Goal: Task Accomplishment & Management: Manage account settings

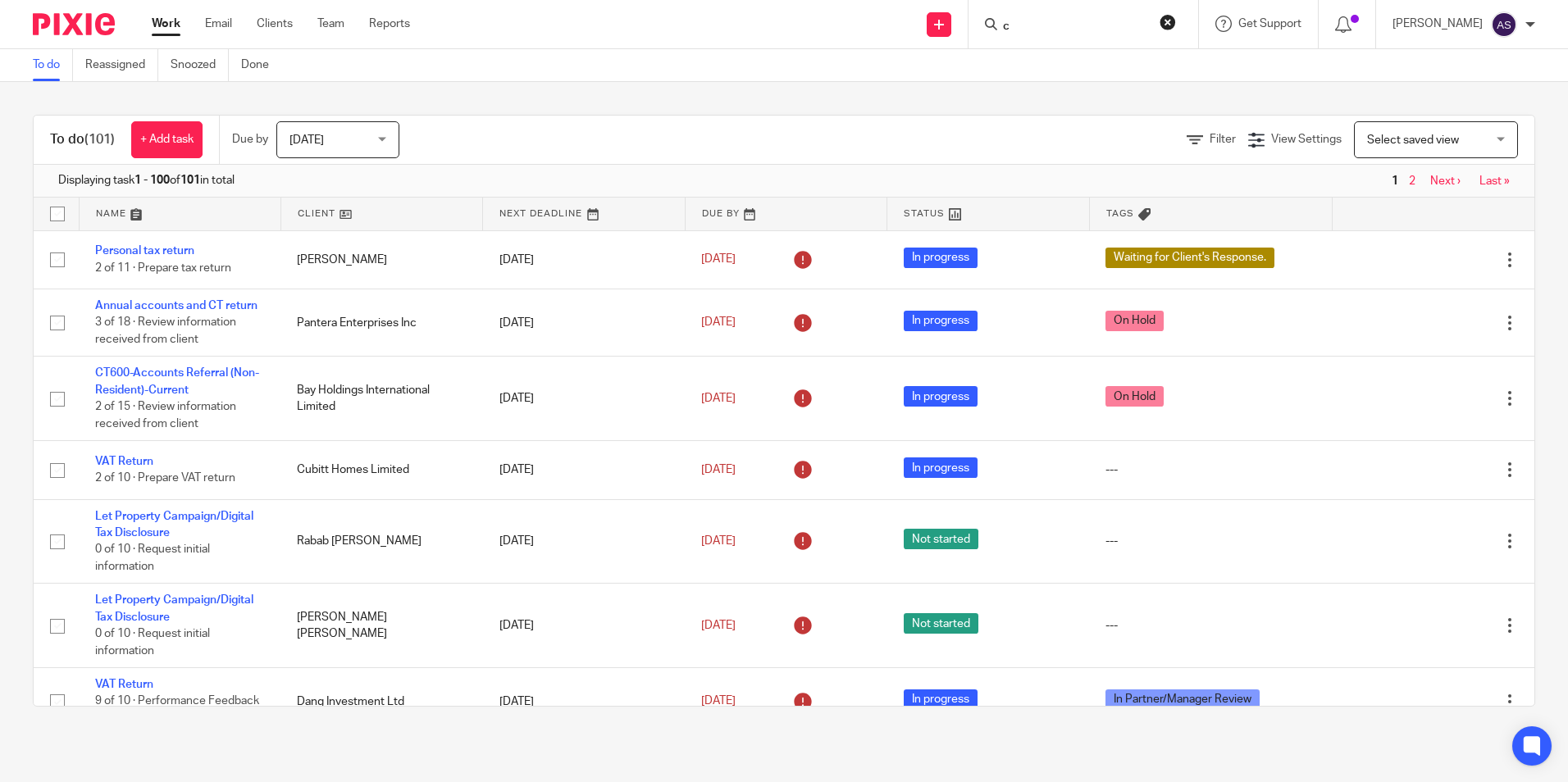
scroll to position [246, 0]
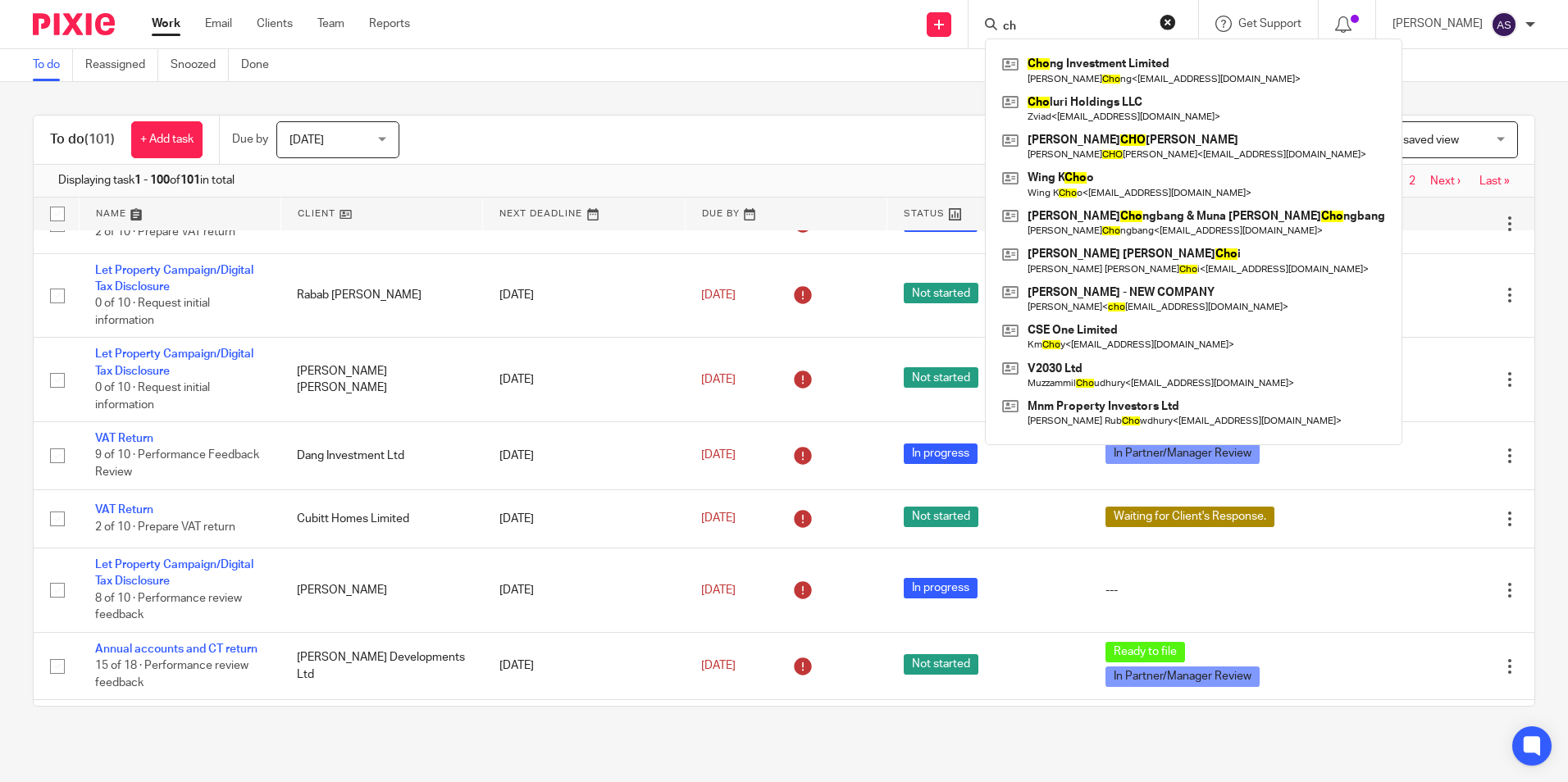
type input "c"
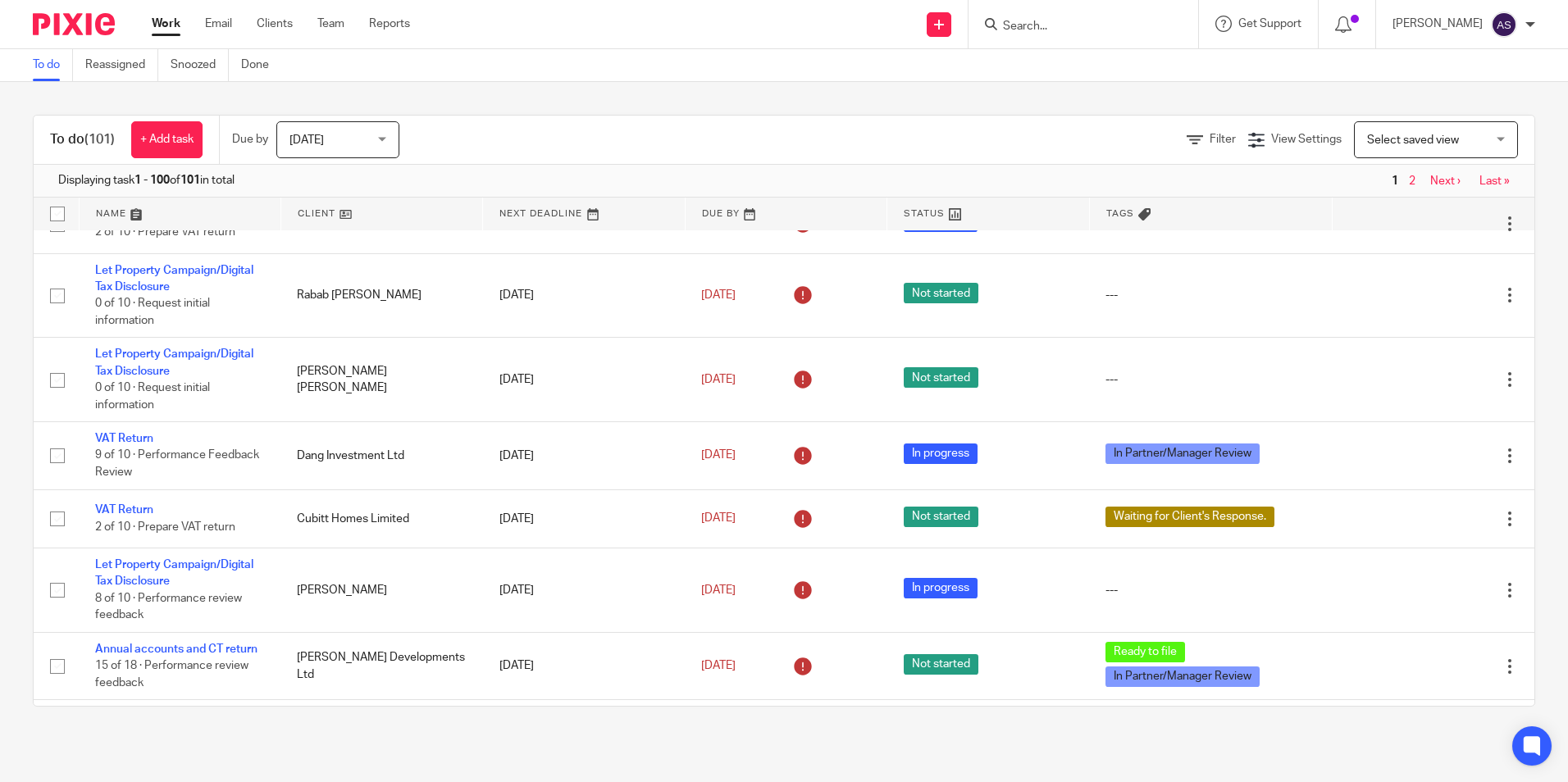
click at [1026, 16] on form at bounding box center [1088, 24] width 175 height 20
click at [1023, 19] on input "Search" at bounding box center [1075, 26] width 148 height 14
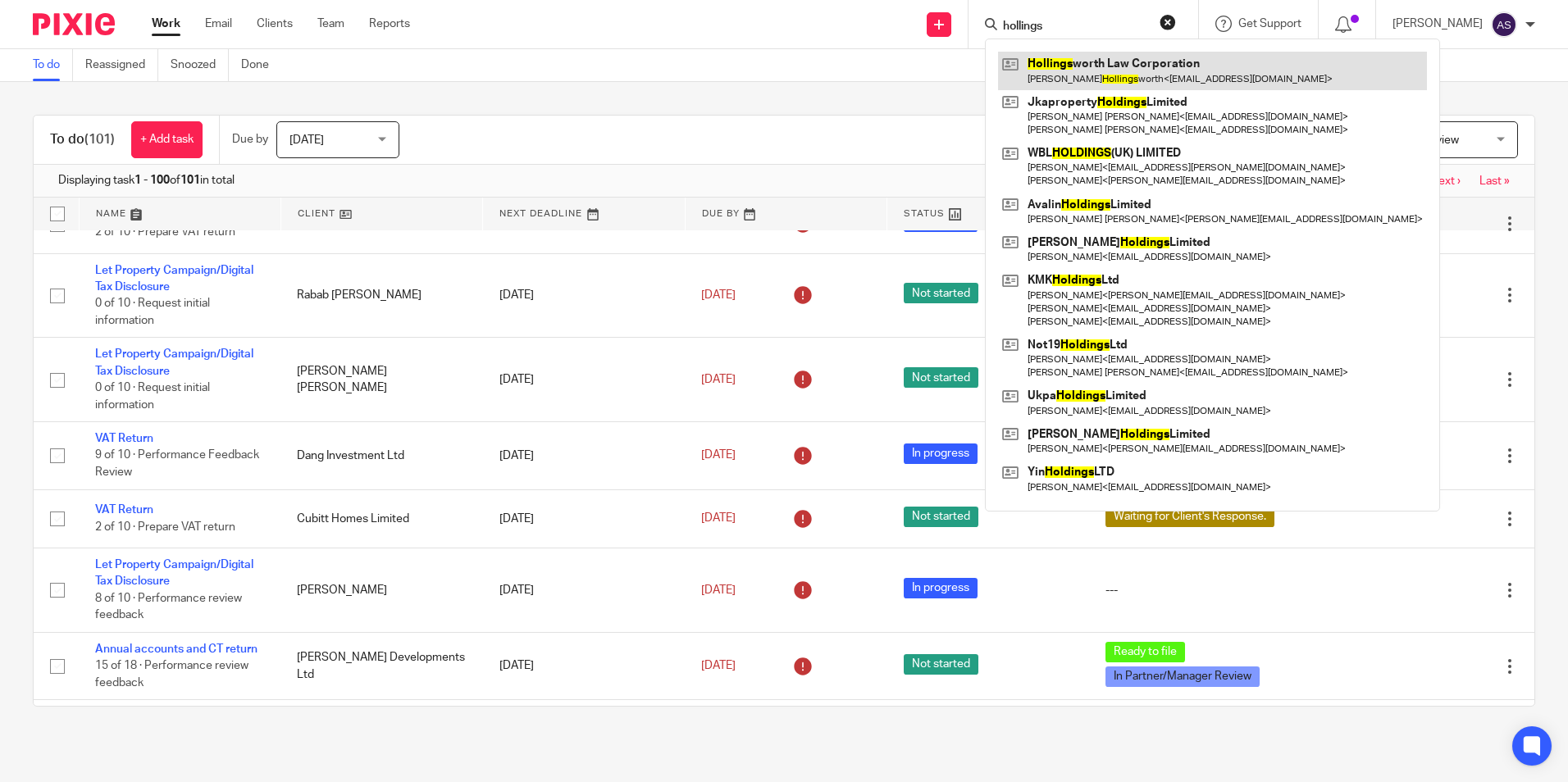
type input "hollings"
click at [1111, 69] on link at bounding box center [1213, 70] width 429 height 38
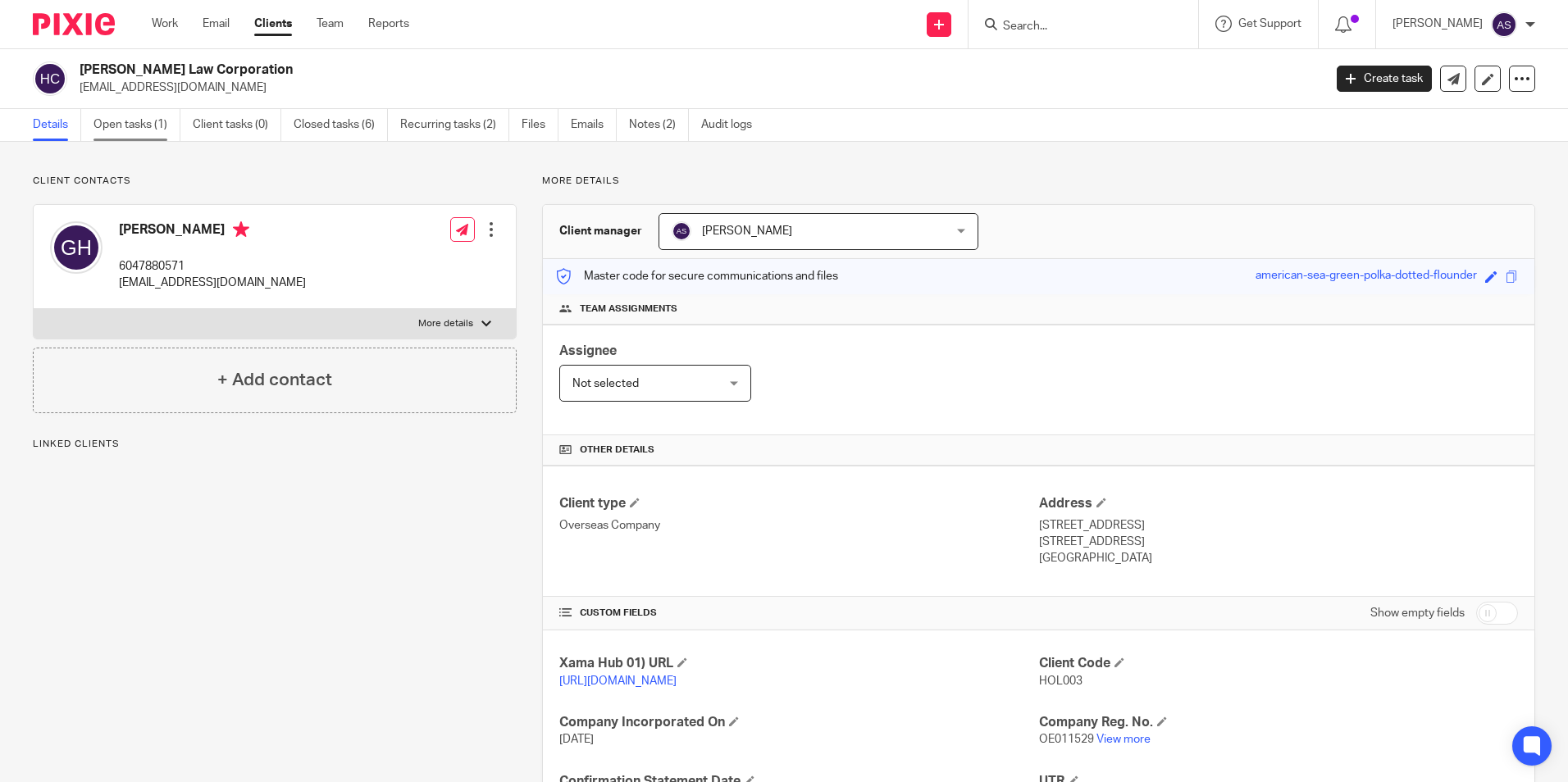
click at [144, 117] on link "Open tasks (1)" at bounding box center [137, 125] width 87 height 32
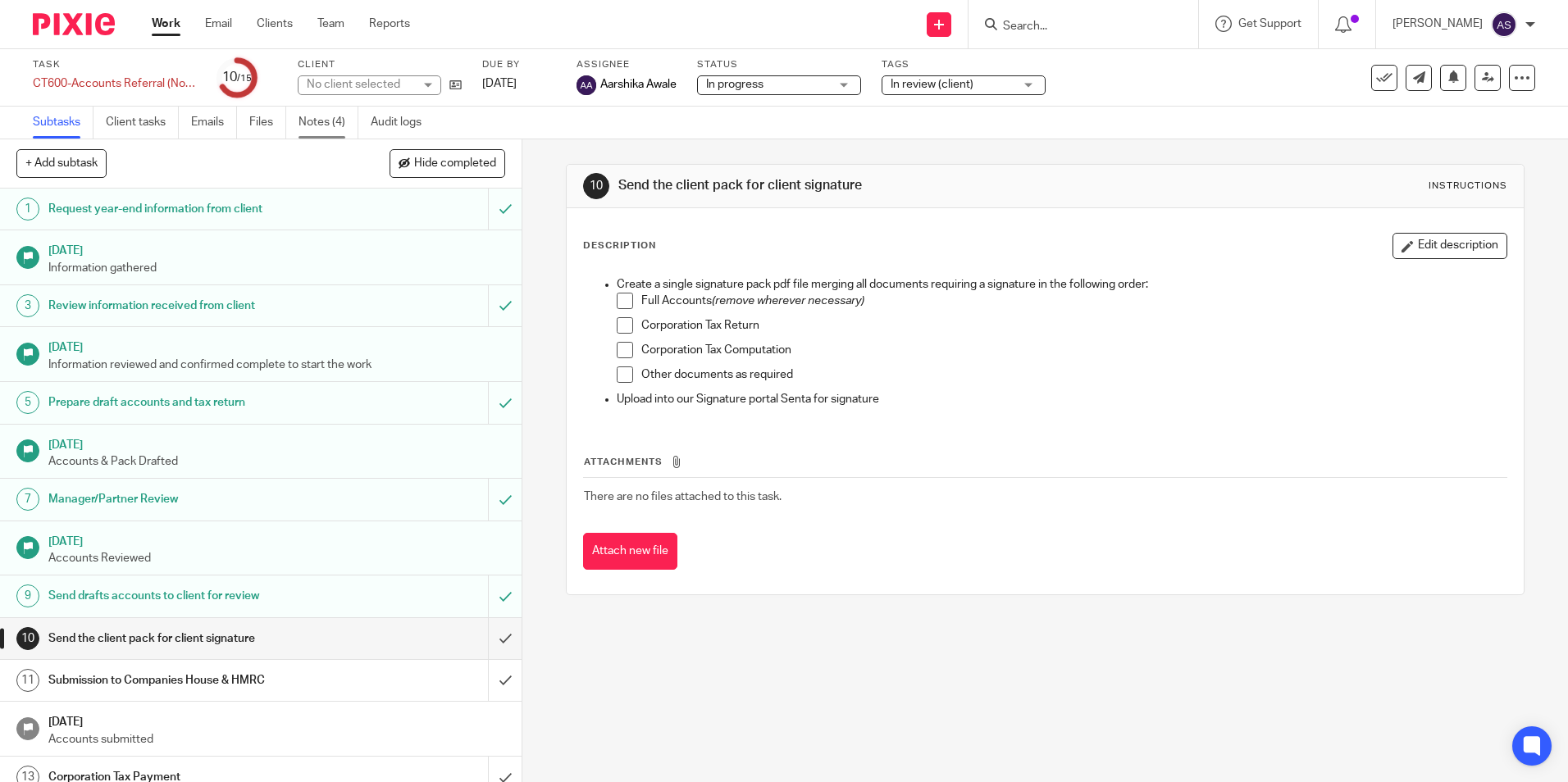
click at [317, 122] on link "Notes (4)" at bounding box center [328, 122] width 60 height 32
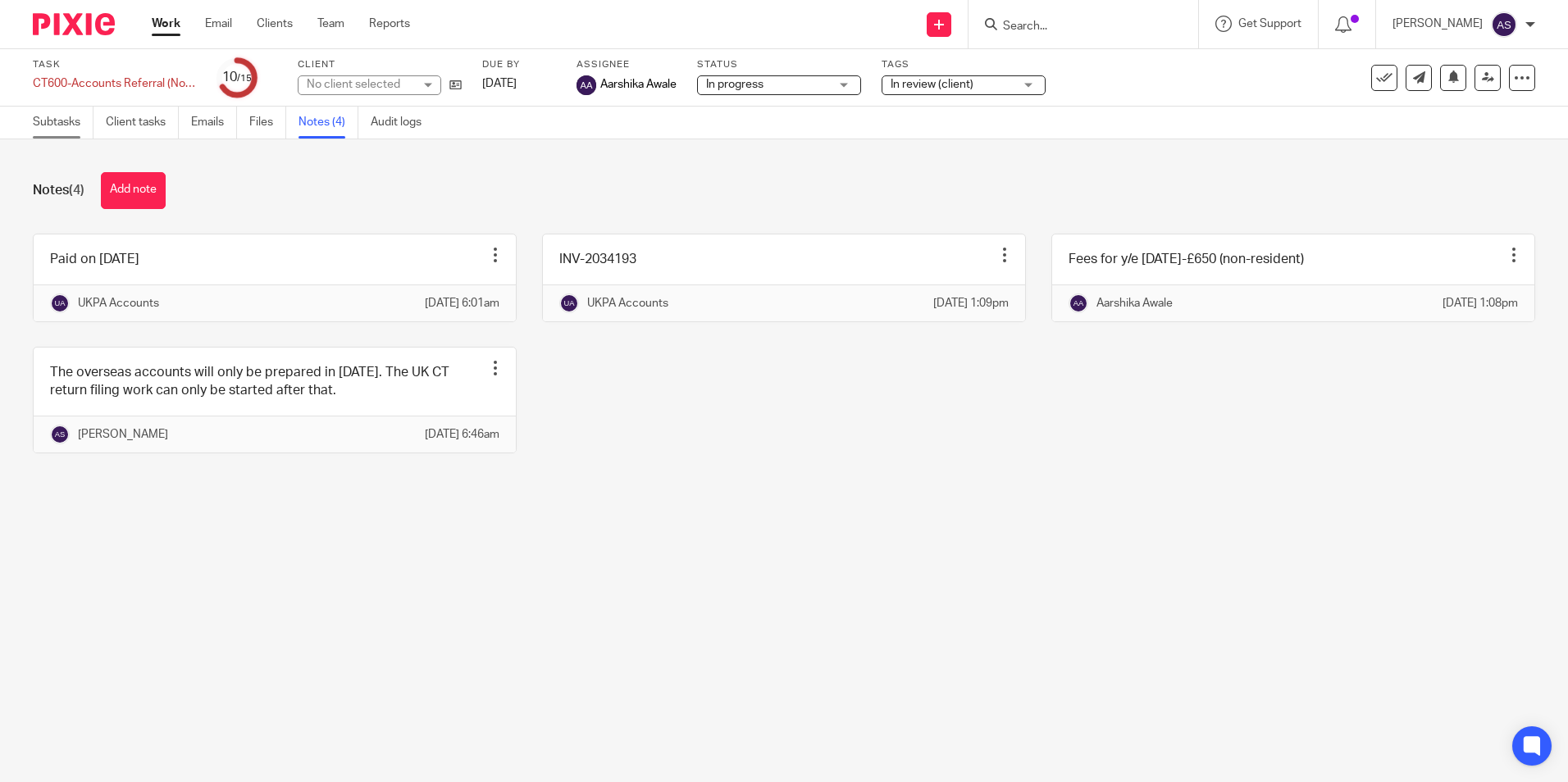
click at [90, 113] on link "Subtasks" at bounding box center [63, 122] width 61 height 32
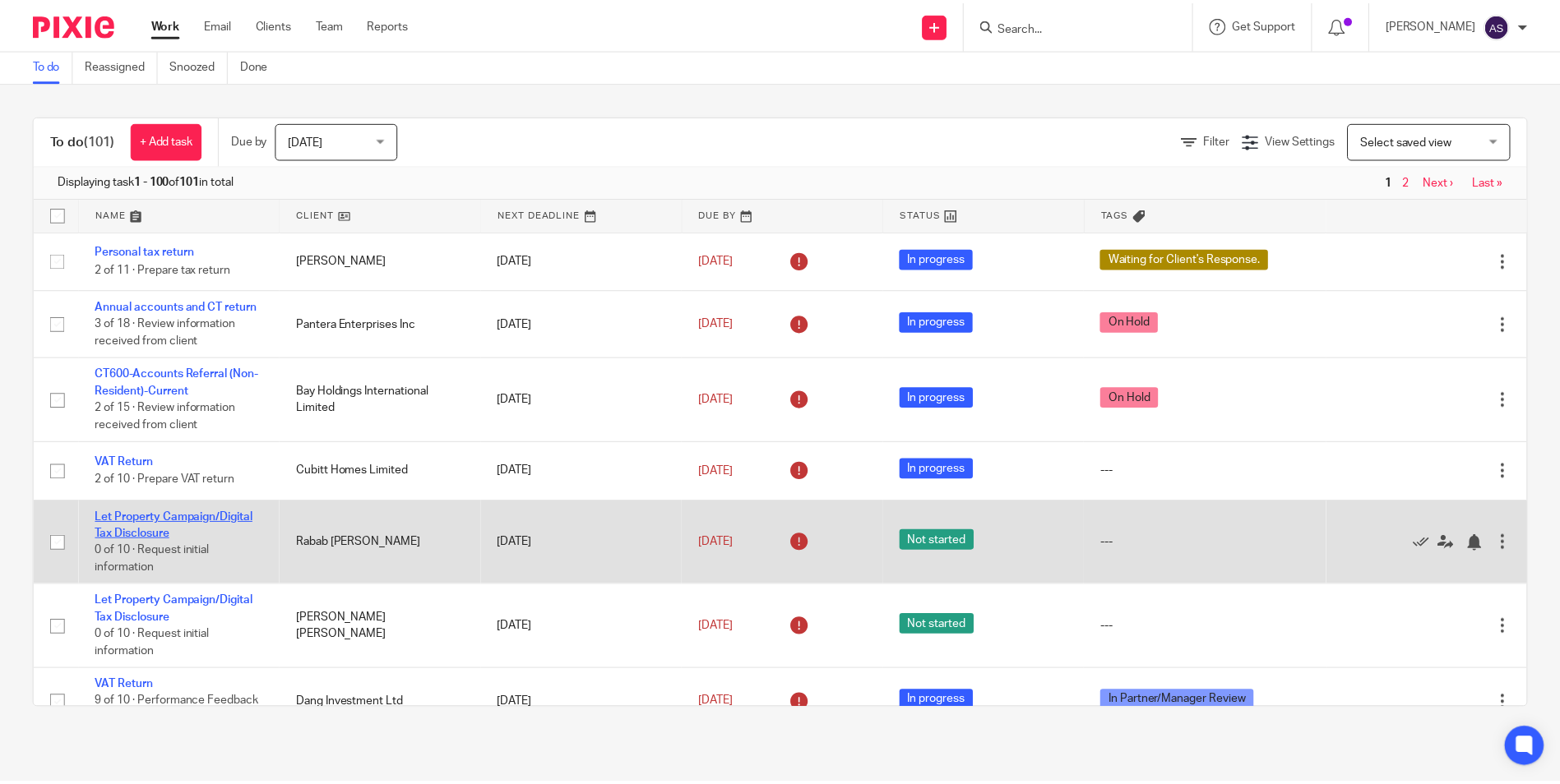
scroll to position [82, 0]
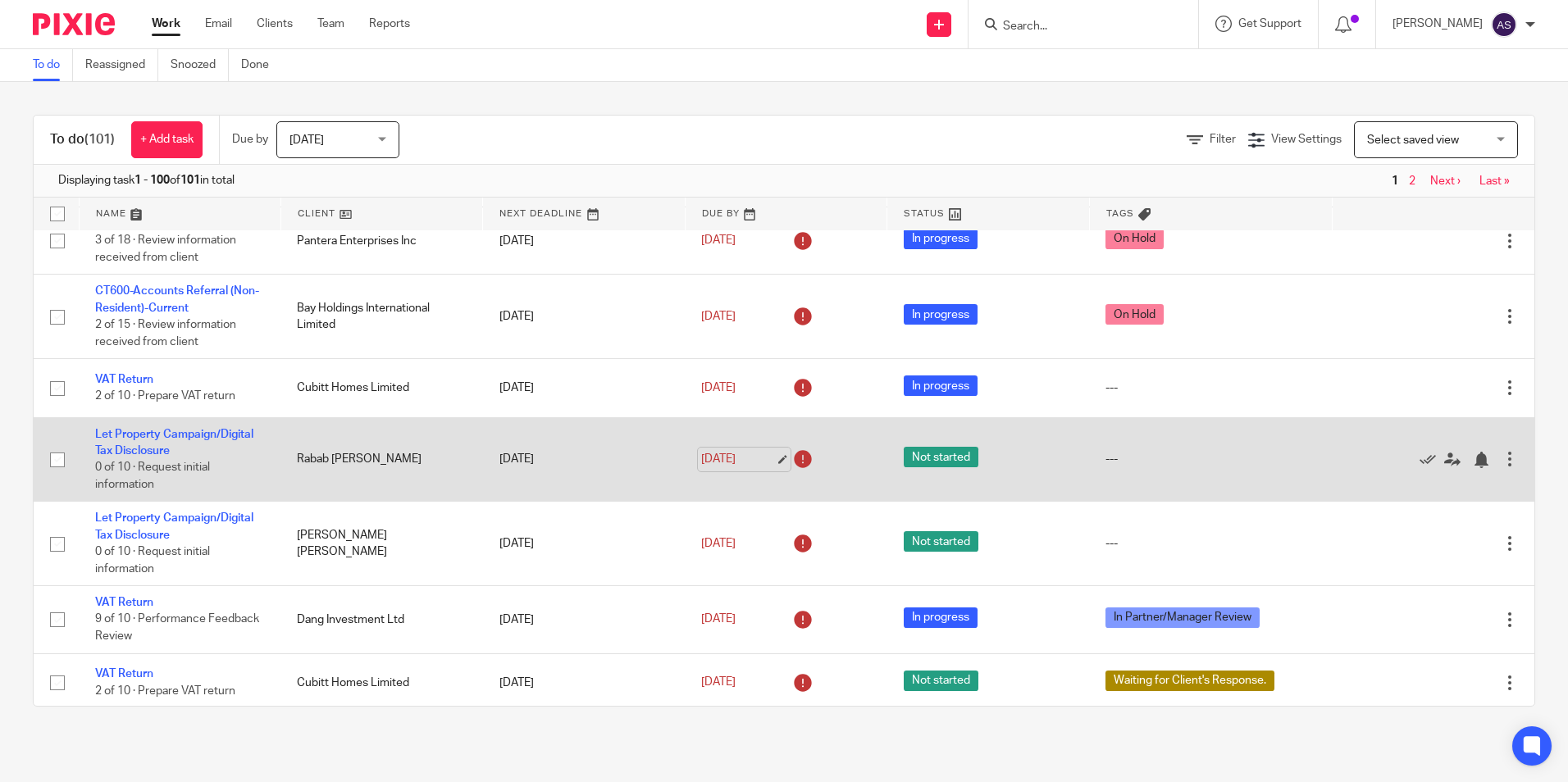
click at [717, 452] on link "31 Jul 2025" at bounding box center [737, 459] width 73 height 17
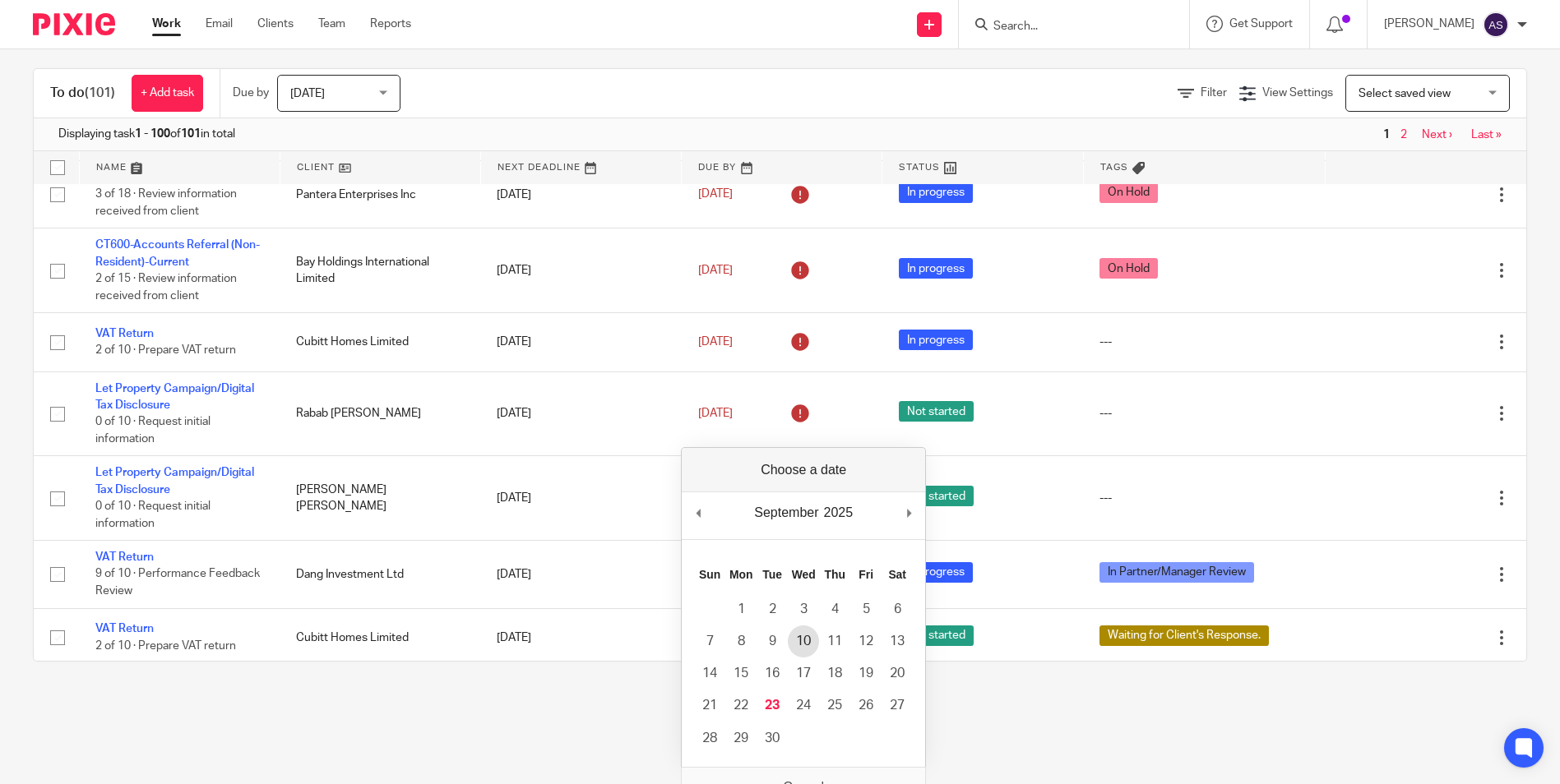
scroll to position [71, 0]
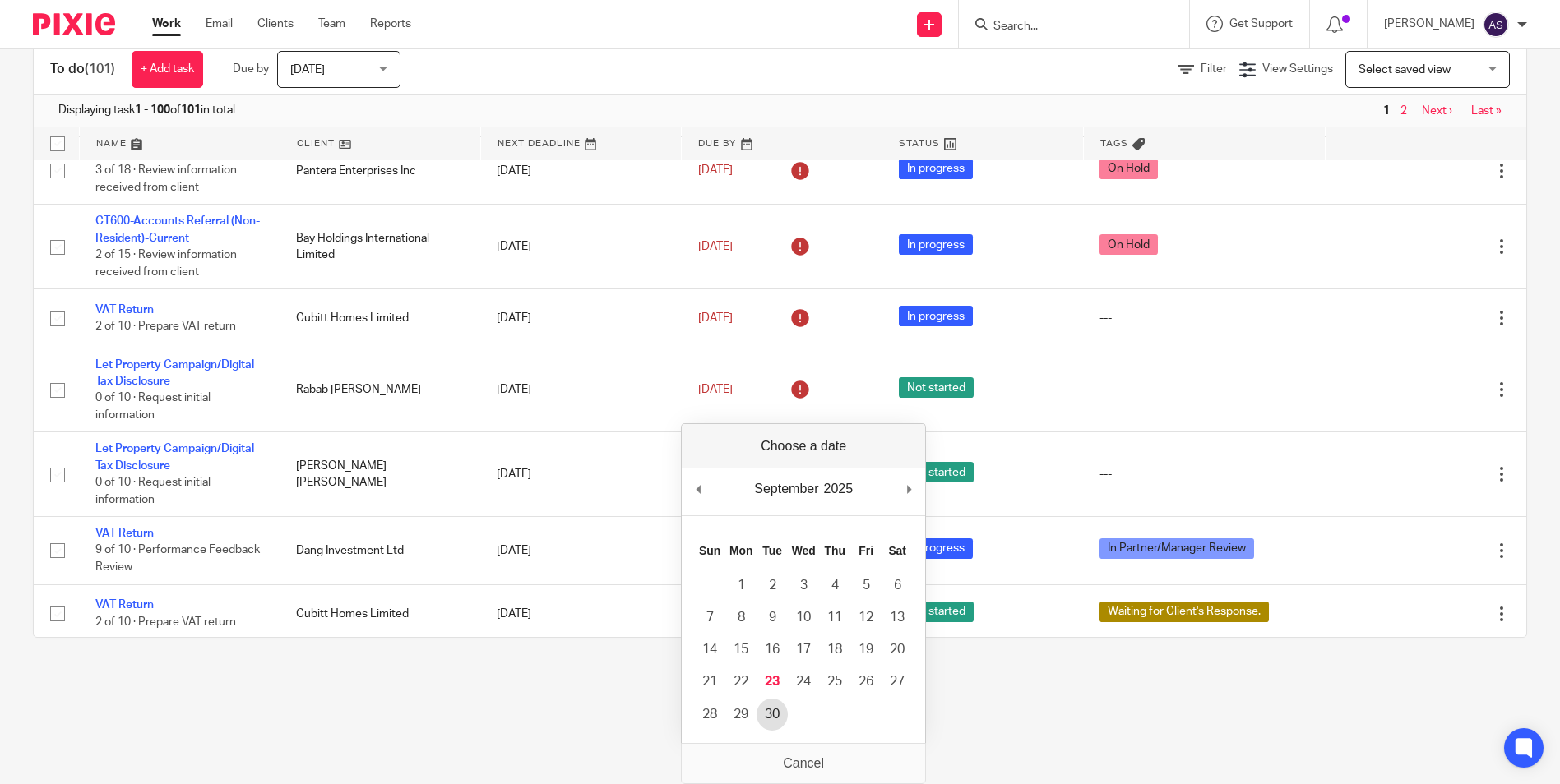
click at [785, 700] on td "30" at bounding box center [772, 715] width 31 height 32
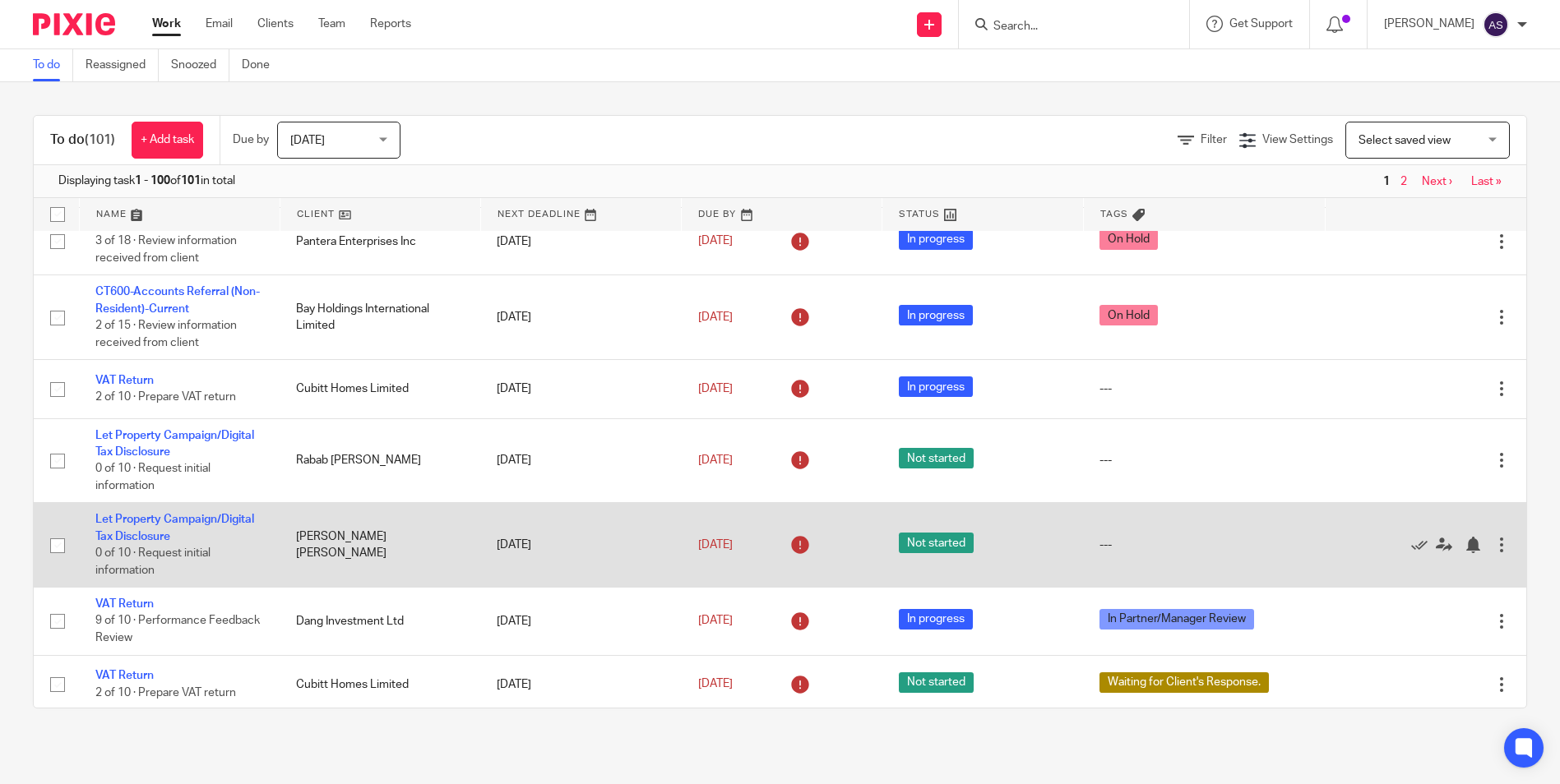
scroll to position [0, 0]
click at [725, 542] on link "31 Jul 2025" at bounding box center [739, 545] width 74 height 17
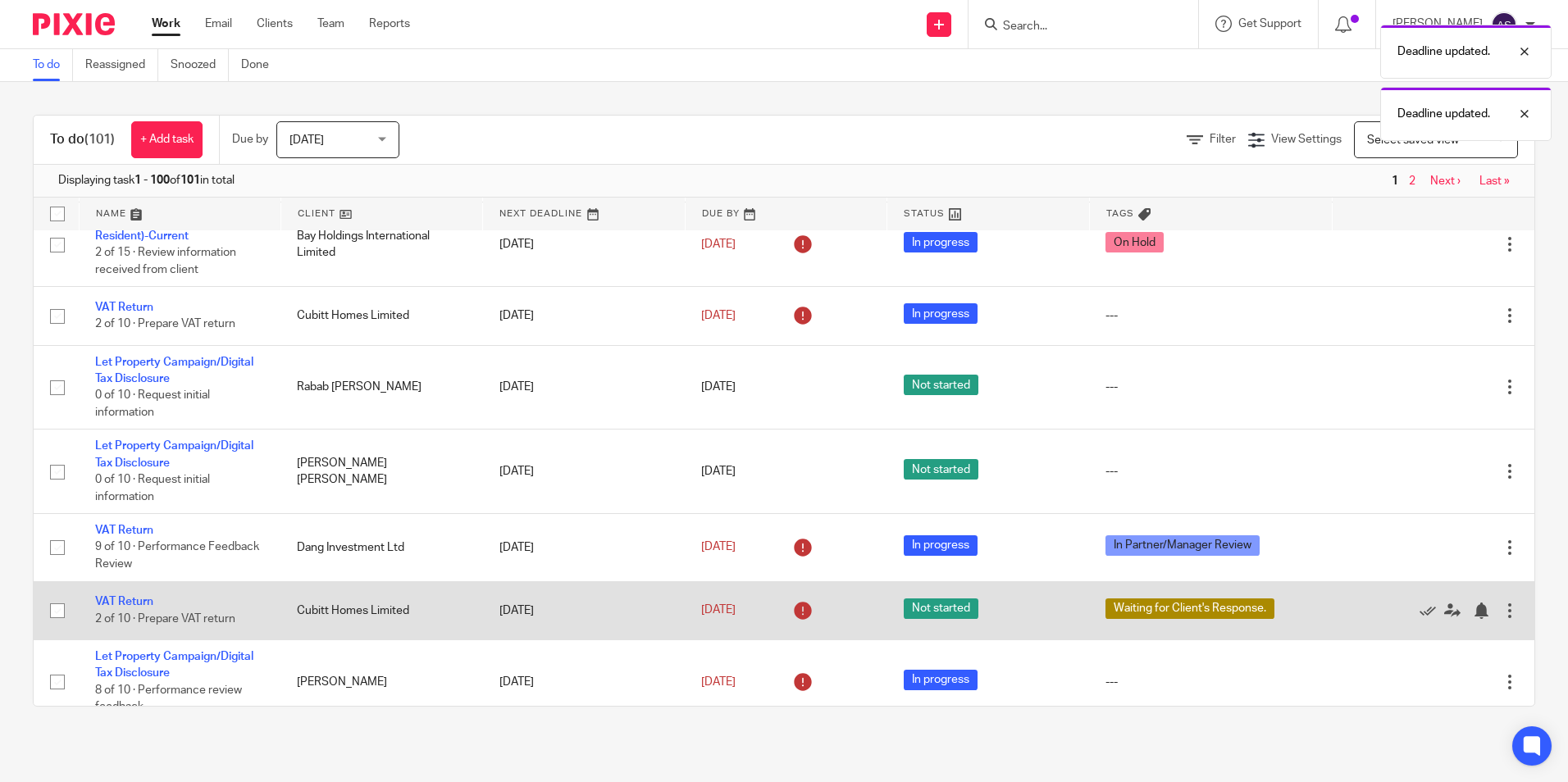
scroll to position [246, 0]
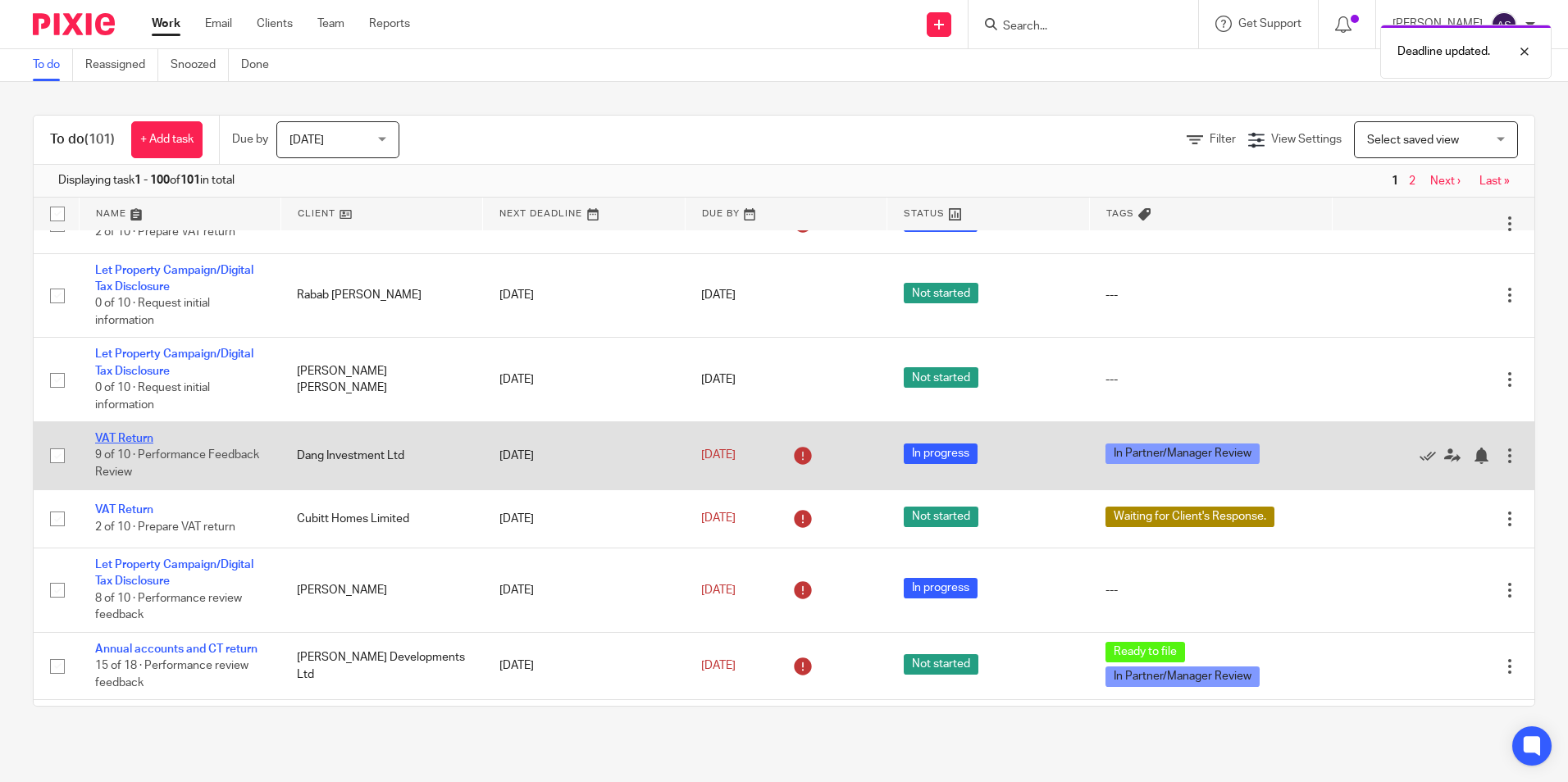
click at [144, 437] on link "VAT Return" at bounding box center [124, 439] width 58 height 12
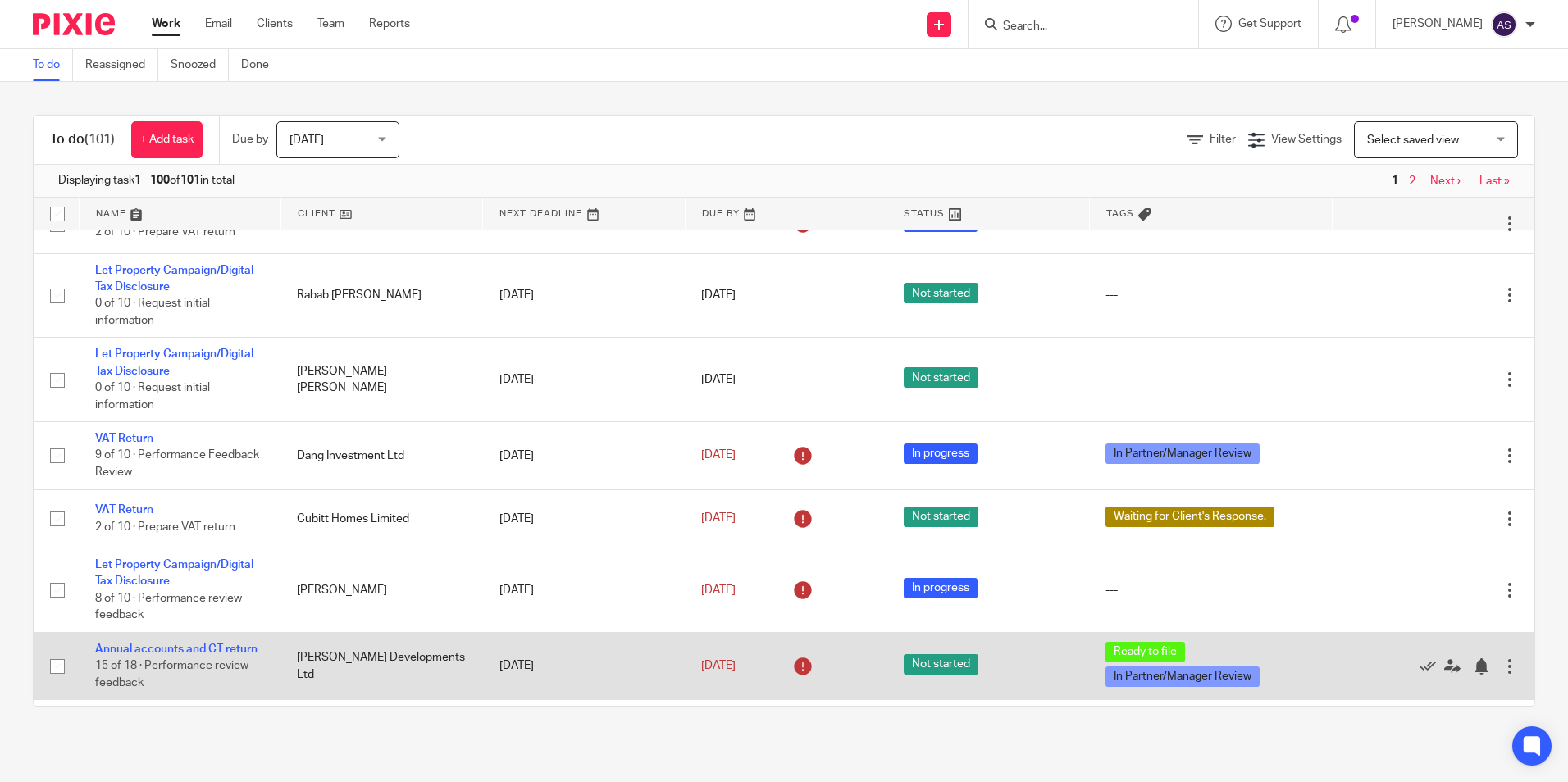
scroll to position [328, 0]
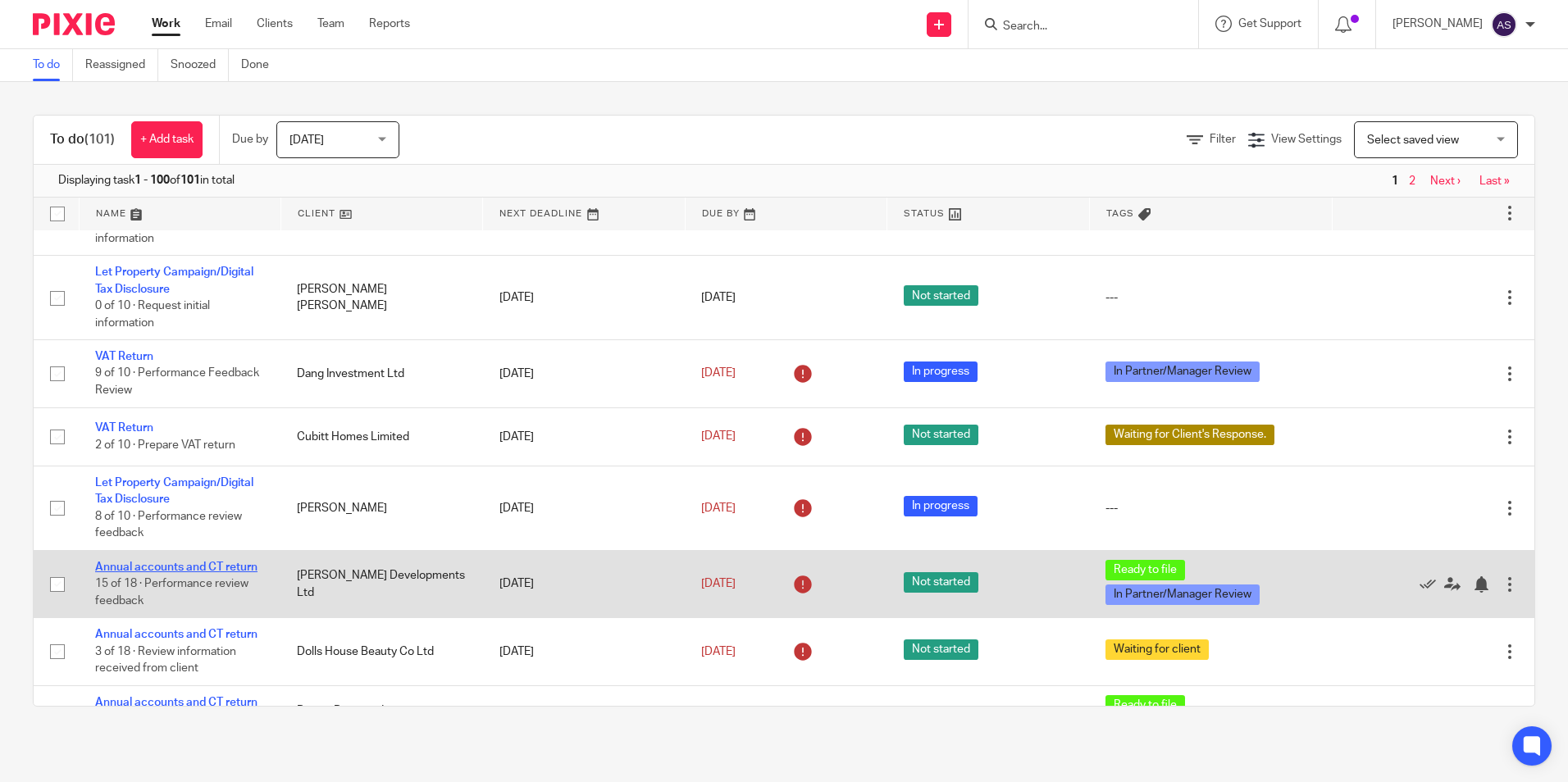
click at [237, 563] on link "Annual accounts and CT return" at bounding box center [176, 567] width 162 height 12
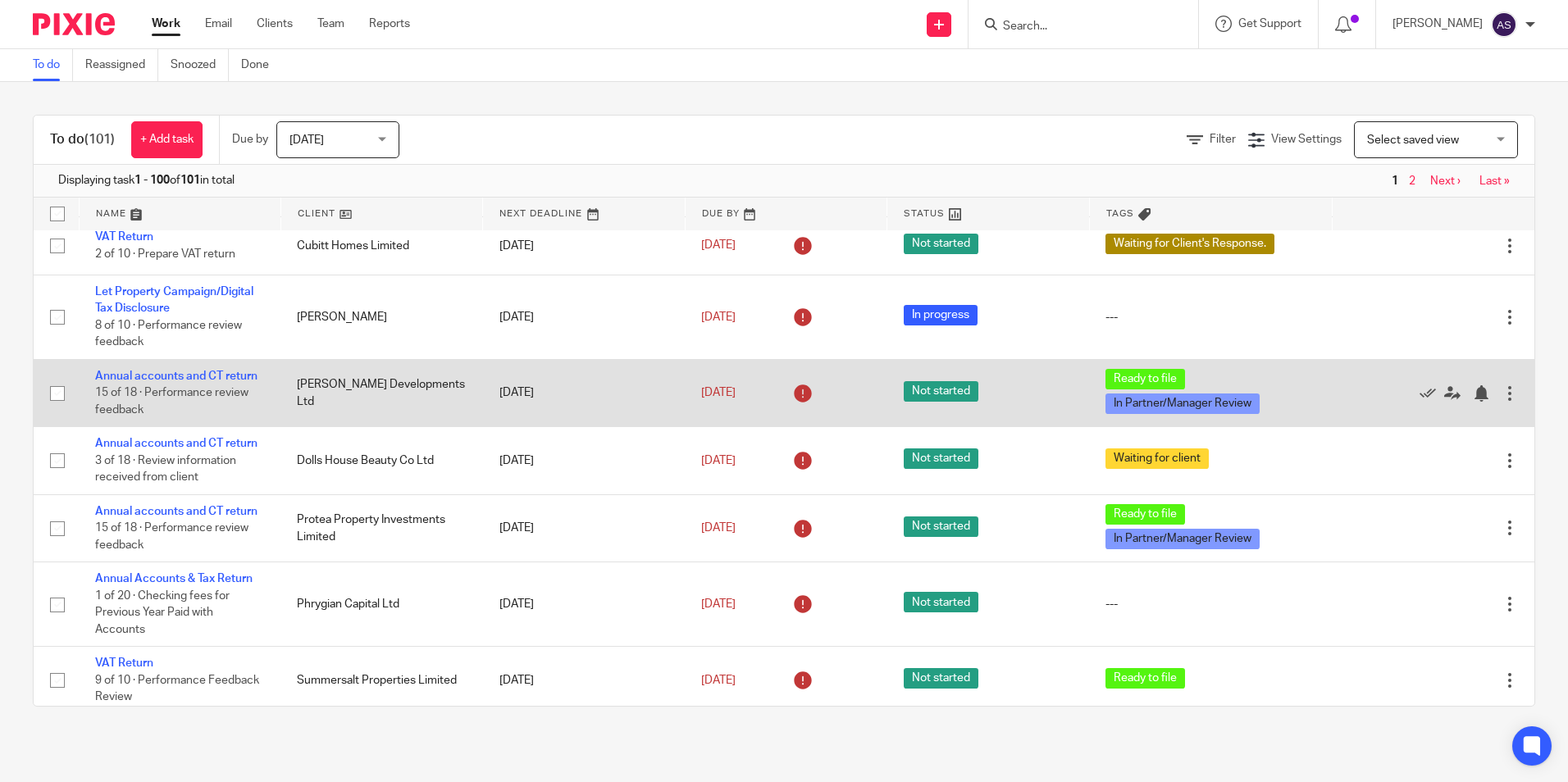
scroll to position [574, 0]
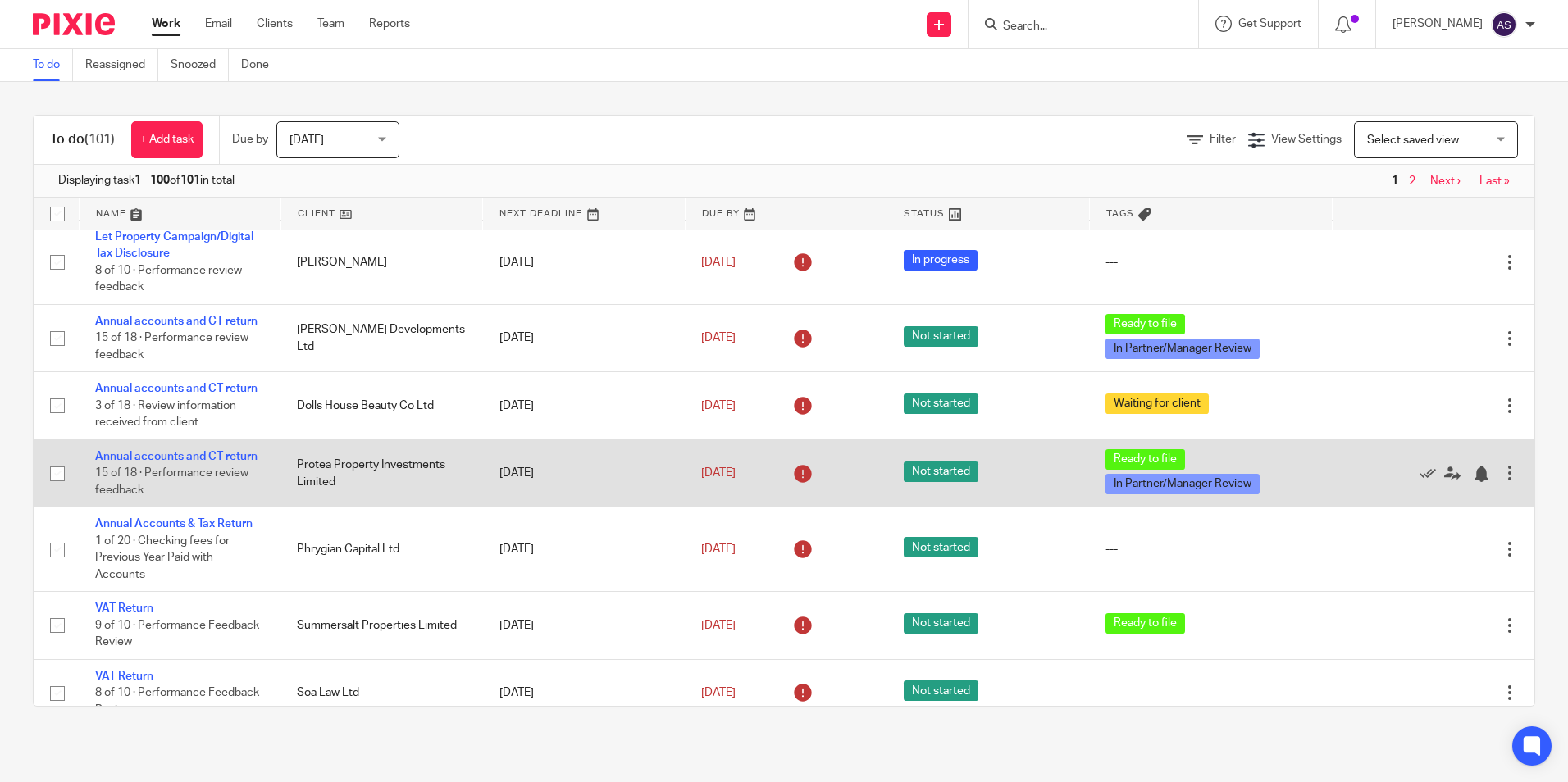
click at [162, 451] on link "Annual accounts and CT return" at bounding box center [176, 457] width 162 height 12
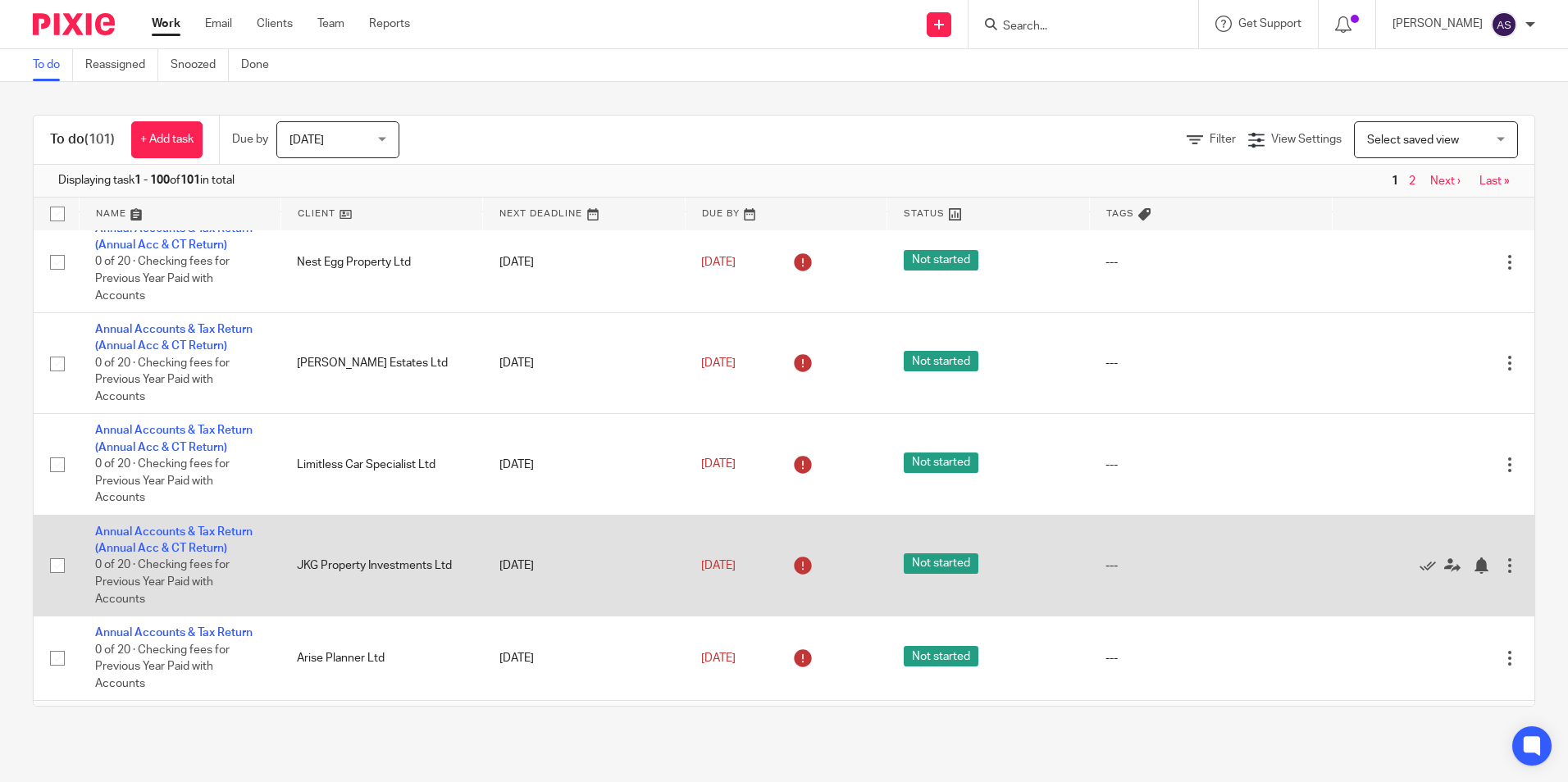
scroll to position [6702, 0]
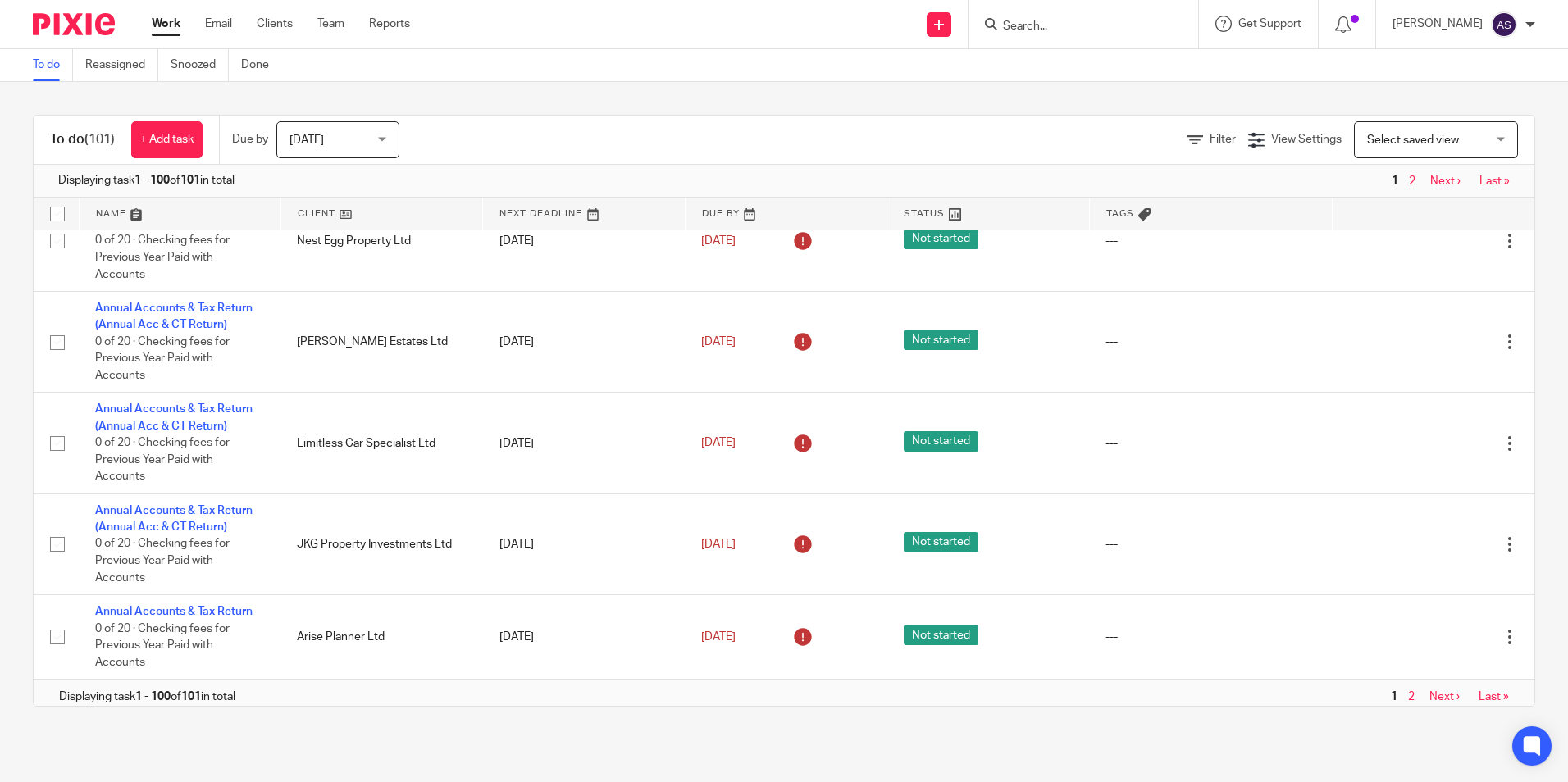
click at [345, 148] on span "Today" at bounding box center [333, 139] width 87 height 35
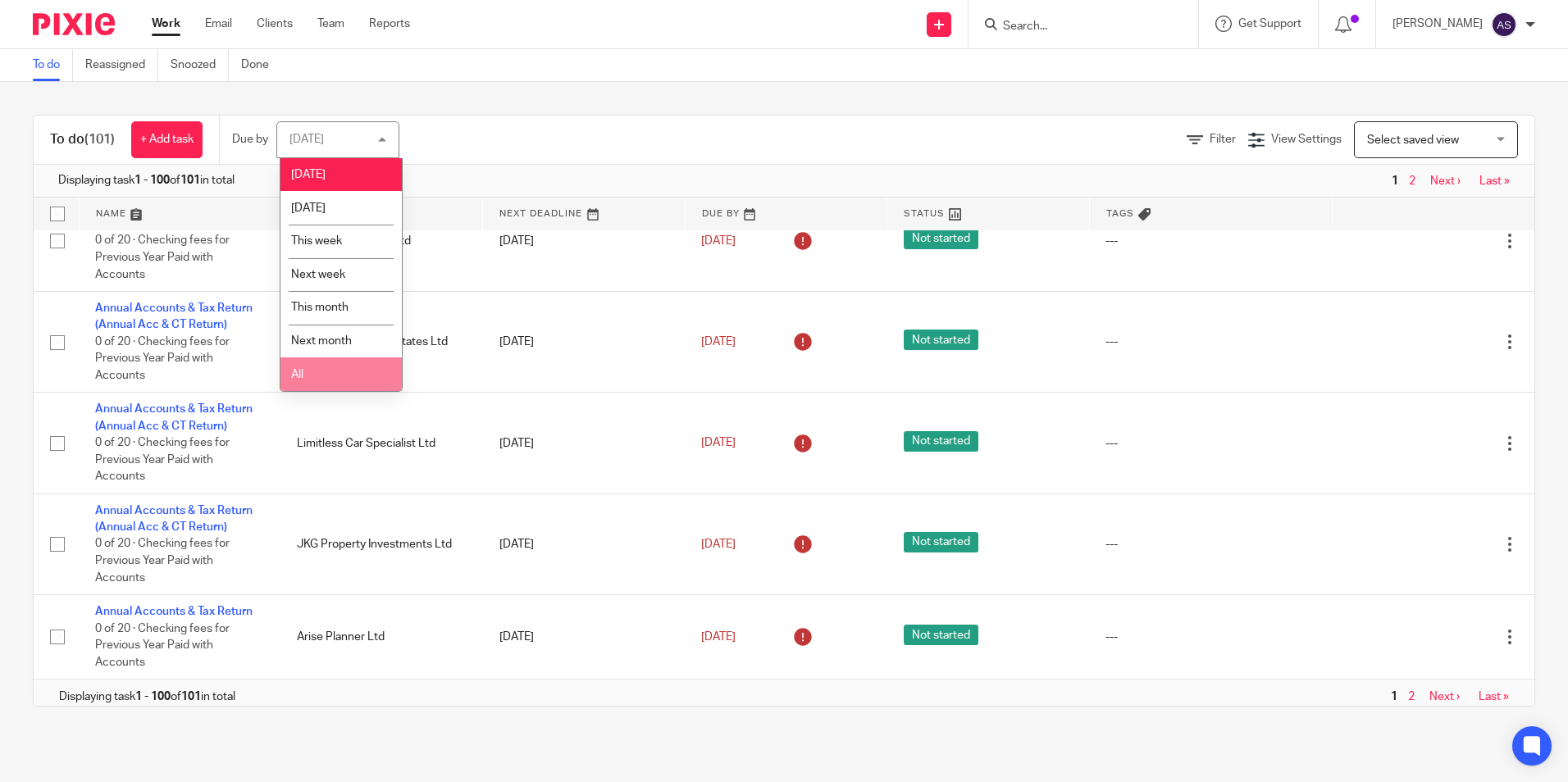
click at [322, 377] on li "All" at bounding box center [341, 374] width 122 height 34
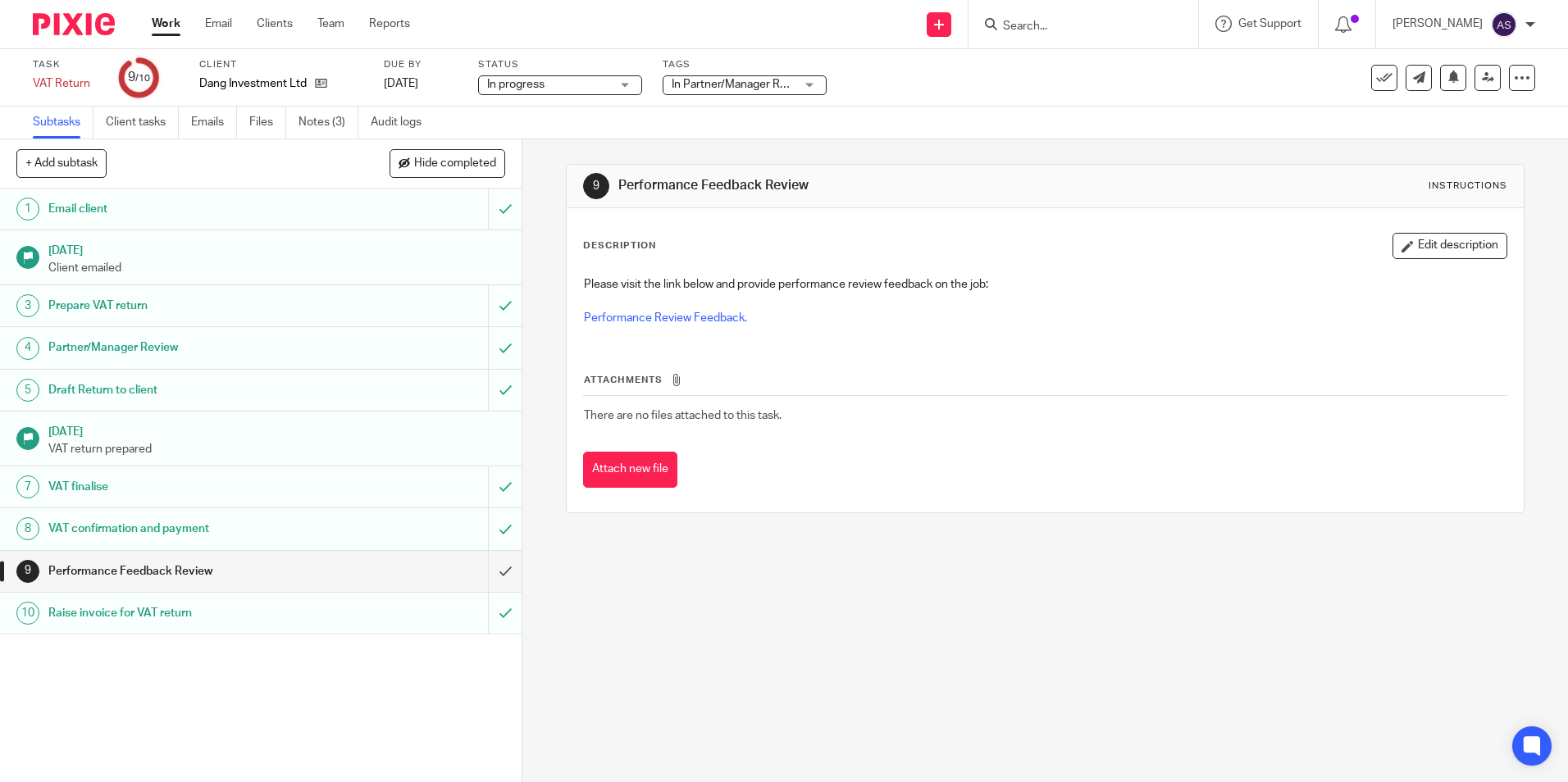
click at [143, 273] on p "Client emailed" at bounding box center [277, 268] width 458 height 16
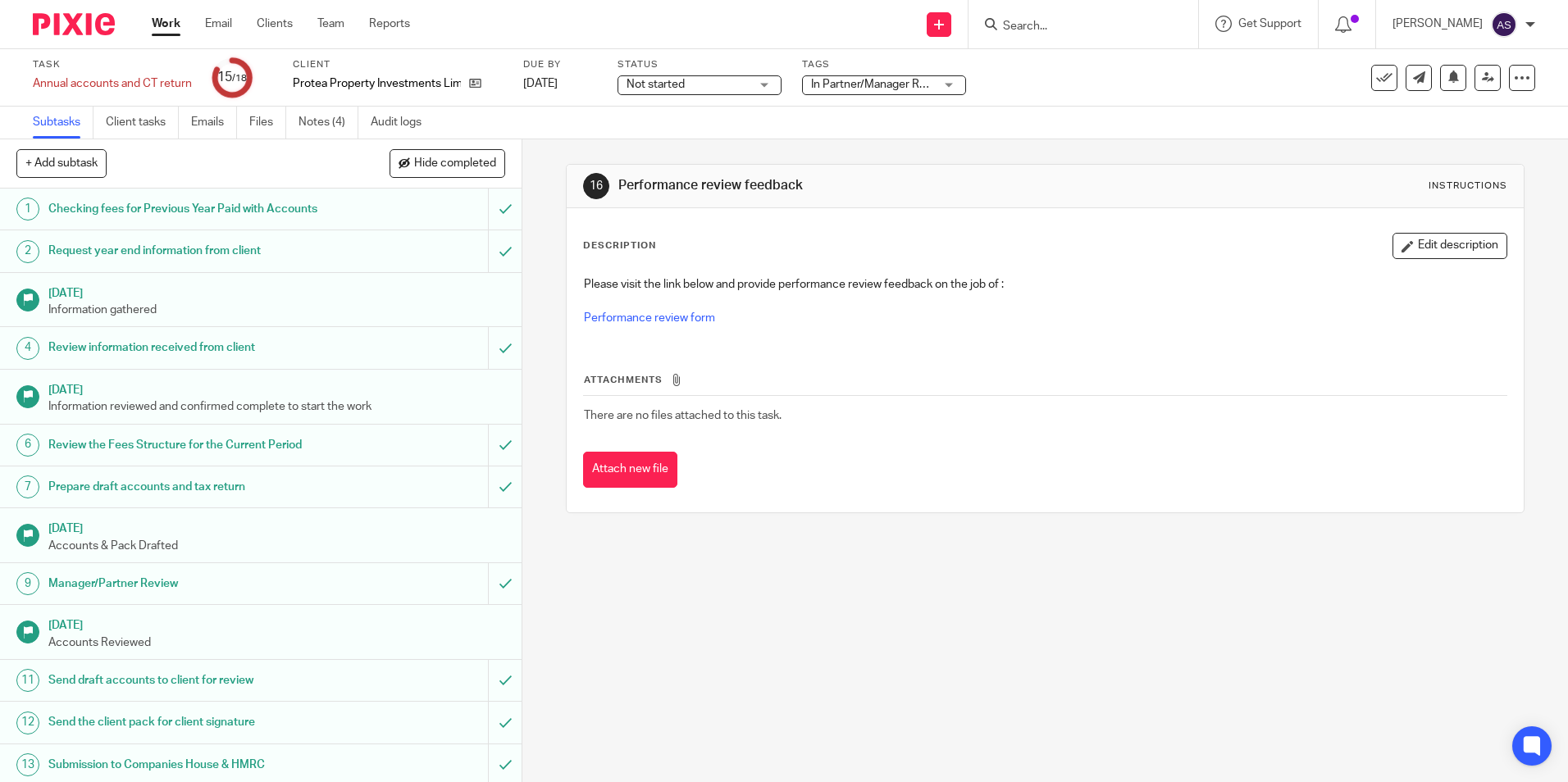
scroll to position [227, 0]
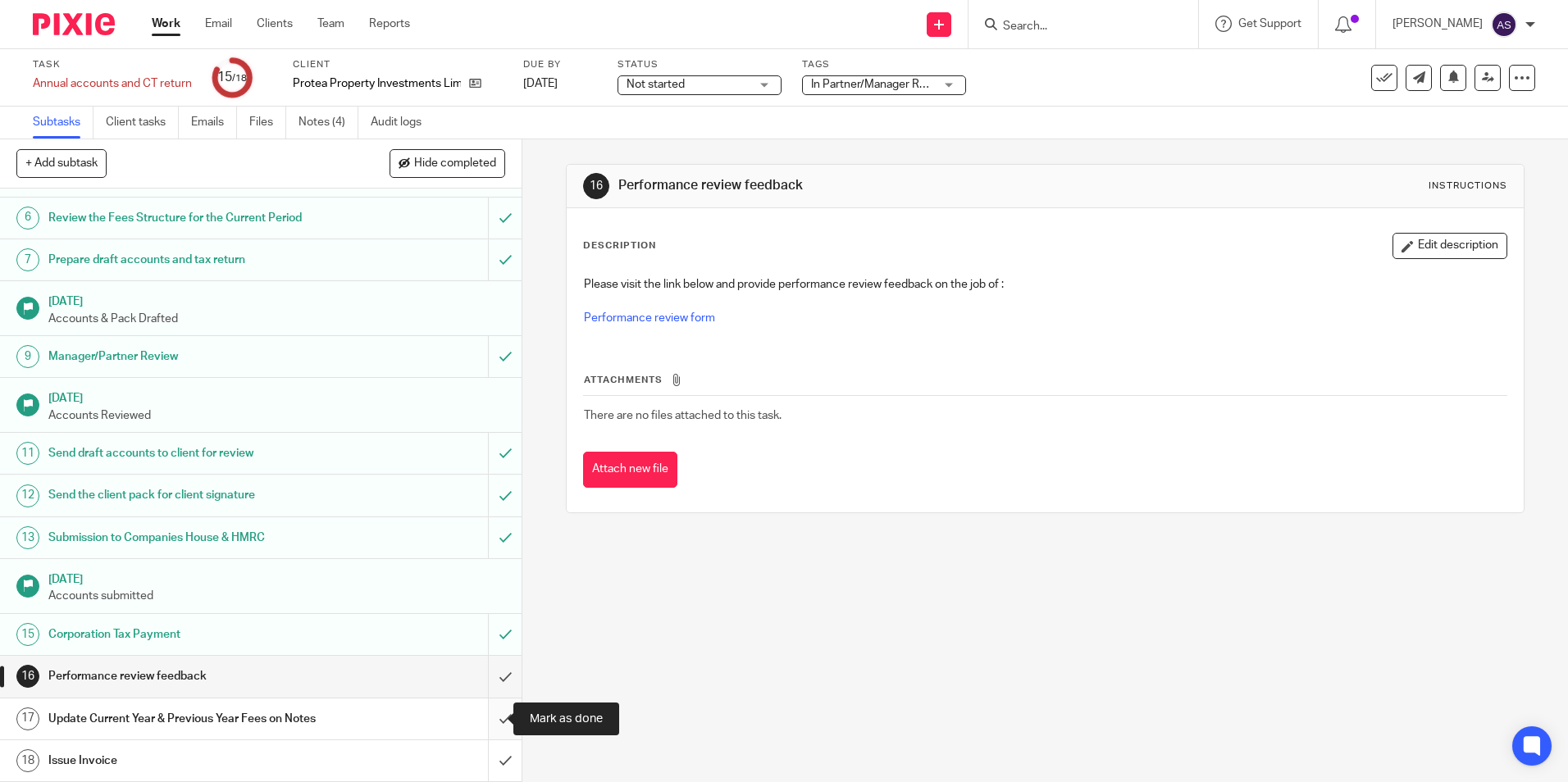
click at [475, 720] on input "submit" at bounding box center [261, 719] width 522 height 41
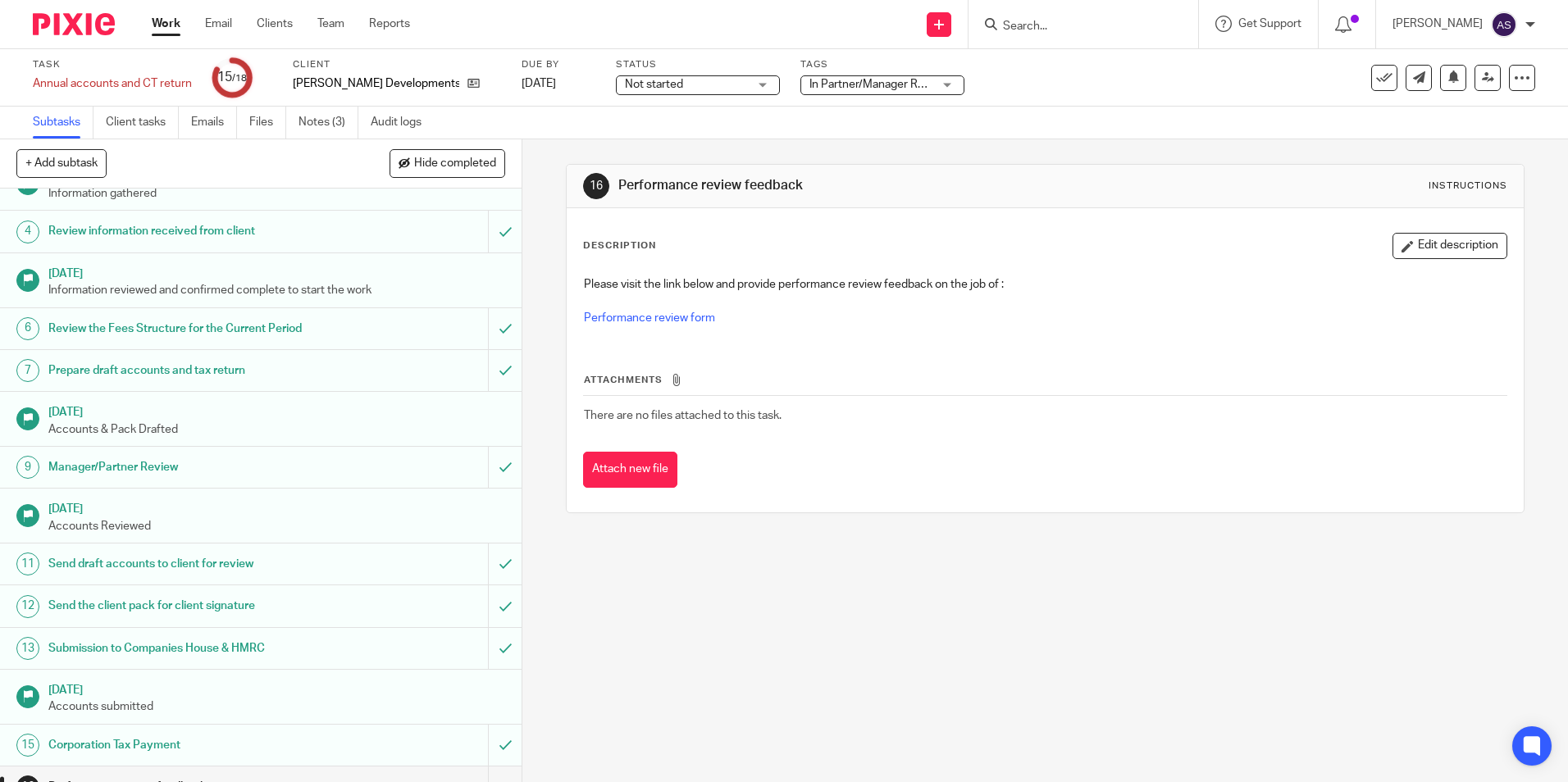
scroll to position [227, 0]
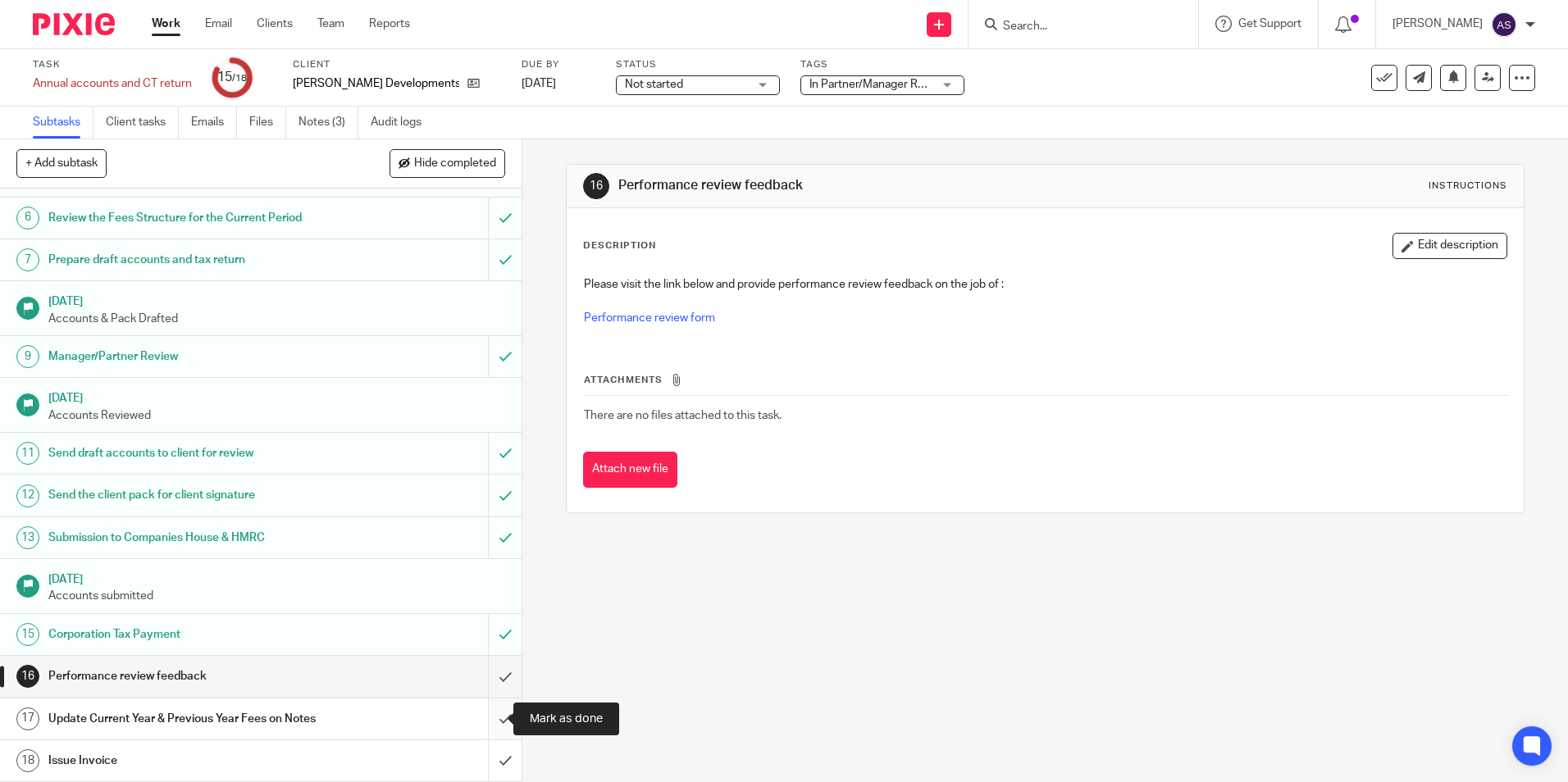
click at [490, 725] on input "submit" at bounding box center [261, 719] width 522 height 41
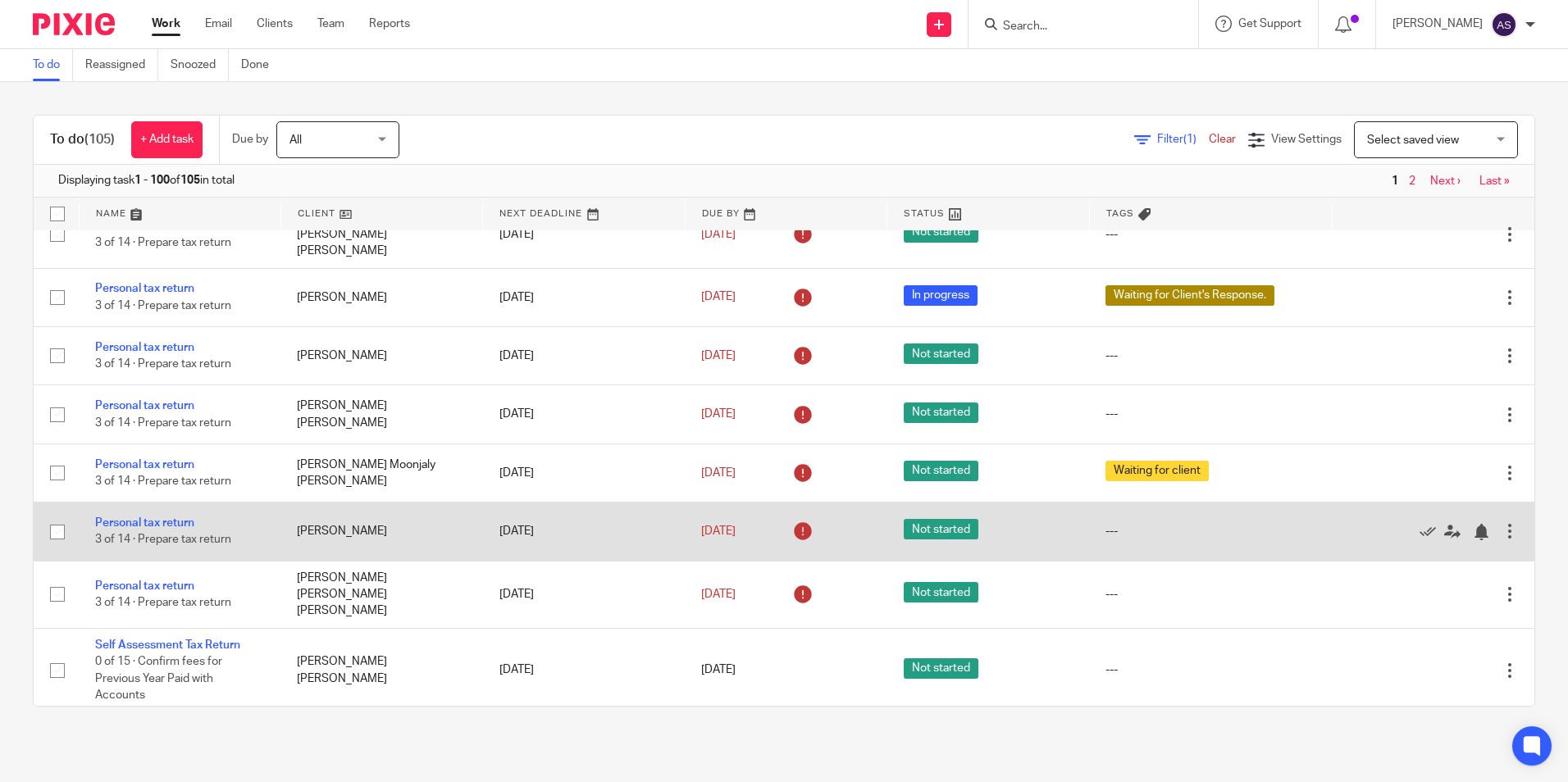
scroll to position [4842, 0]
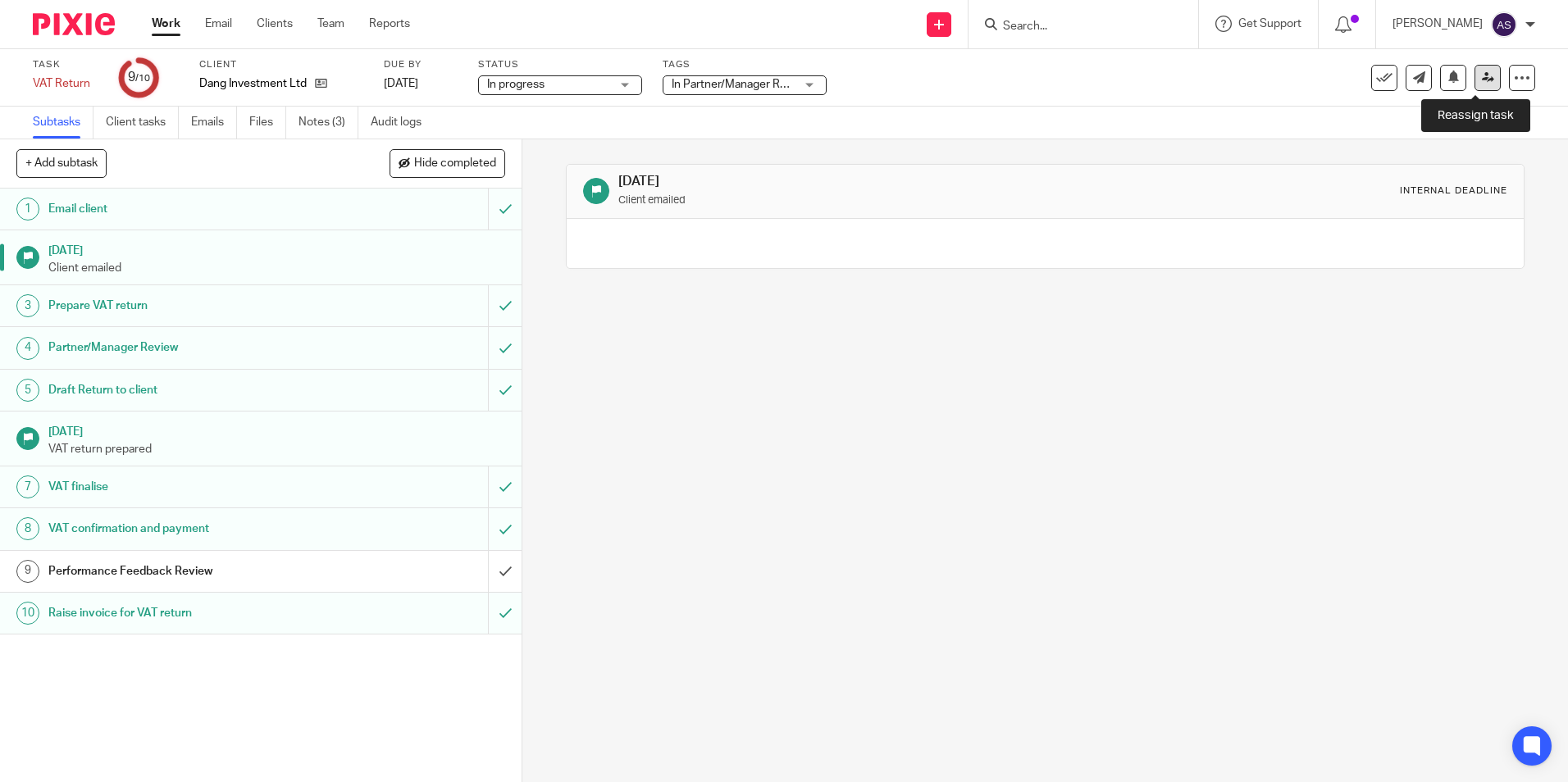
click at [1482, 81] on icon at bounding box center [1488, 77] width 13 height 13
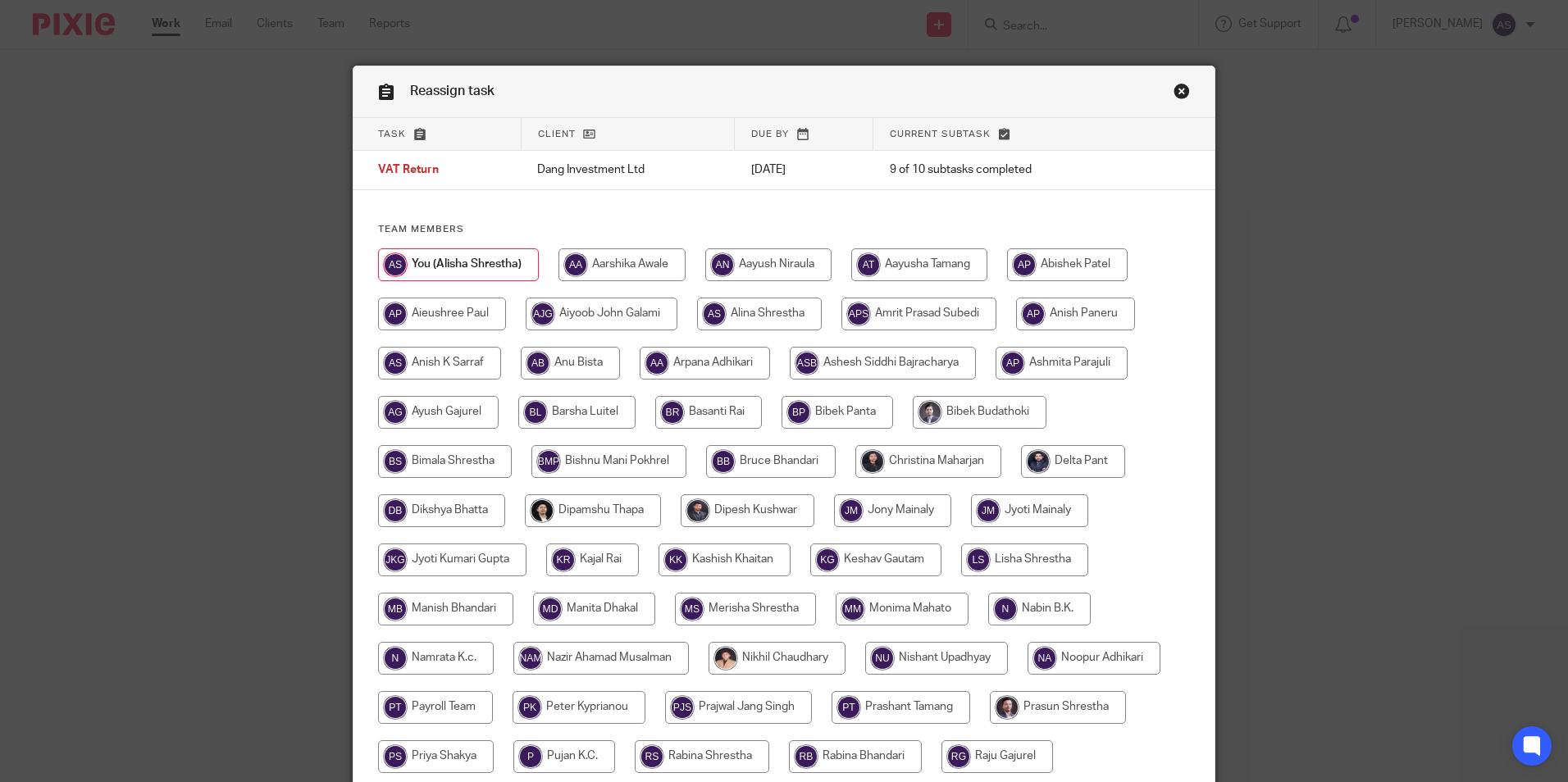
scroll to position [438, 0]
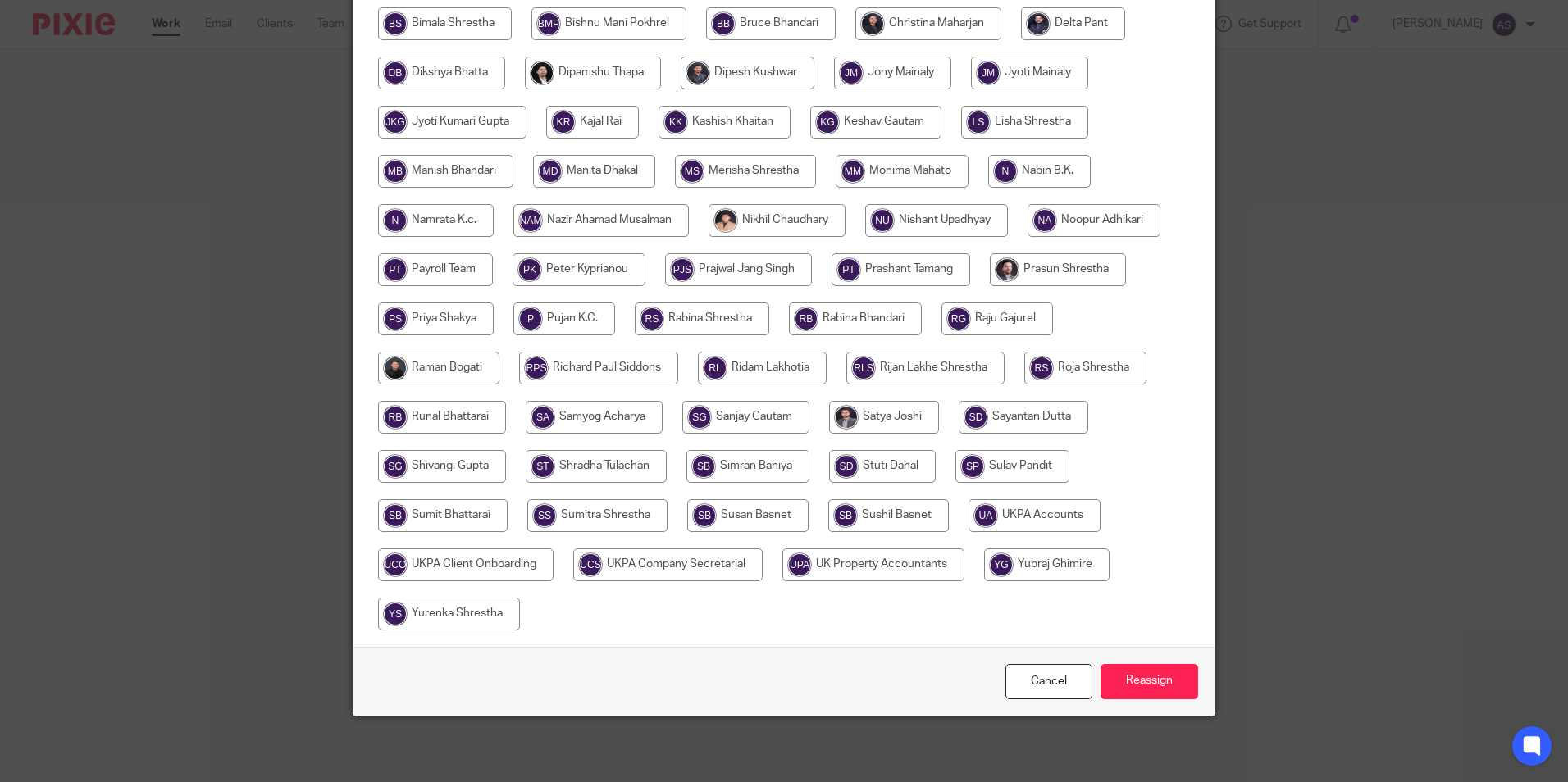
click at [1018, 525] on input "radio" at bounding box center [1034, 515] width 132 height 33
radio input "true"
click at [1157, 683] on input "Reassign" at bounding box center [1149, 682] width 98 height 35
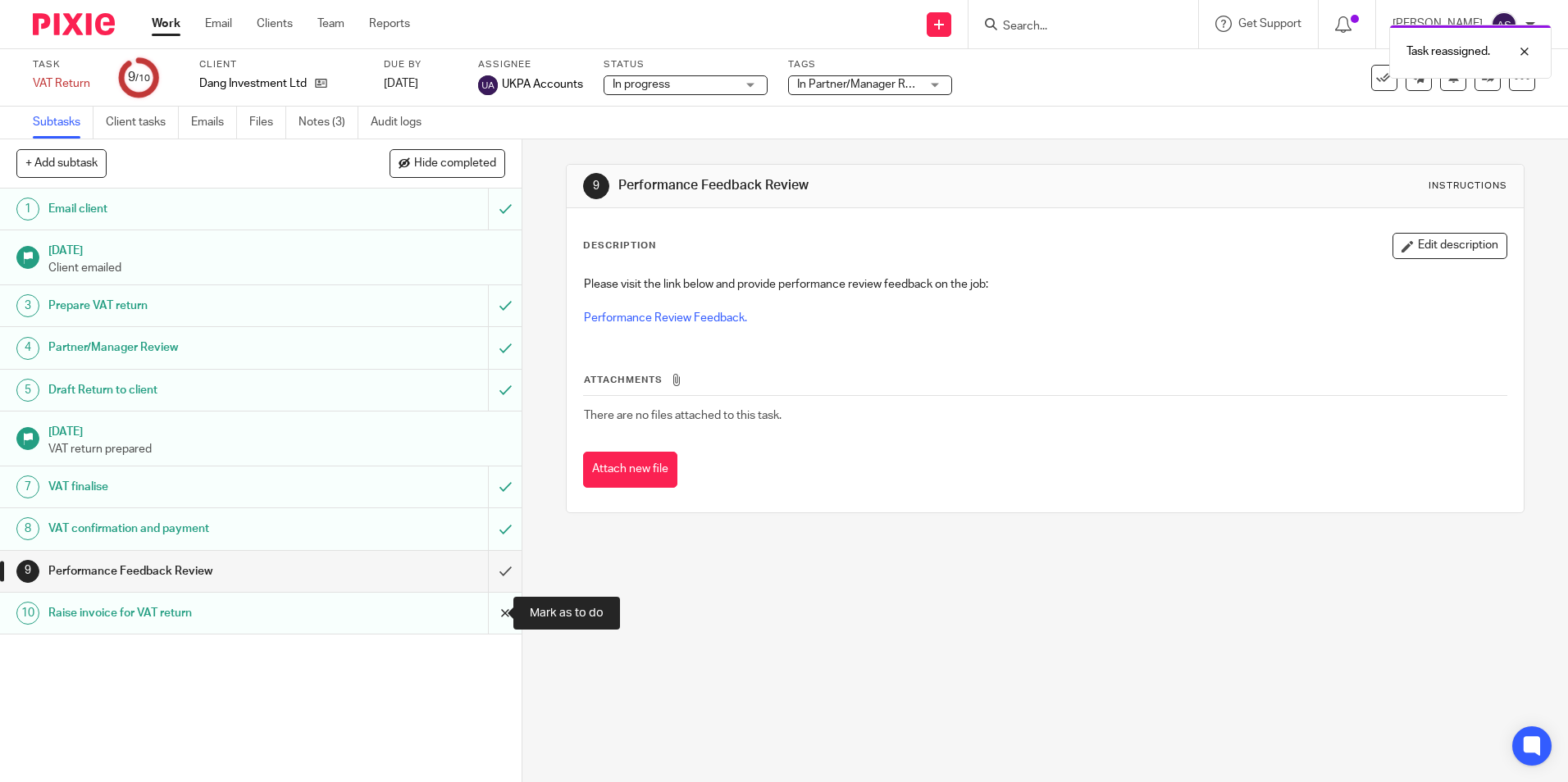
click at [488, 616] on input "submit" at bounding box center [261, 613] width 522 height 41
click at [485, 576] on input "submit" at bounding box center [261, 572] width 522 height 41
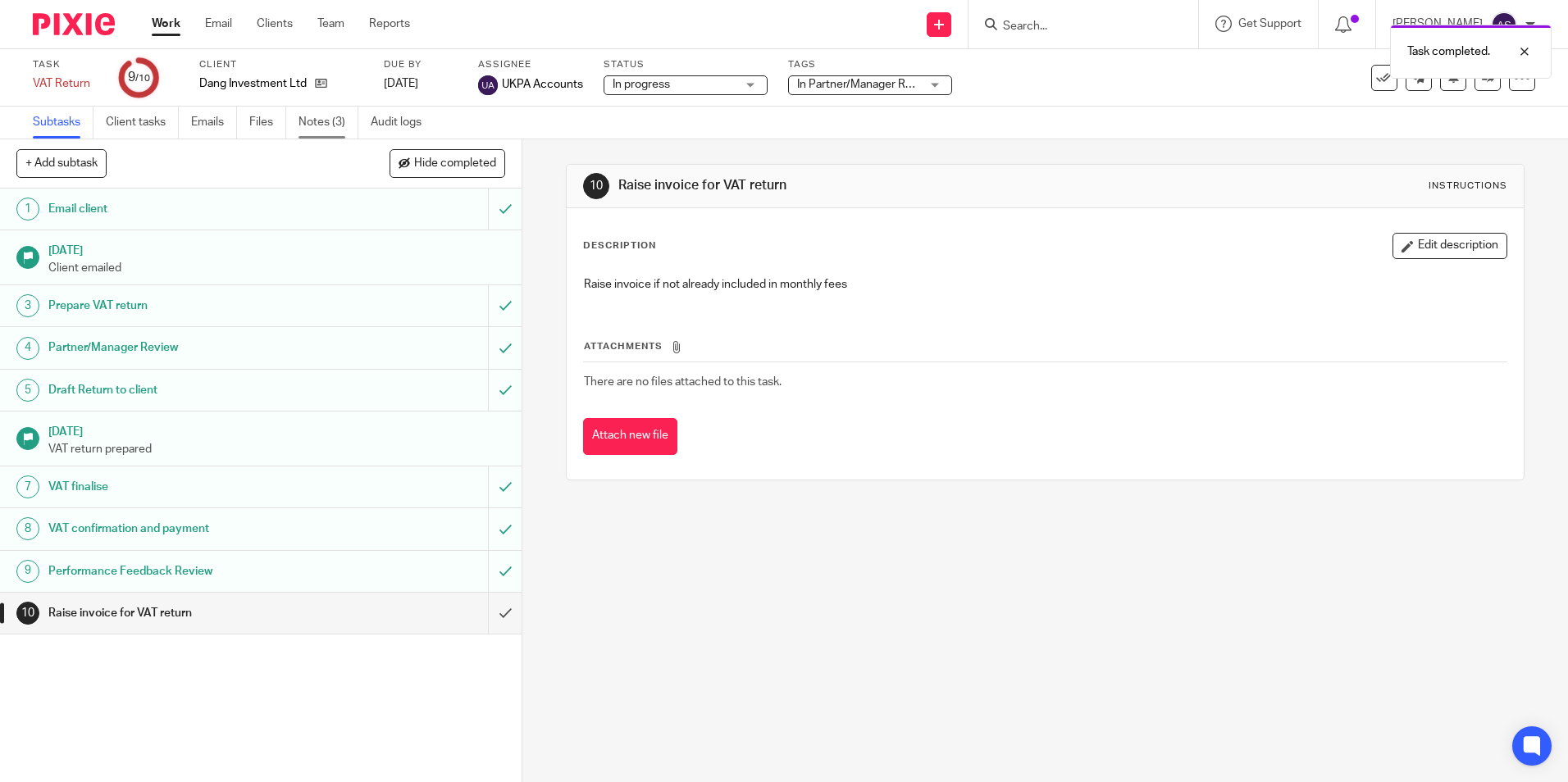
click at [319, 129] on link "Notes (3)" at bounding box center [328, 122] width 60 height 32
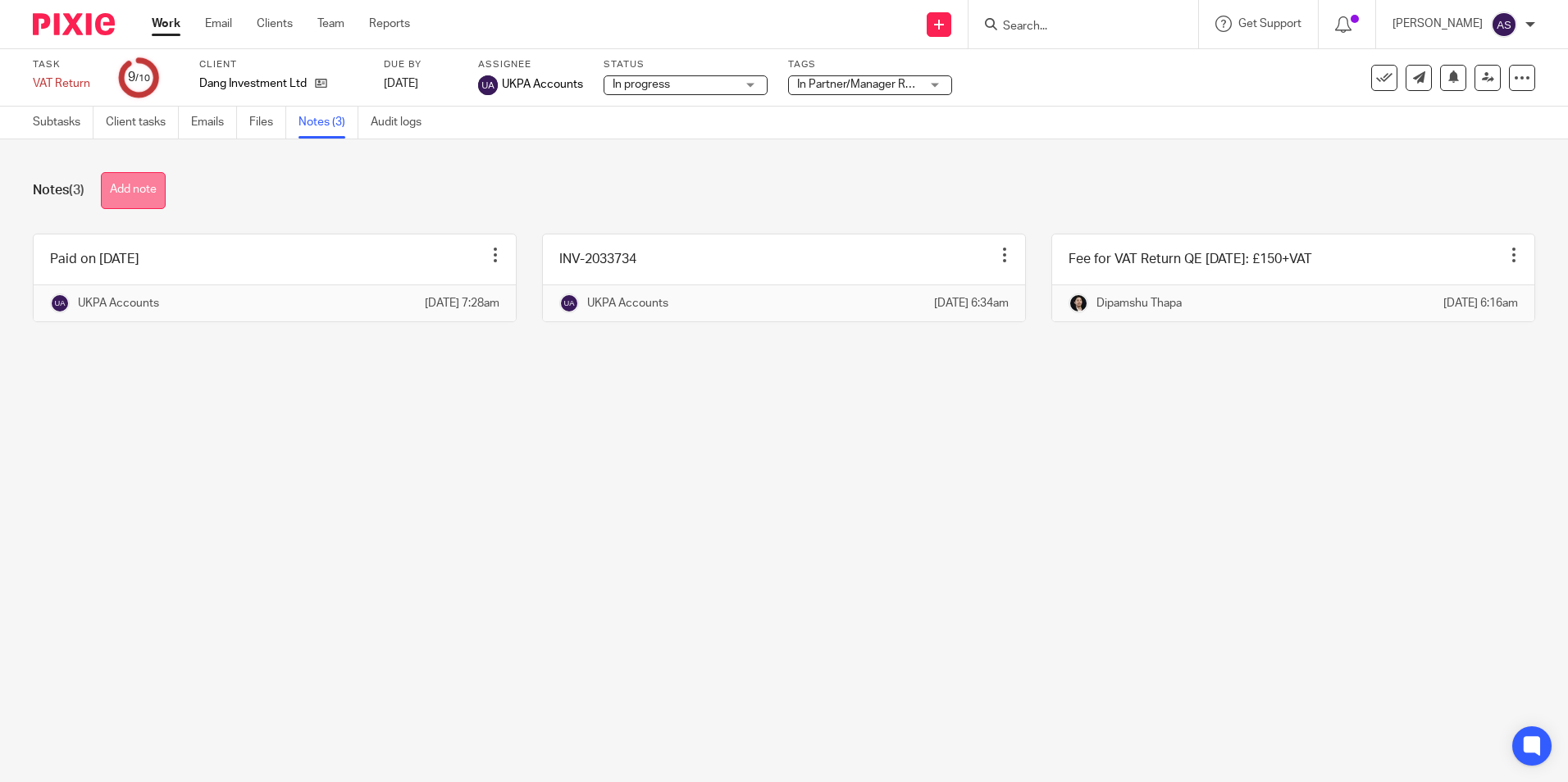
click at [122, 198] on button "Add note" at bounding box center [133, 191] width 65 height 37
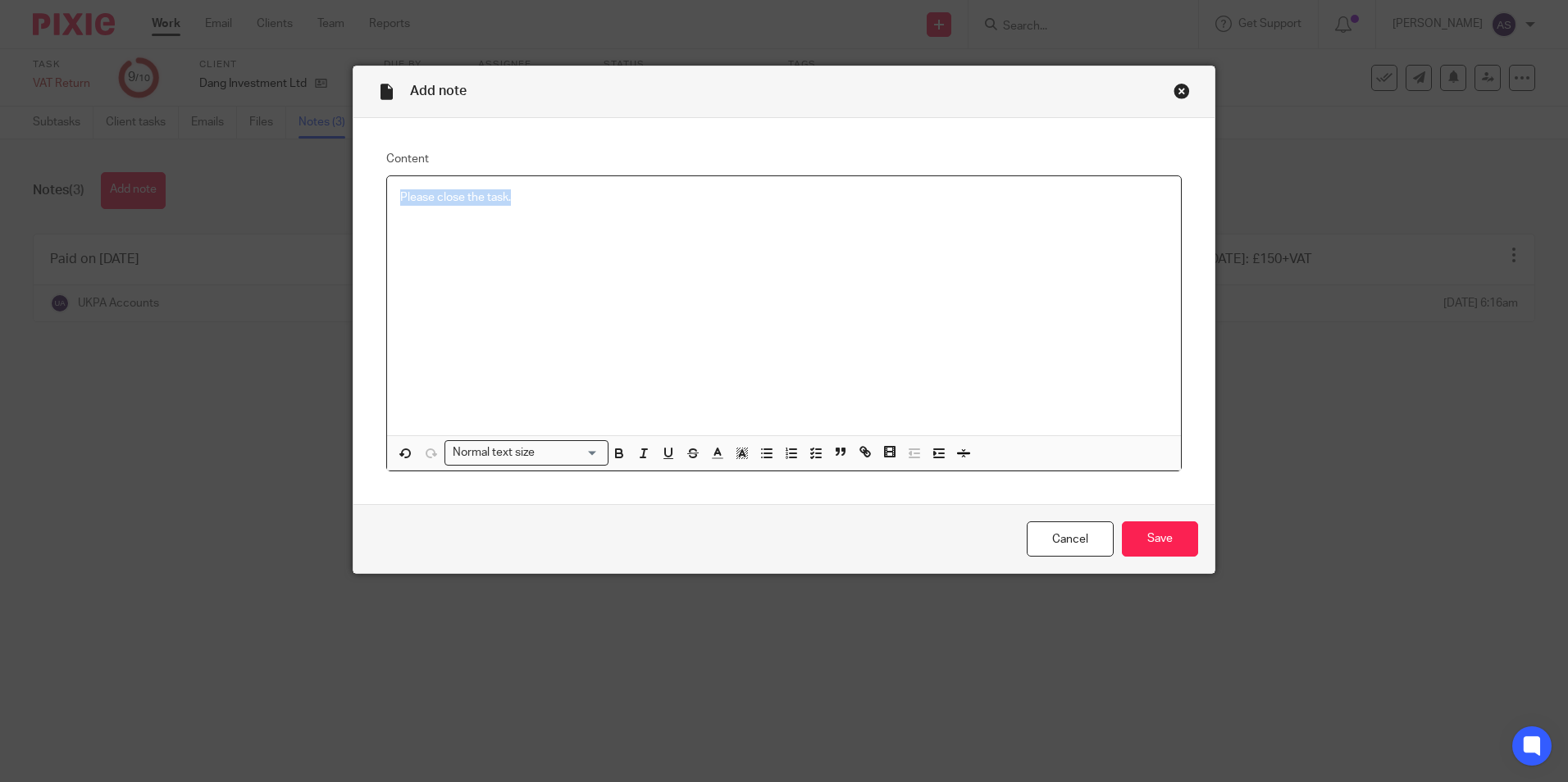
copy p "Please close the task."
click at [1154, 534] on input "Save" at bounding box center [1159, 540] width 76 height 35
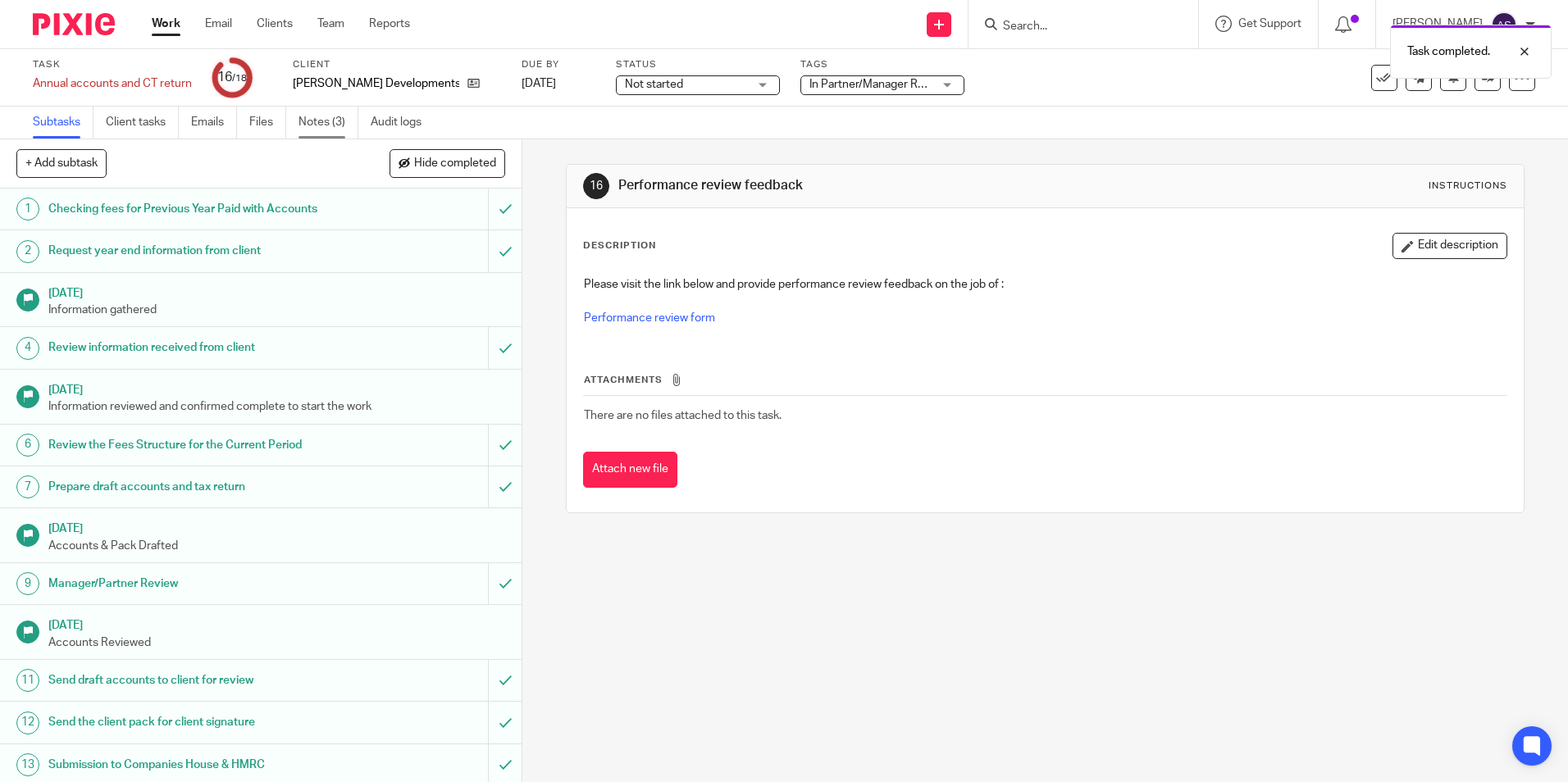
click at [343, 125] on link "Notes (3)" at bounding box center [328, 122] width 60 height 32
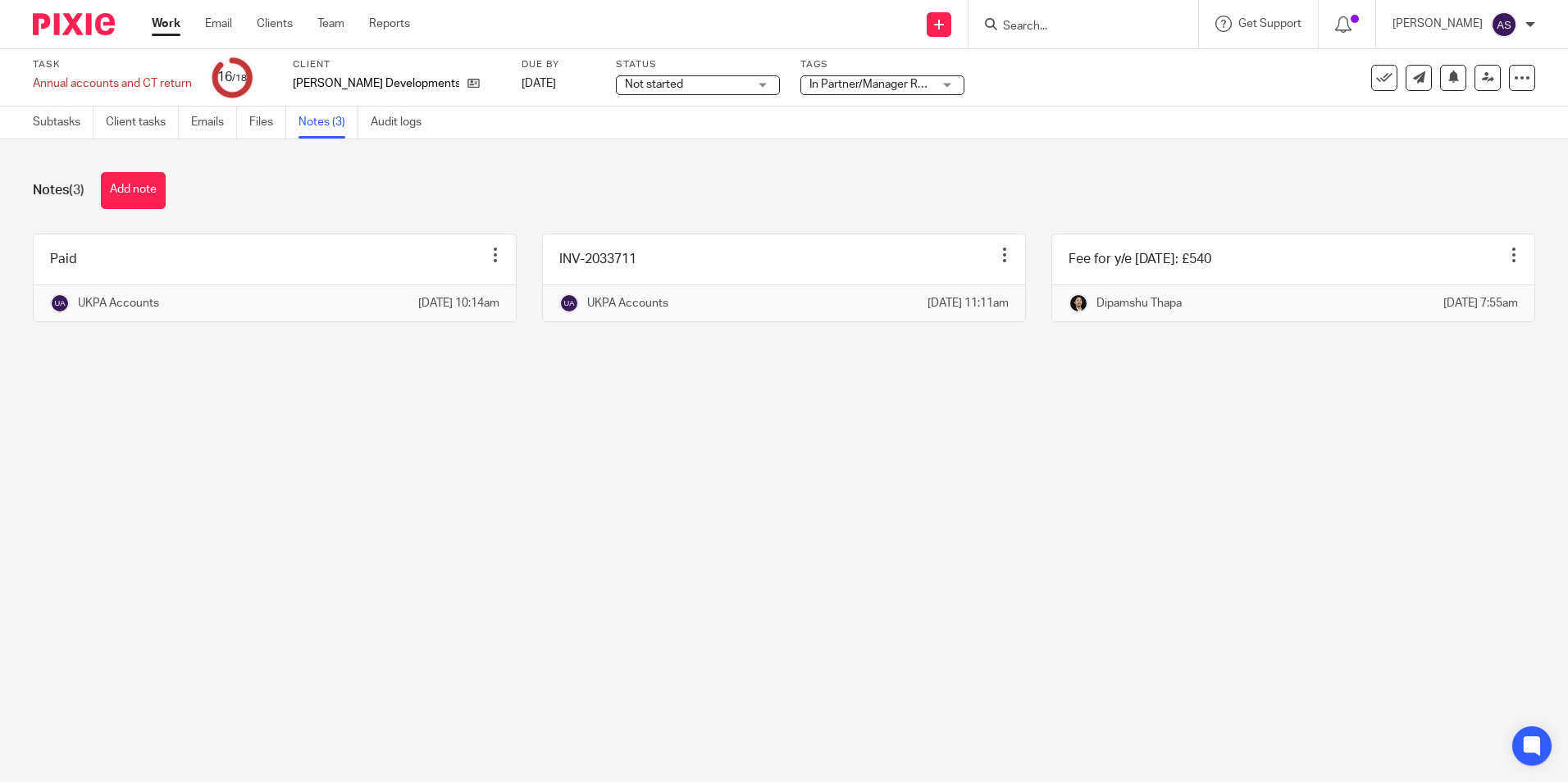
click at [809, 89] on span "In Partner/Manager Review + 1" at bounding box center [887, 84] width 156 height 12
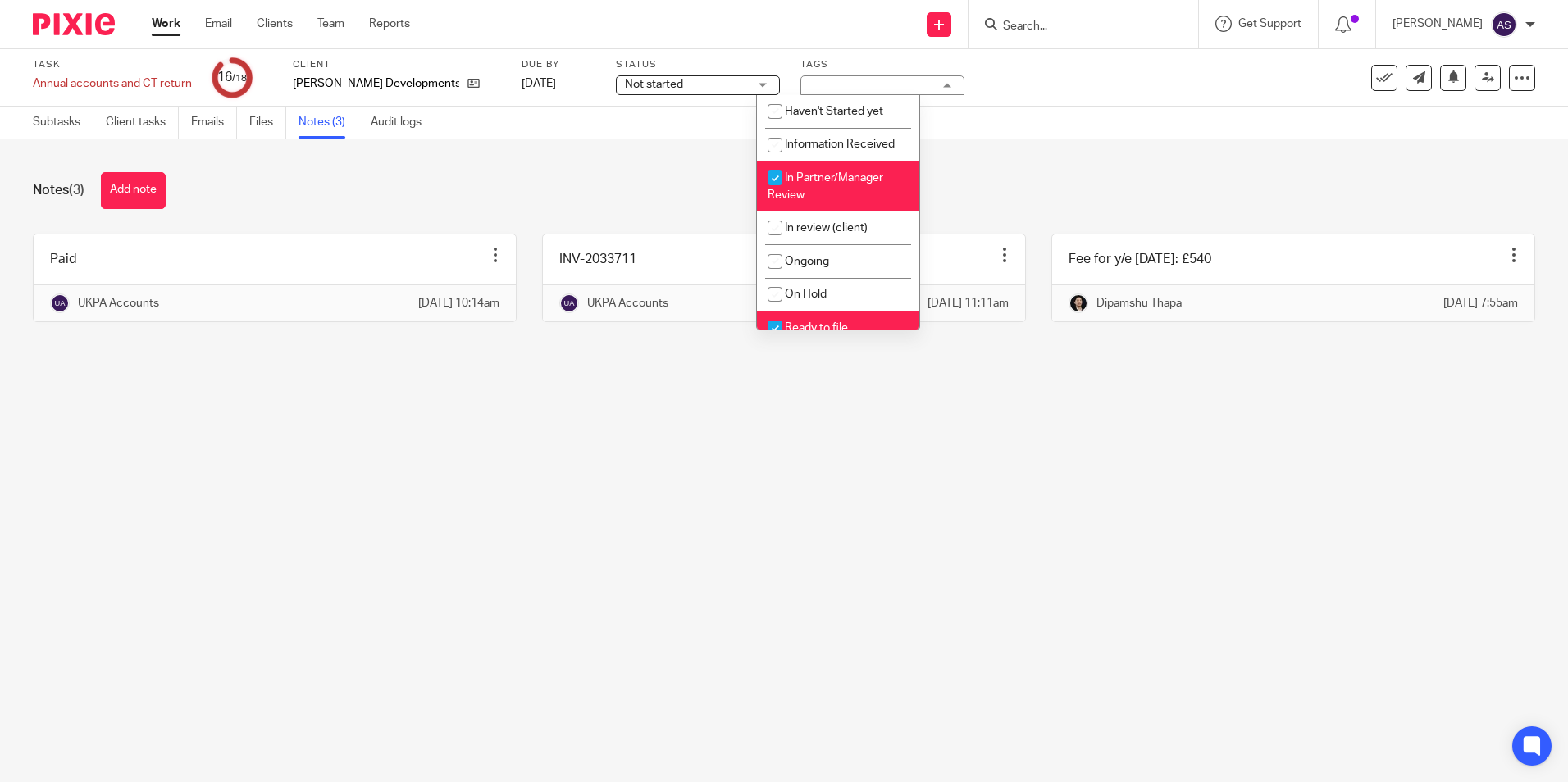
click at [812, 183] on span "In Partner/Manager Review" at bounding box center [825, 187] width 116 height 29
checkbox input "false"
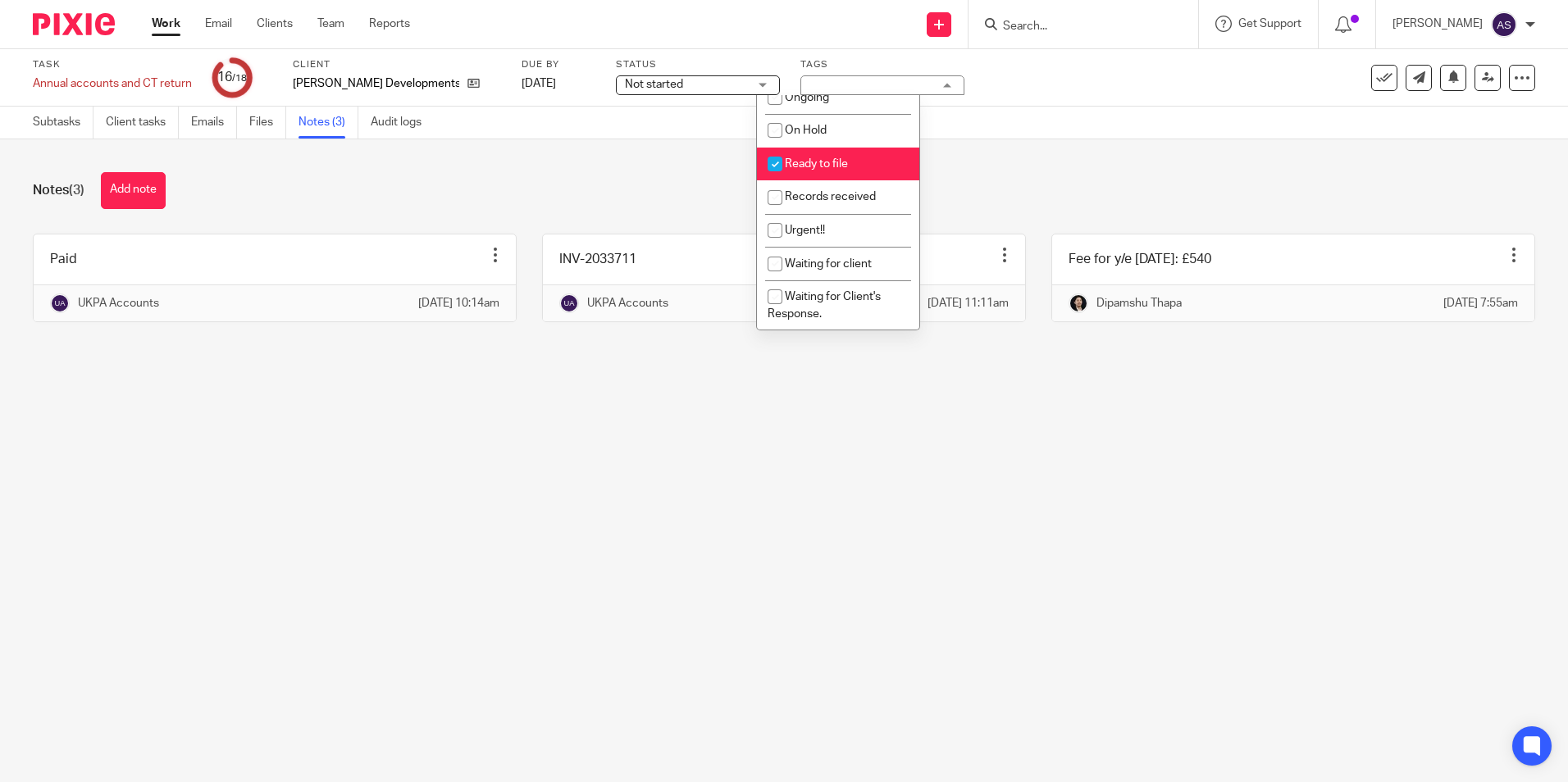
click at [822, 161] on span "Ready to file" at bounding box center [816, 164] width 63 height 12
checkbox input "false"
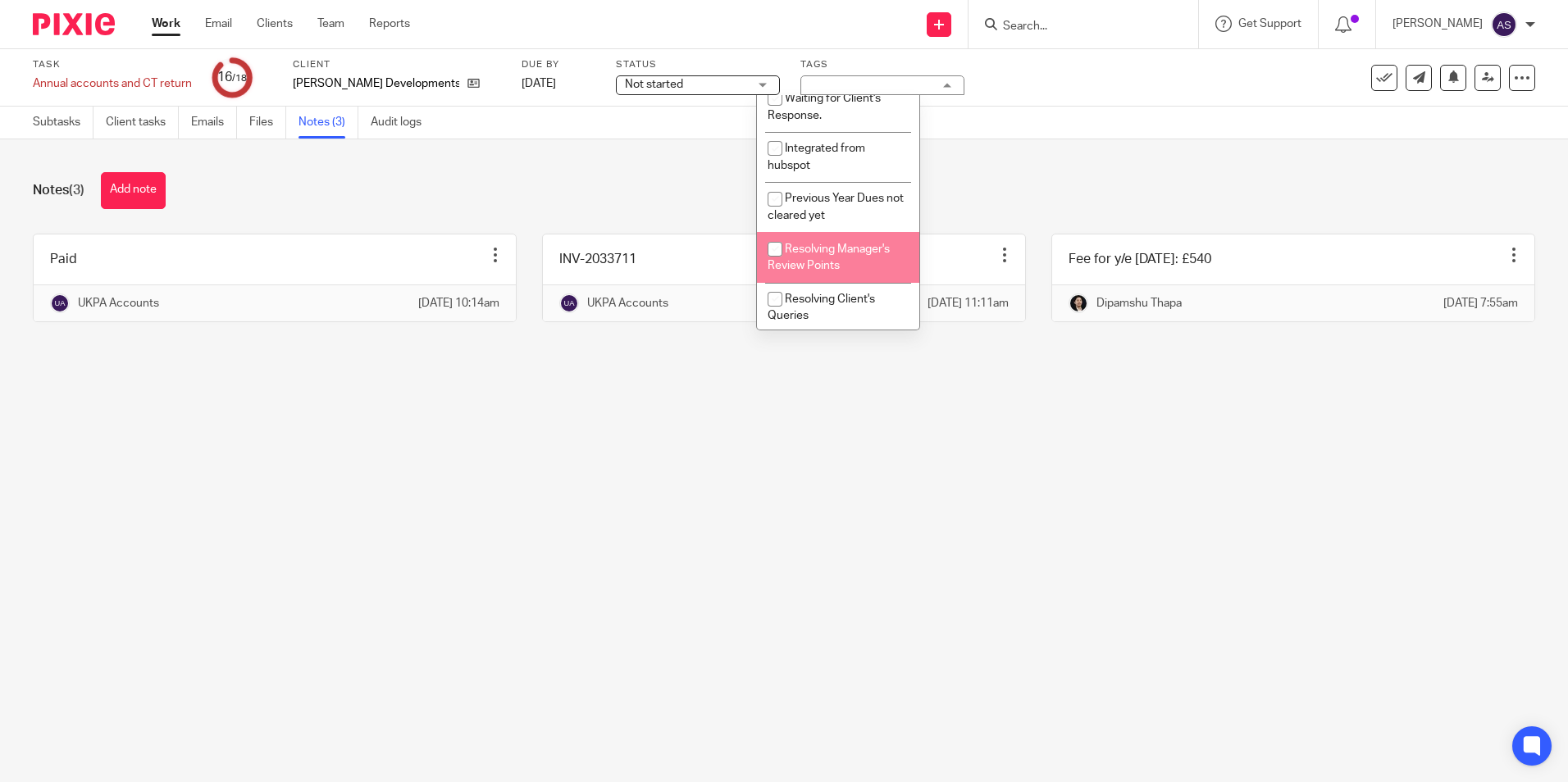
scroll to position [366, 0]
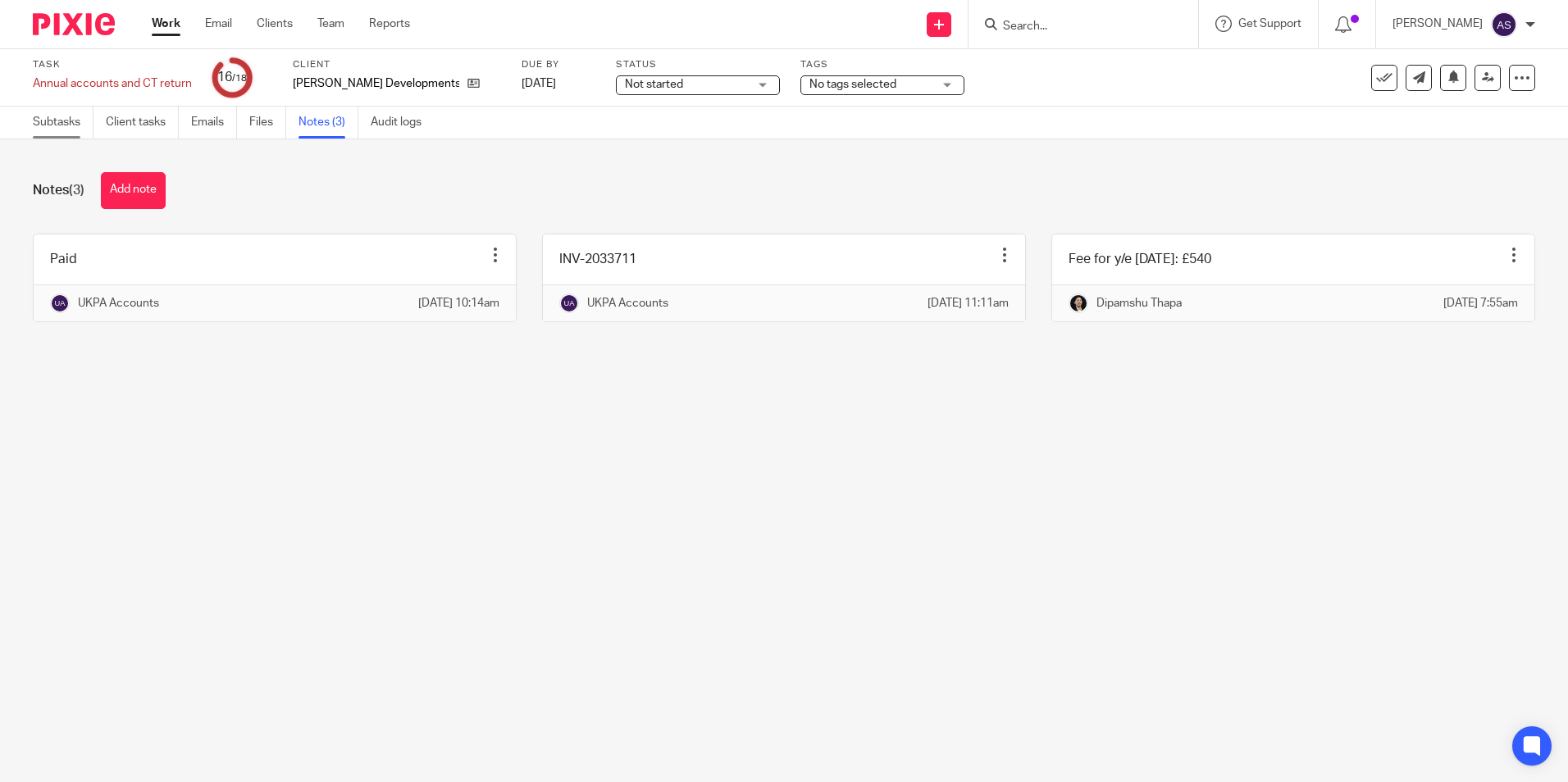
click at [64, 116] on link "Subtasks" at bounding box center [63, 122] width 61 height 32
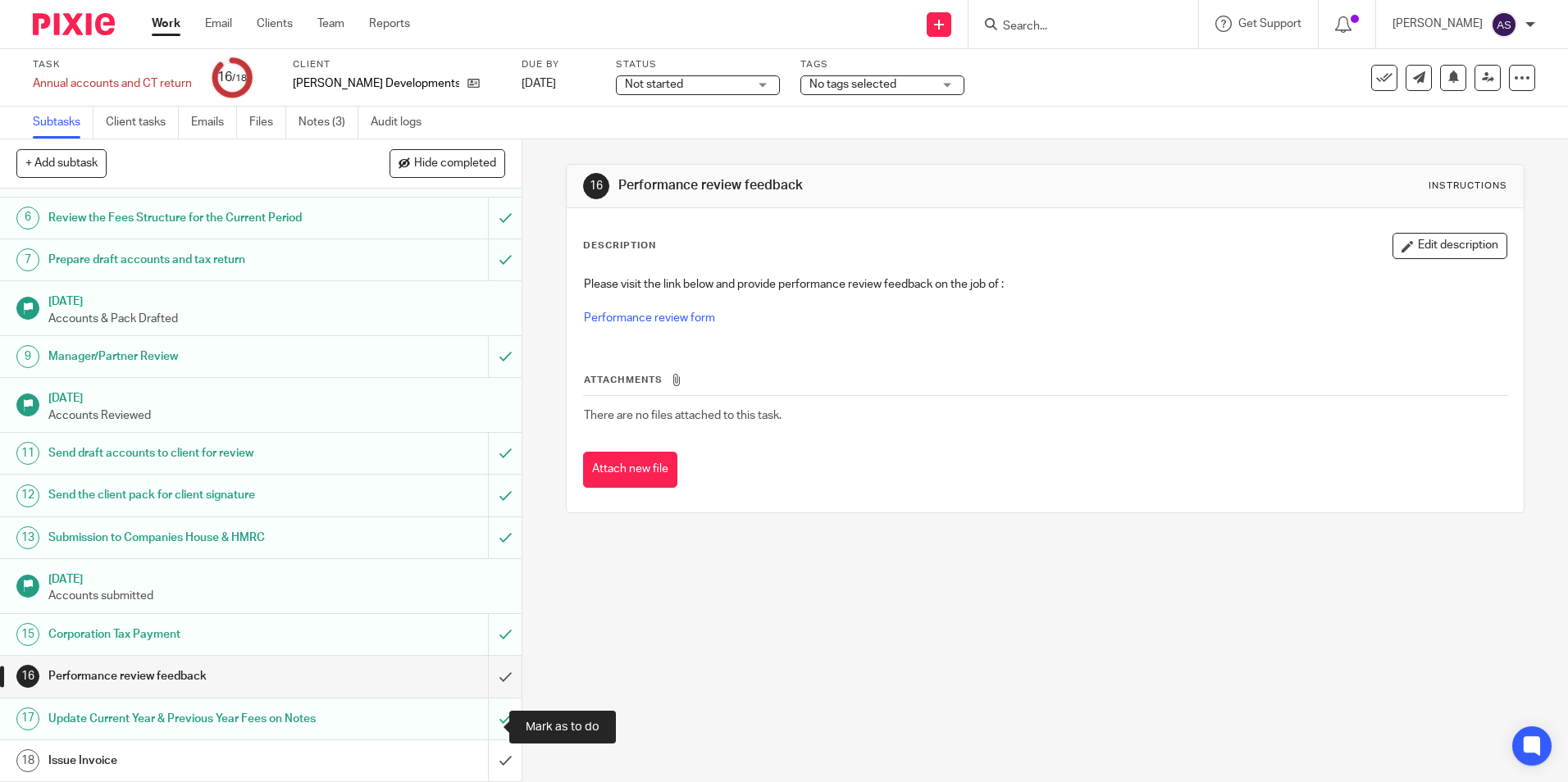
scroll to position [227, 0]
click at [321, 666] on div "Performance review feedback" at bounding box center [260, 676] width 424 height 24
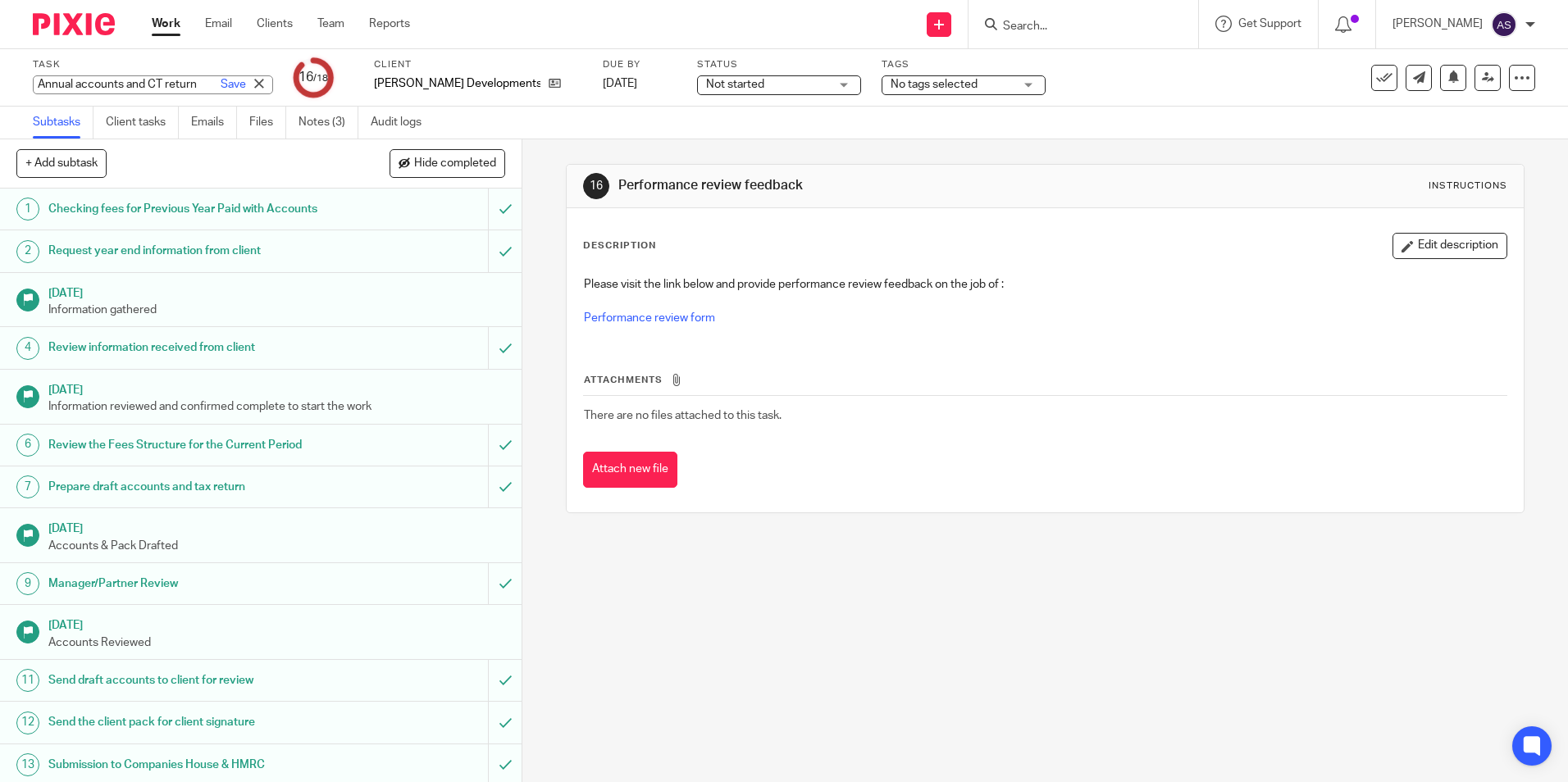
click at [128, 90] on div "Annual accounts and CT return Save Annual accounts and CT return" at bounding box center [153, 84] width 241 height 19
click at [128, 90] on input "Annual accounts and CT return" at bounding box center [153, 84] width 241 height 19
drag, startPoint x: 1085, startPoint y: 703, endPoint x: 1470, endPoint y: 80, distance: 732.4
click at [1086, 697] on div "16 Performance review feedback Instructions Description Edit description Please…" at bounding box center [1045, 460] width 1045 height 643
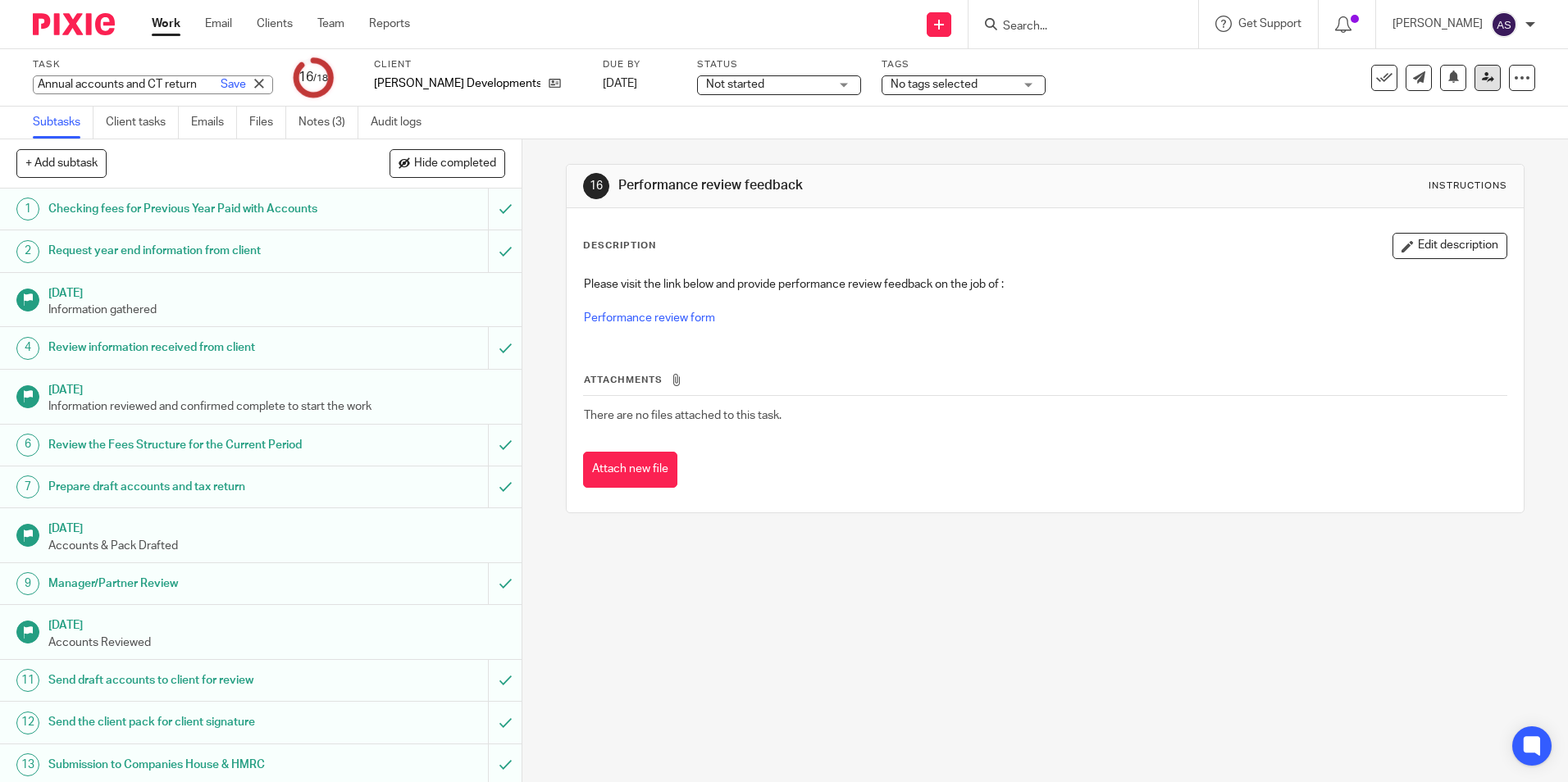
click at [1474, 84] on link at bounding box center [1487, 78] width 26 height 26
click at [1482, 80] on icon at bounding box center [1488, 77] width 13 height 13
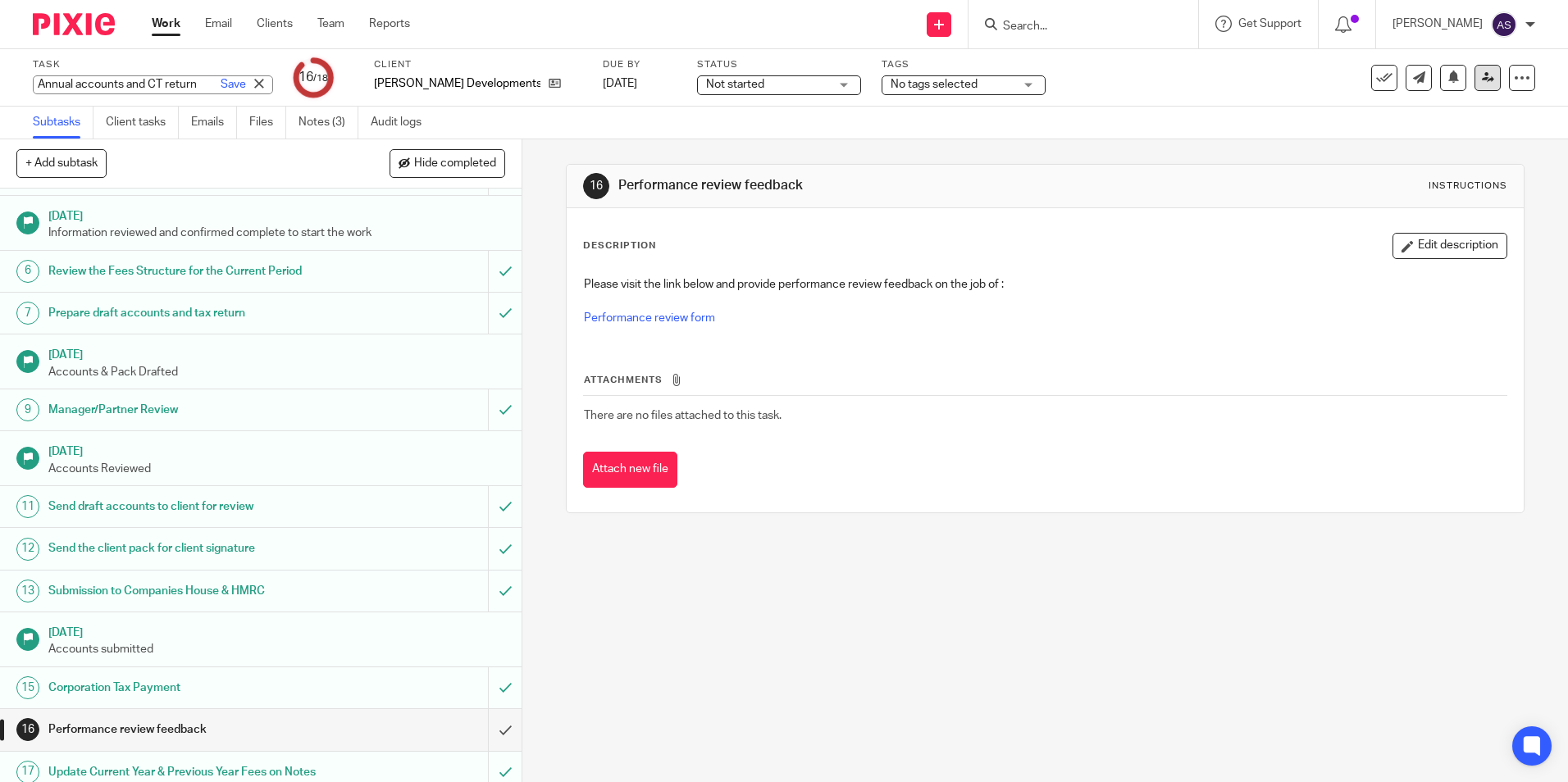
scroll to position [227, 0]
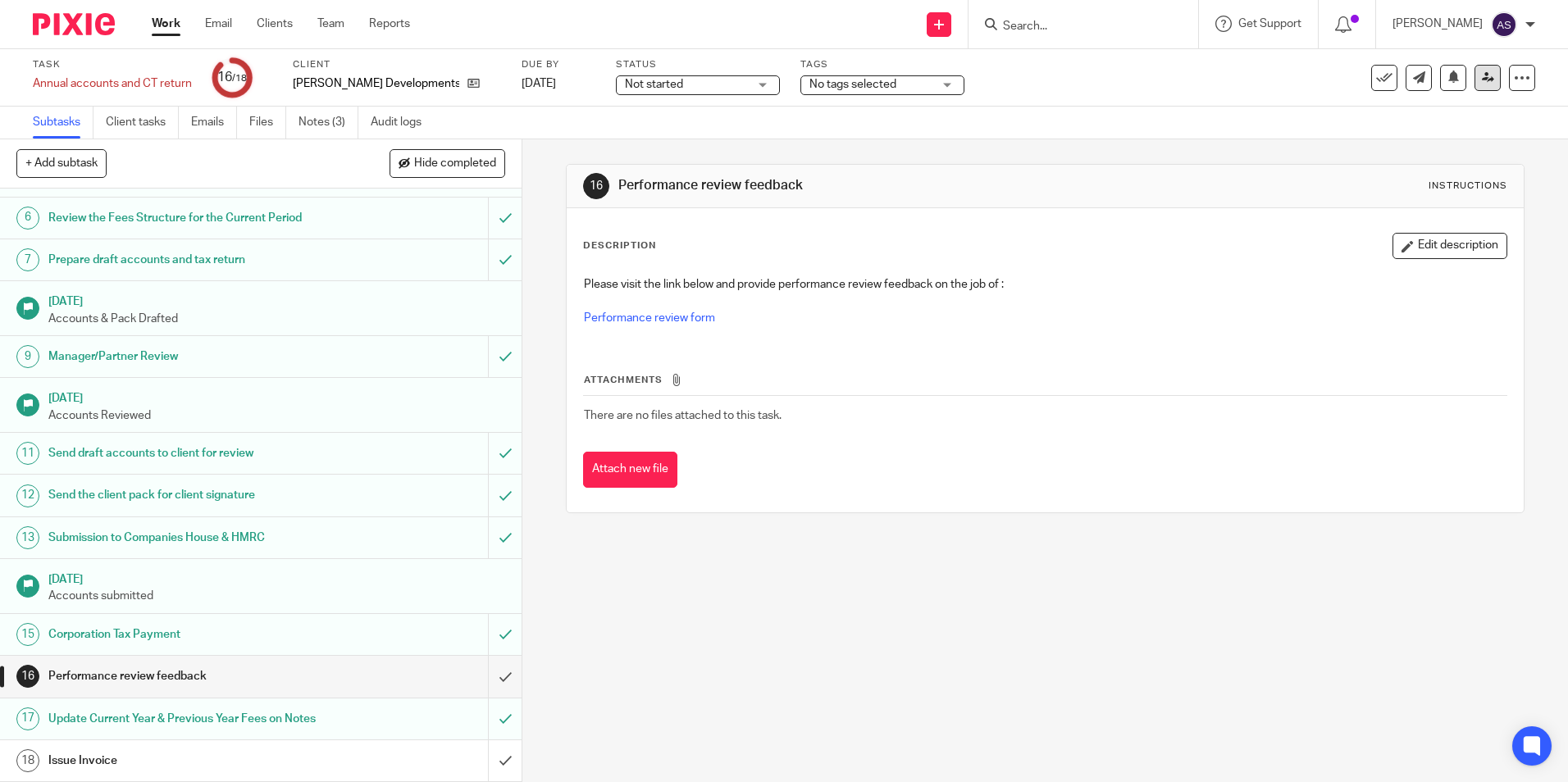
click at [1482, 80] on icon at bounding box center [1488, 77] width 13 height 13
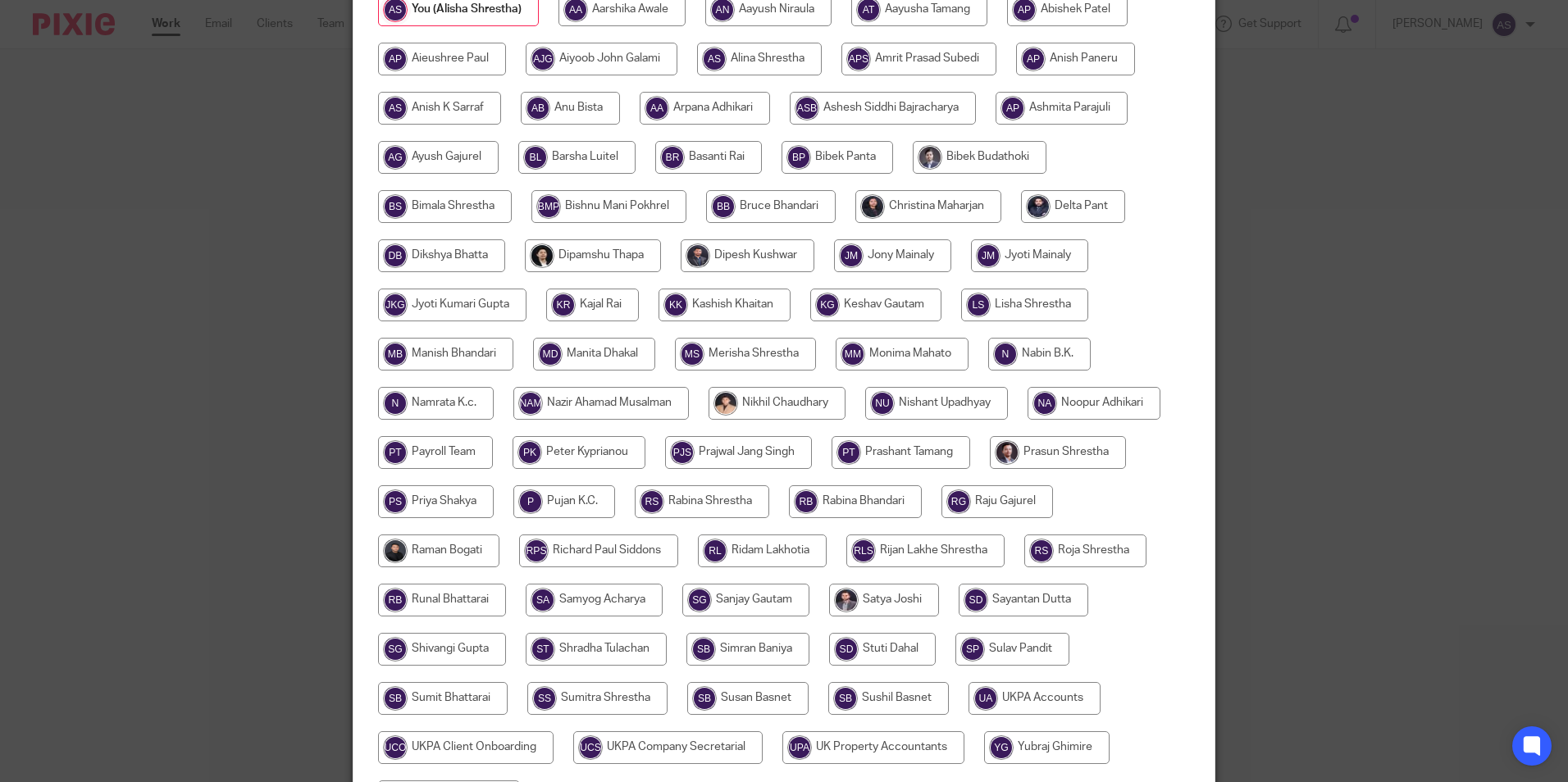
scroll to position [438, 0]
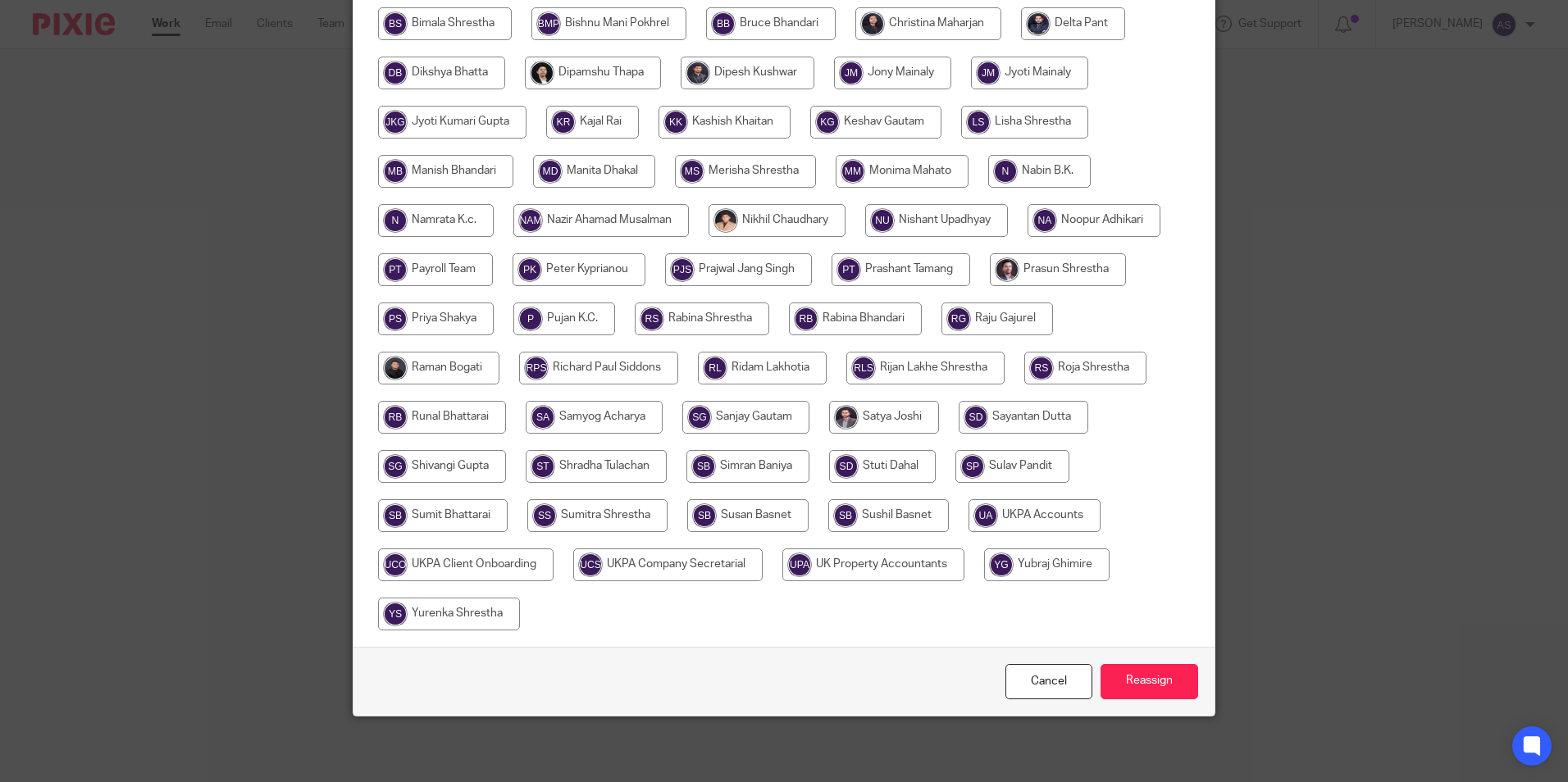
click at [1039, 524] on input "radio" at bounding box center [1034, 515] width 132 height 33
radio input "true"
click at [1149, 684] on input "Reassign" at bounding box center [1149, 682] width 98 height 35
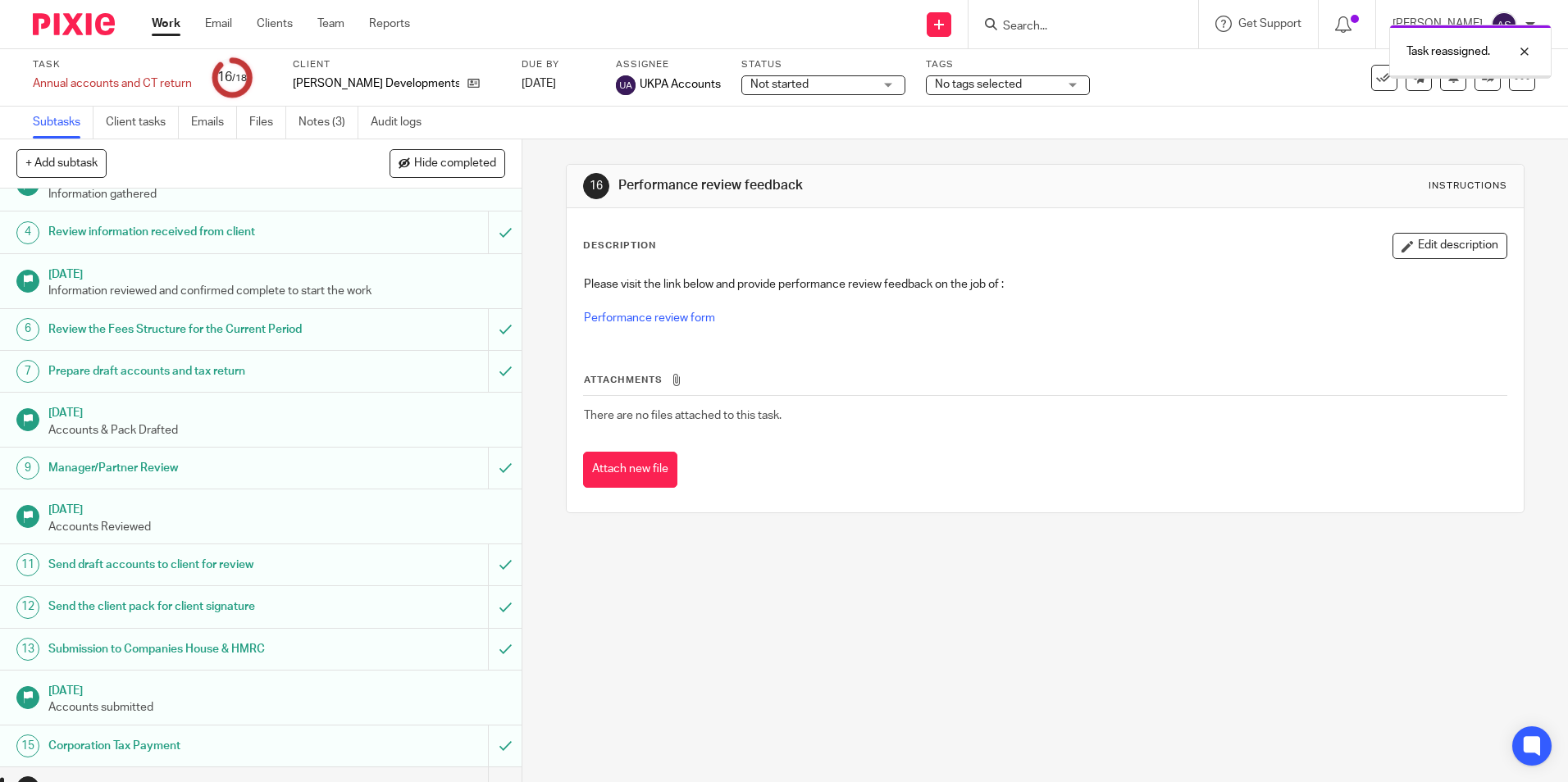
scroll to position [227, 0]
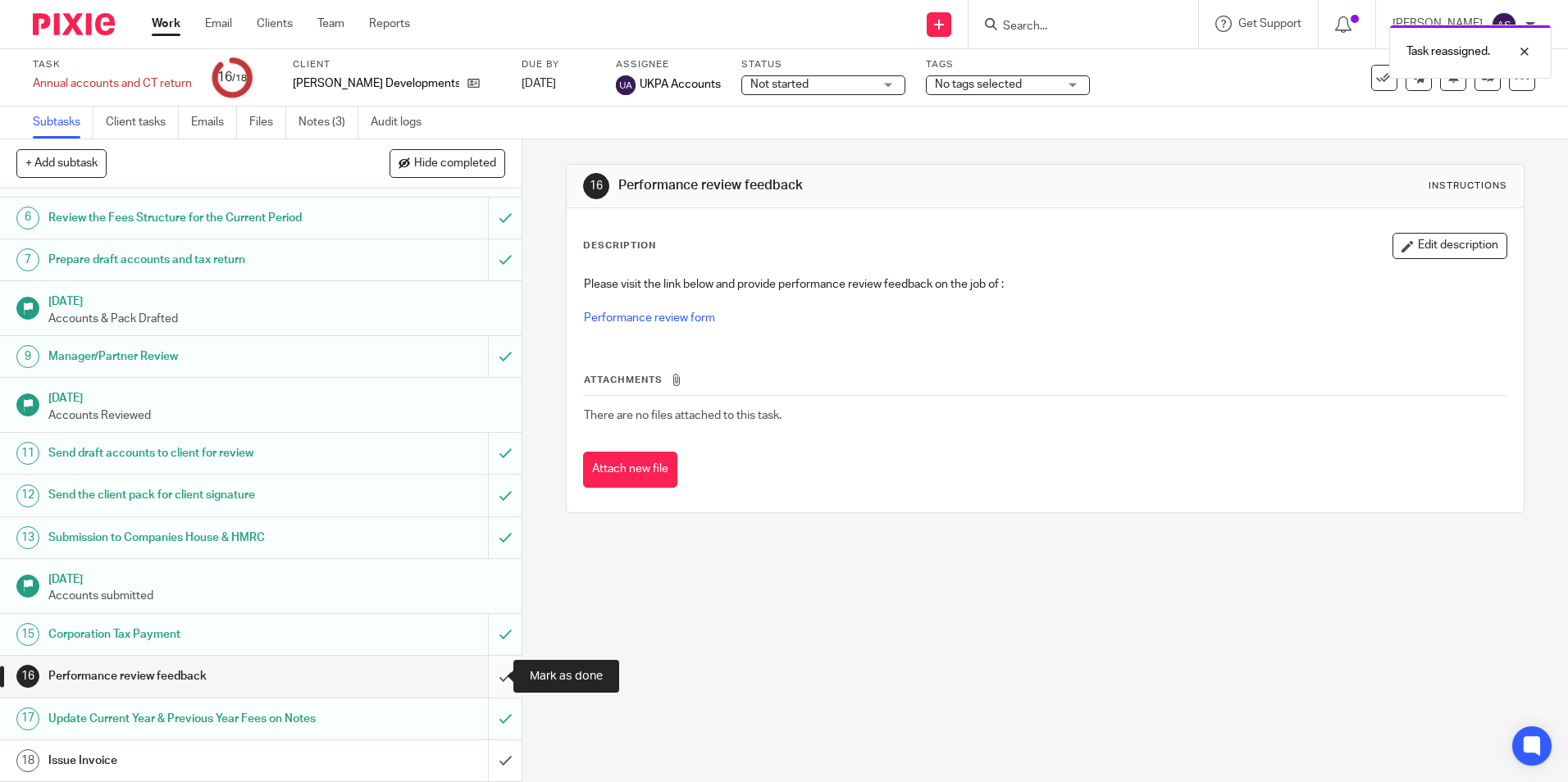
click at [499, 673] on input "submit" at bounding box center [261, 676] width 522 height 41
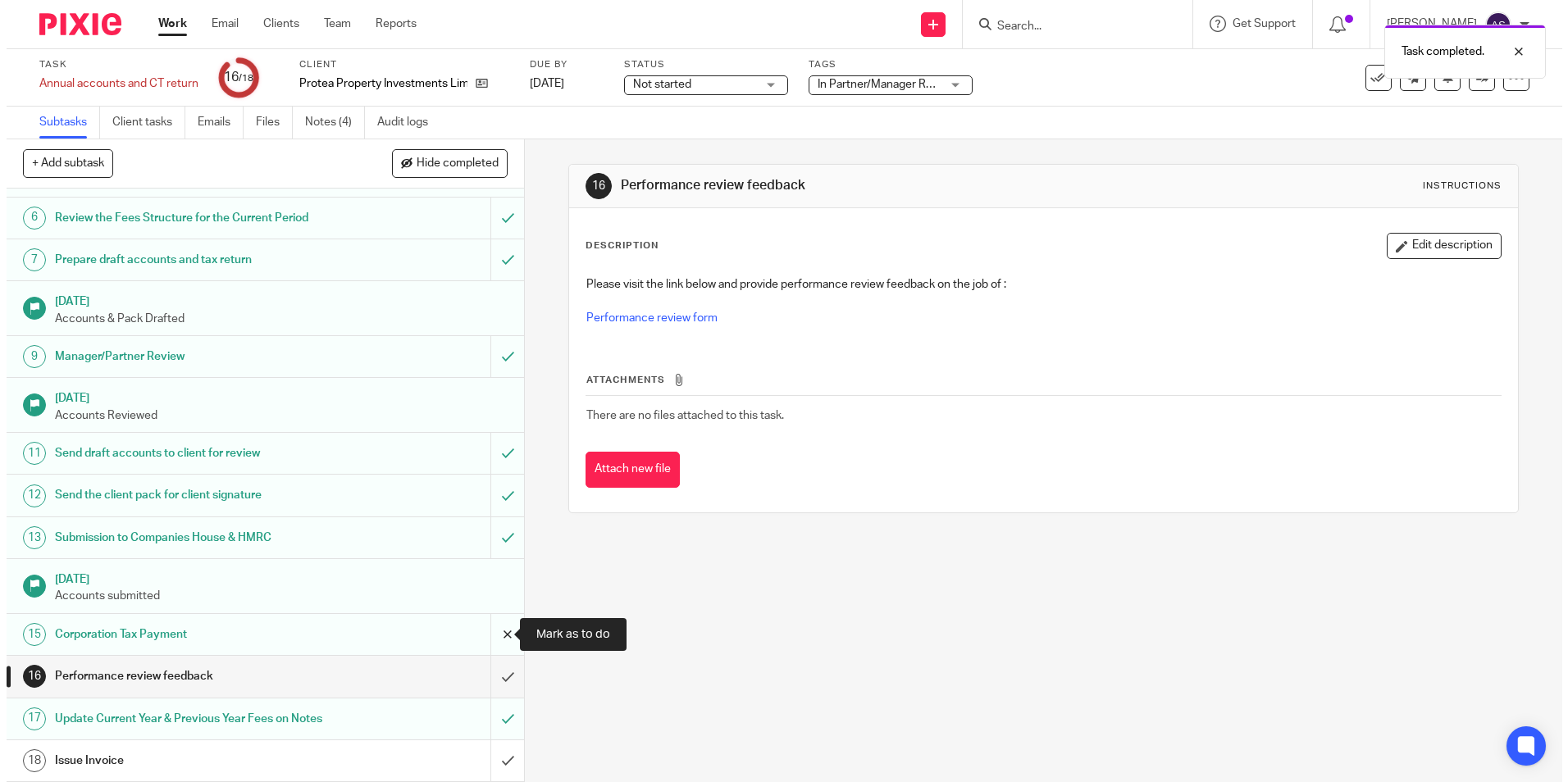
scroll to position [227, 0]
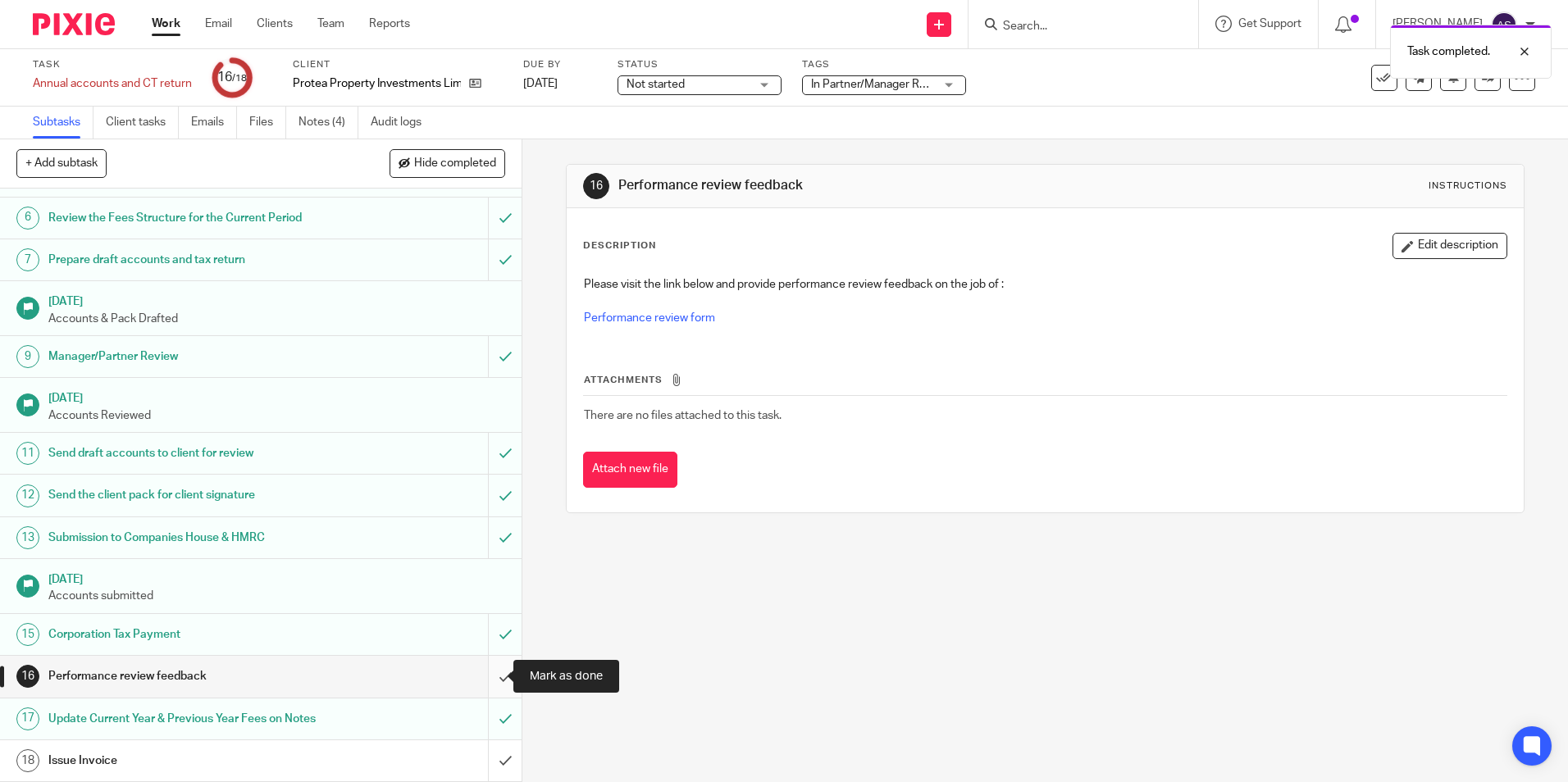
click at [481, 682] on input "submit" at bounding box center [261, 676] width 522 height 41
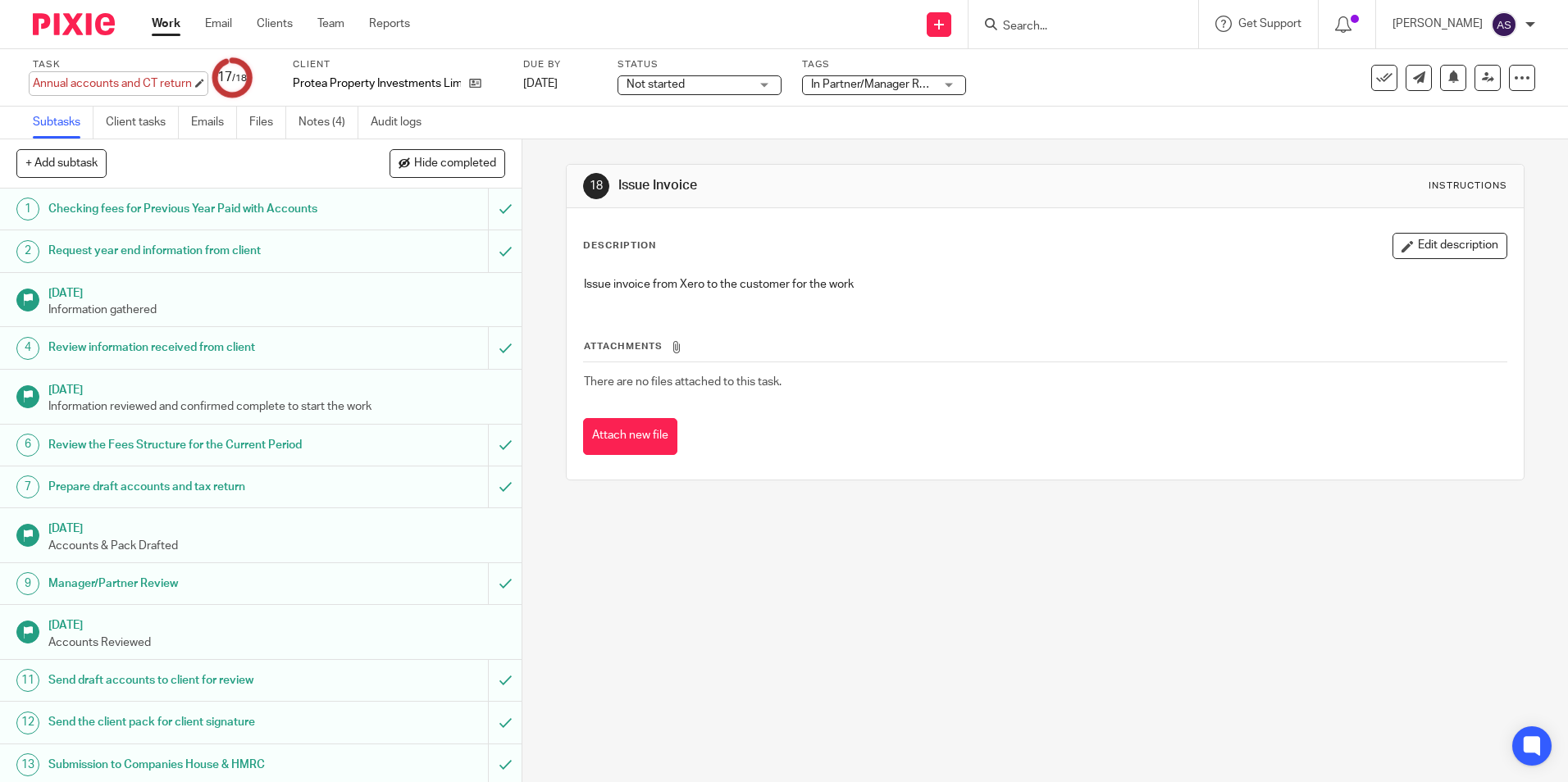
click at [167, 83] on div "Annual accounts and CT return Save Annual accounts and CT return" at bounding box center [112, 83] width 159 height 16
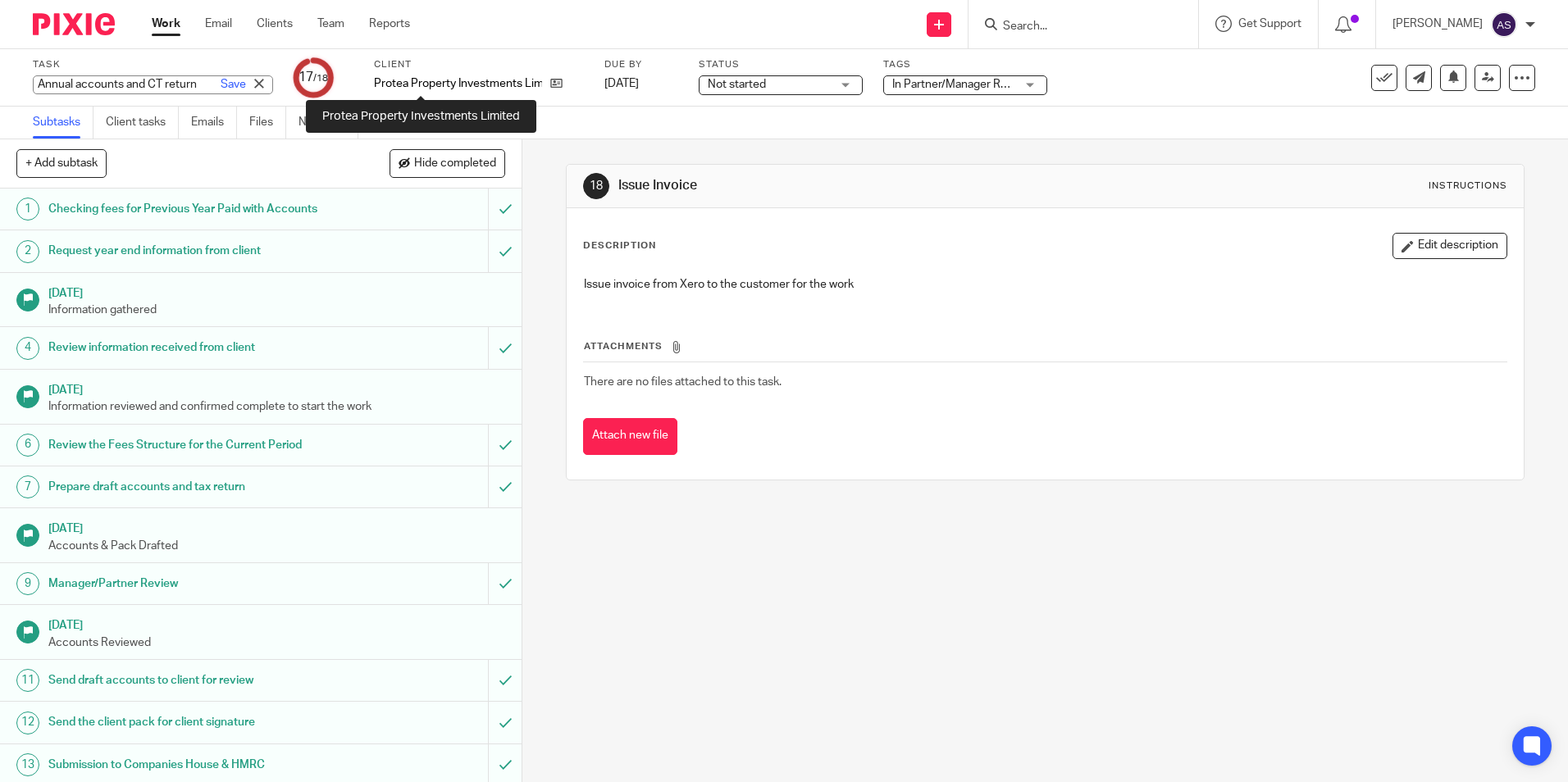
click at [391, 83] on p "Protea Property Investments Limited" at bounding box center [458, 83] width 168 height 16
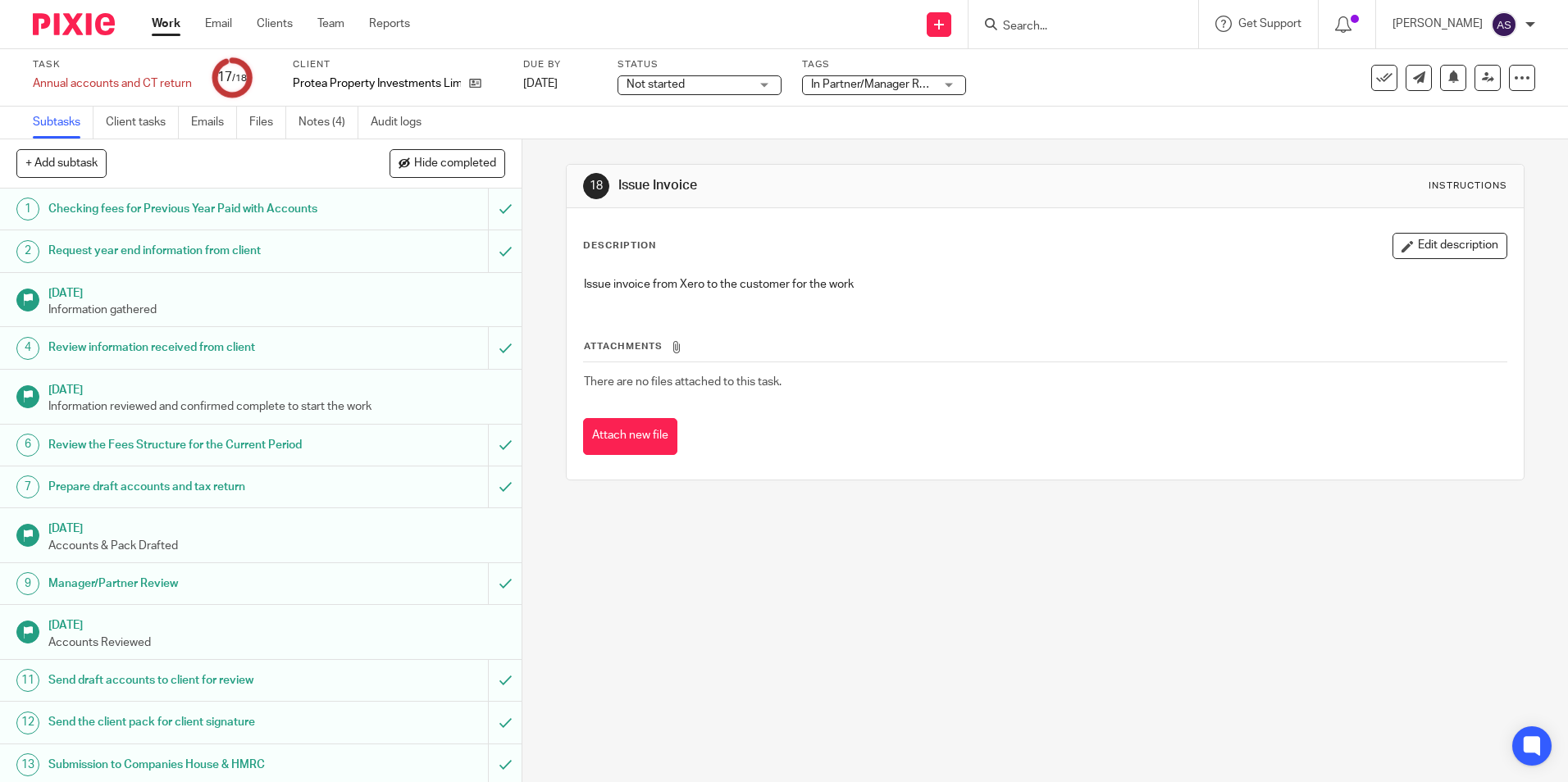
click at [391, 83] on p "Protea Property Investments Limited" at bounding box center [377, 83] width 168 height 16
copy div "Protea Property Investments Limited"
click at [683, 616] on div "18 Issue Invoice Instructions Description Edit description Issue invoice from X…" at bounding box center [1045, 460] width 1045 height 643
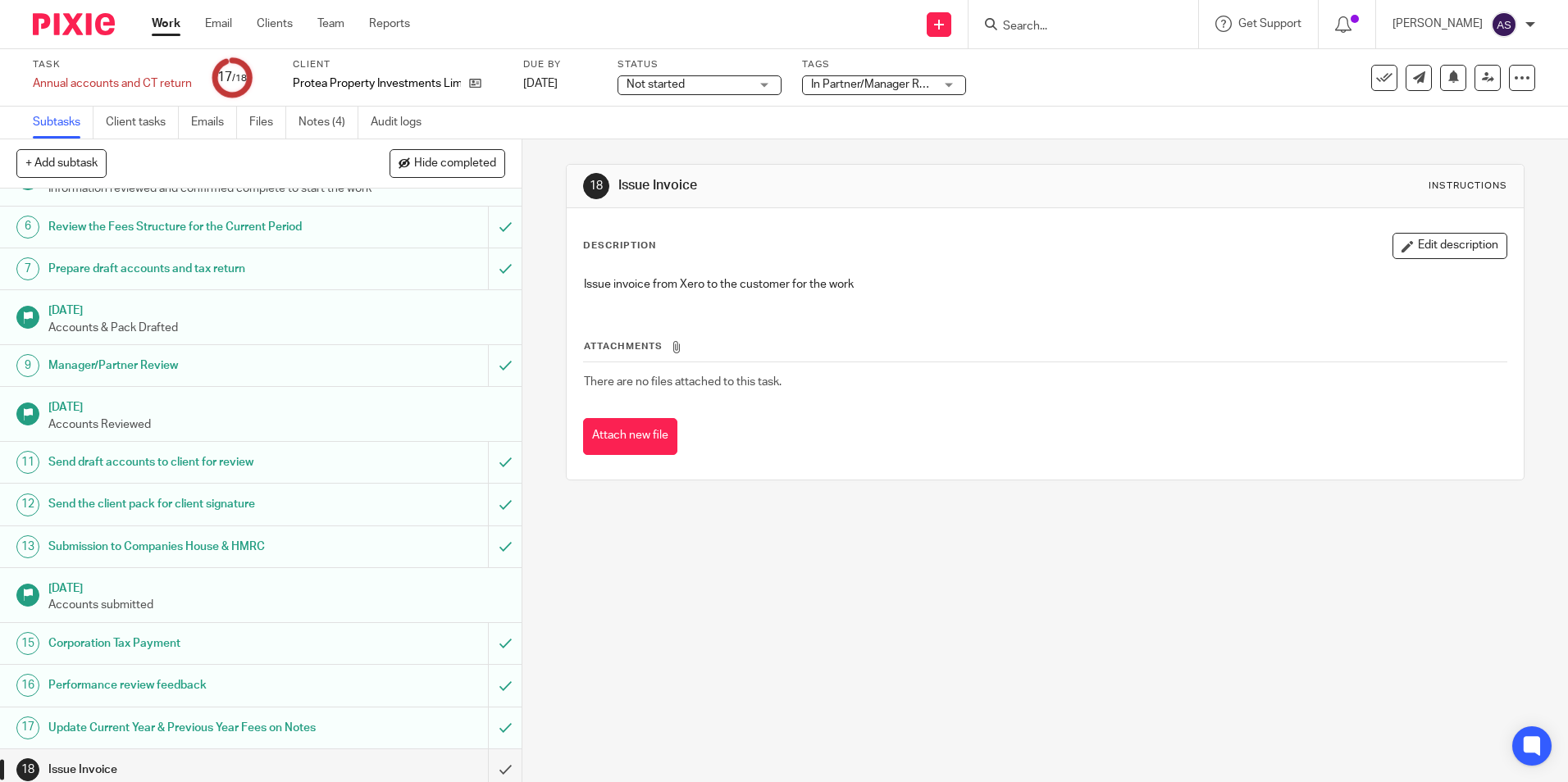
scroll to position [227, 0]
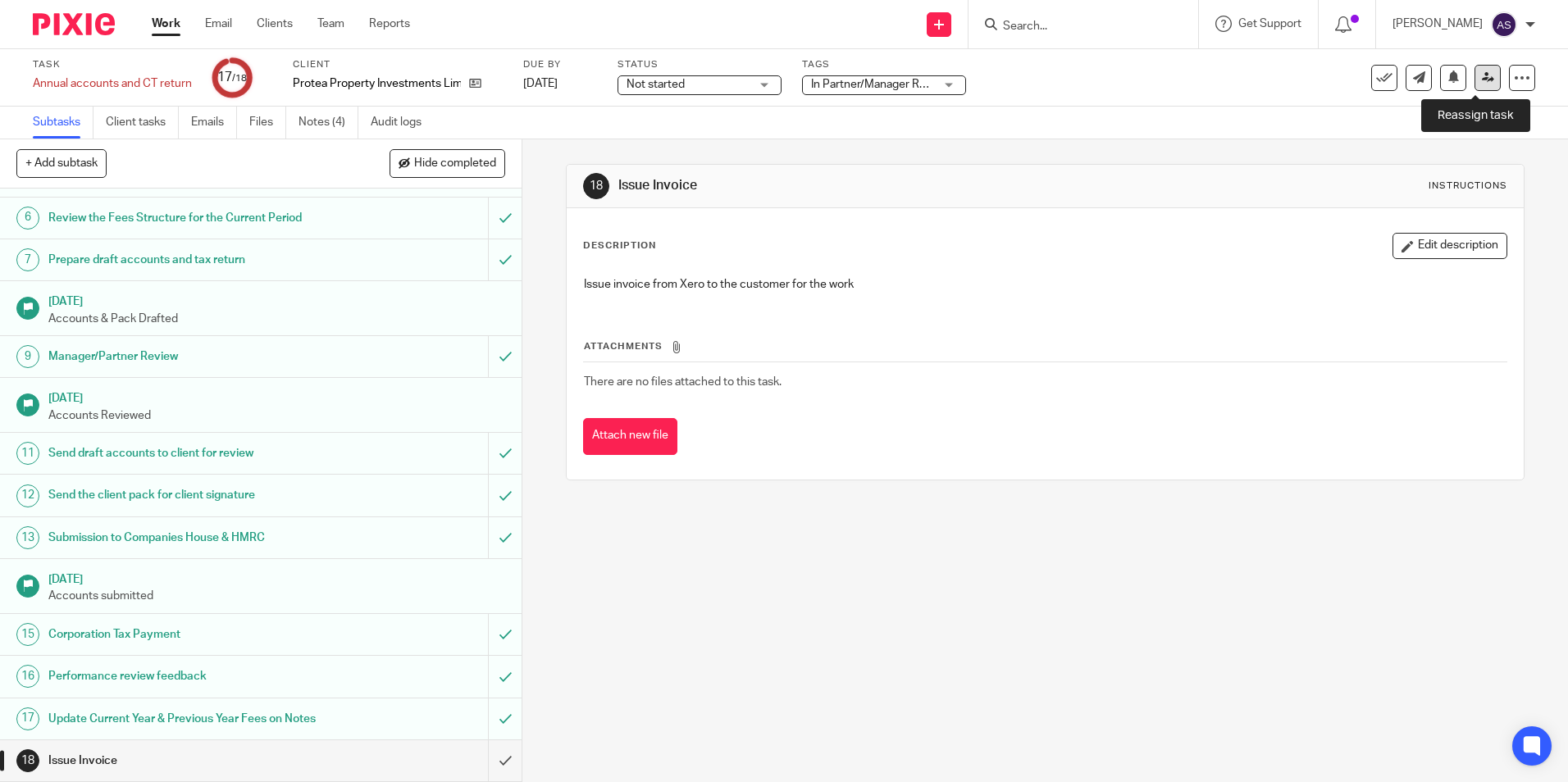
click at [1484, 84] on link at bounding box center [1487, 78] width 26 height 26
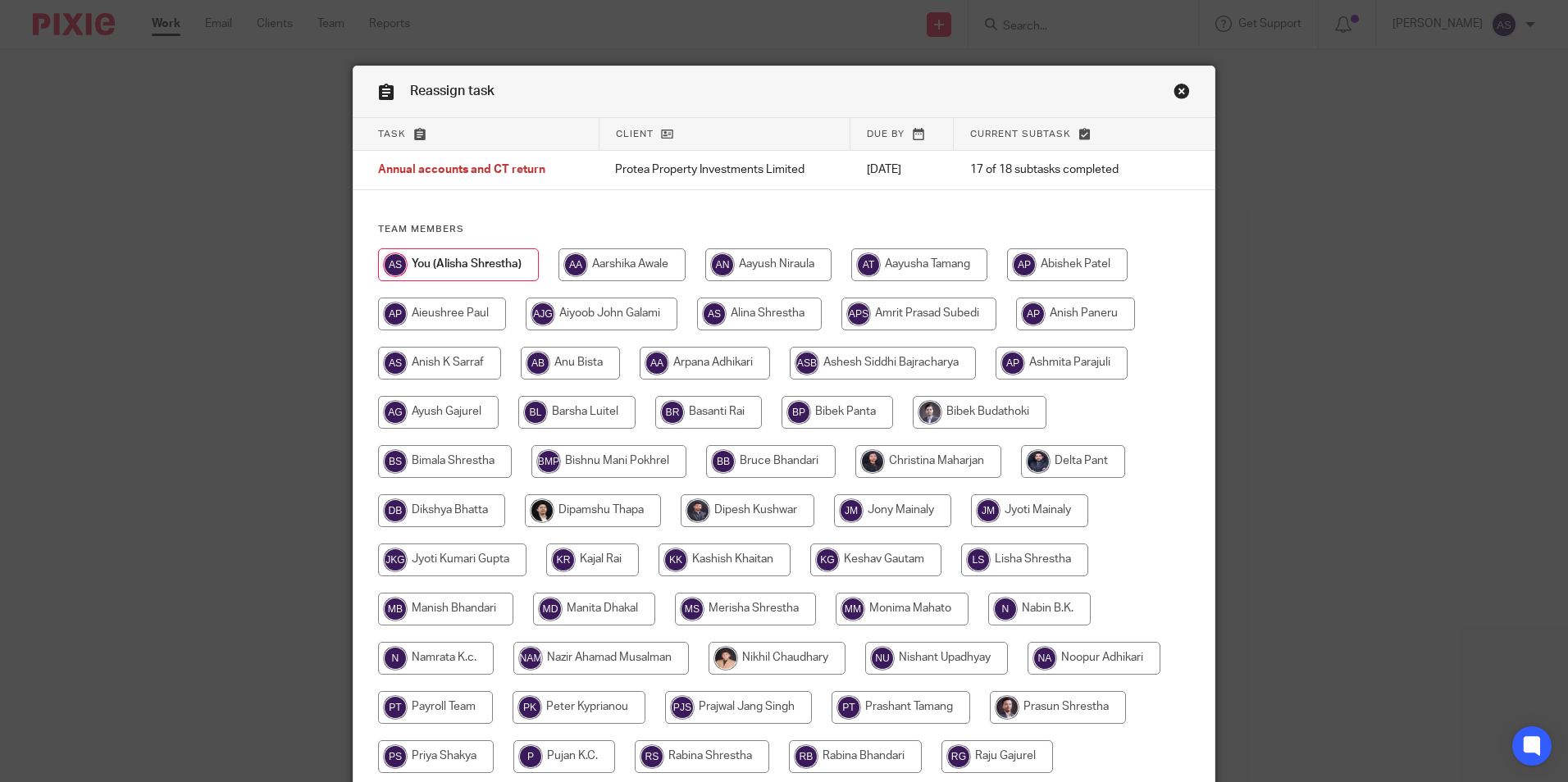
scroll to position [410, 0]
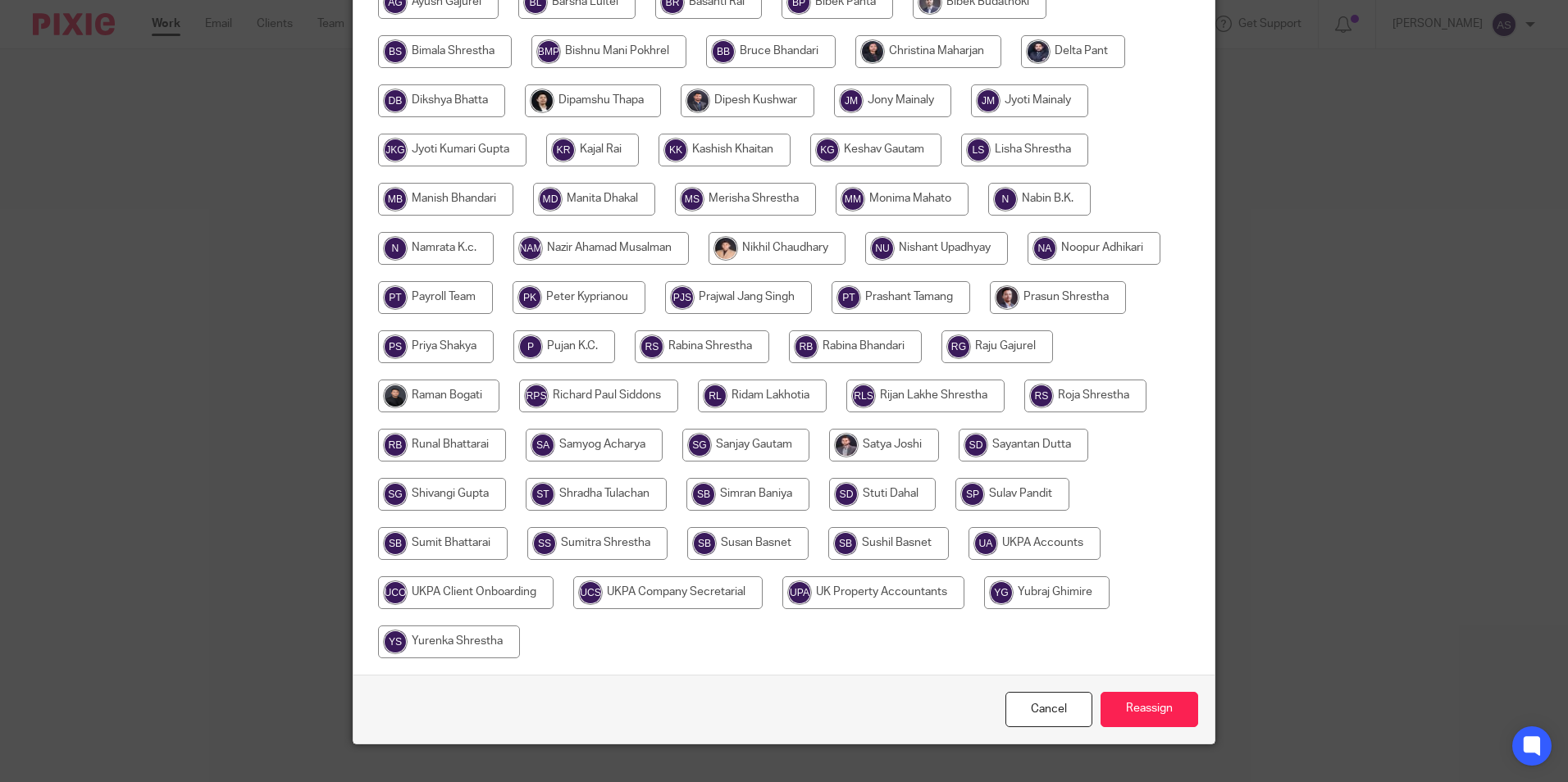
click at [1052, 531] on input "radio" at bounding box center [1034, 543] width 132 height 33
radio input "true"
click at [1122, 711] on input "Reassign" at bounding box center [1149, 710] width 98 height 35
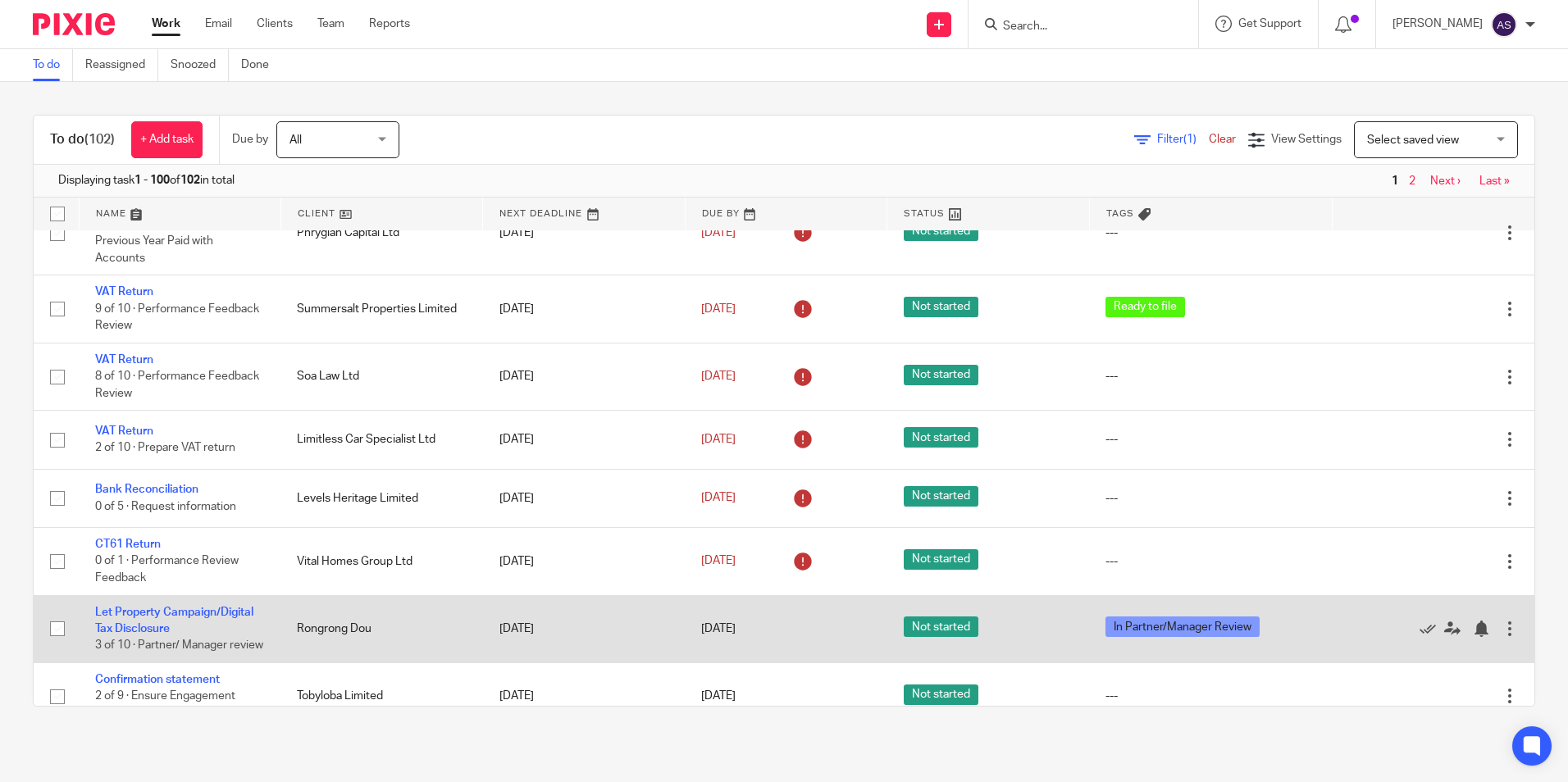
scroll to position [492, 0]
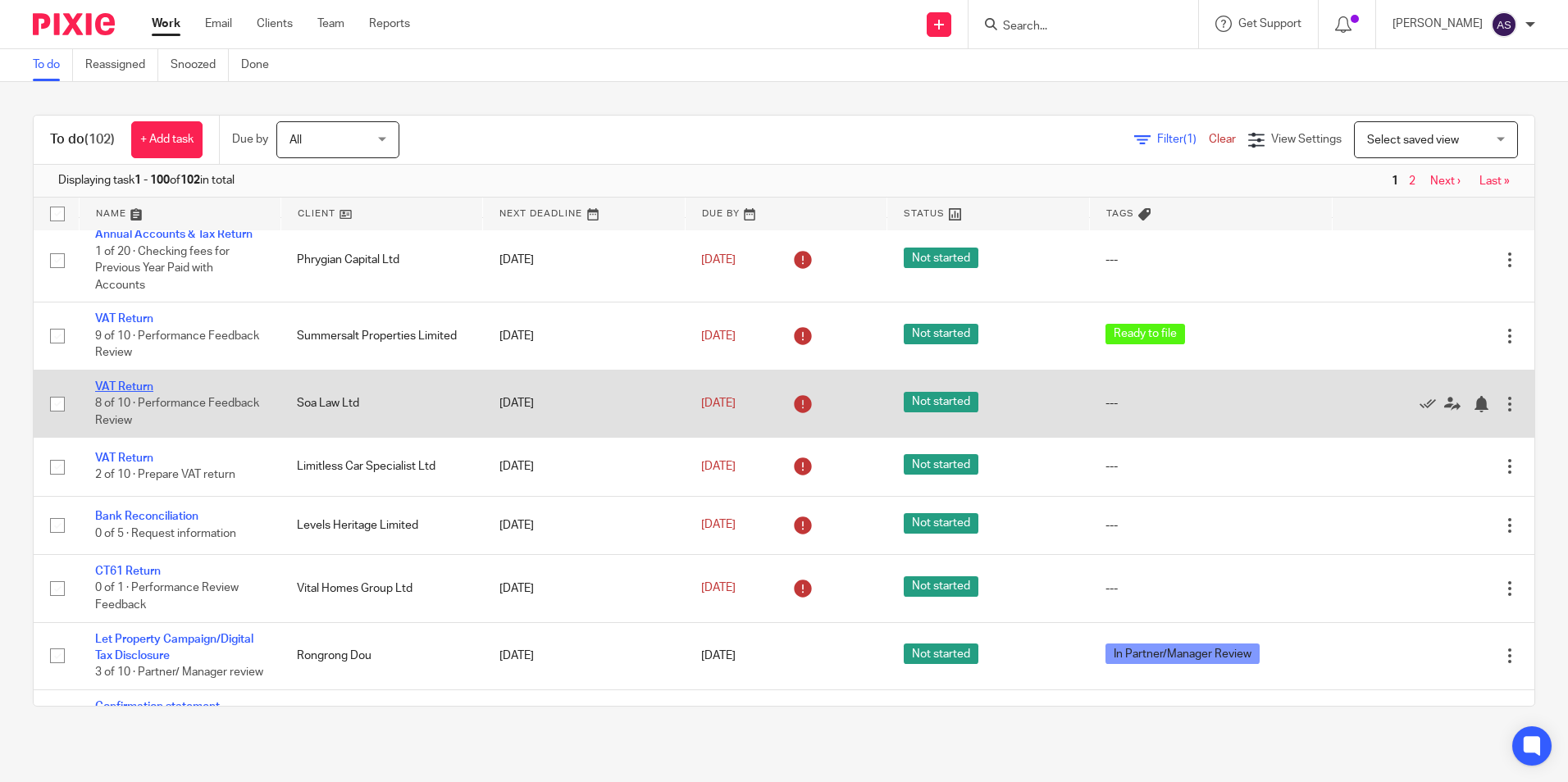
click at [122, 388] on link "VAT Return" at bounding box center [124, 388] width 58 height 12
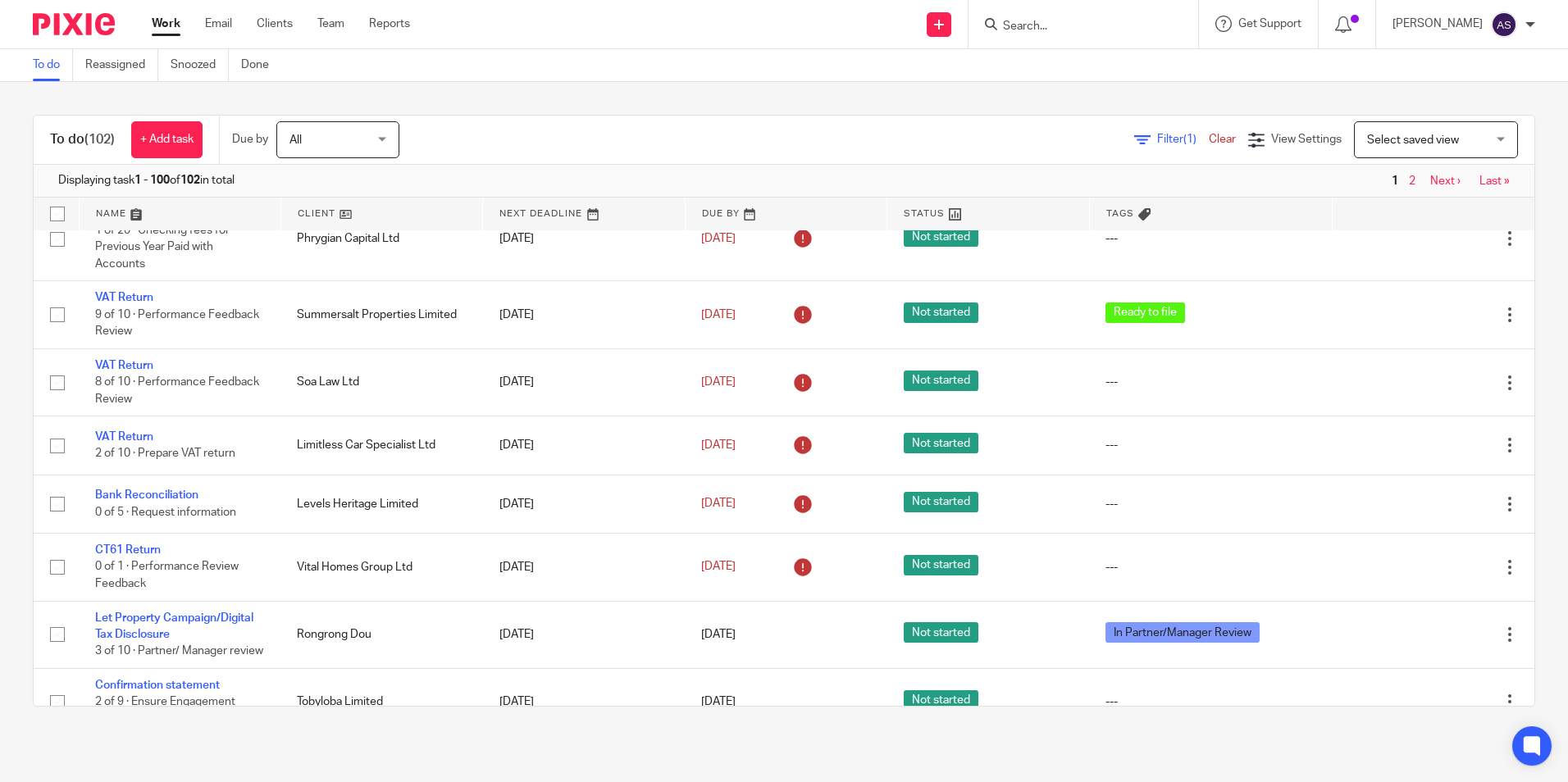
scroll to position [738, 0]
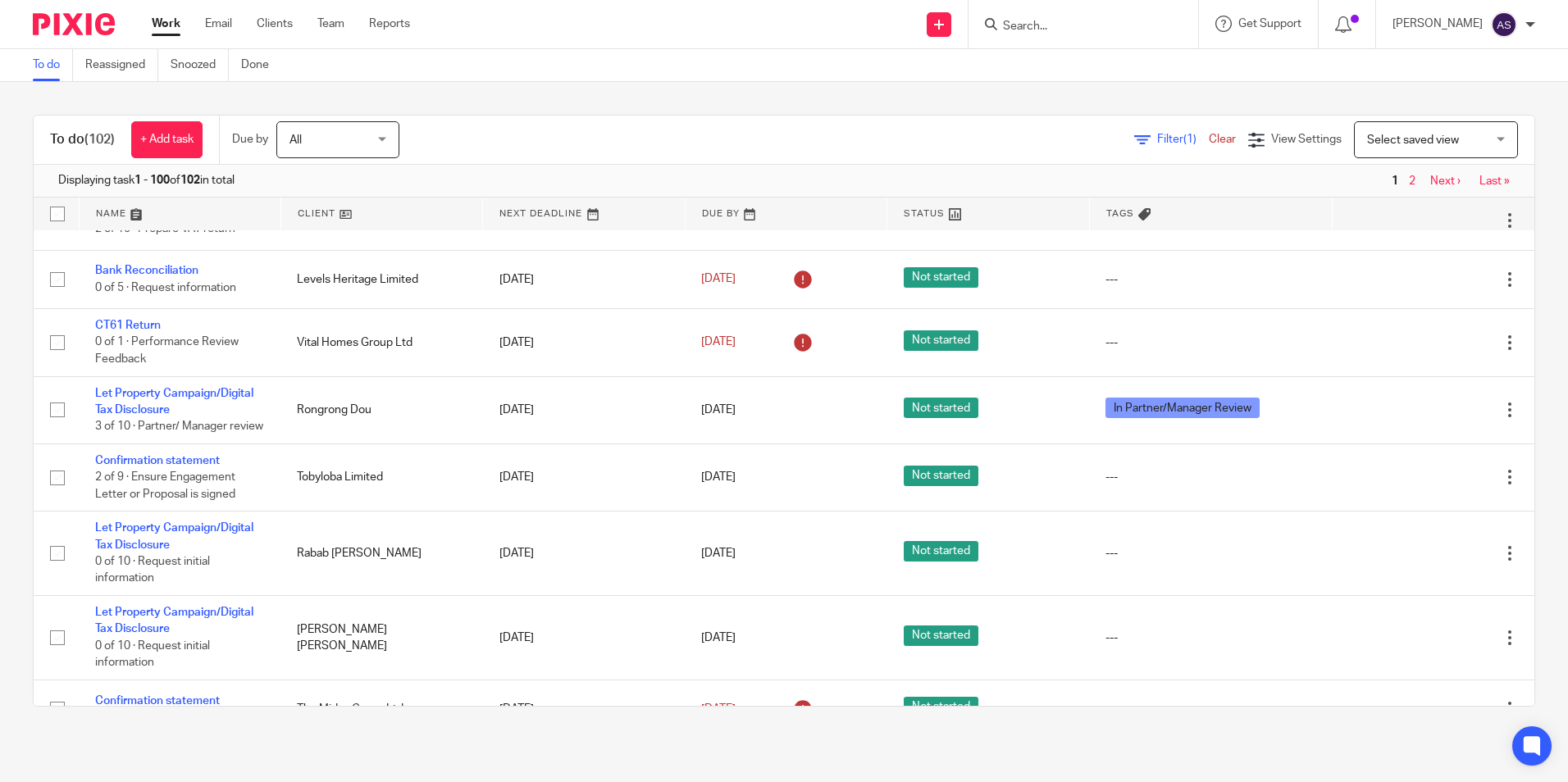
drag, startPoint x: 193, startPoint y: 475, endPoint x: 27, endPoint y: 509, distance: 169.4
click at [27, 509] on div "To do (102) + Add task Due by All All [DATE] [DATE] This week Next week This mo…" at bounding box center [784, 410] width 1568 height 658
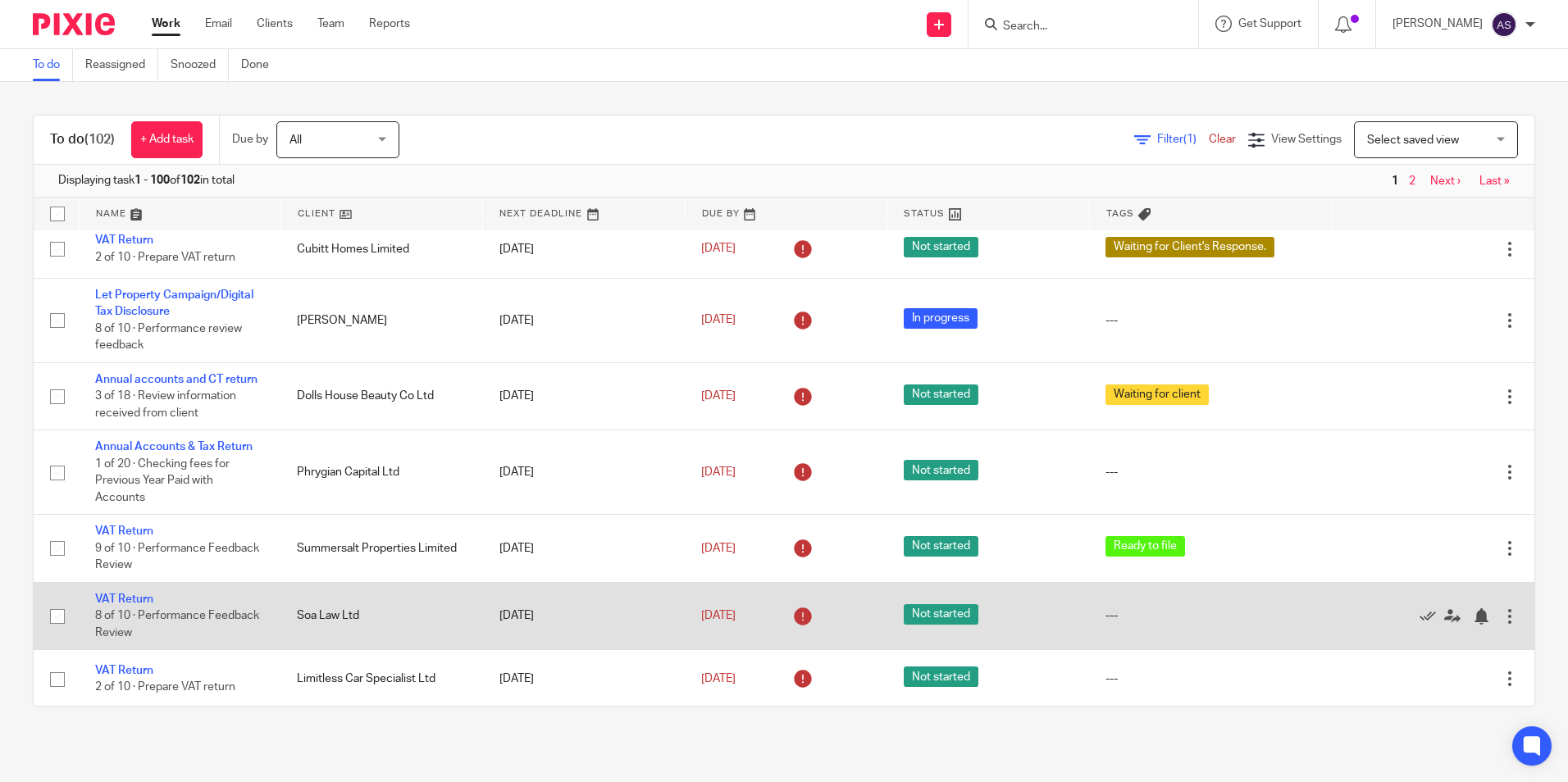
scroll to position [0, 0]
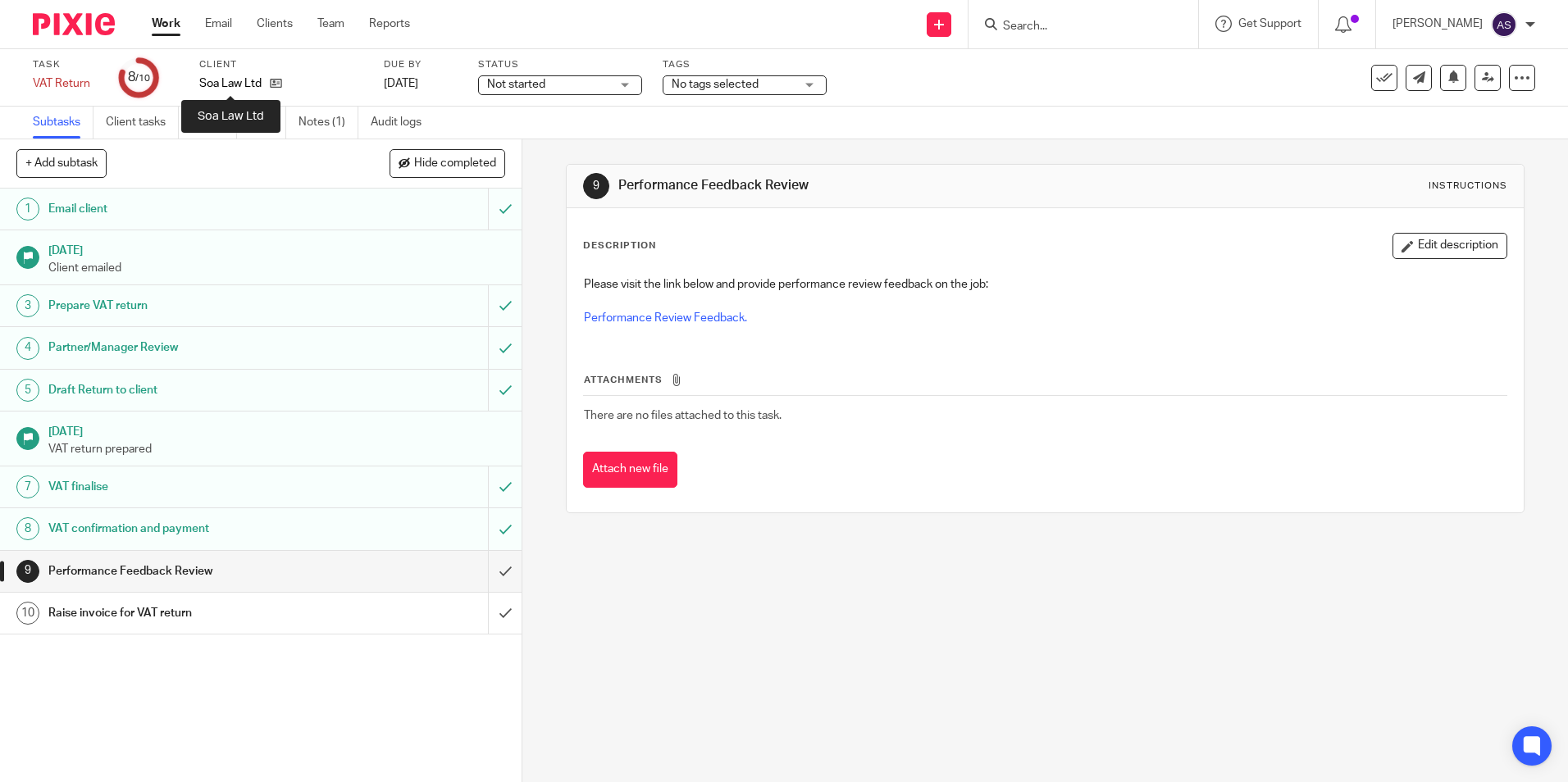
click at [231, 79] on p "Soa Law Ltd" at bounding box center [231, 83] width 62 height 16
copy div "Soa Law Ltd"
click at [56, 85] on div "VAT Return Save VAT Return" at bounding box center [66, 83] width 66 height 16
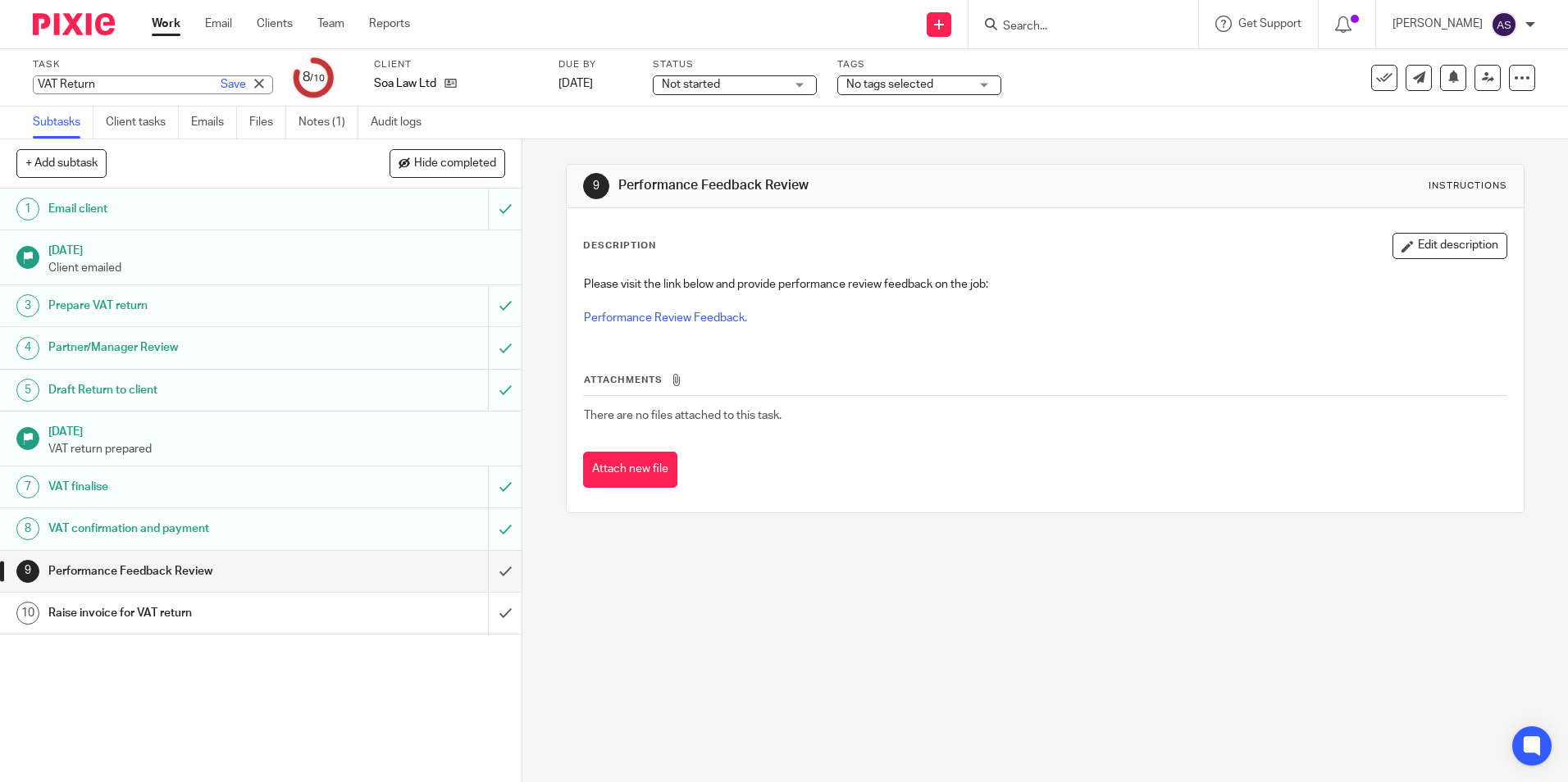
click at [56, 85] on input "VAT Return" at bounding box center [153, 84] width 241 height 19
drag, startPoint x: 100, startPoint y: 86, endPoint x: -3, endPoint y: 75, distance: 103.6
click at [0, 75] on html "Work Email Clients Team Reports Work Email Clients Team Reports Settings Send n…" at bounding box center [784, 391] width 1568 height 782
click at [900, 714] on div "9 Performance Feedback Review Instructions Description Edit description Please …" at bounding box center [1045, 460] width 1045 height 643
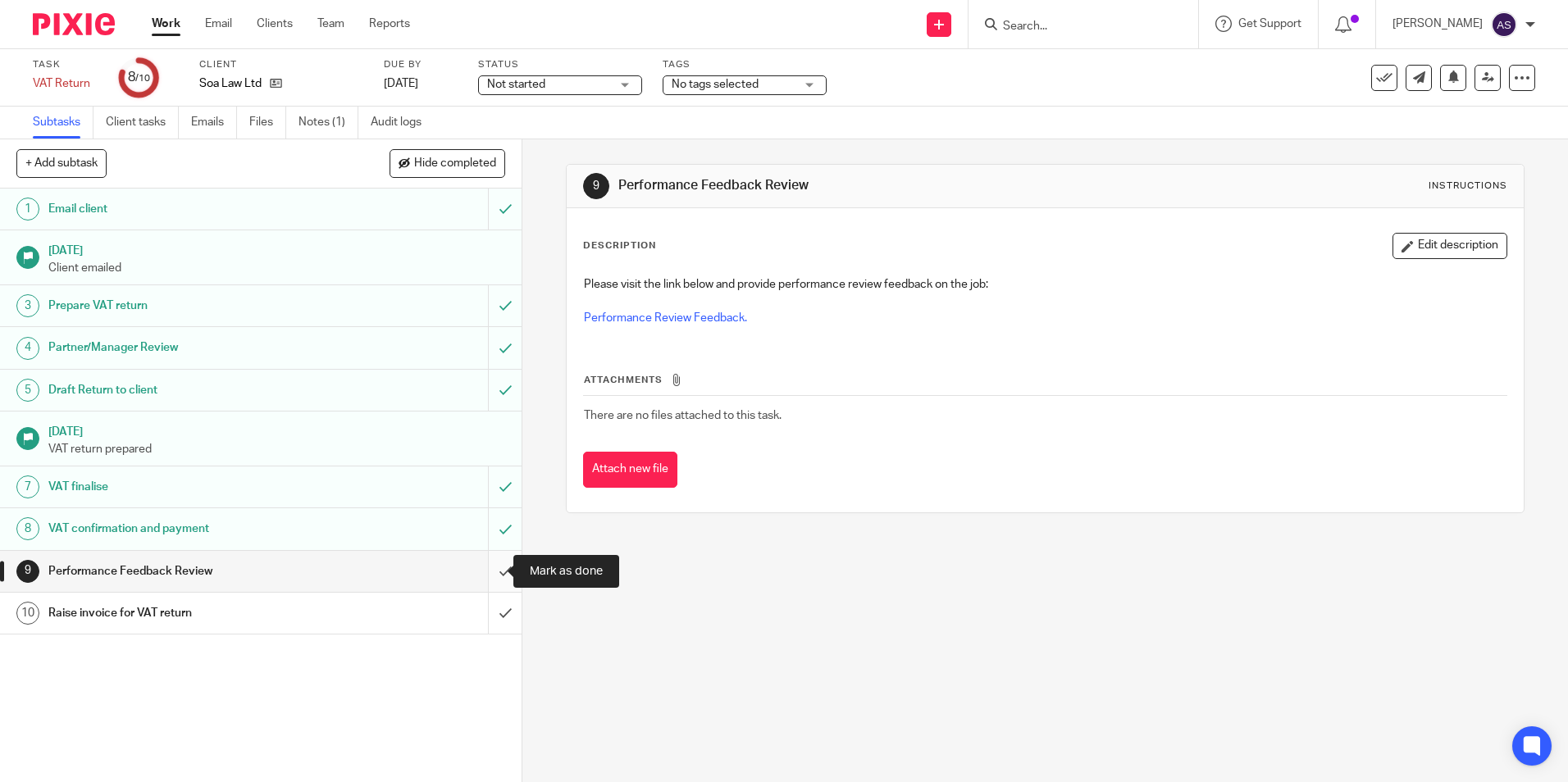
click at [489, 576] on input "submit" at bounding box center [261, 572] width 522 height 41
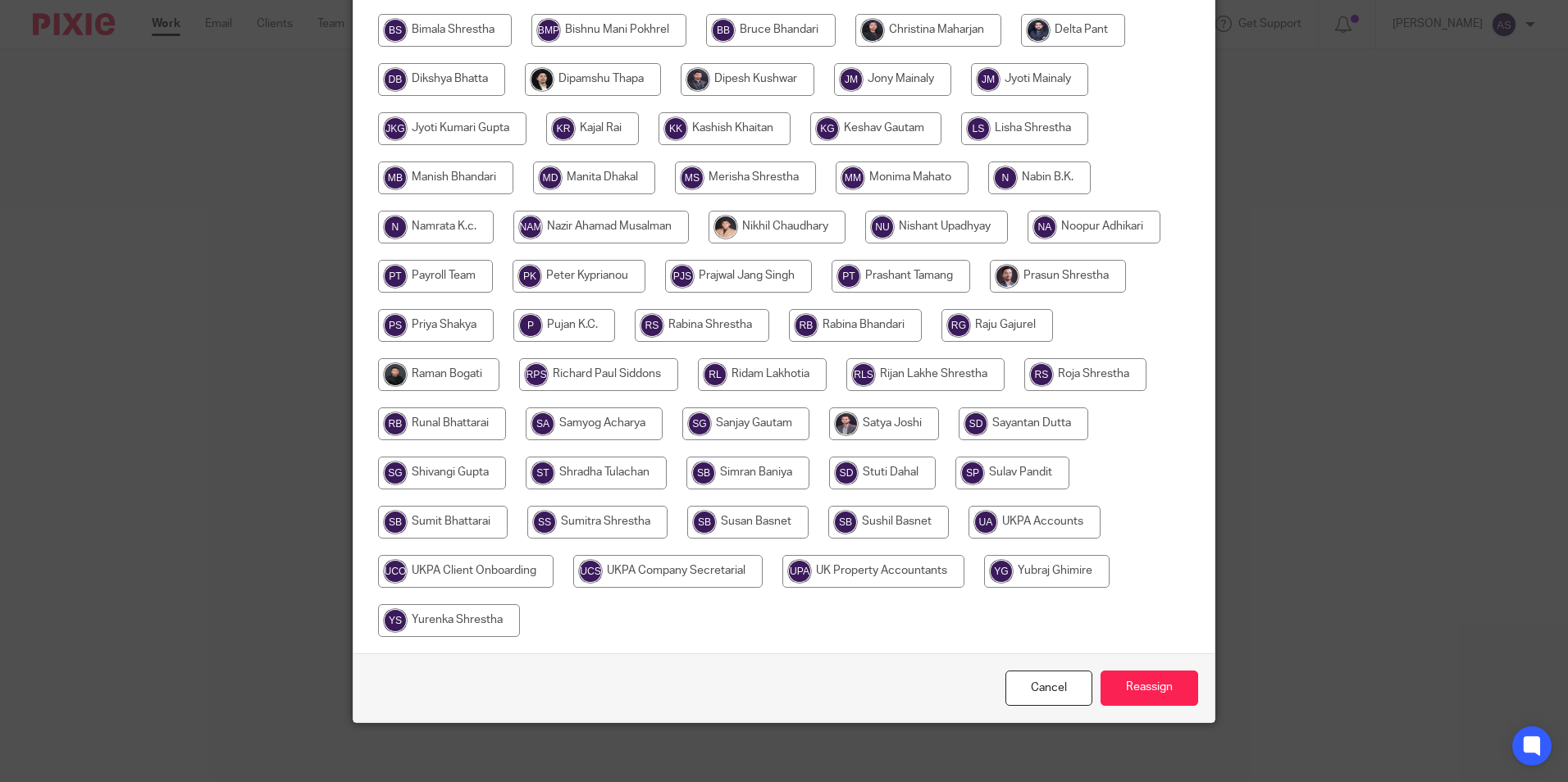
scroll to position [438, 0]
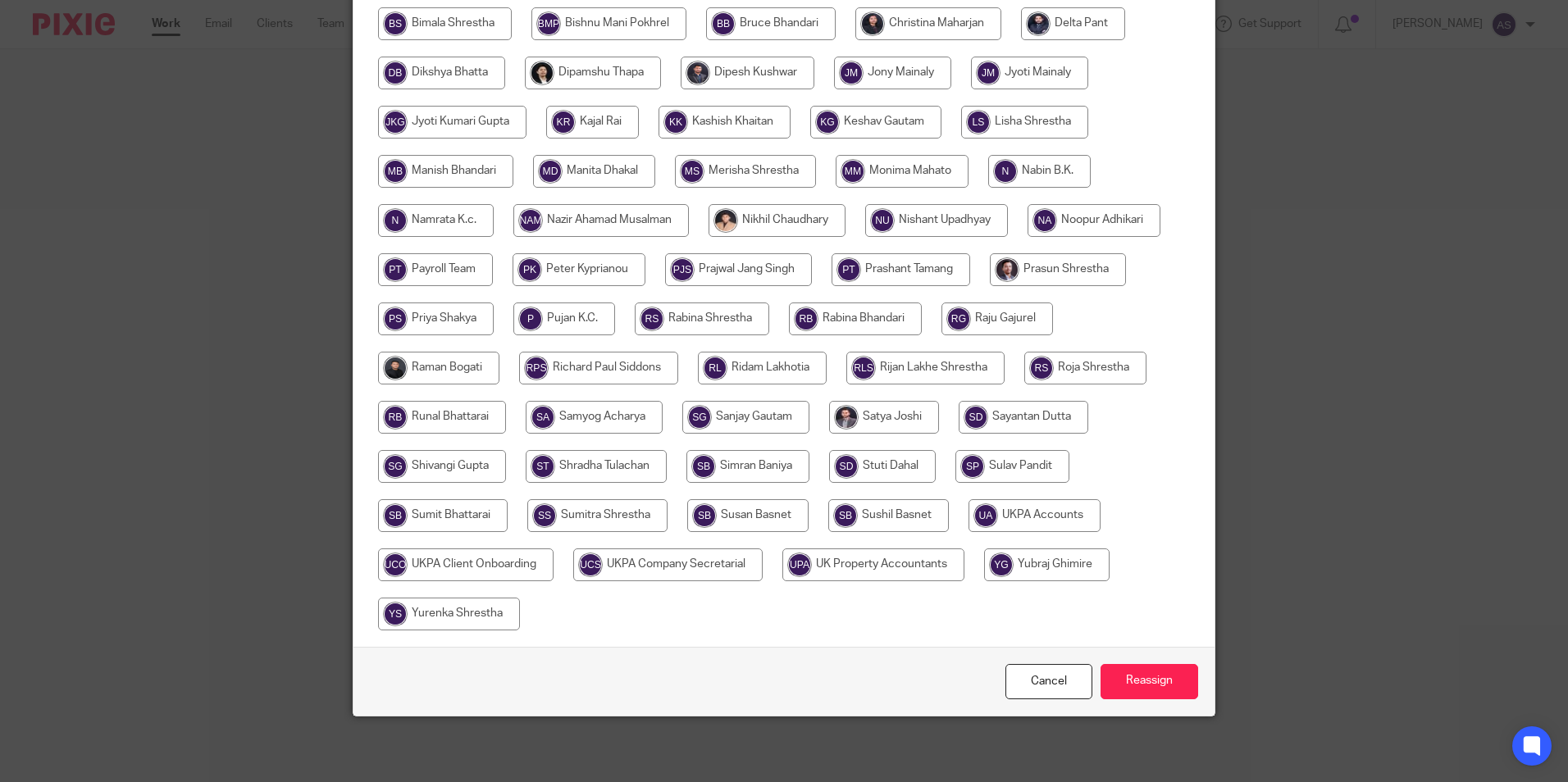
click at [1002, 520] on input "radio" at bounding box center [1034, 515] width 132 height 33
radio input "true"
drag, startPoint x: 1171, startPoint y: 677, endPoint x: 1162, endPoint y: 676, distance: 9.1
click at [1170, 678] on input "Reassign" at bounding box center [1149, 682] width 98 height 35
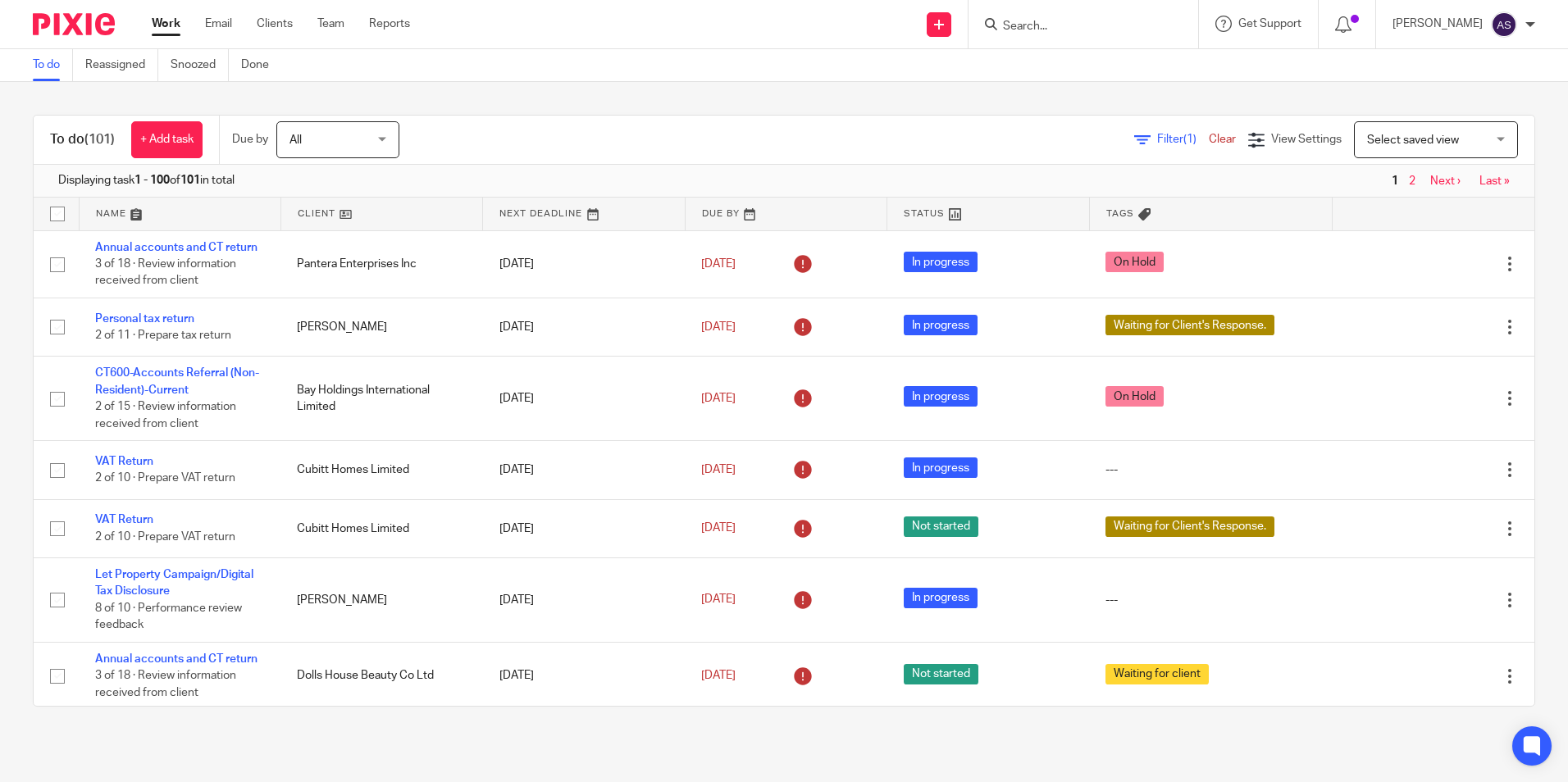
click at [740, 216] on link at bounding box center [786, 214] width 201 height 33
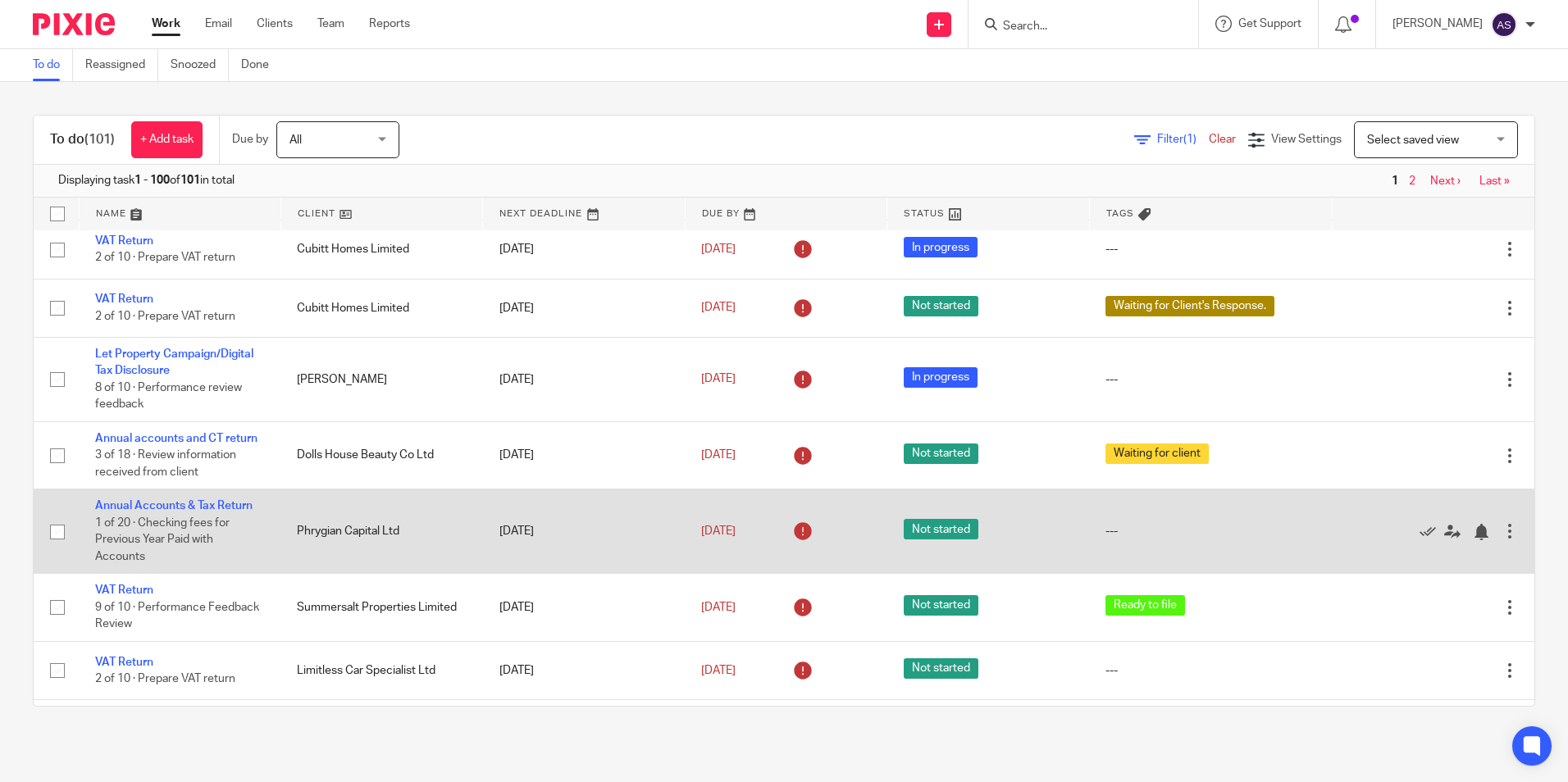
scroll to position [410, 0]
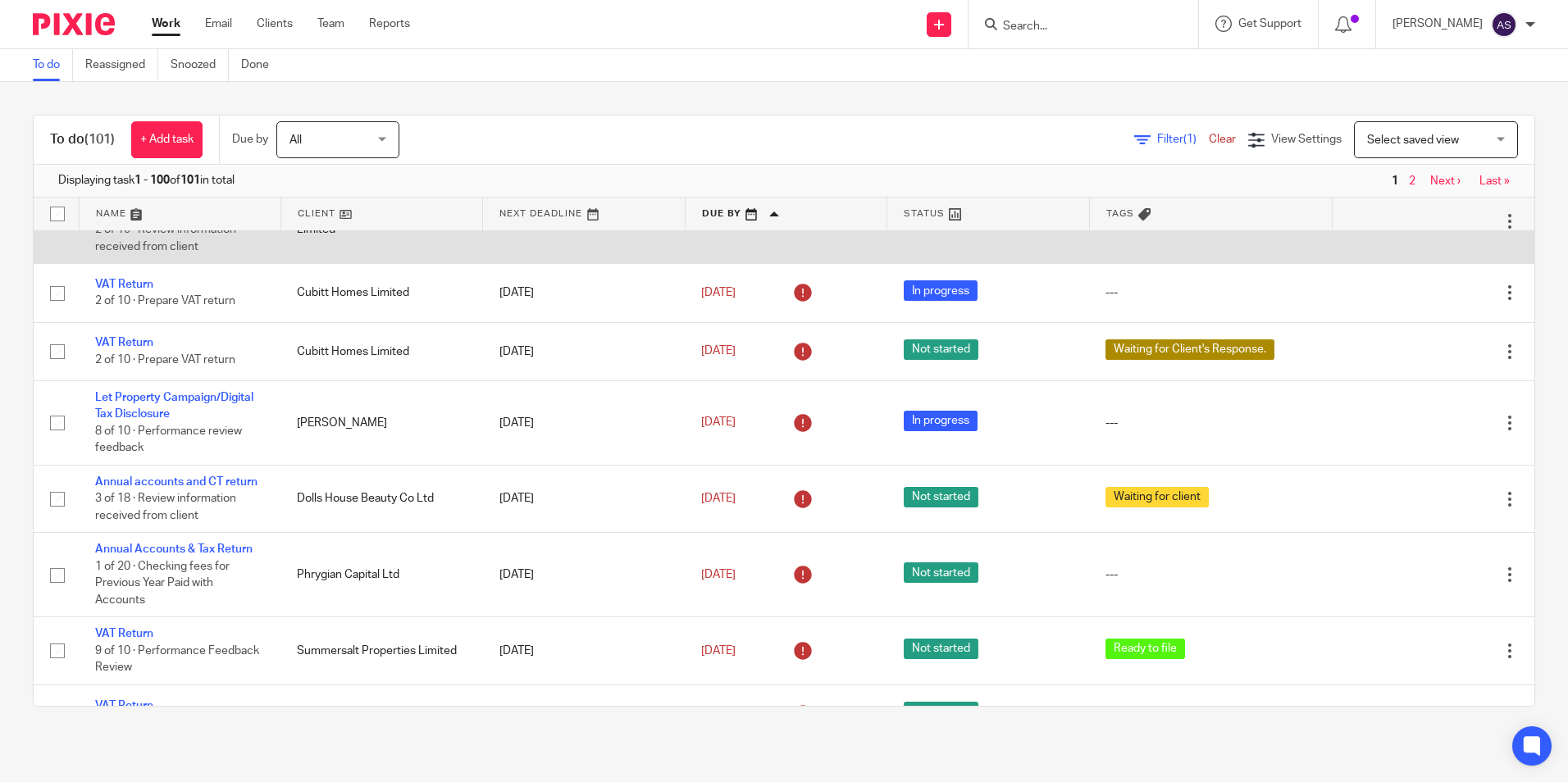
scroll to position [410, 0]
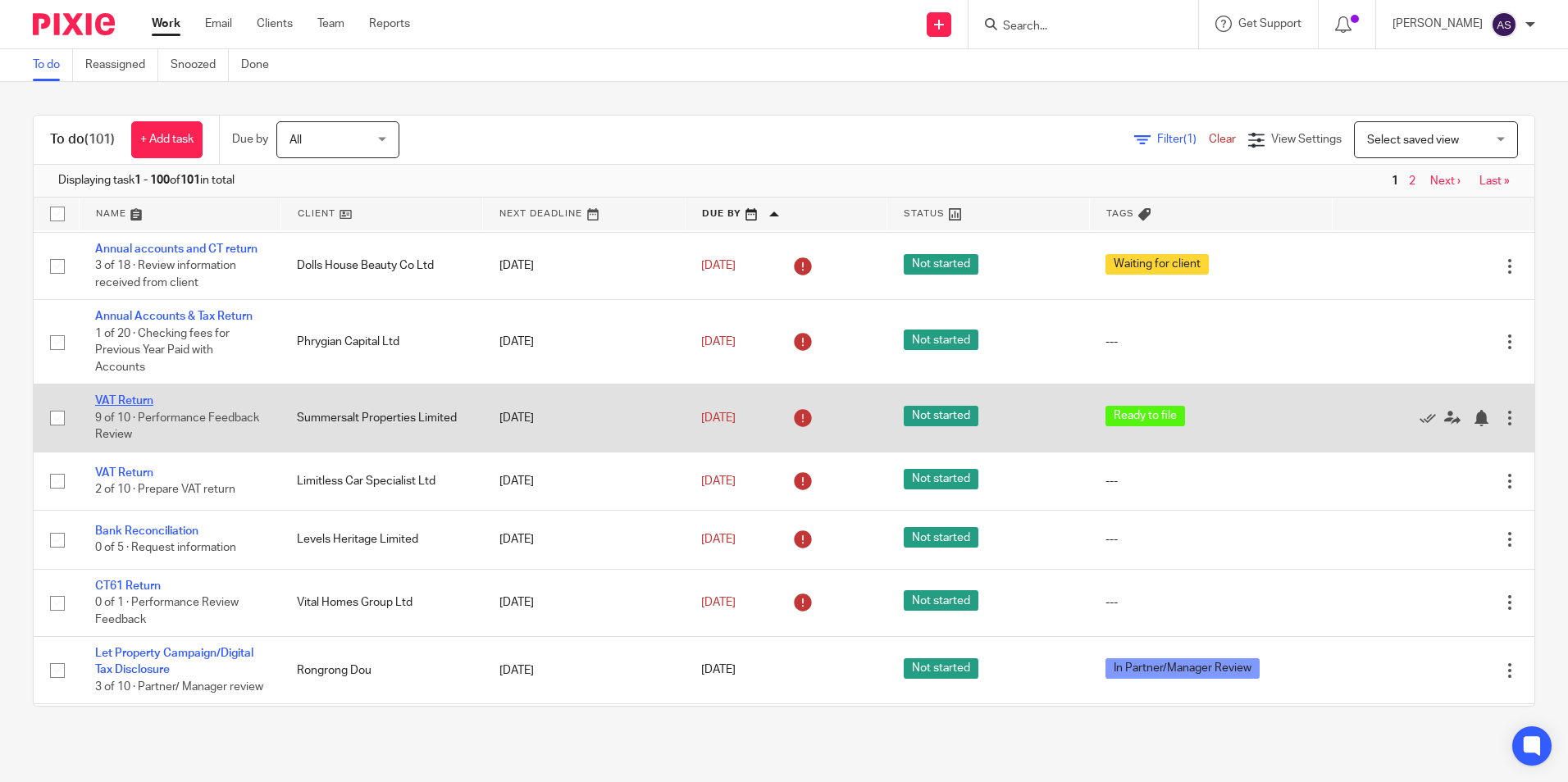
drag, startPoint x: 134, startPoint y: 399, endPoint x: 144, endPoint y: 399, distance: 10.0
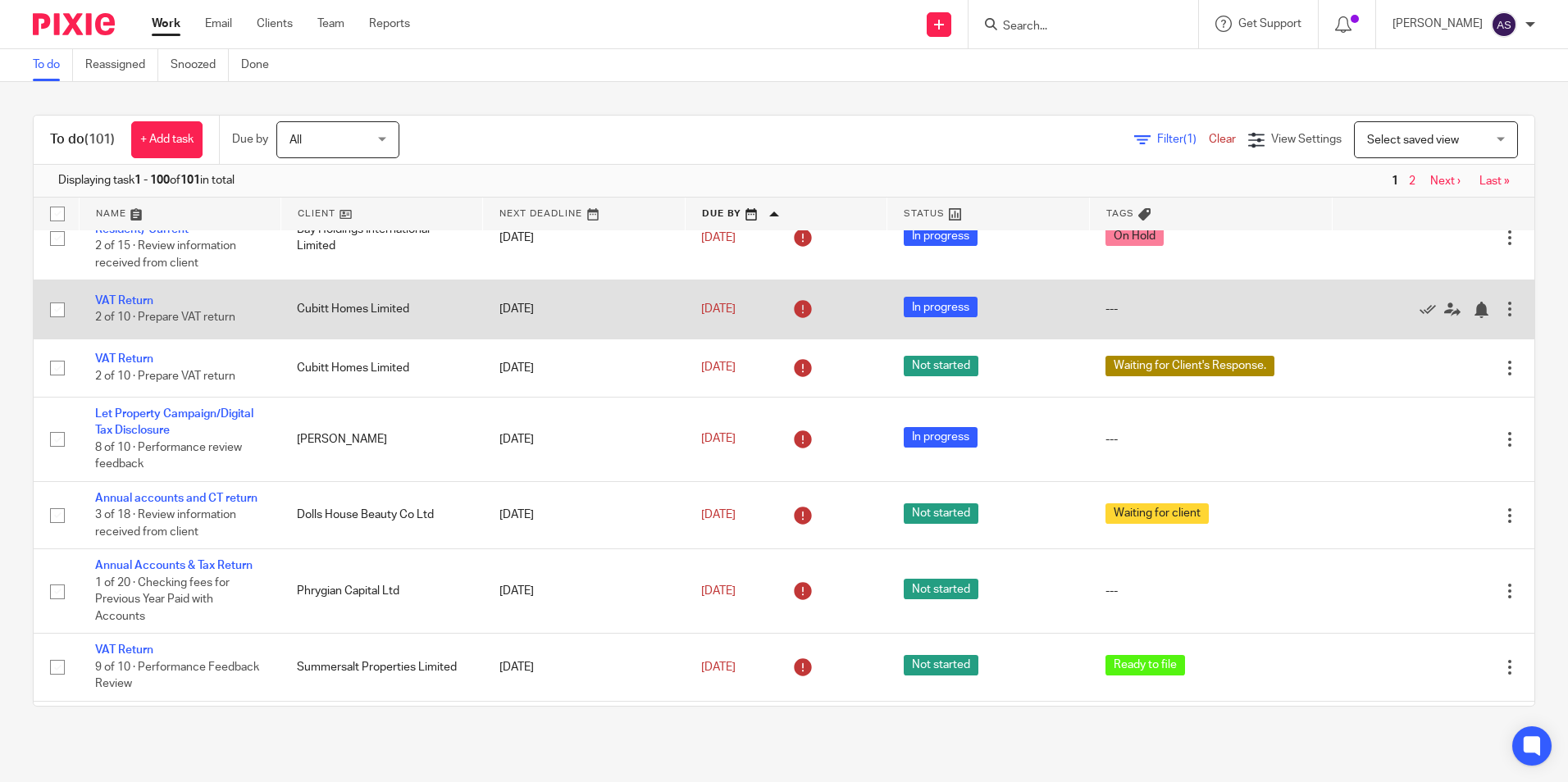
scroll to position [164, 0]
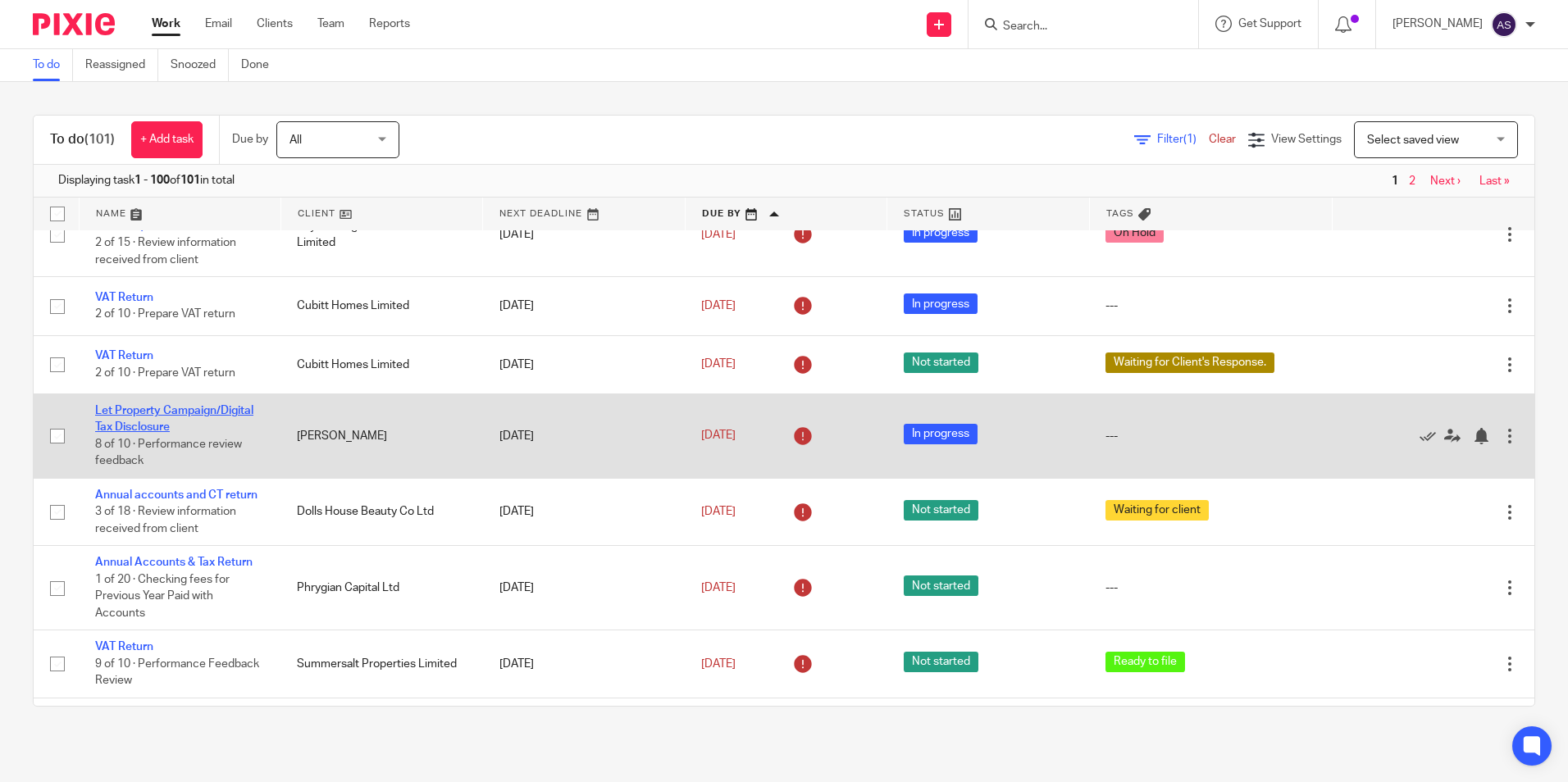
drag, startPoint x: 196, startPoint y: 425, endPoint x: 117, endPoint y: 410, distance: 80.4
click at [117, 410] on link "Let Property Campaign/Digital Tax Disclosure" at bounding box center [174, 419] width 158 height 28
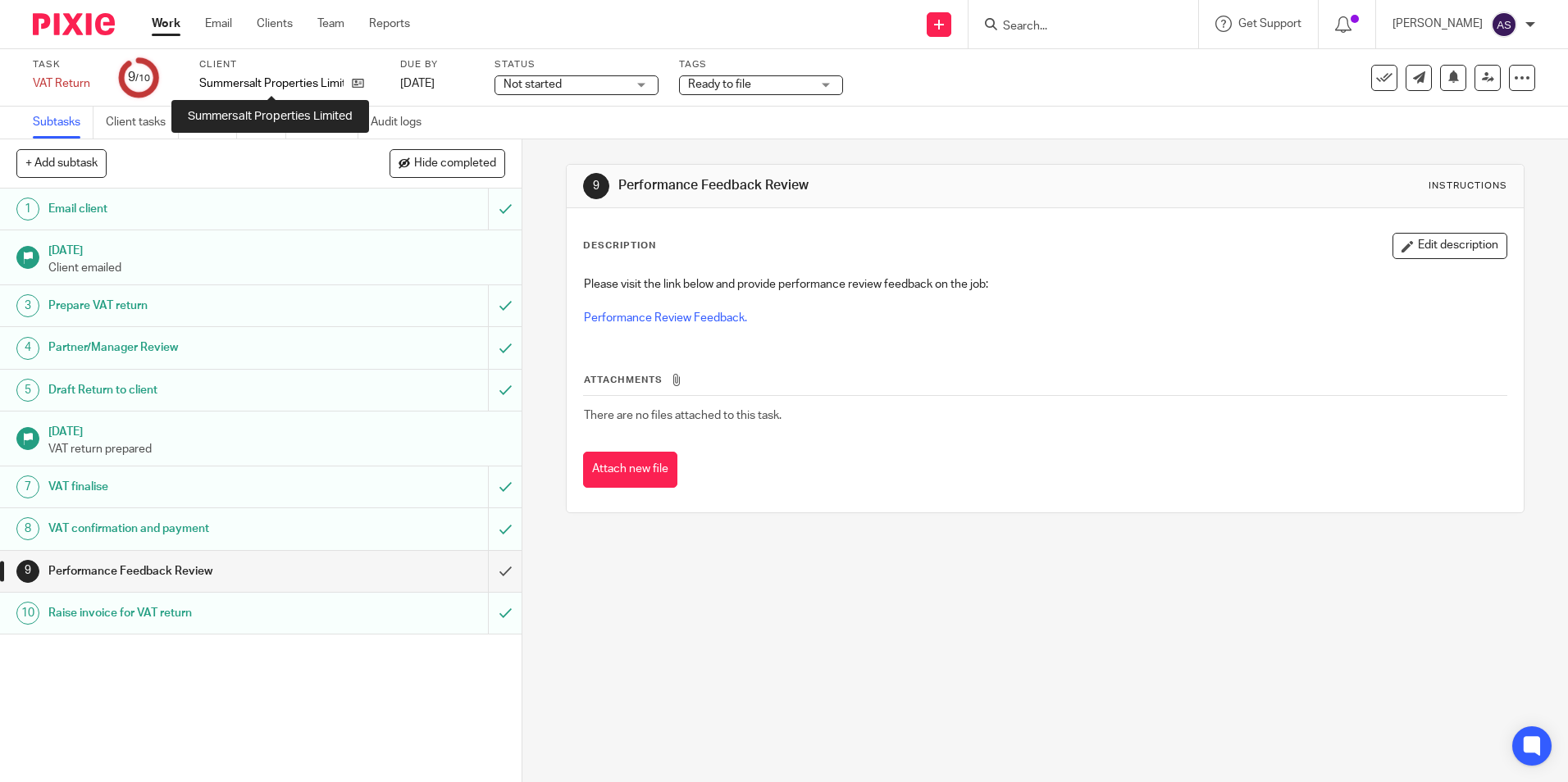
click at [295, 83] on p "Summersalt Properties Limited" at bounding box center [271, 83] width 144 height 16
copy div "Summersalt Properties Limited"
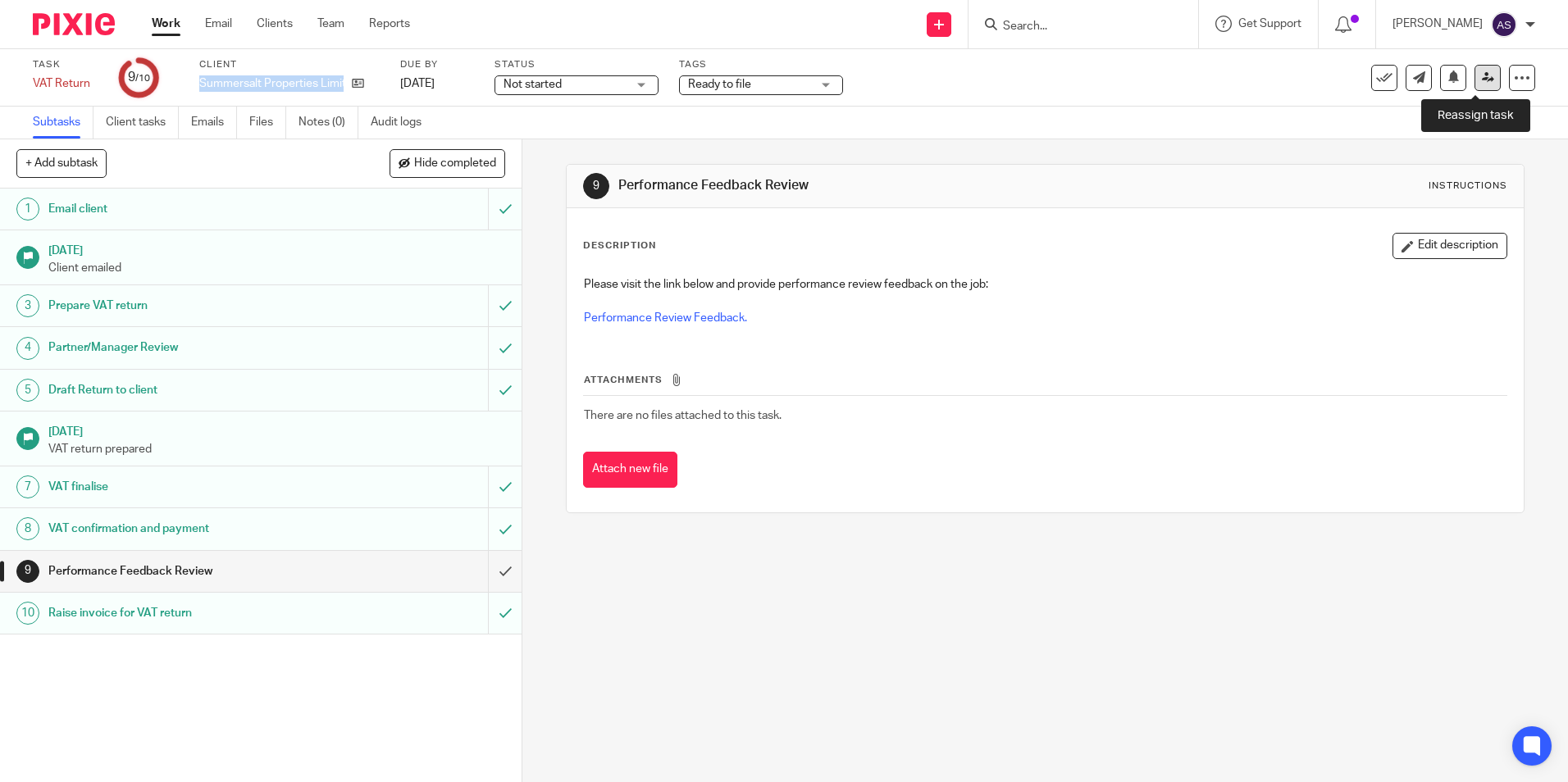
click at [1474, 84] on link at bounding box center [1487, 78] width 26 height 26
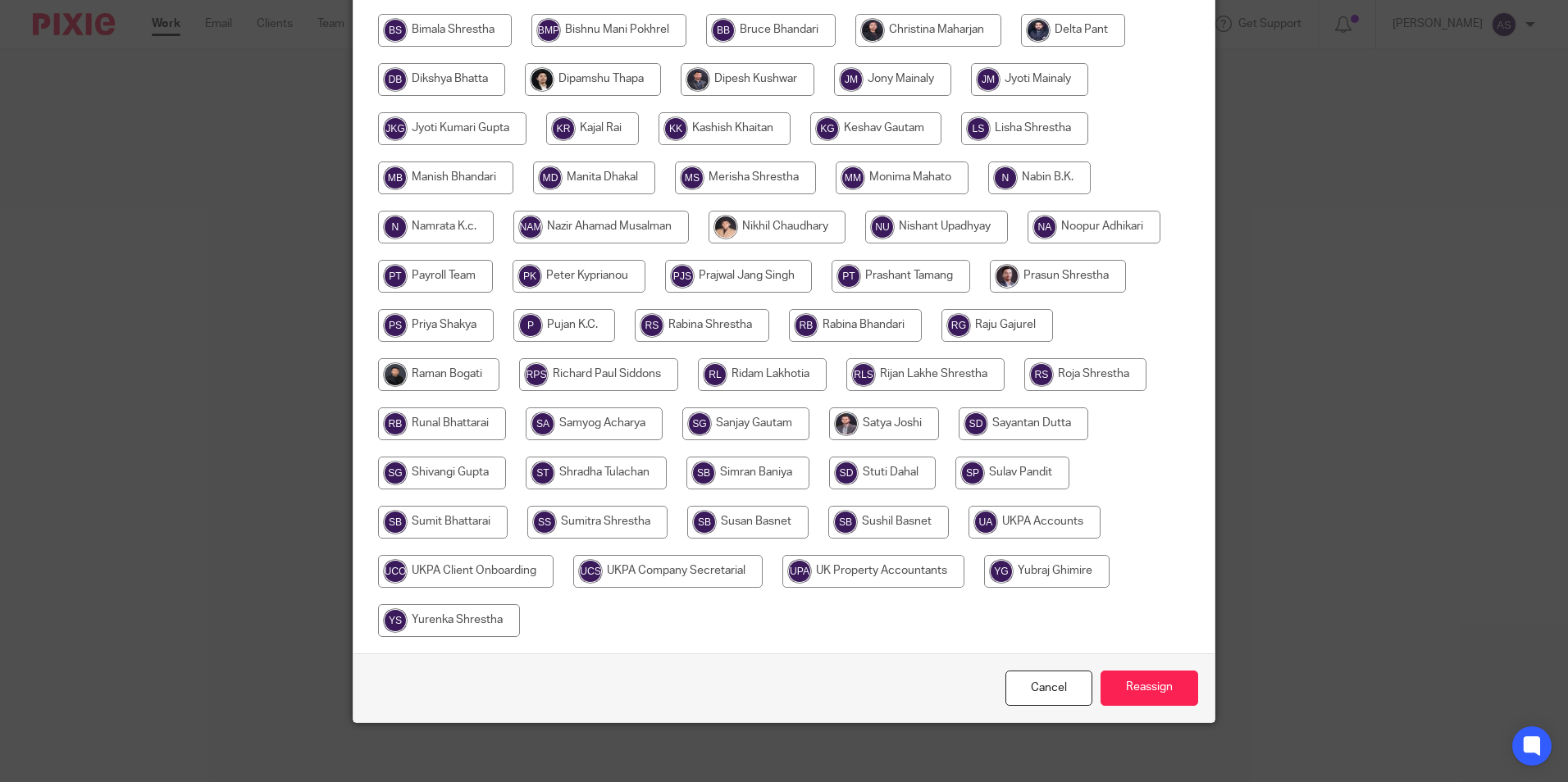
scroll to position [438, 0]
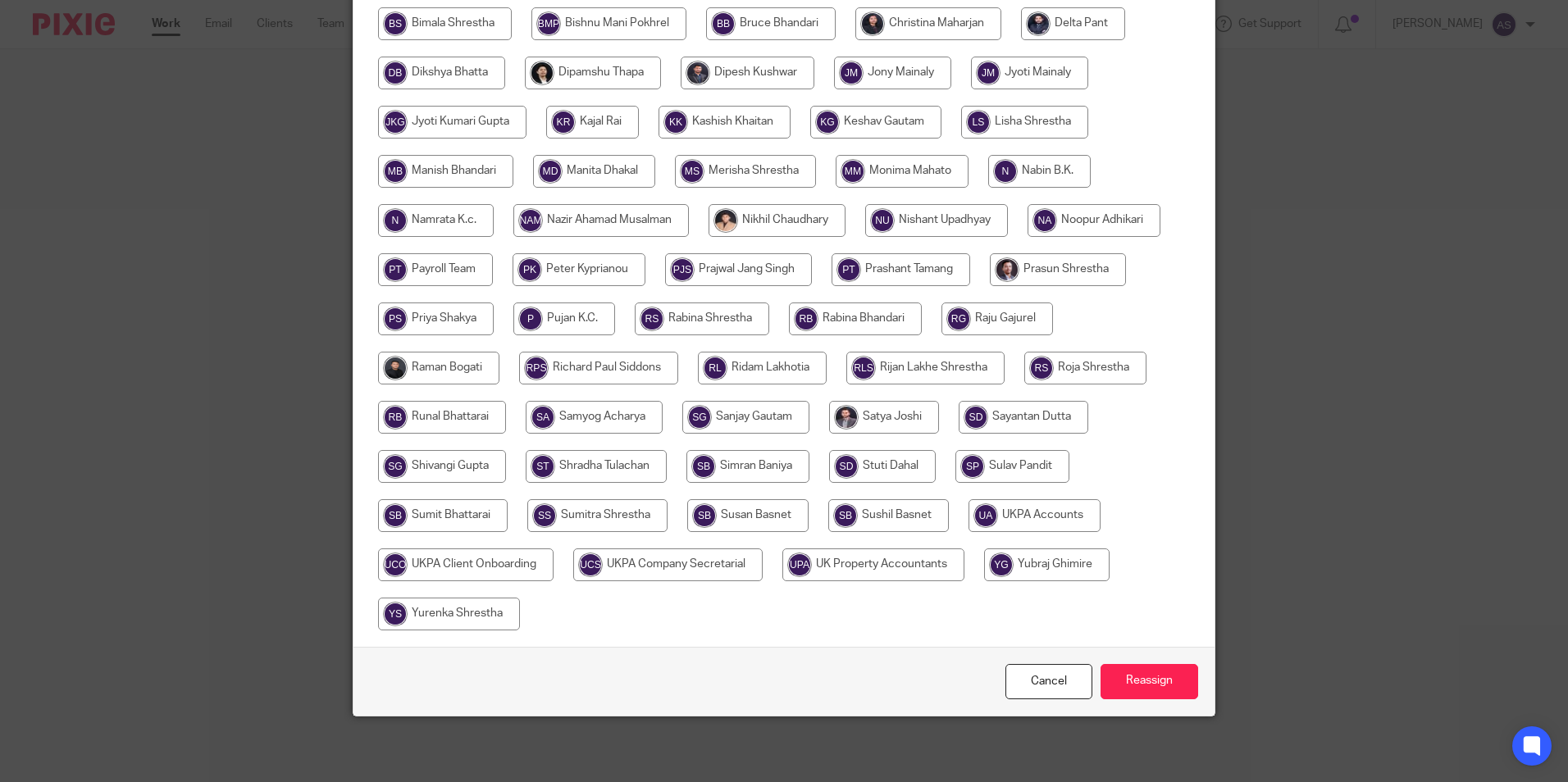
click at [1042, 515] on input "radio" at bounding box center [1034, 515] width 132 height 33
radio input "true"
drag, startPoint x: 1138, startPoint y: 674, endPoint x: 1116, endPoint y: 649, distance: 33.3
click at [1139, 671] on input "Reassign" at bounding box center [1149, 682] width 98 height 35
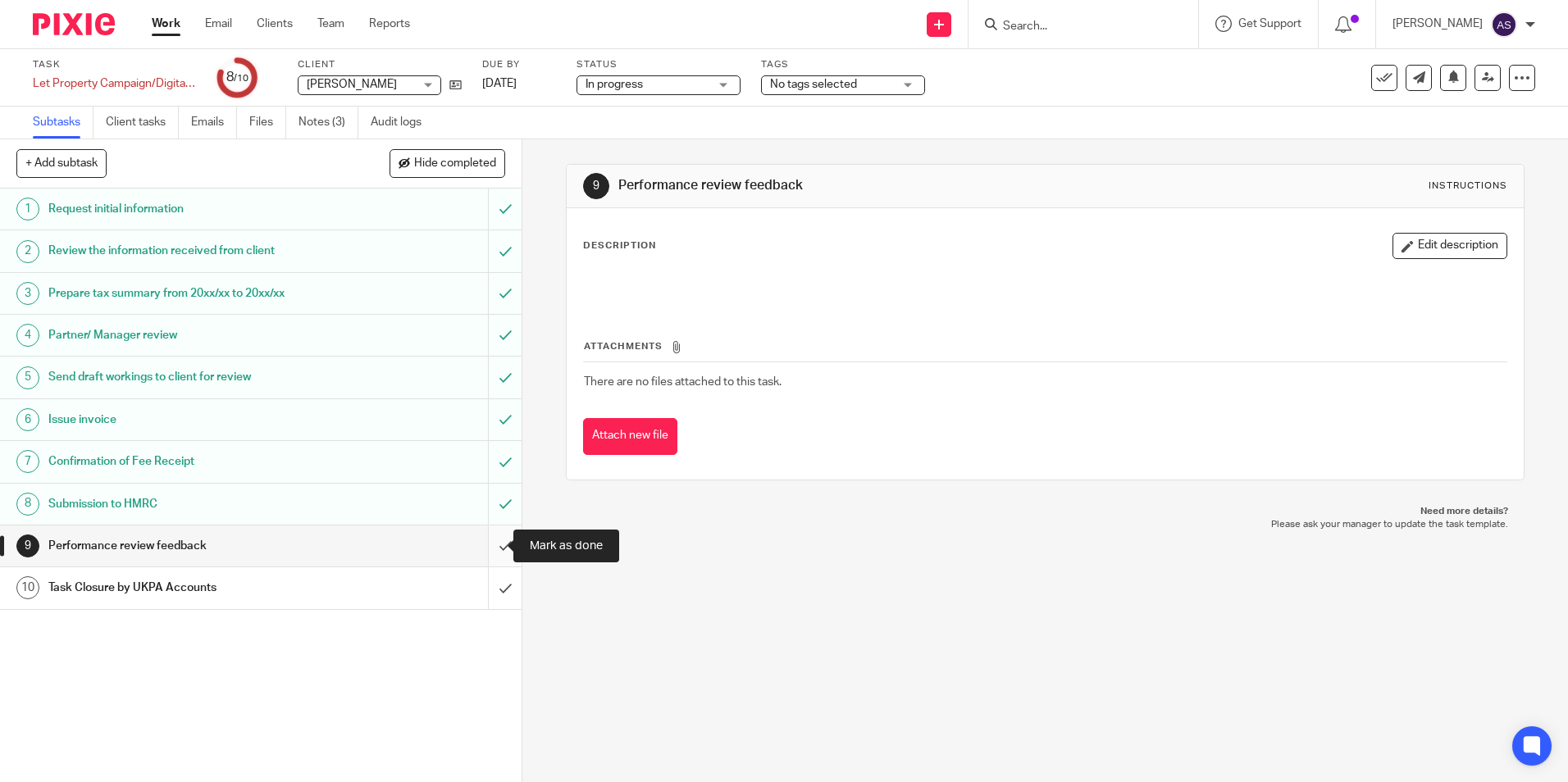
click at [487, 552] on input "submit" at bounding box center [261, 546] width 522 height 41
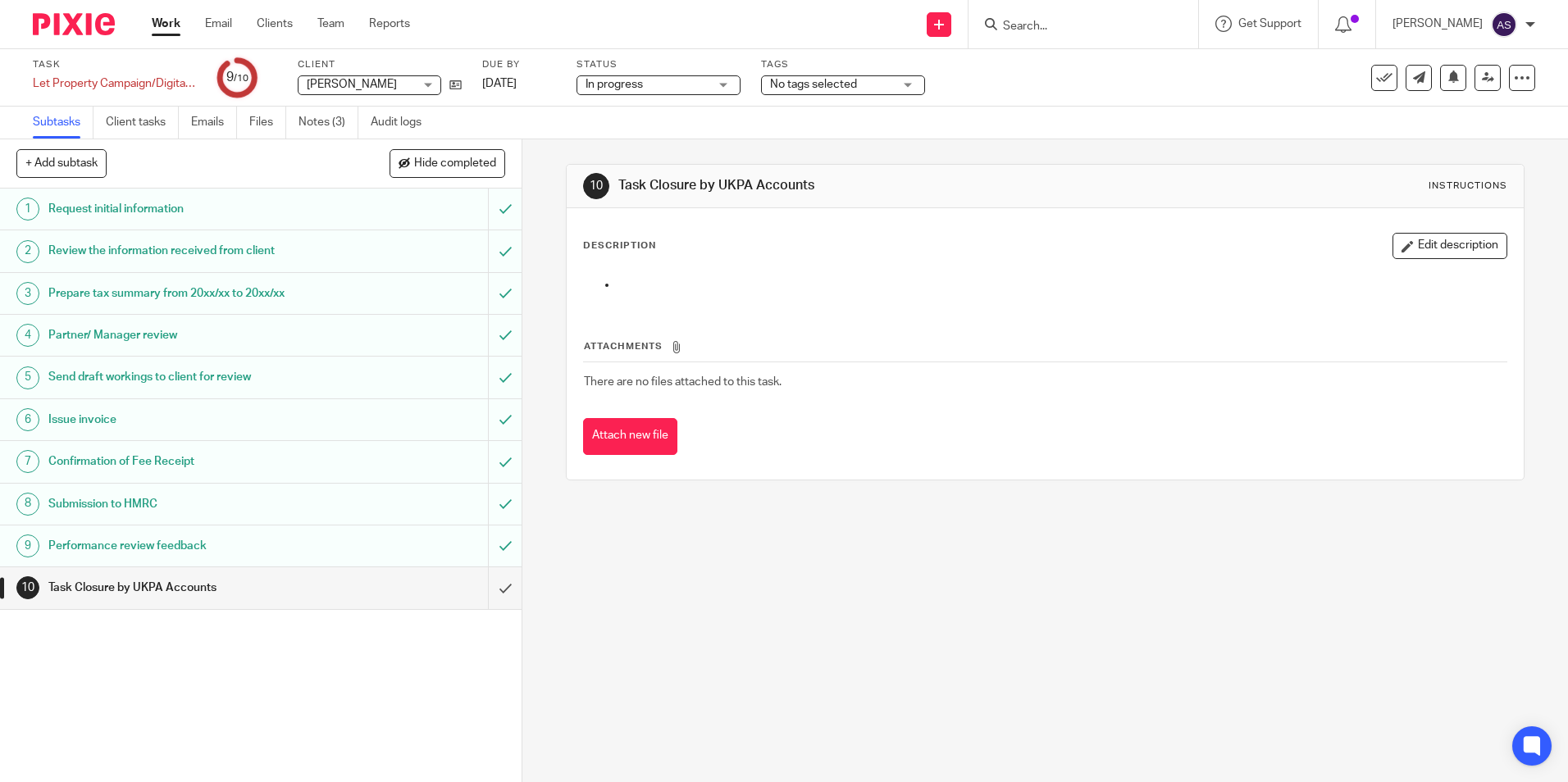
drag, startPoint x: 1496, startPoint y: 500, endPoint x: 377, endPoint y: 85, distance: 1193.5
click at [377, 85] on span "Hailong Wu" at bounding box center [360, 84] width 106 height 17
click at [377, 85] on div "Hailong Wu Hailong Wu" at bounding box center [370, 84] width 144 height 19
click at [377, 85] on span "[PERSON_NAME]" at bounding box center [360, 84] width 106 height 17
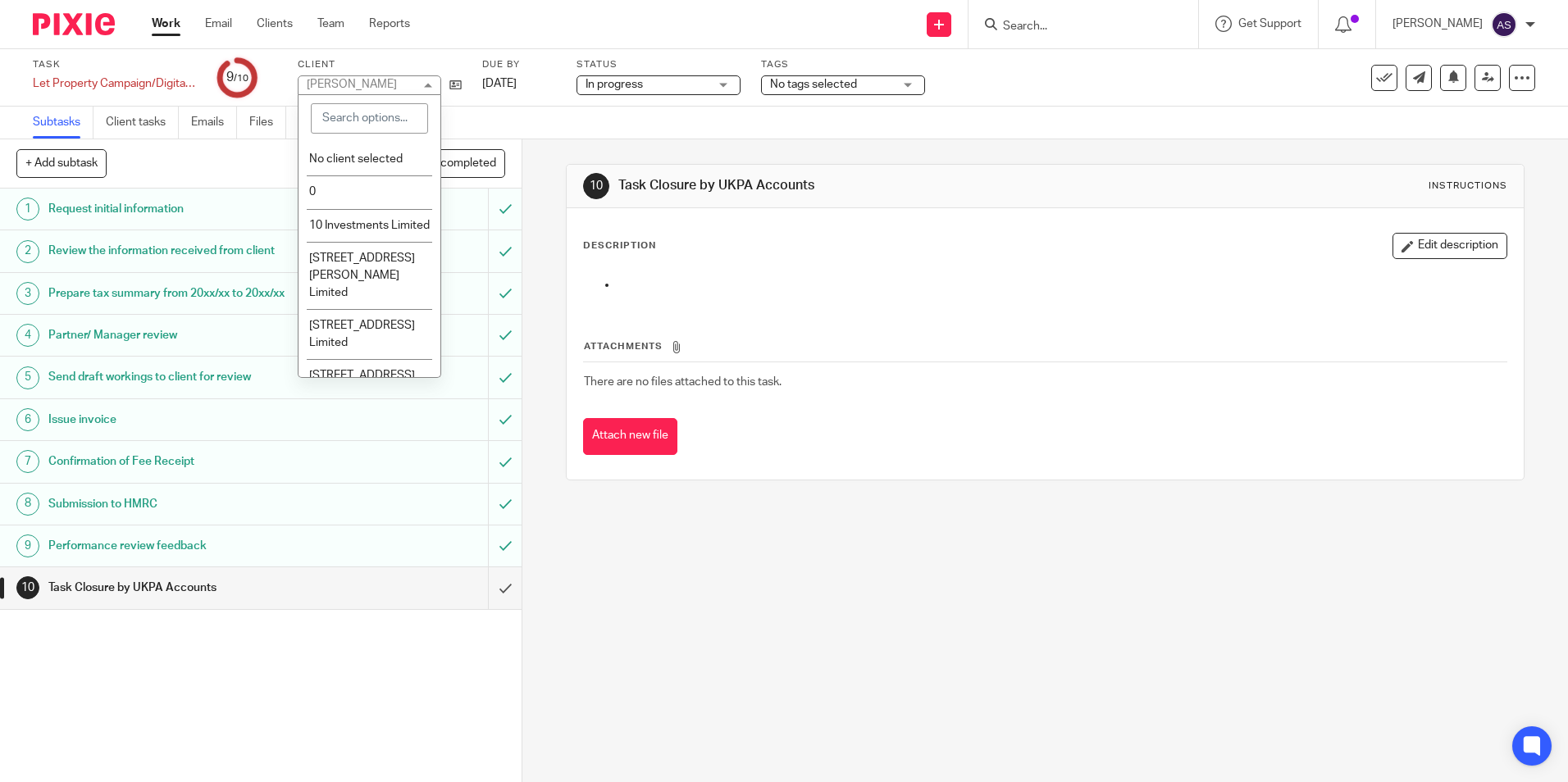
click at [377, 85] on div "Hailong Wu Hailong Wu" at bounding box center [370, 84] width 144 height 19
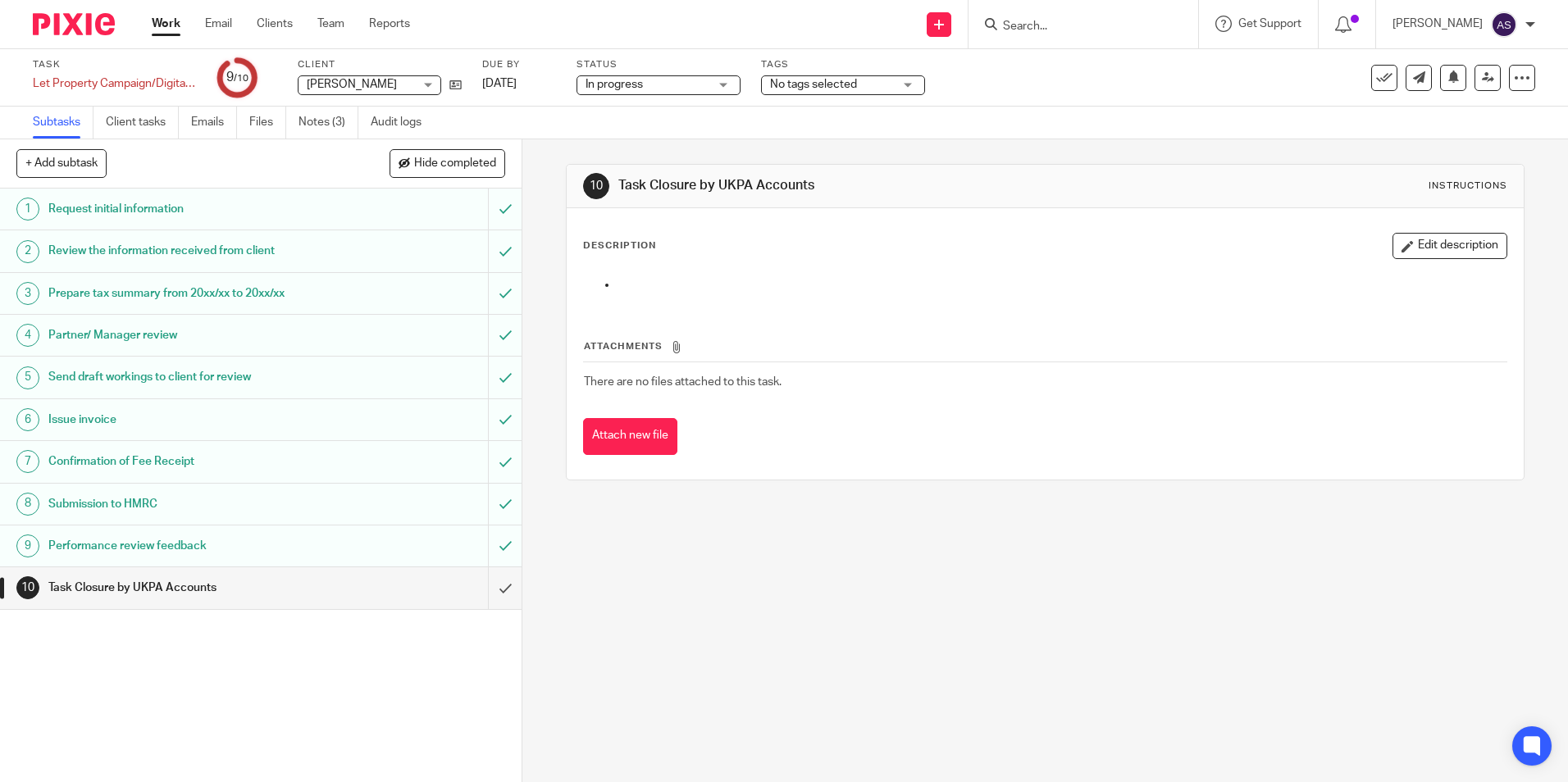
drag, startPoint x: 388, startPoint y: 83, endPoint x: 297, endPoint y: 81, distance: 91.0
click at [297, 81] on div "Task Let Property Campaign/Digital Tax Disclosure Save Let Property Campaign/Di…" at bounding box center [659, 78] width 1252 height 40
click at [1482, 83] on icon at bounding box center [1488, 77] width 13 height 13
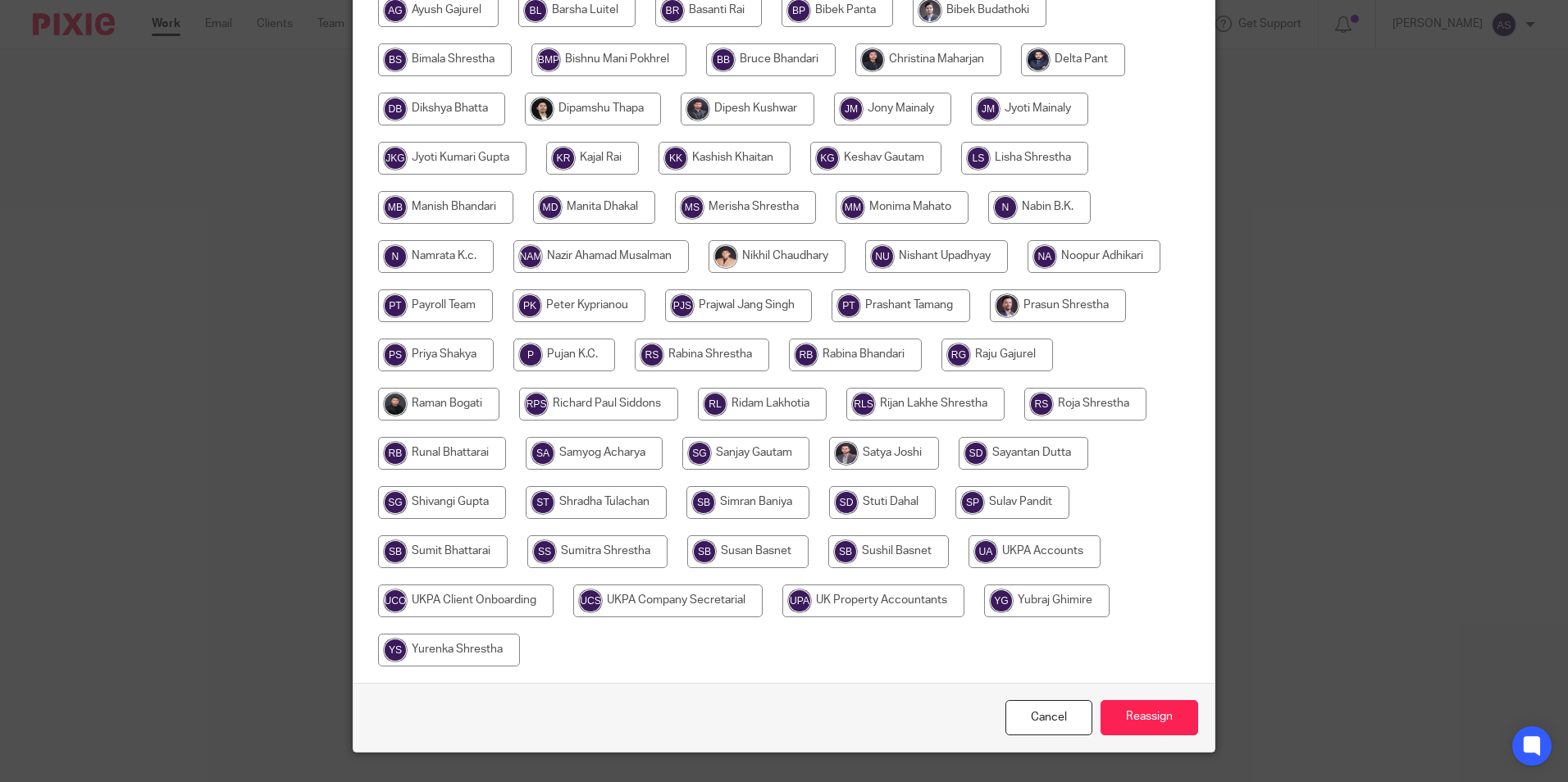
scroll to position [438, 0]
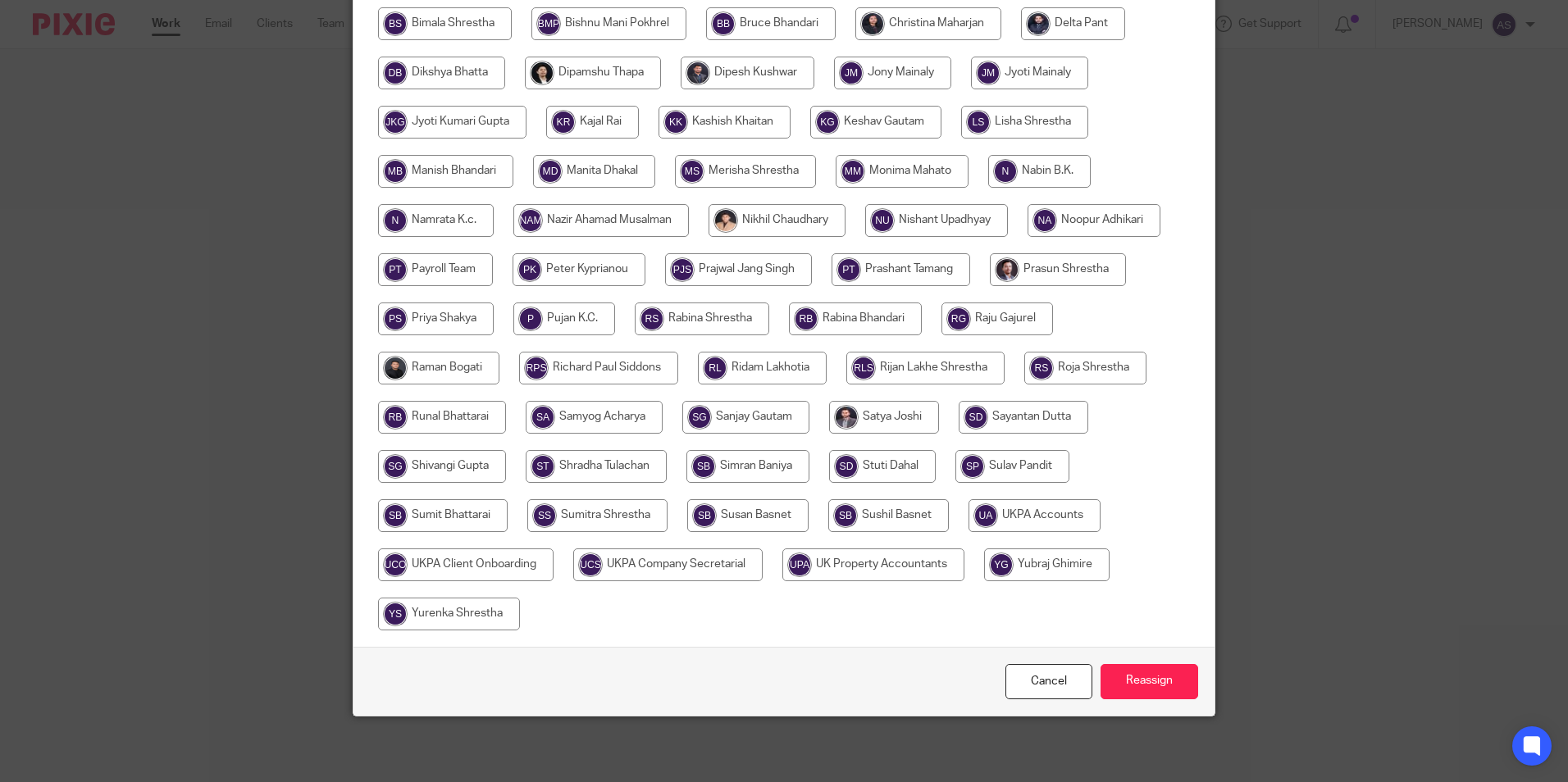
click at [1017, 522] on input "radio" at bounding box center [1034, 515] width 132 height 33
radio input "true"
click at [1148, 695] on input "Reassign" at bounding box center [1149, 682] width 98 height 35
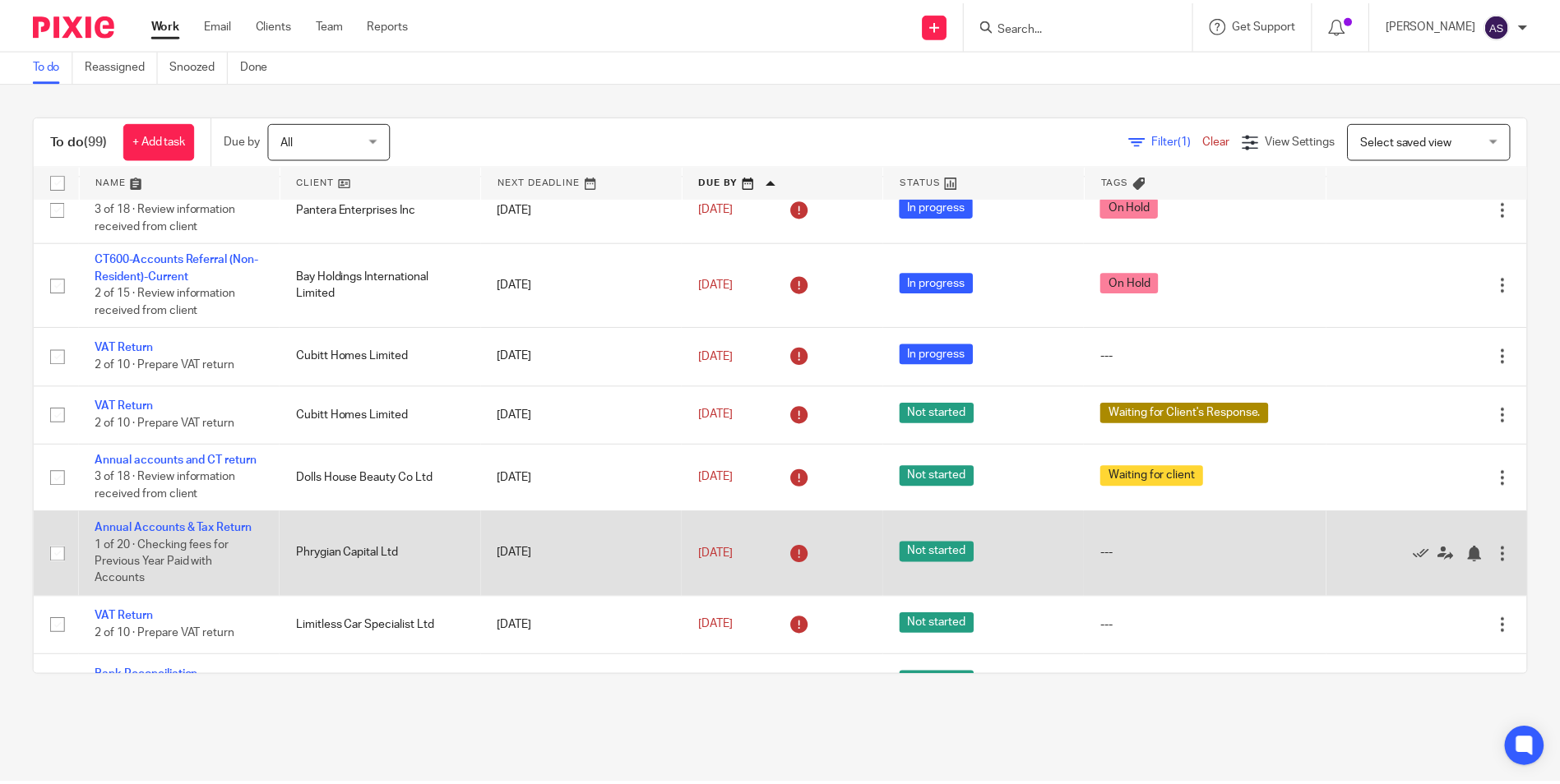
scroll to position [164, 0]
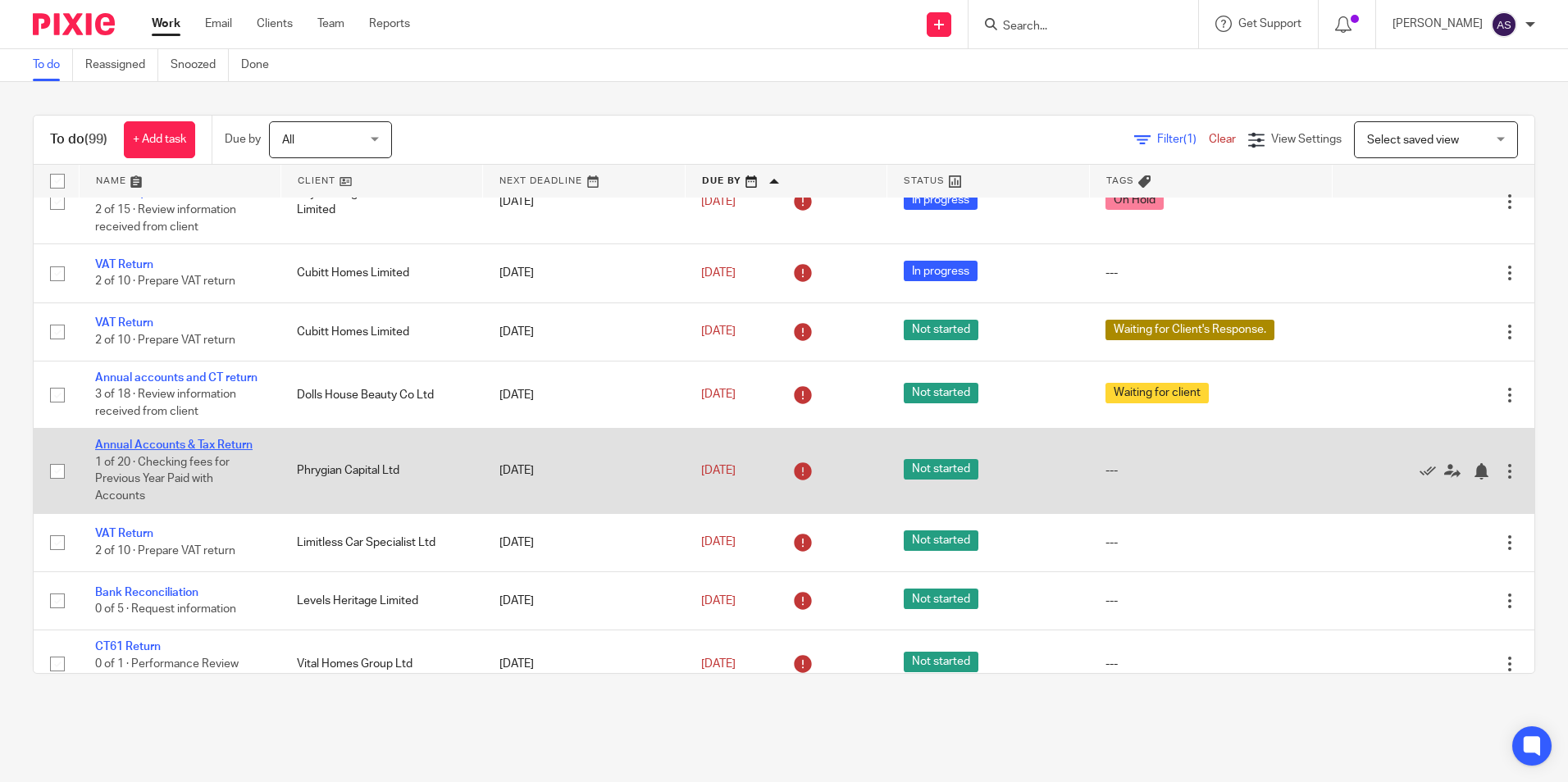
drag, startPoint x: 192, startPoint y: 436, endPoint x: 155, endPoint y: 444, distance: 37.9
click at [155, 444] on link "Annual Accounts & Tax Return" at bounding box center [174, 446] width 157 height 12
click at [710, 471] on link "[DATE]" at bounding box center [737, 471] width 73 height 17
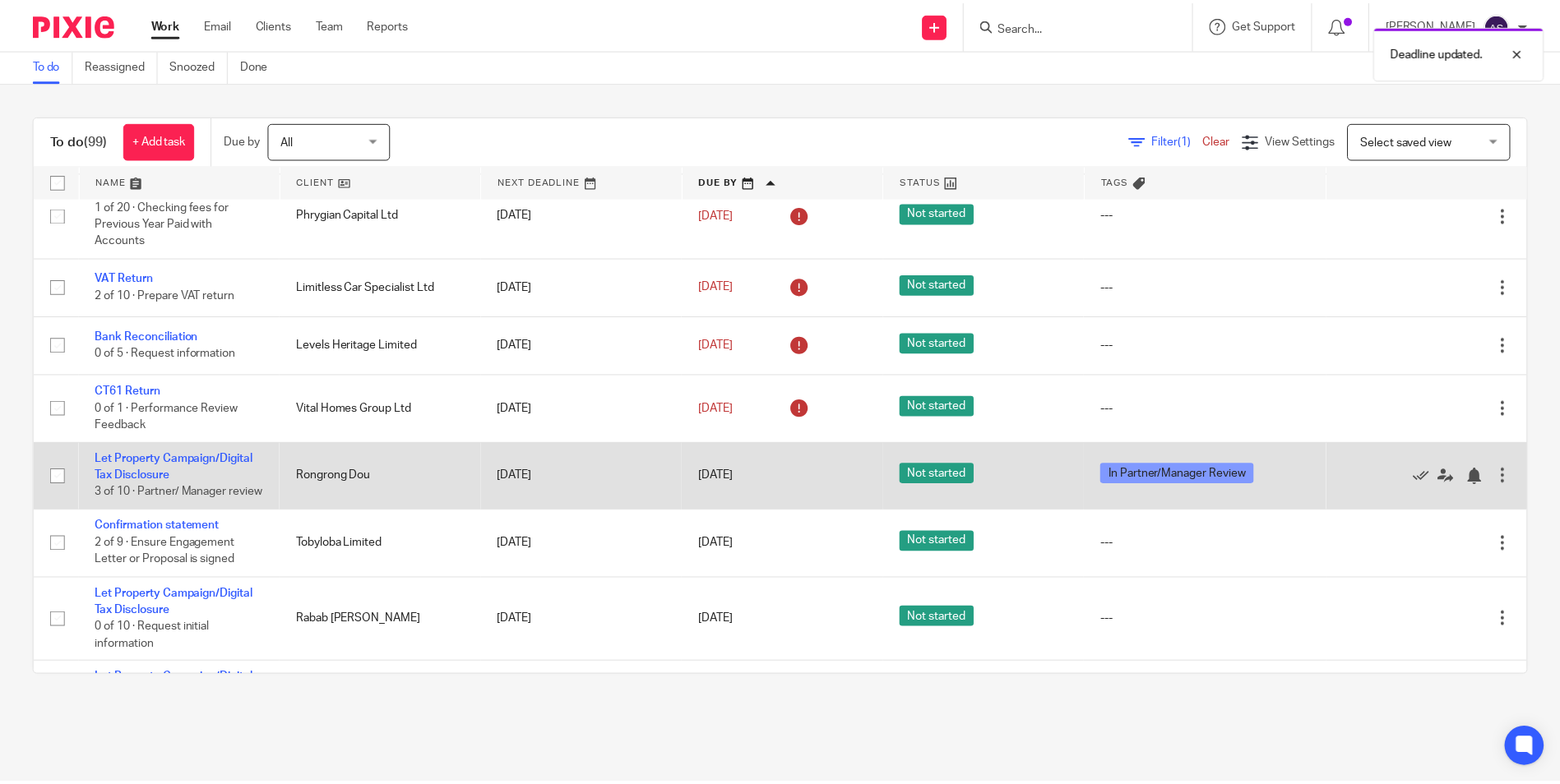
scroll to position [395, 0]
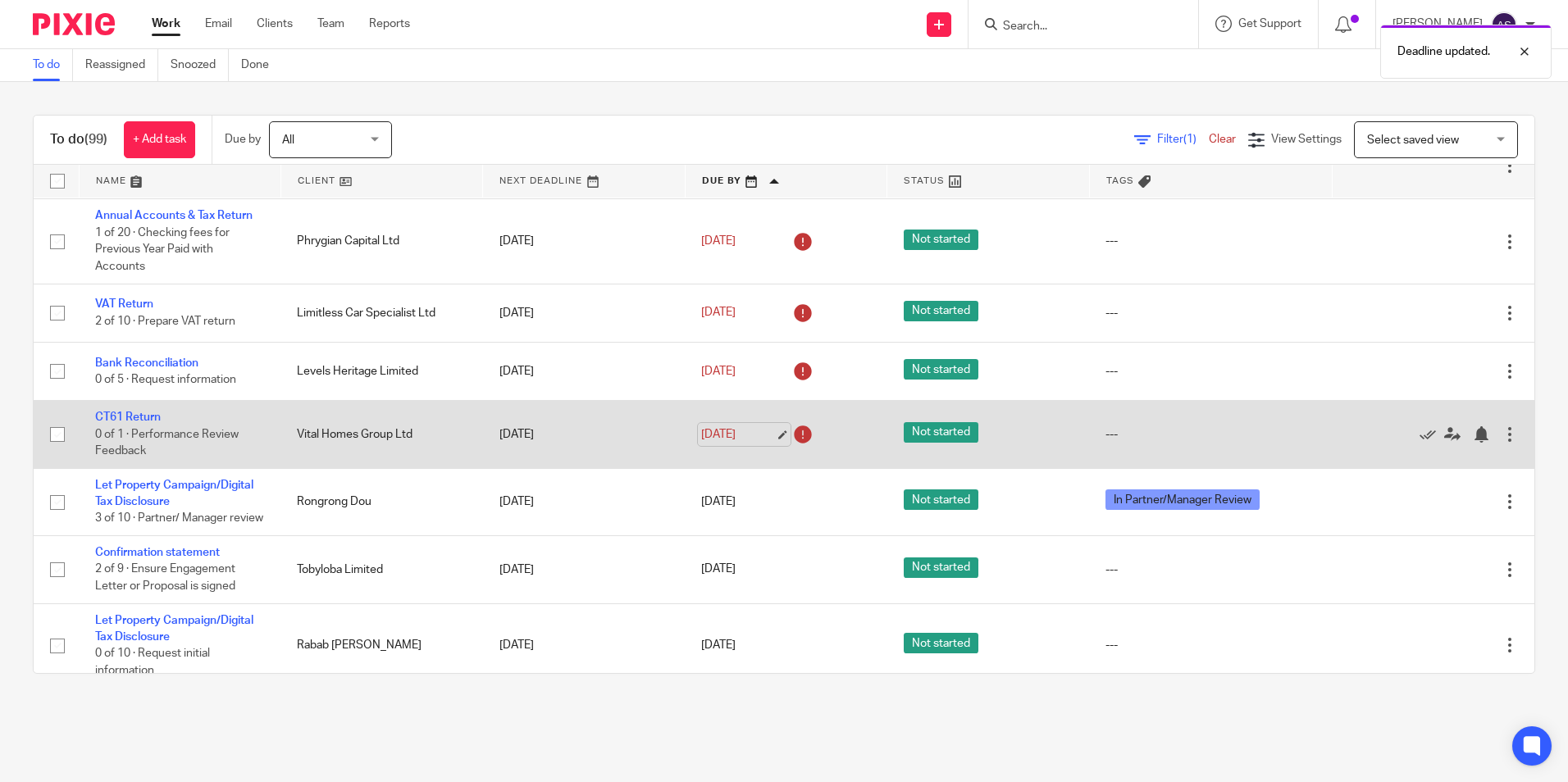
click at [730, 431] on link "[DATE]" at bounding box center [737, 435] width 73 height 17
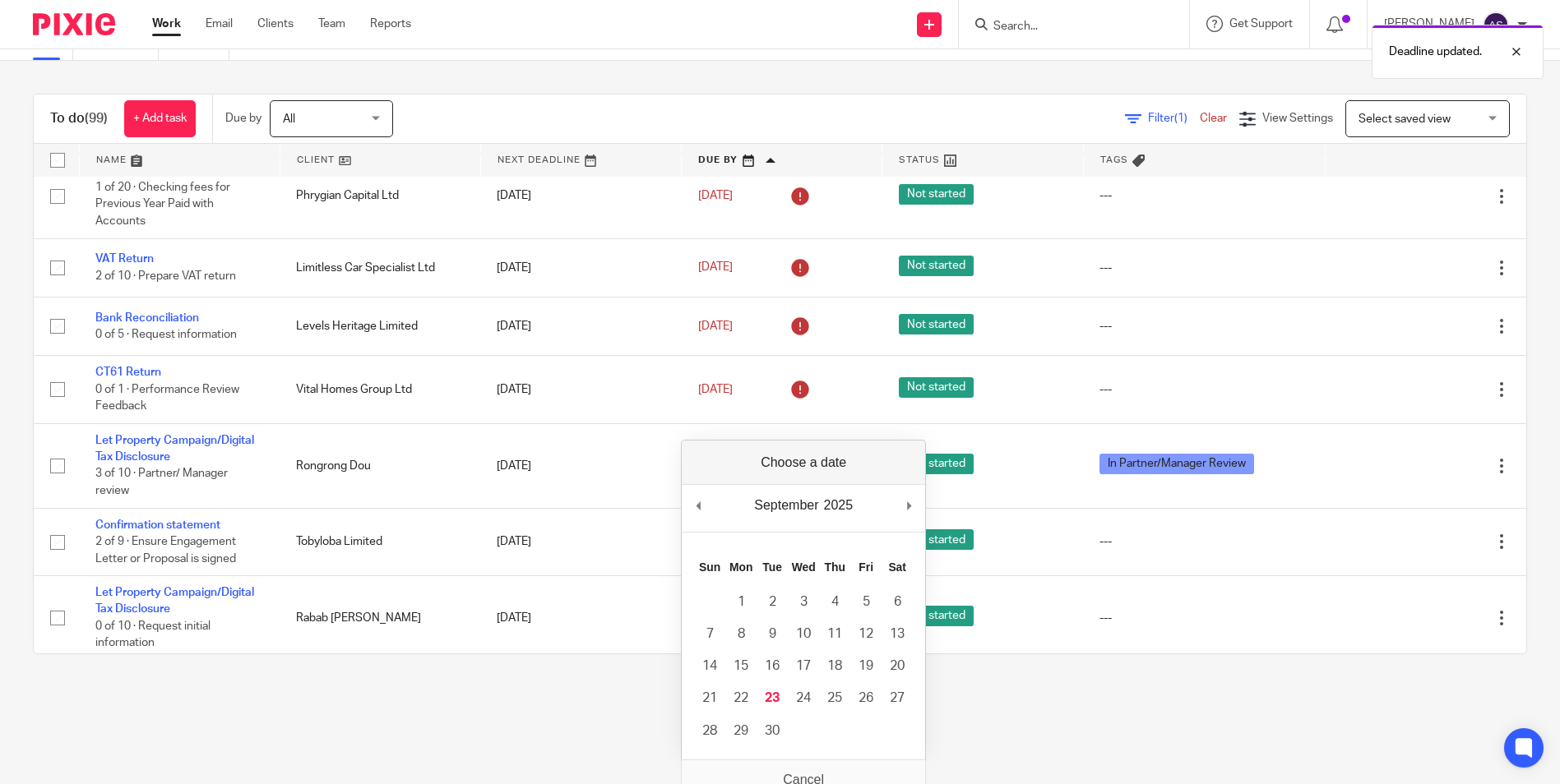
scroll to position [38, 0]
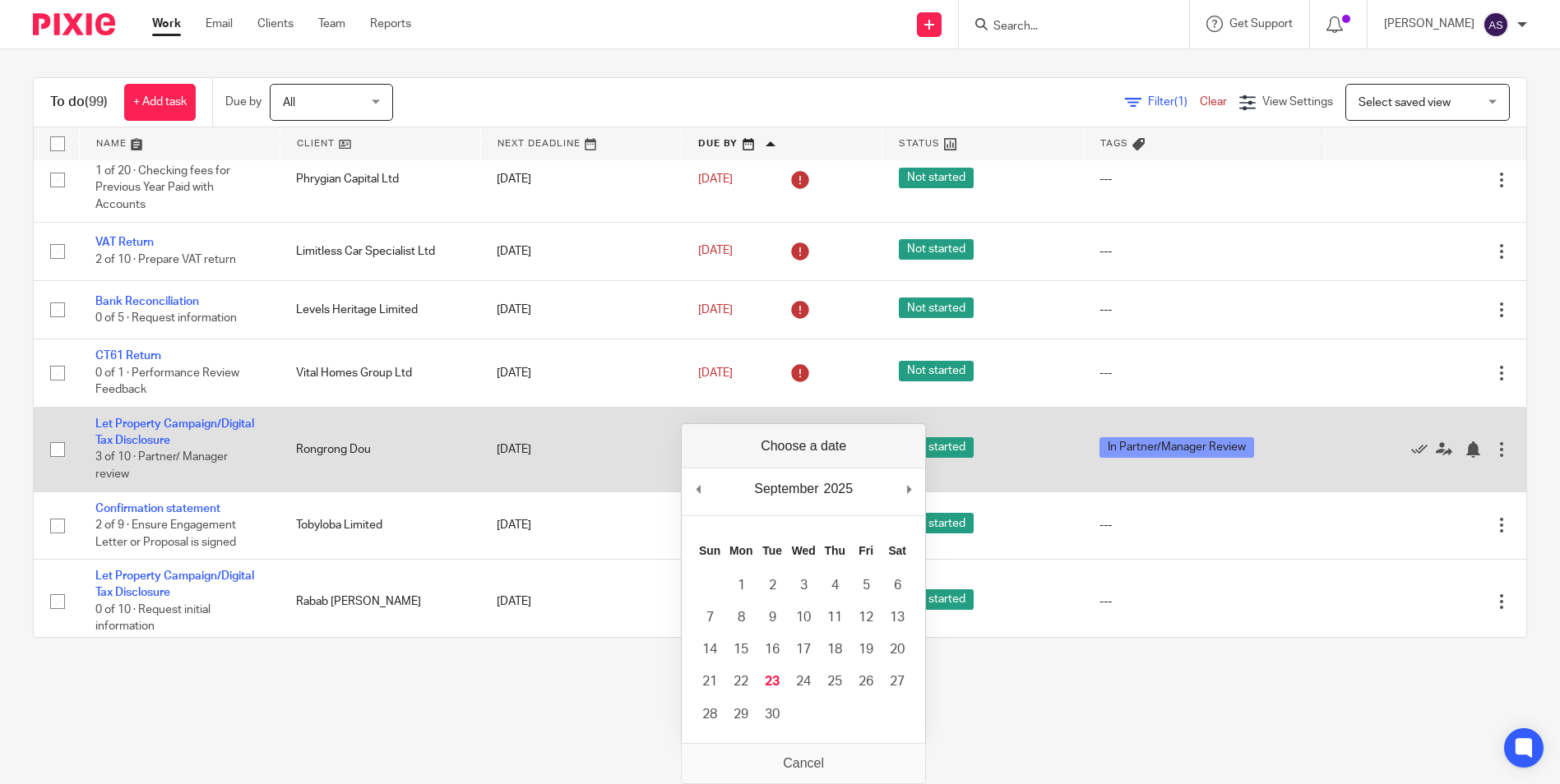
drag, startPoint x: 372, startPoint y: 707, endPoint x: 218, endPoint y: 515, distance: 246.1
click at [368, 705] on main "To do Reassigned Snoozed Done To do (99) + Add task Due by All All Today Tomorr…" at bounding box center [780, 354] width 1560 height 784
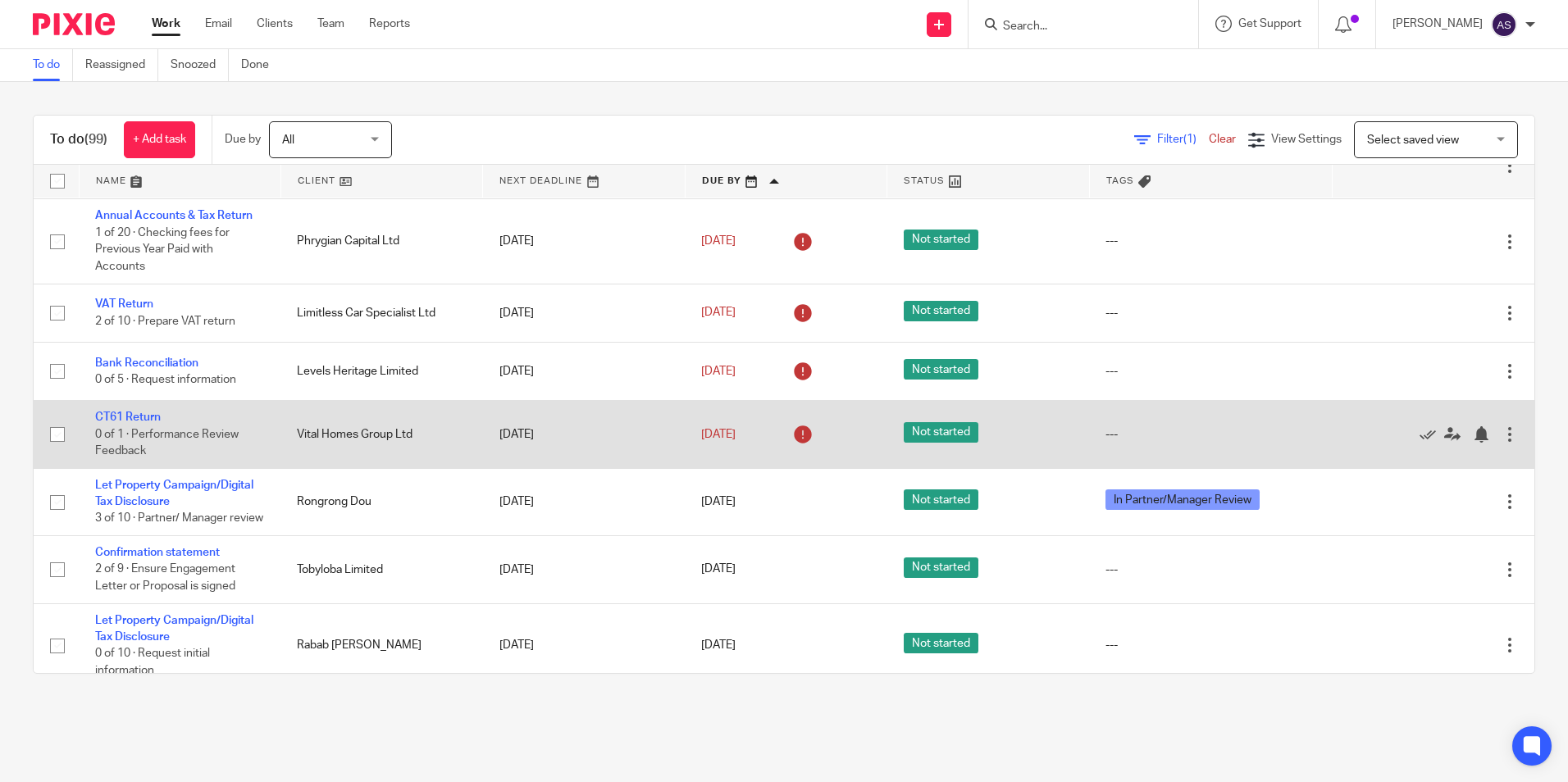
click at [118, 409] on td "CT61 Return 0 of 1 · Performance Review Feedback" at bounding box center [179, 435] width 202 height 68
click at [121, 417] on link "CT61 Return" at bounding box center [128, 418] width 66 height 12
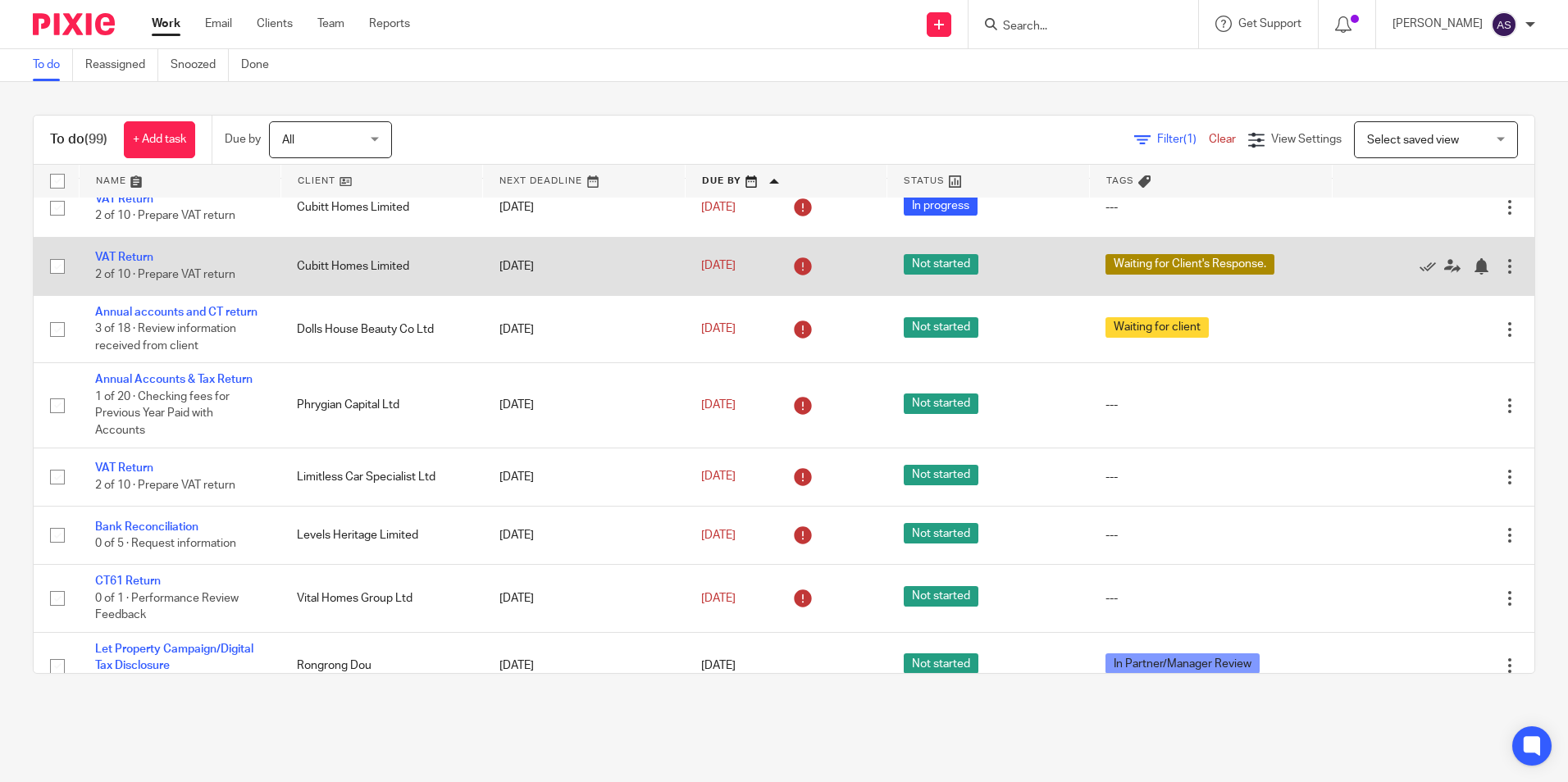
scroll to position [0, 0]
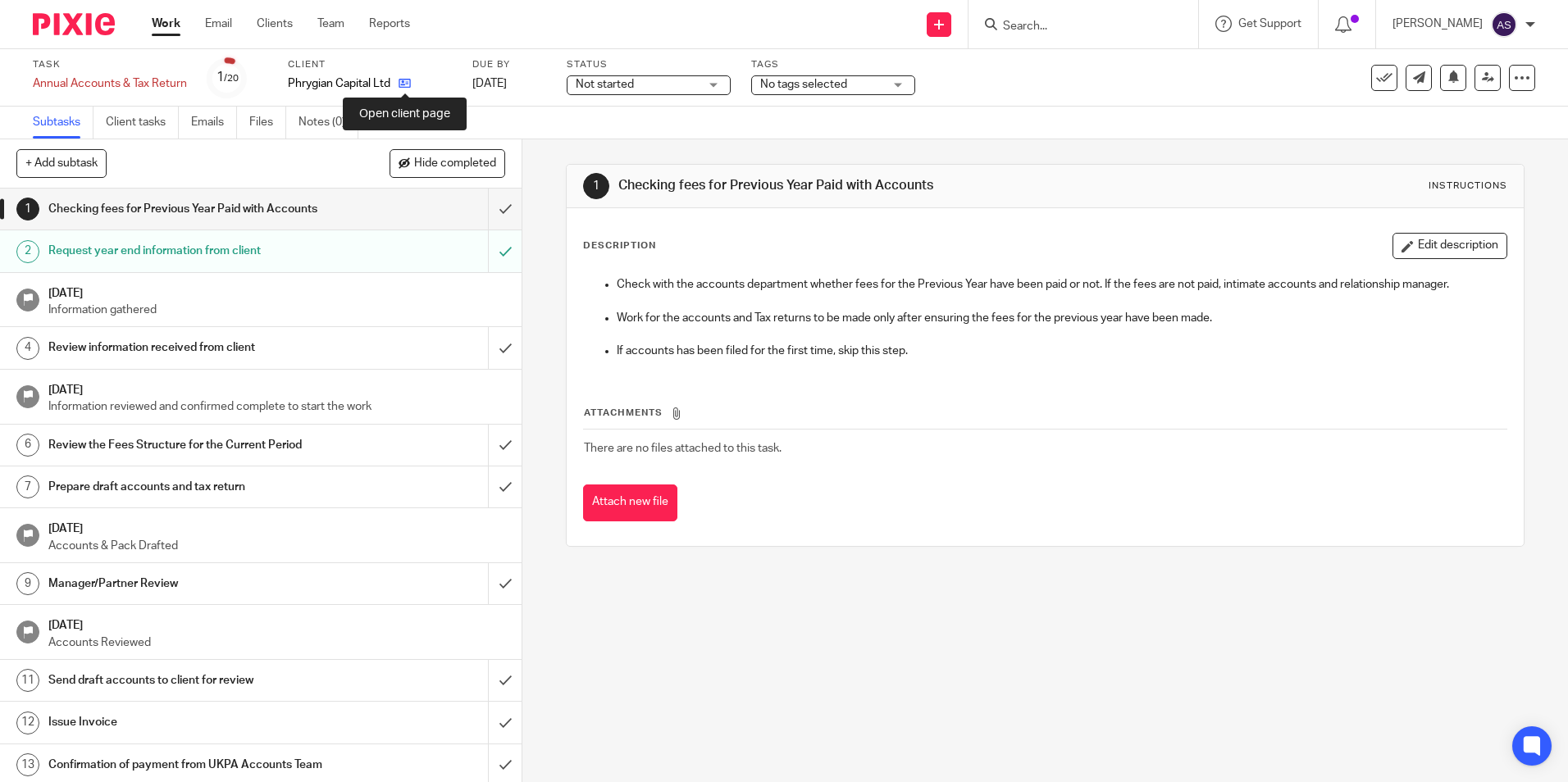
click at [403, 82] on icon at bounding box center [404, 83] width 13 height 13
click at [404, 85] on icon at bounding box center [404, 83] width 13 height 13
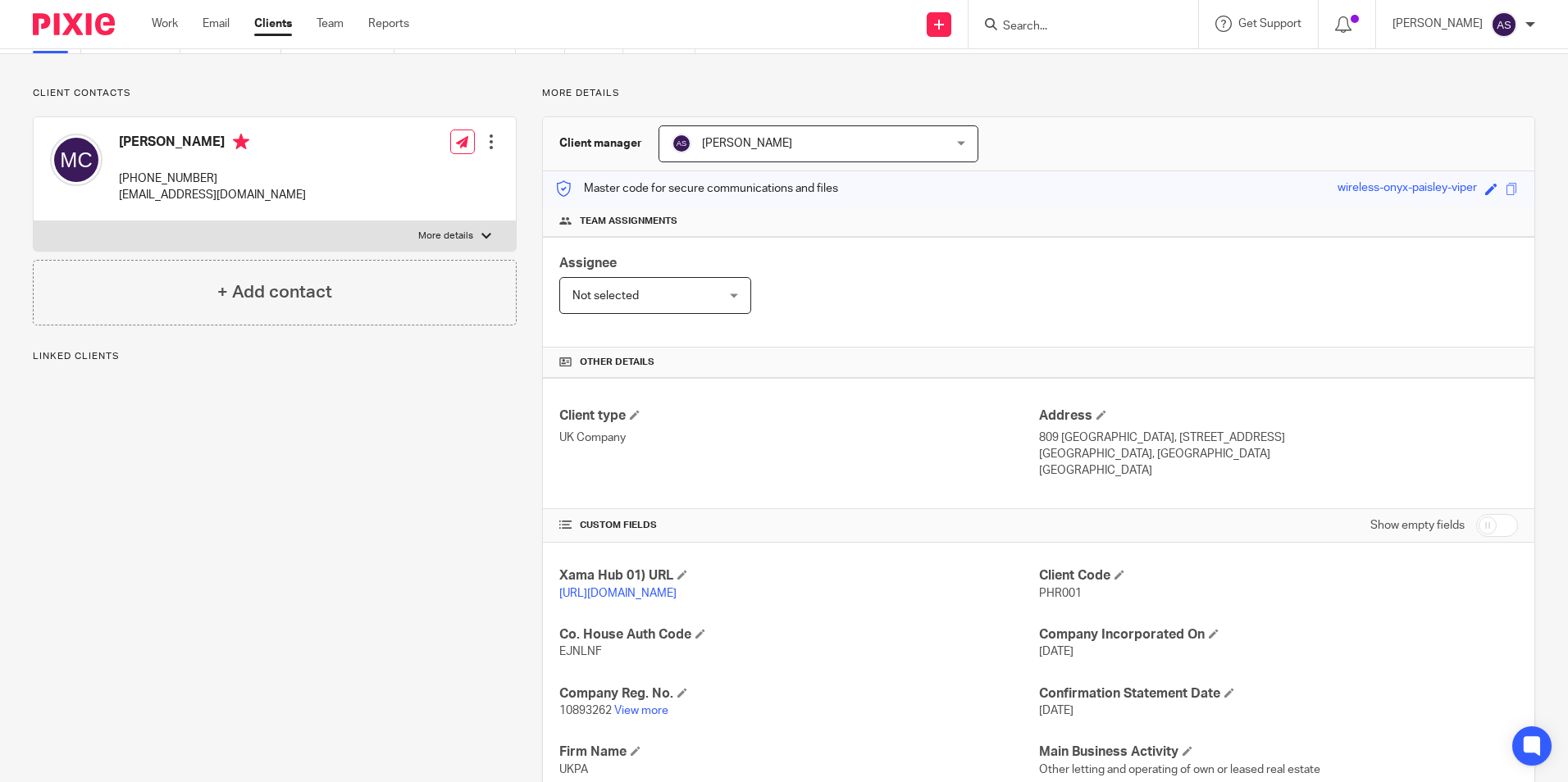
scroll to position [328, 0]
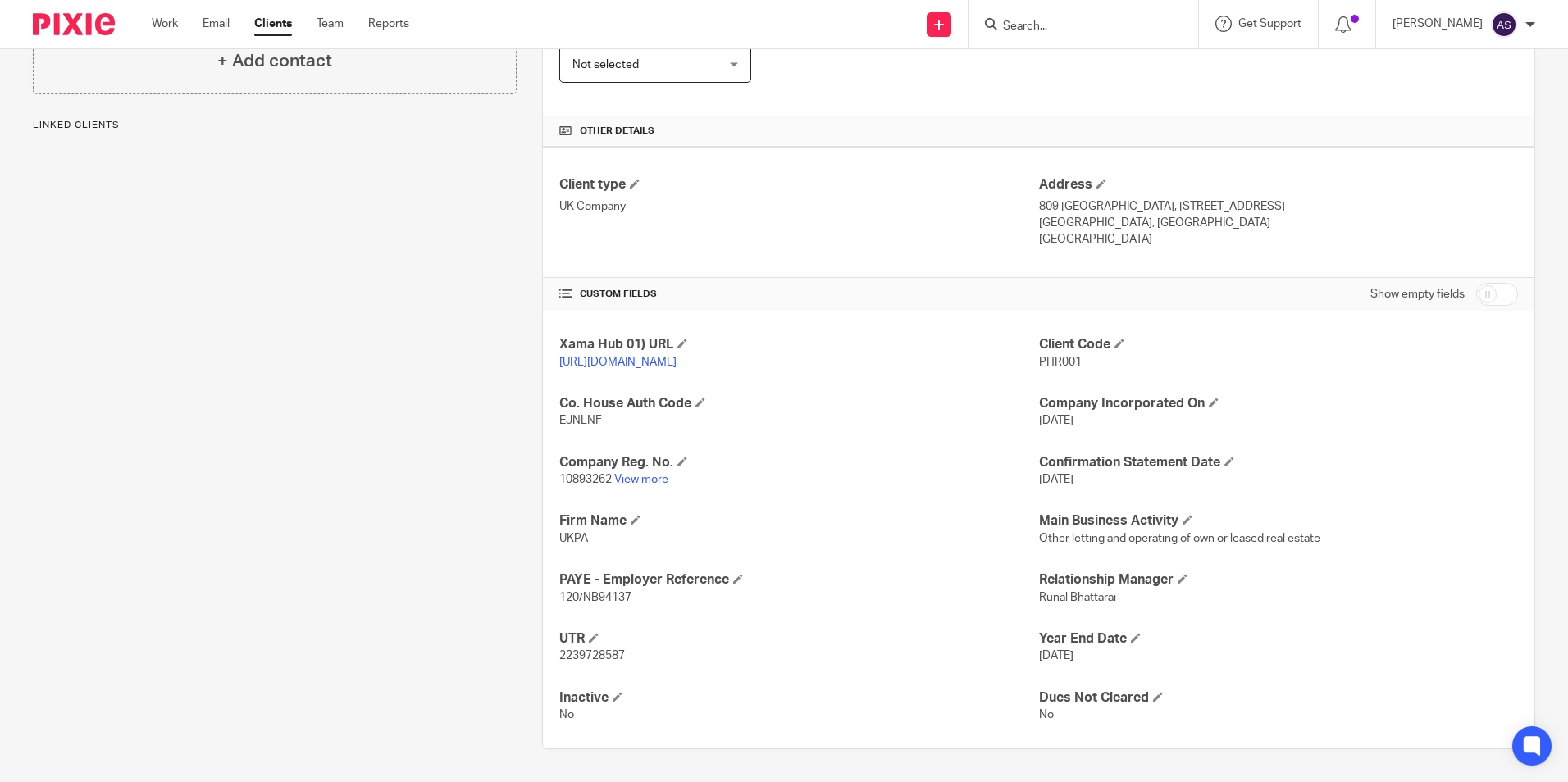
click at [638, 486] on link "View more" at bounding box center [641, 480] width 54 height 12
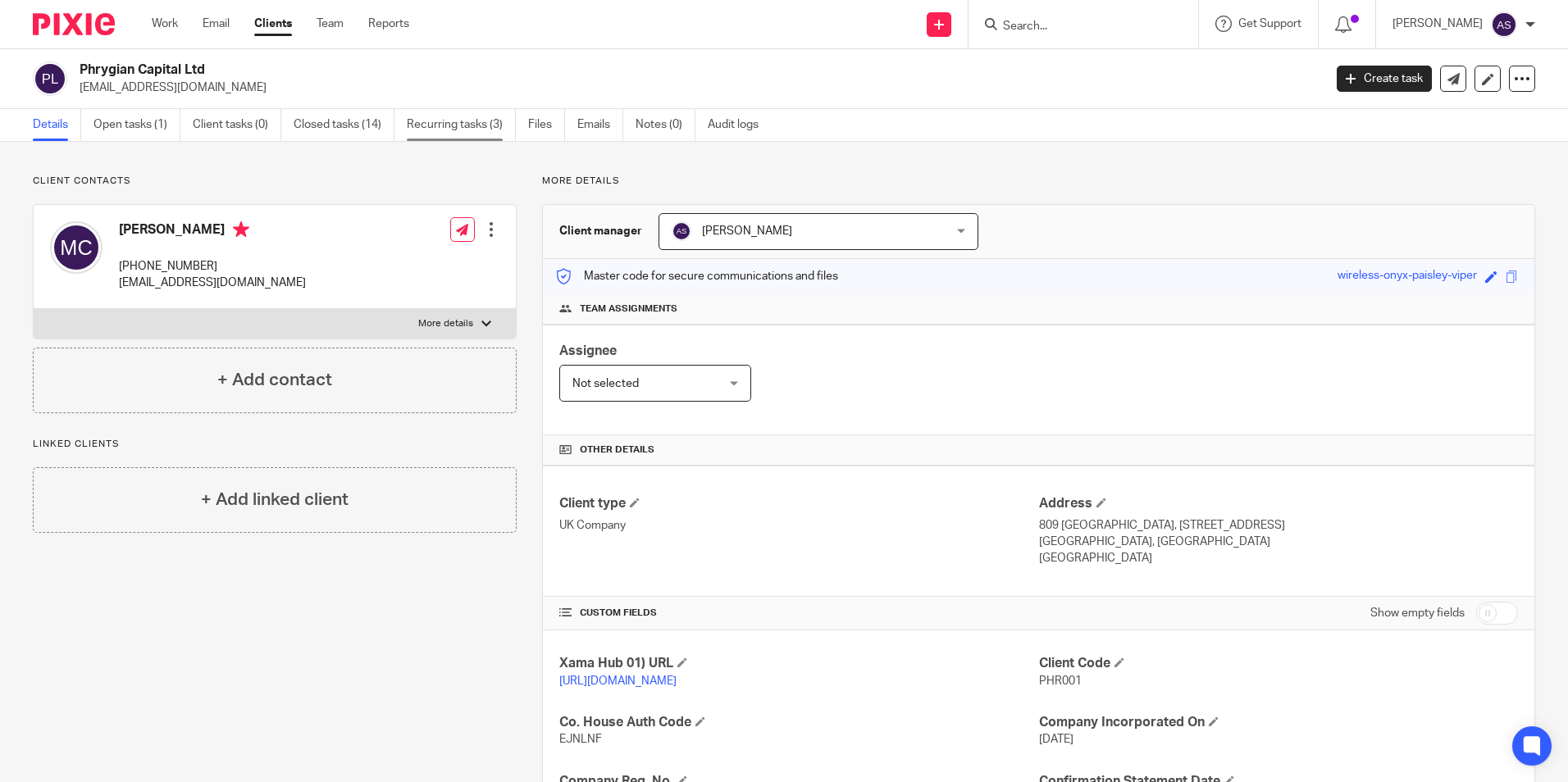
click at [463, 124] on link "Recurring tasks (3)" at bounding box center [461, 125] width 109 height 32
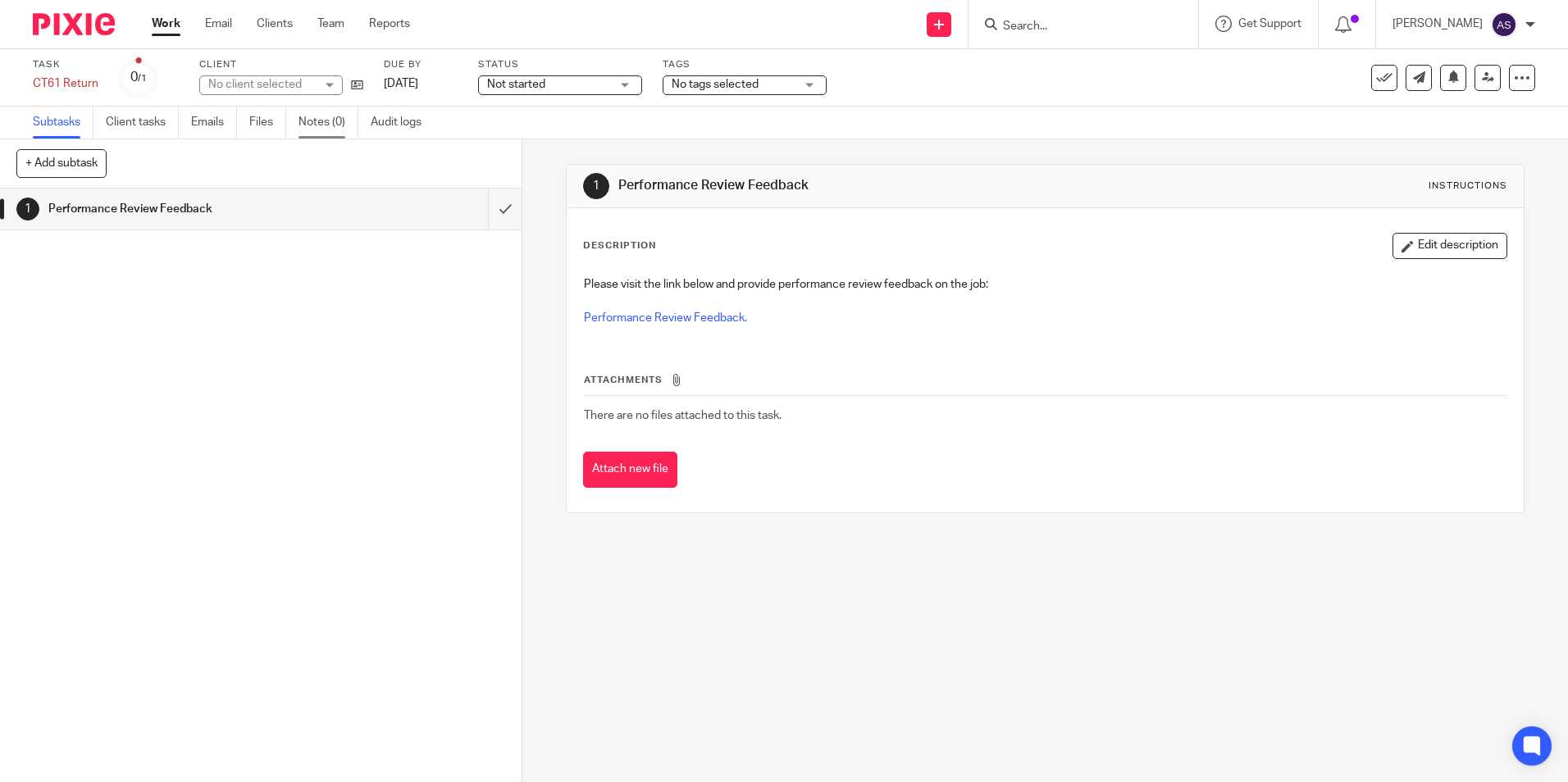
click at [322, 115] on link "Notes (0)" at bounding box center [328, 122] width 60 height 32
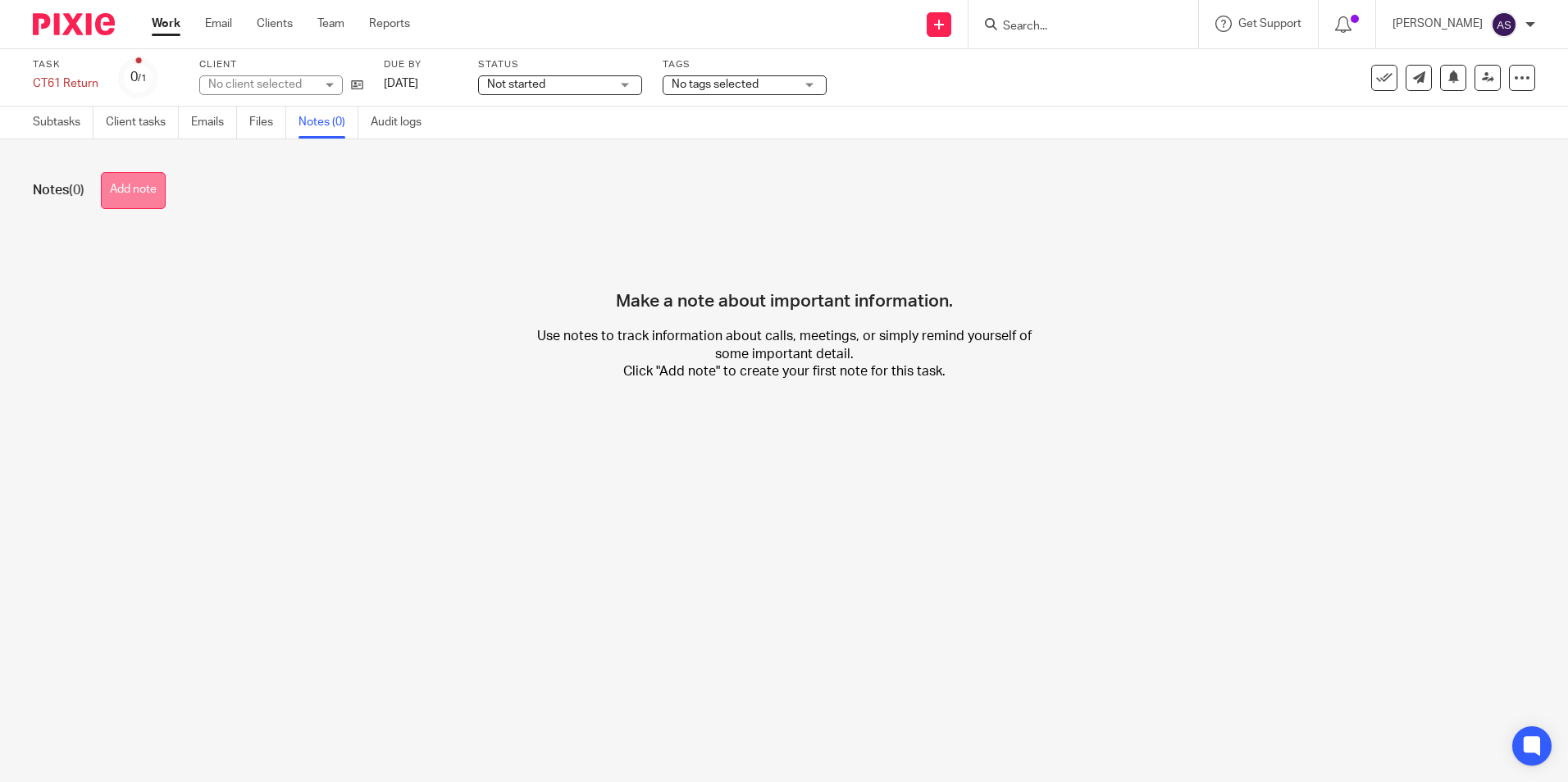
click at [151, 184] on button "Add note" at bounding box center [133, 191] width 65 height 37
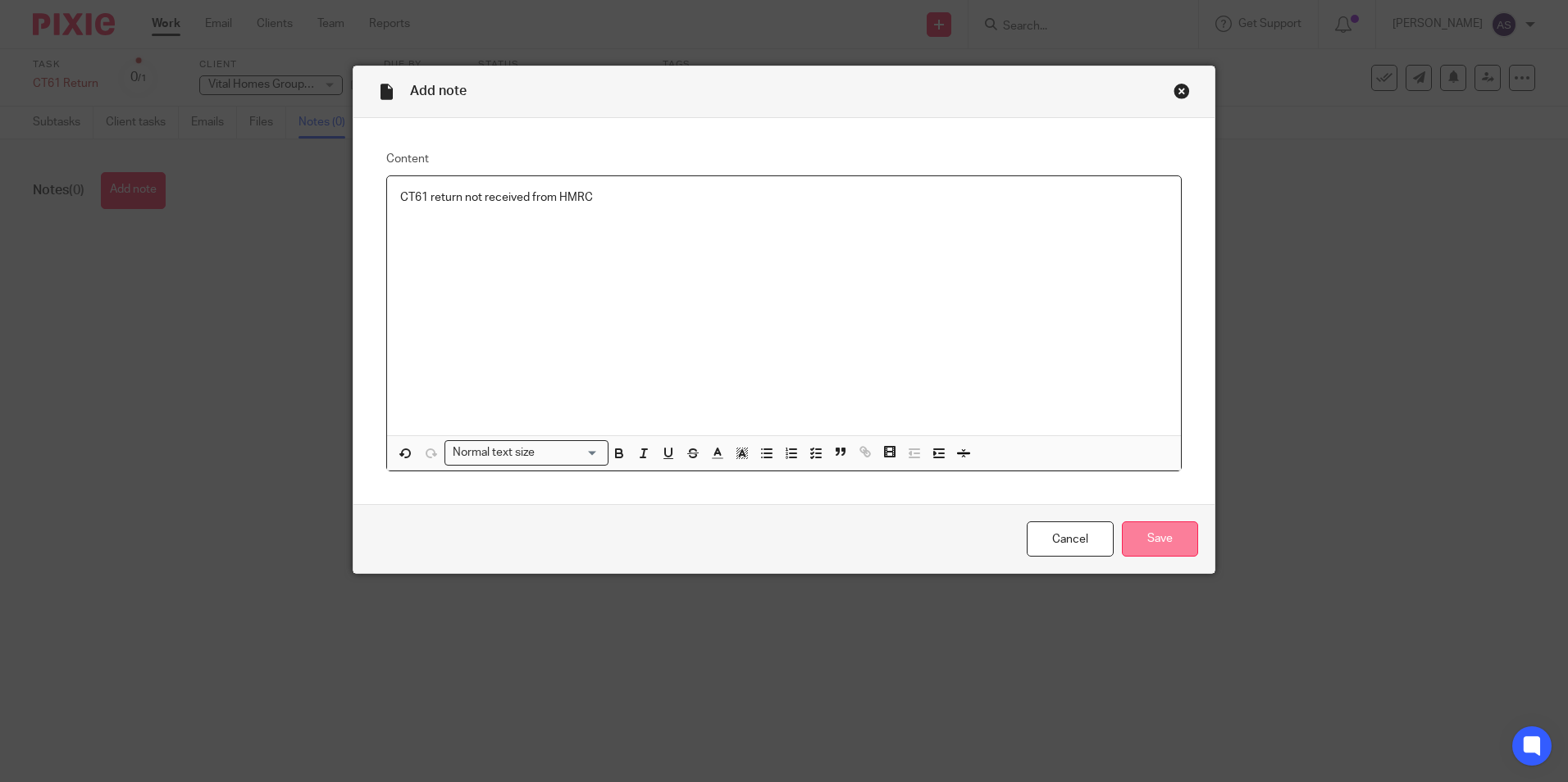
click at [1191, 550] on input "Save" at bounding box center [1159, 540] width 76 height 35
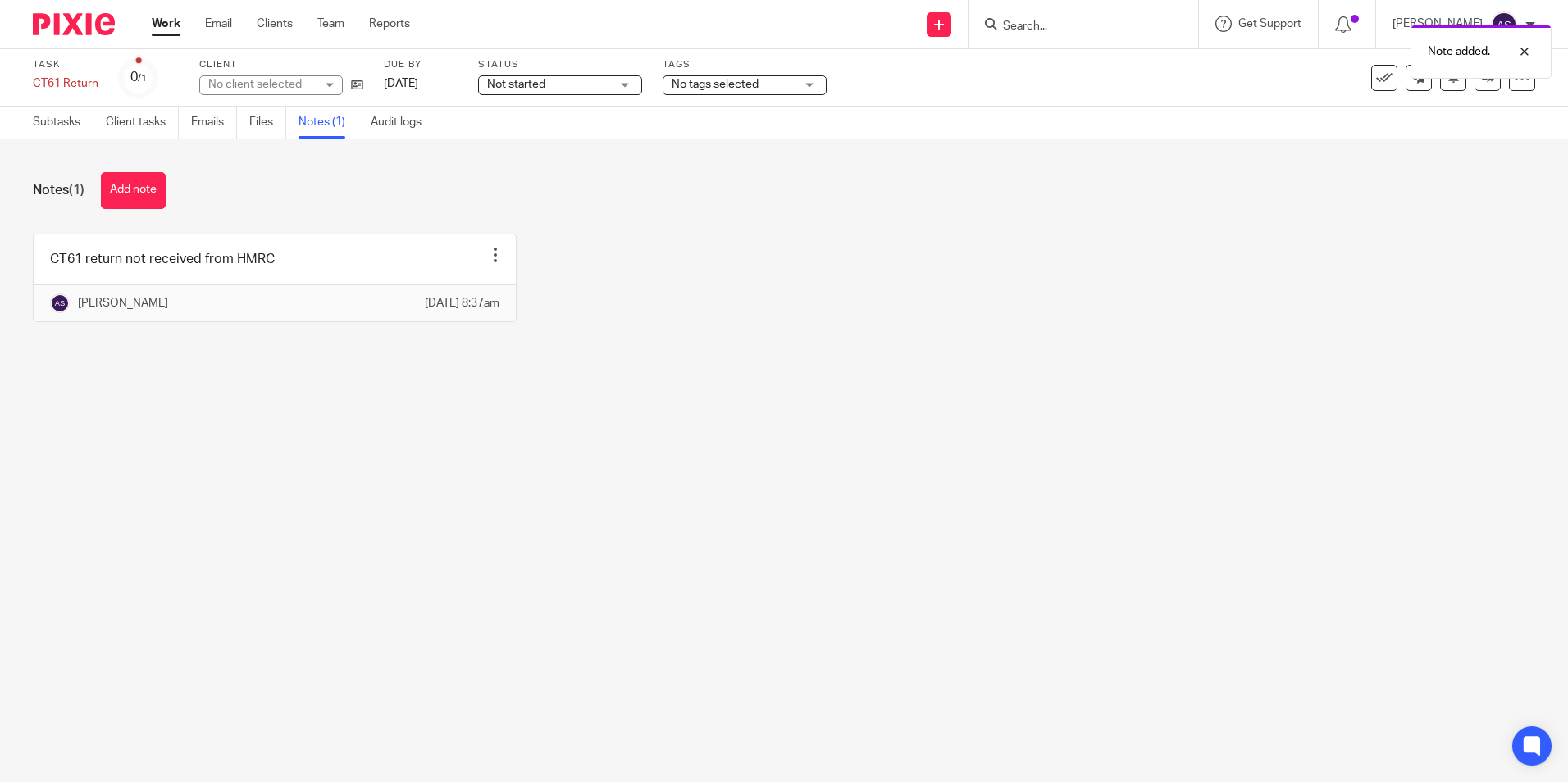
click at [567, 81] on span "Not started" at bounding box center [549, 84] width 123 height 17
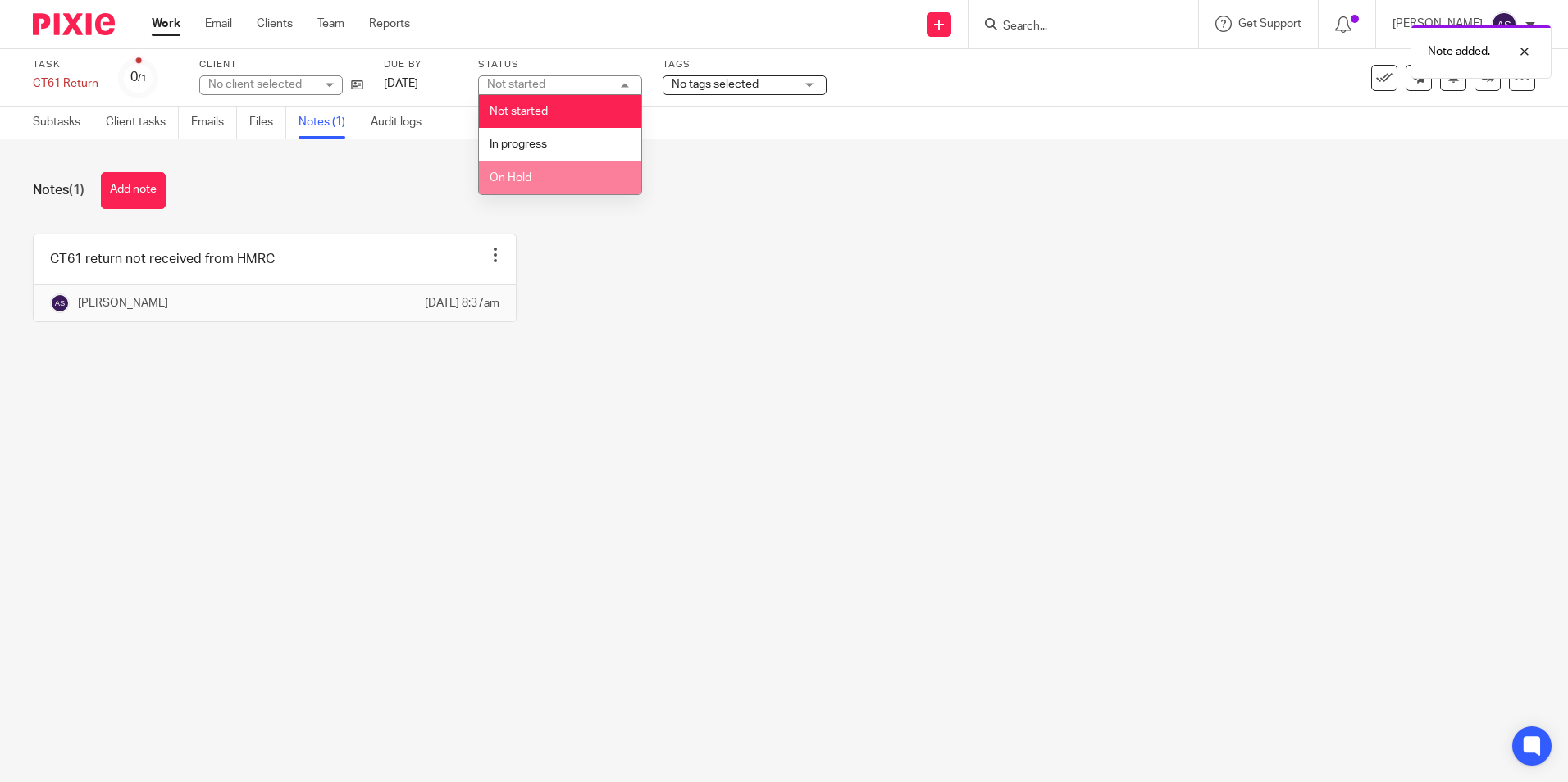
click at [537, 178] on li "On Hold" at bounding box center [560, 178] width 162 height 34
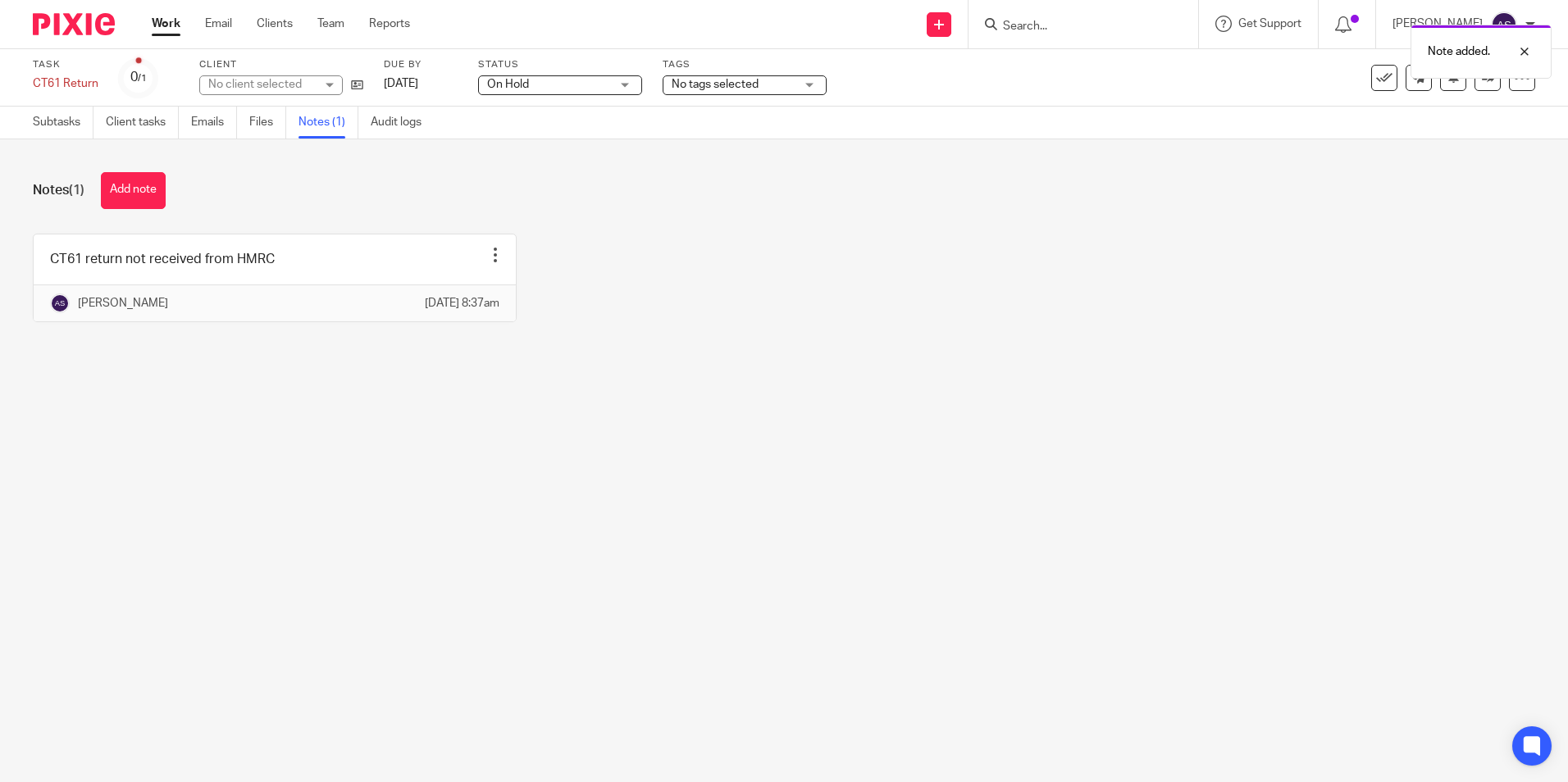
drag, startPoint x: 840, startPoint y: 357, endPoint x: 718, endPoint y: 93, distance: 290.8
click at [838, 345] on div "CT61 return not received from HMRC Edit note Delete note Alisha Shrestha 23 Sep…" at bounding box center [771, 291] width 1527 height 113
click at [728, 79] on span "No tags selected" at bounding box center [714, 84] width 87 height 12
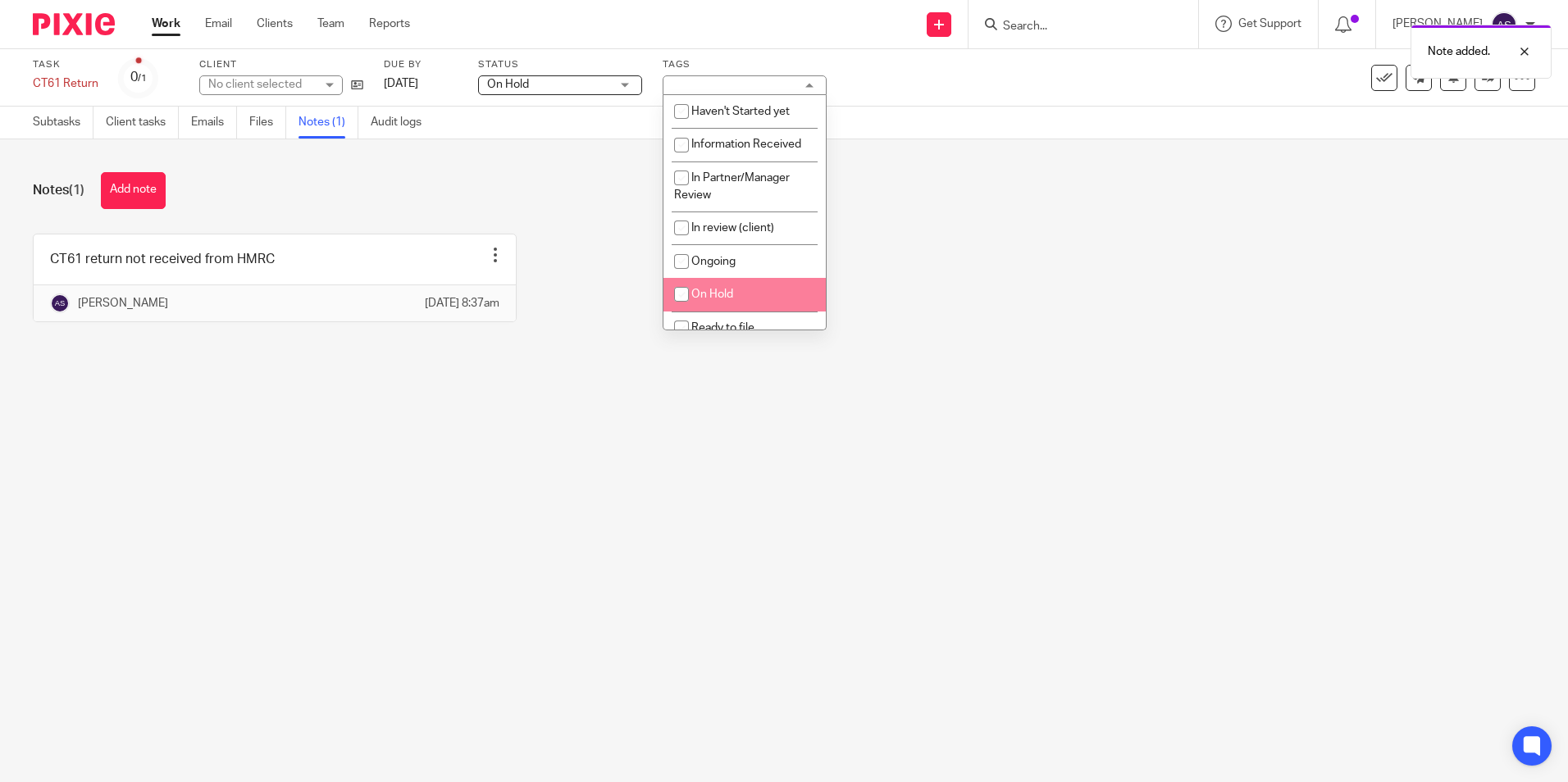
click at [725, 287] on li "On Hold" at bounding box center [745, 295] width 162 height 34
checkbox input "true"
drag, startPoint x: 584, startPoint y: 339, endPoint x: 584, endPoint y: 318, distance: 21.0
click at [584, 327] on div "CT61 return not received from HMRC Edit note Delete note Alisha Shrestha 23 Sep…" at bounding box center [771, 291] width 1527 height 113
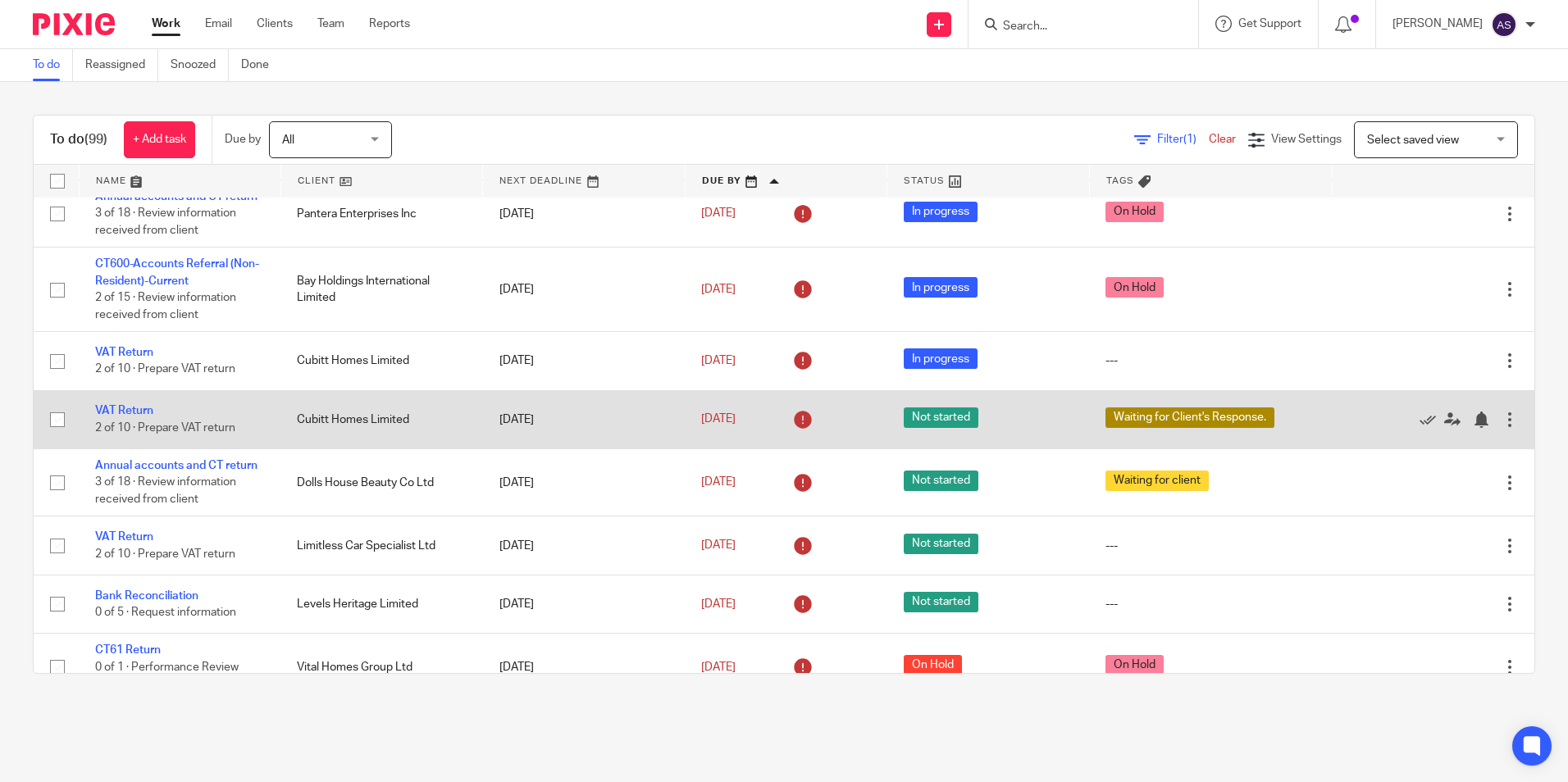
scroll to position [164, 0]
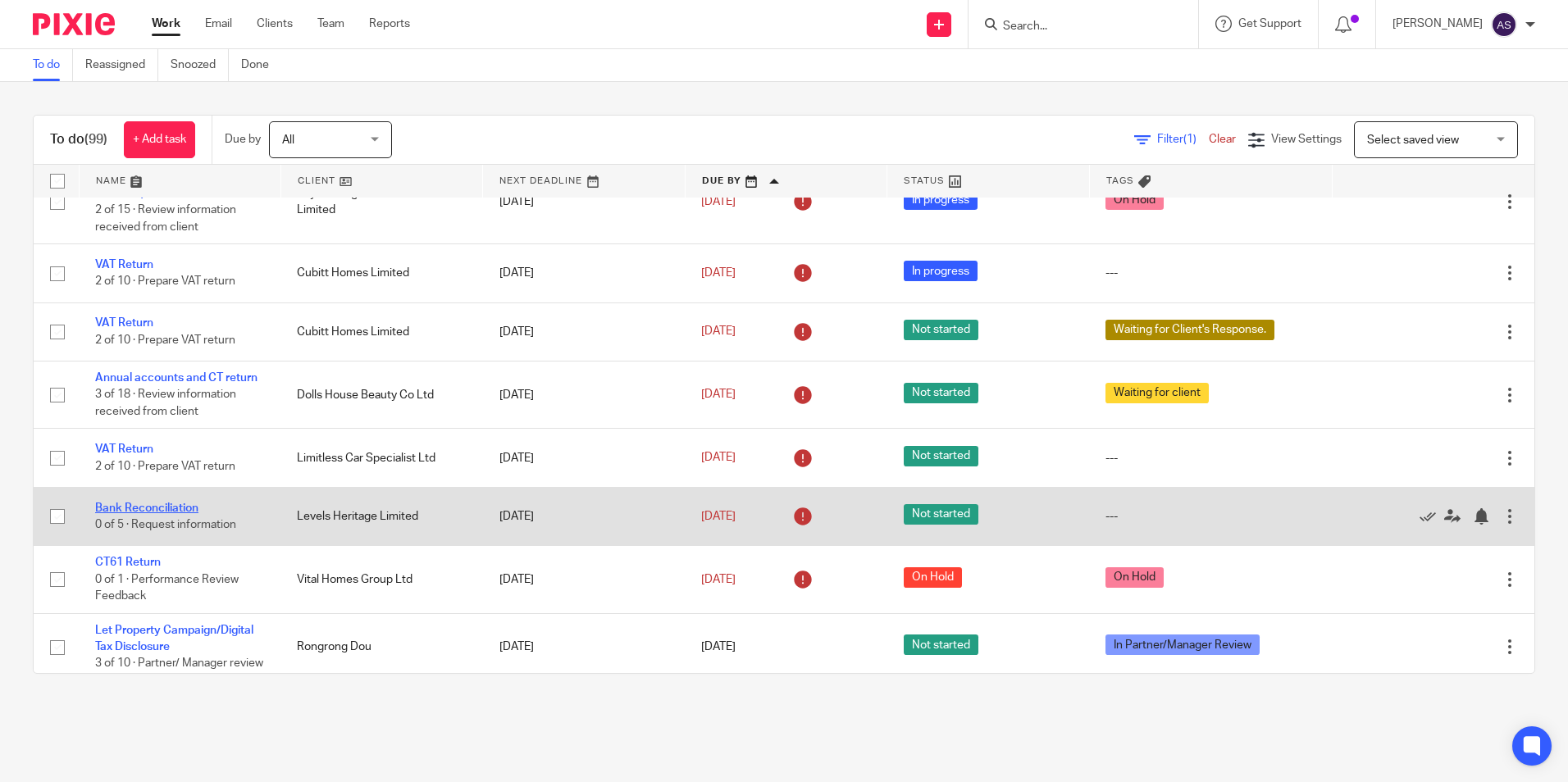
click at [148, 506] on link "Bank Reconciliation" at bounding box center [147, 508] width 103 height 12
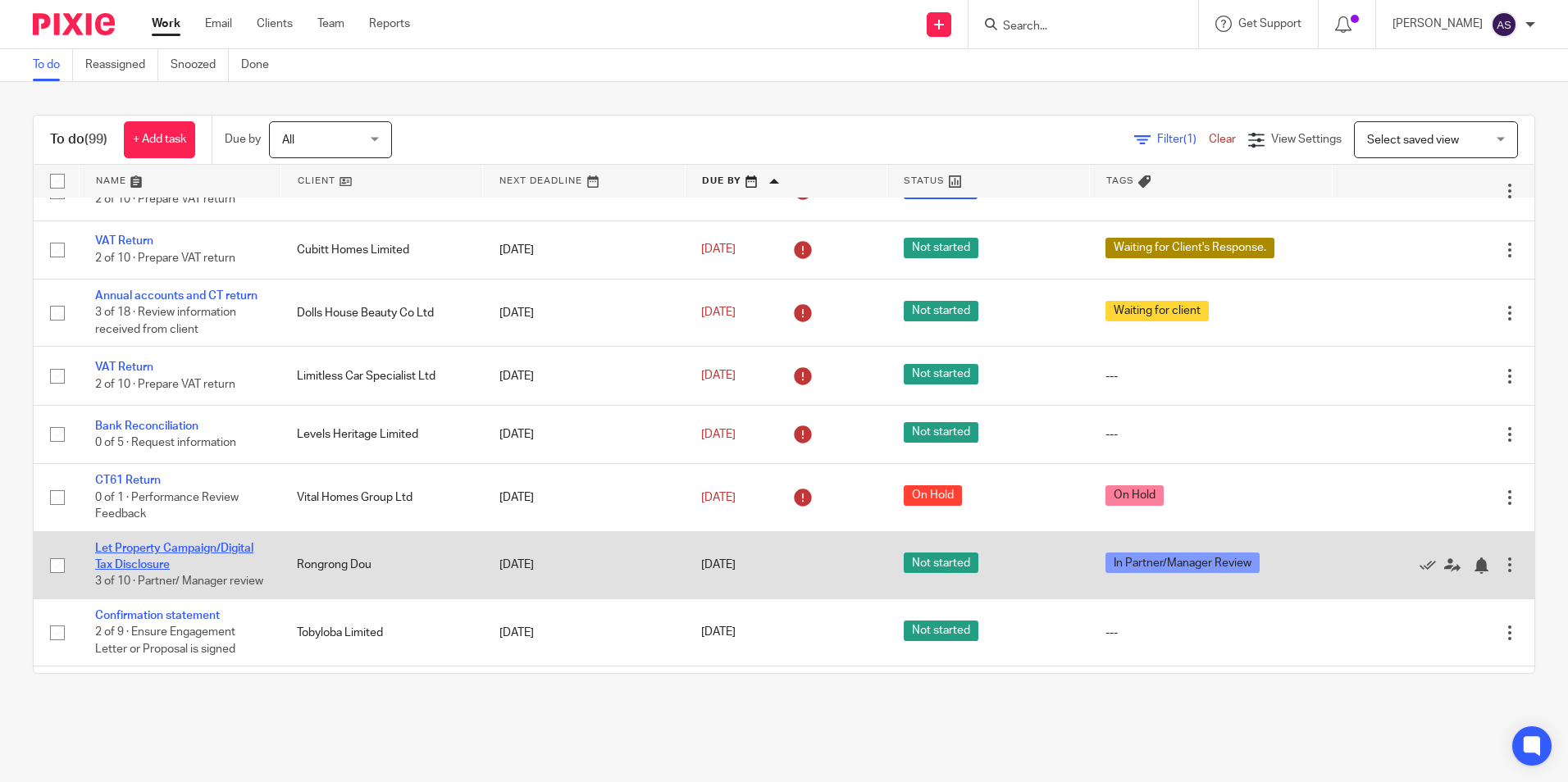
scroll to position [328, 0]
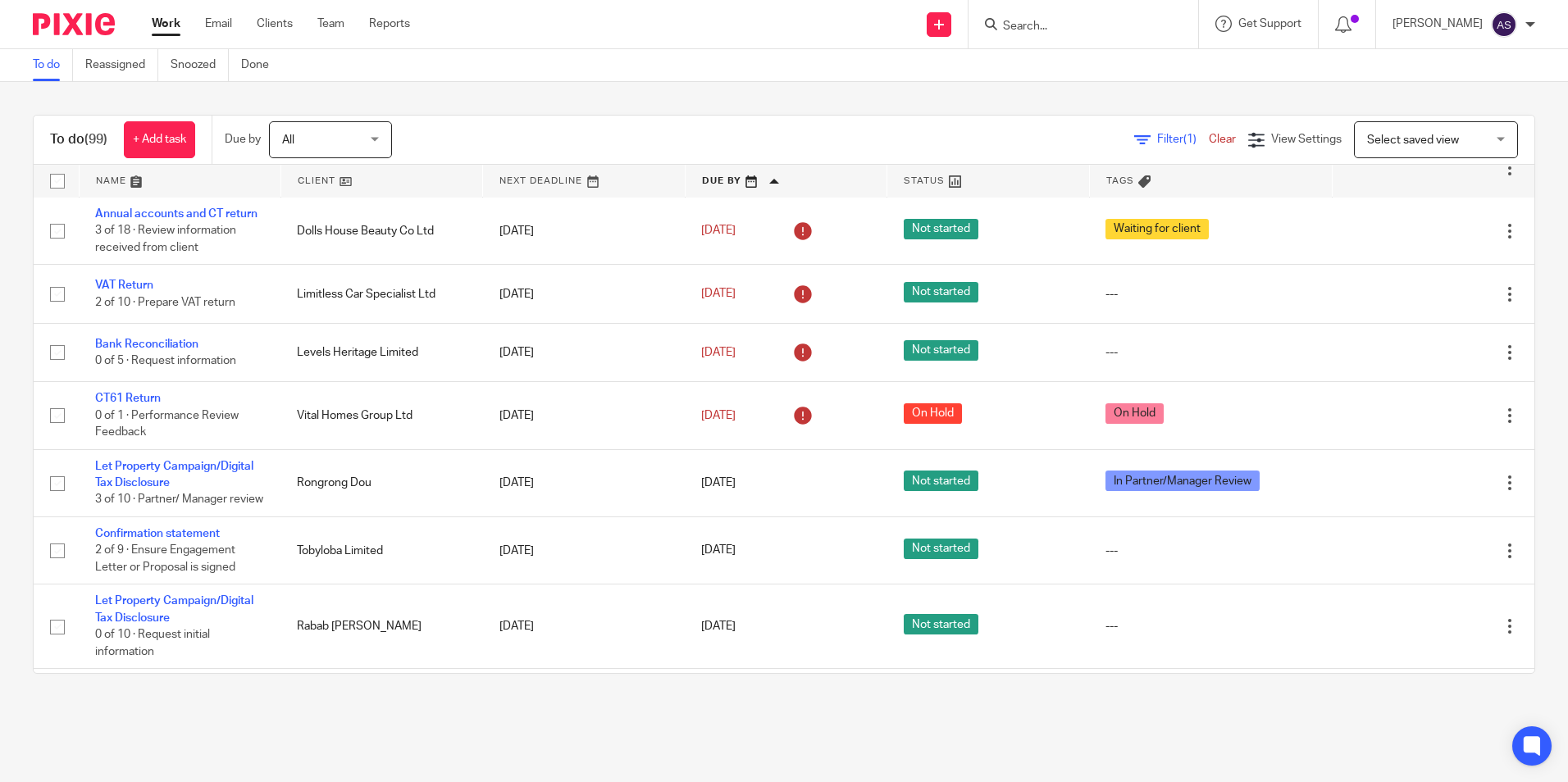
drag, startPoint x: 278, startPoint y: 493, endPoint x: 751, endPoint y: 781, distance: 553.8
click at [384, 496] on tr "Let Property Campaign/Digital Tax Disclosure 3 of 10 · Partner/ Manager review …" at bounding box center [784, 483] width 1500 height 68
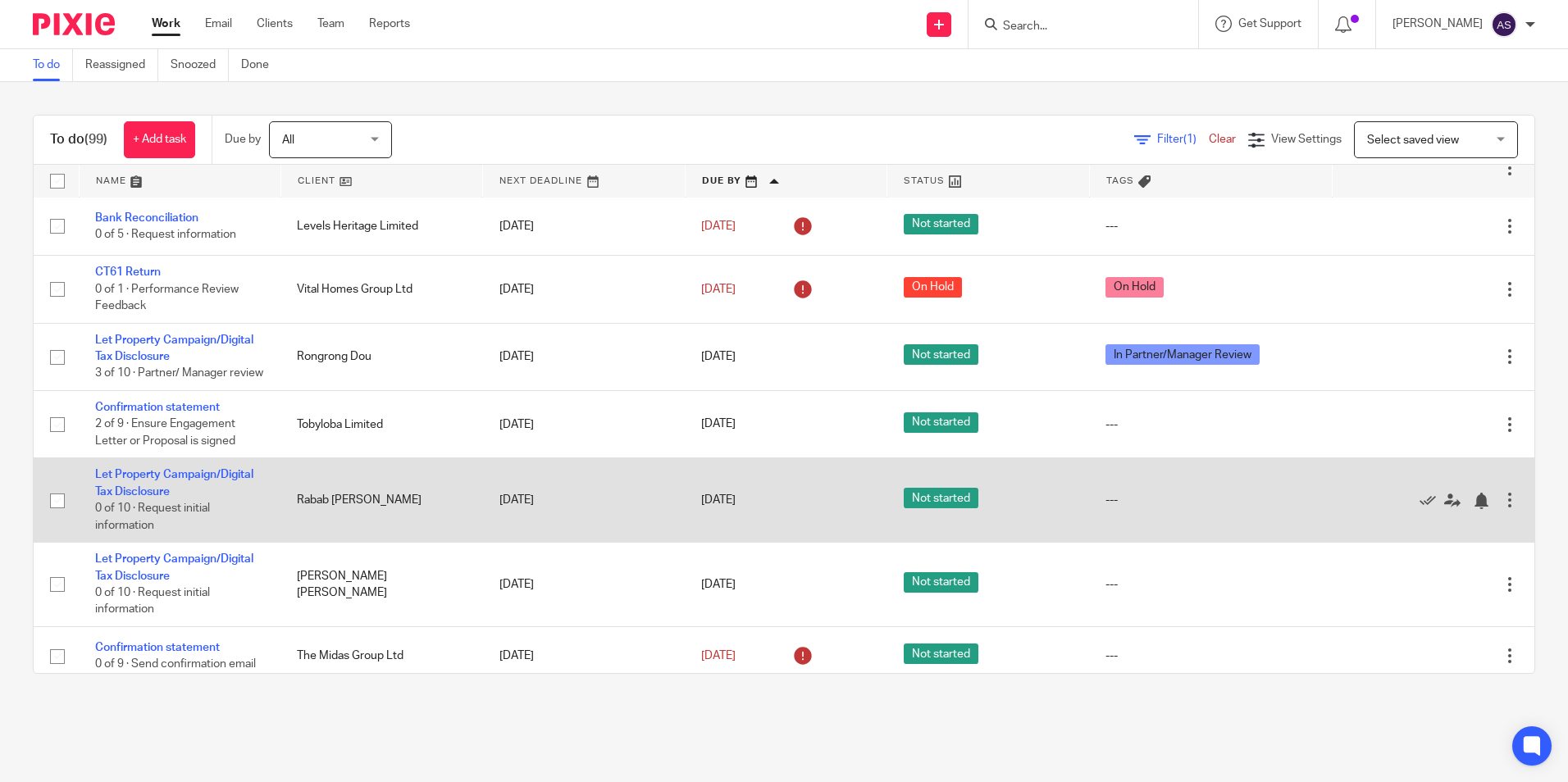
scroll to position [492, 0]
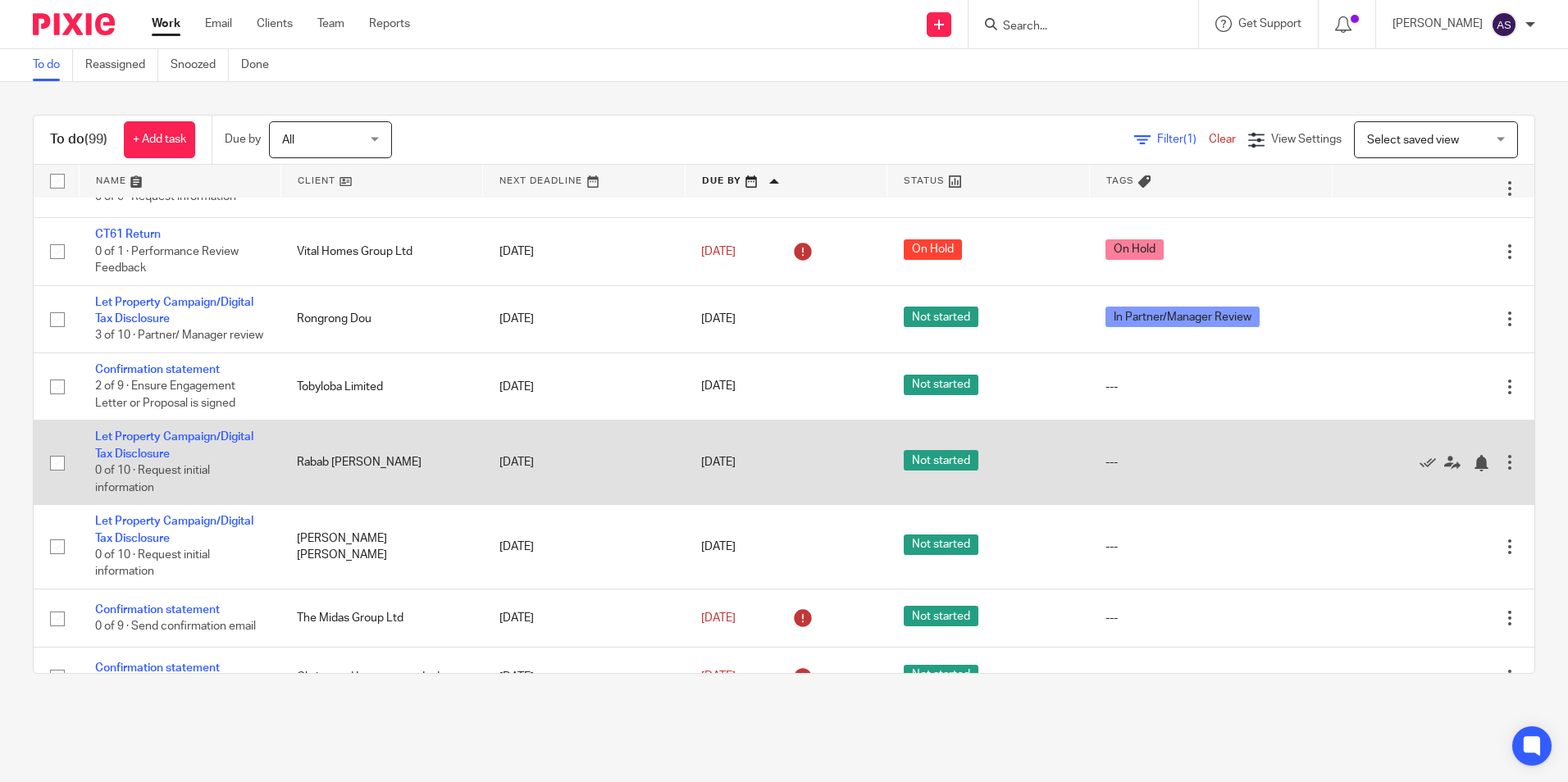
click at [137, 462] on td "Let Property Campaign/Digital Tax Disclosure 0 of 10 · Request initial informat…" at bounding box center [179, 463] width 202 height 84
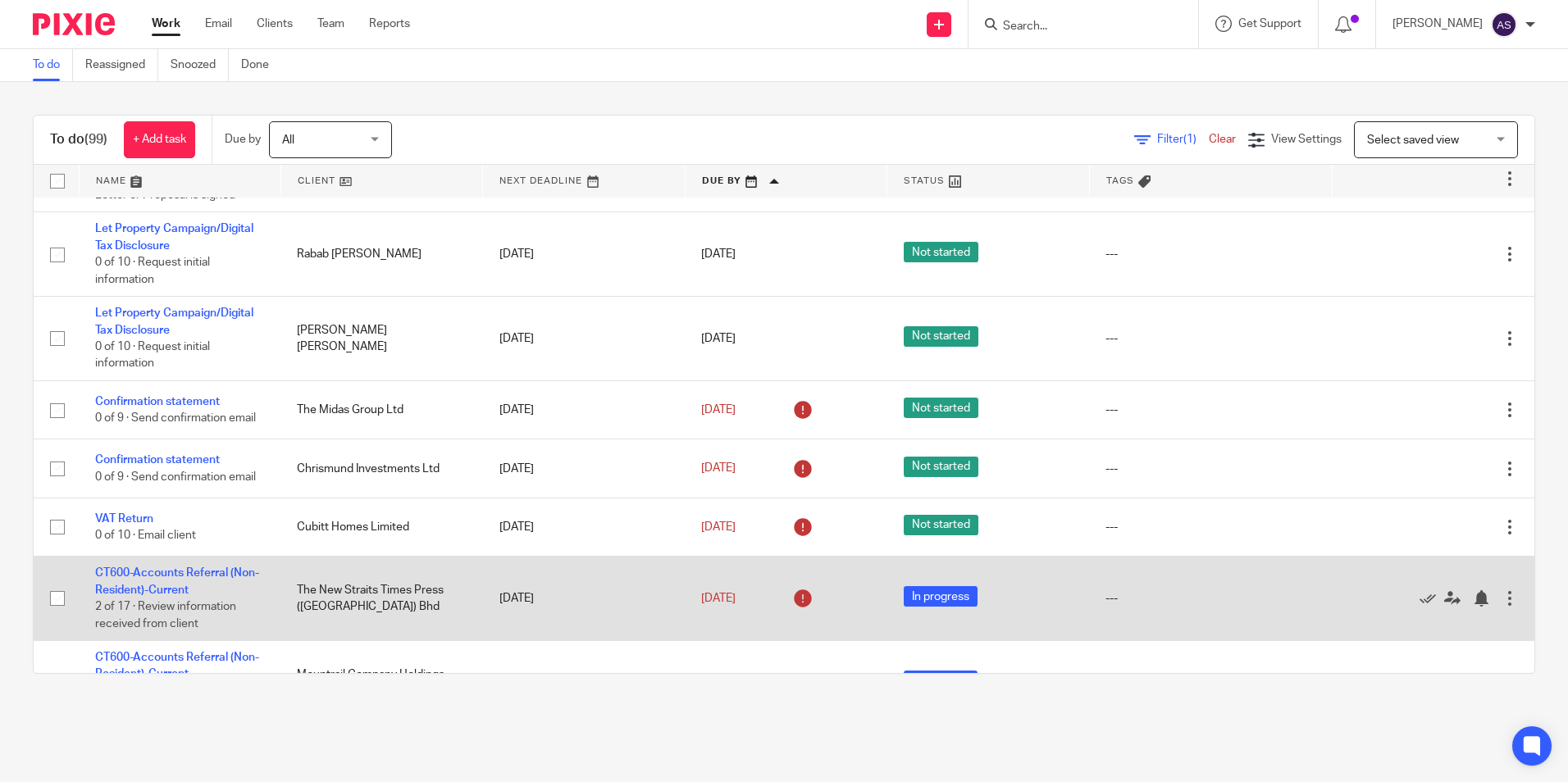
scroll to position [738, 0]
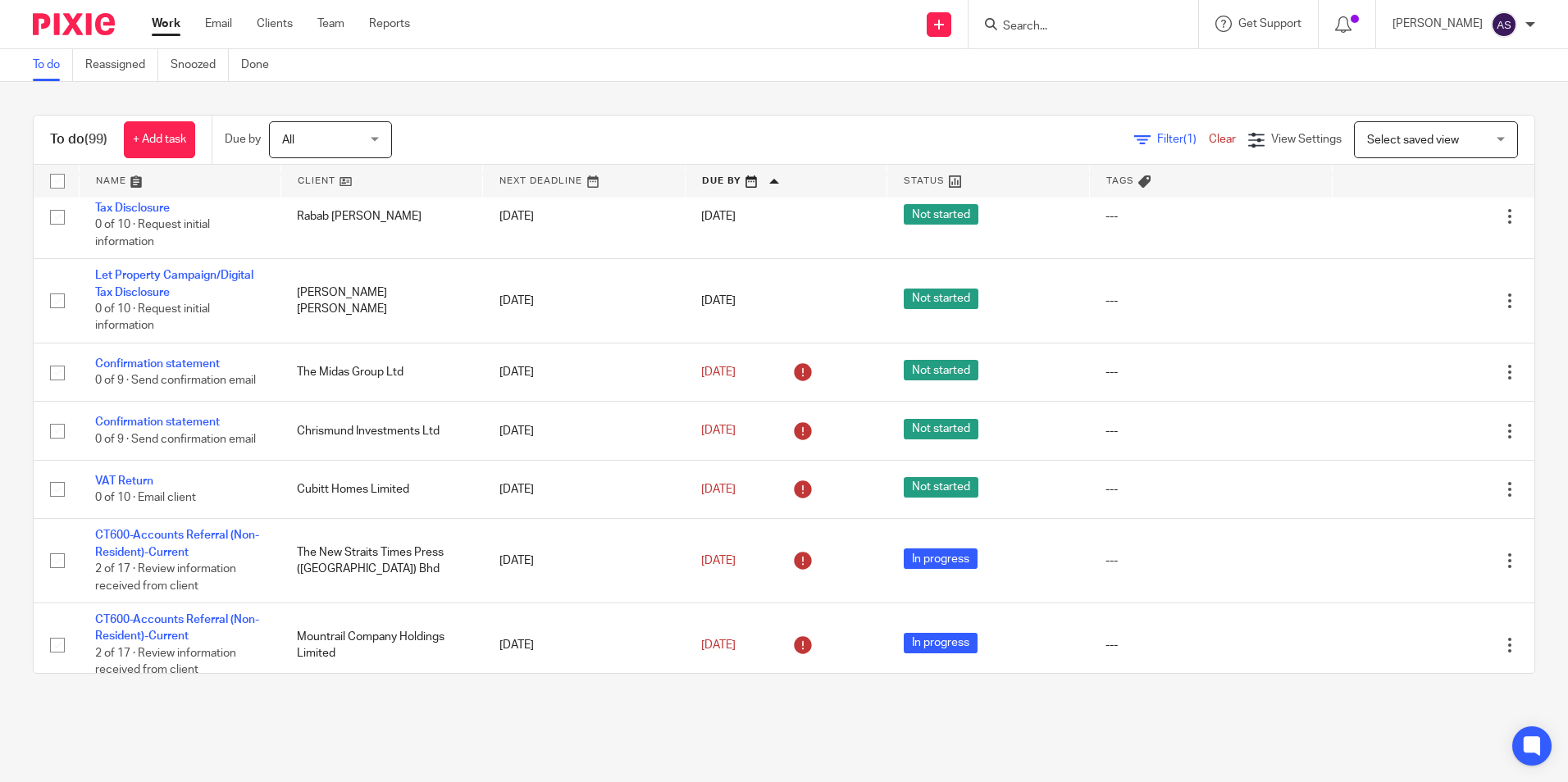
click at [1157, 139] on span "Filter (1)" at bounding box center [1182, 139] width 52 height 12
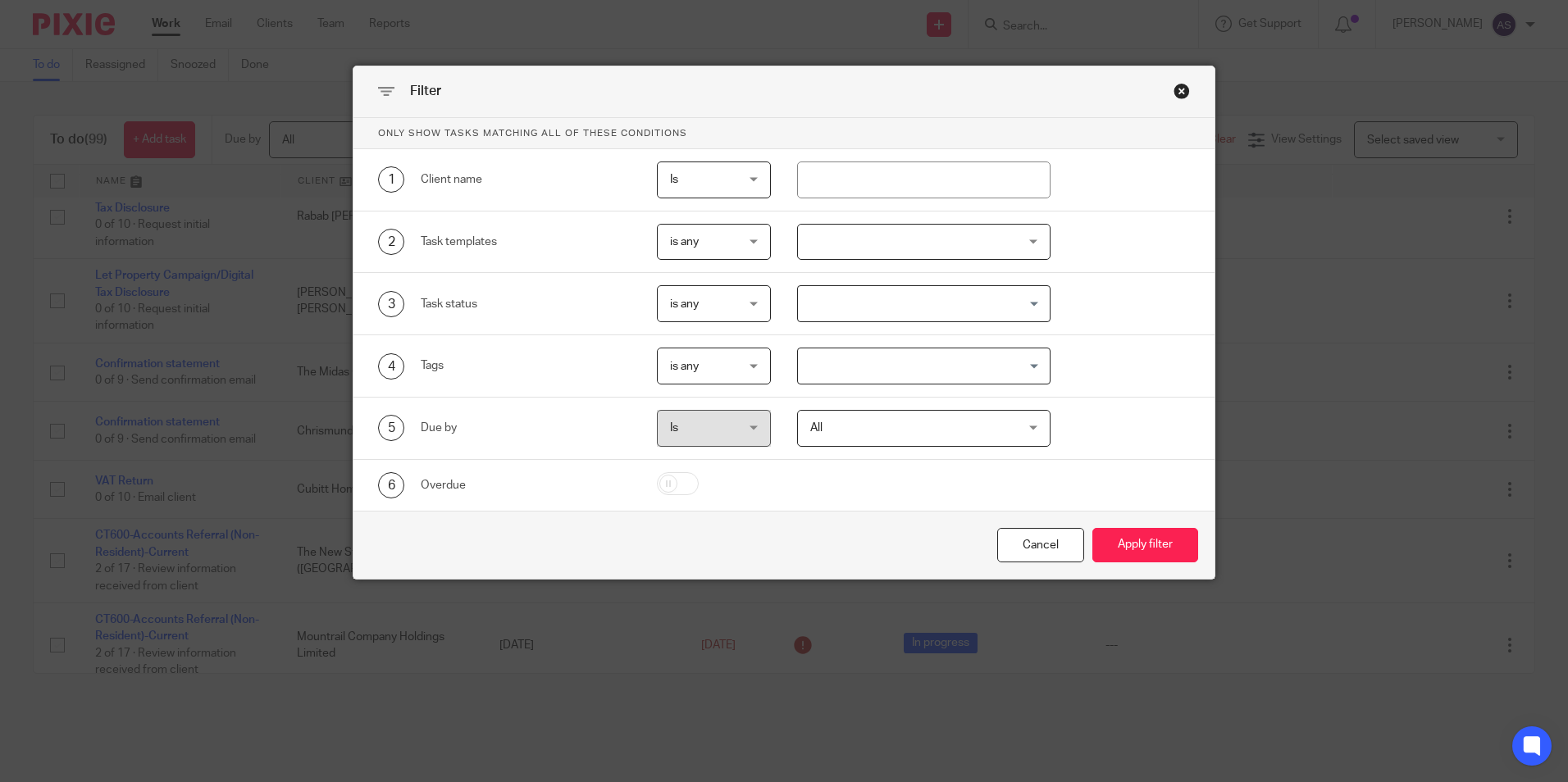
drag, startPoint x: 501, startPoint y: 244, endPoint x: 517, endPoint y: 241, distance: 16.3
click at [501, 243] on div "Task templates" at bounding box center [526, 242] width 211 height 16
click at [700, 236] on span "is any" at bounding box center [709, 242] width 80 height 35
click at [705, 234] on div "is any is any" at bounding box center [713, 242] width 114 height 37
click at [865, 242] on div at bounding box center [924, 242] width 253 height 37
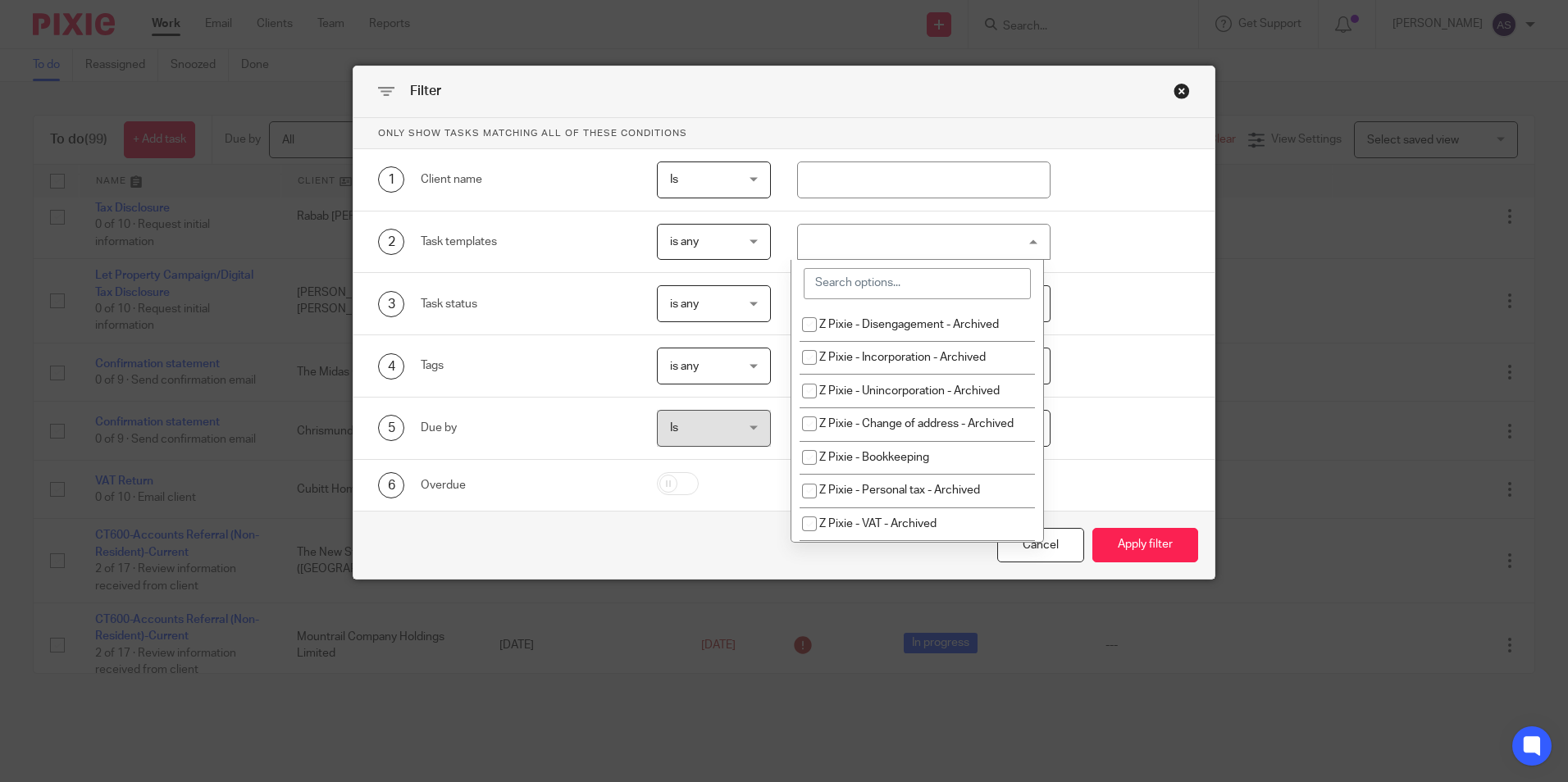
click at [867, 274] on input "search" at bounding box center [917, 284] width 227 height 31
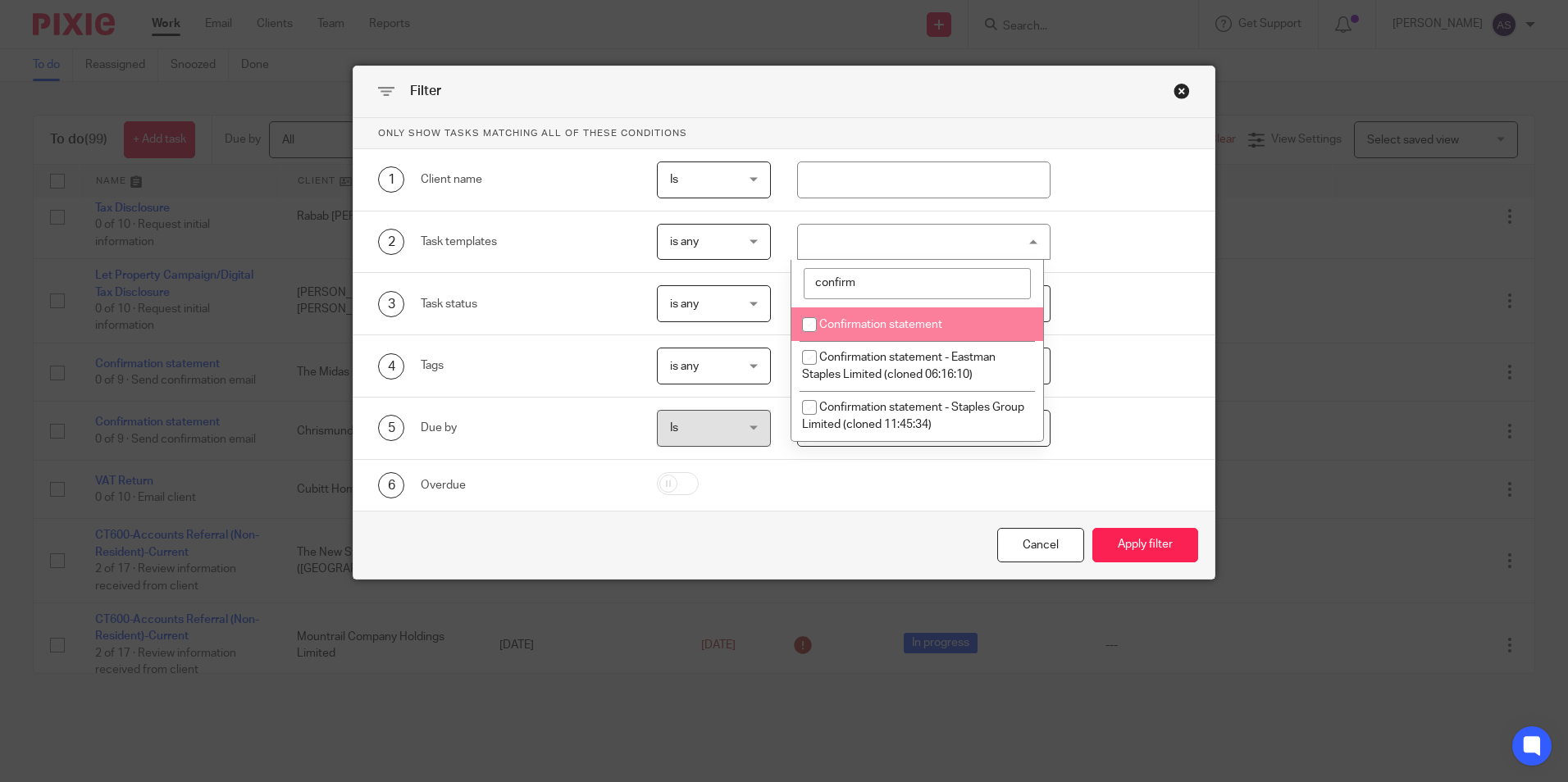
type input "confirm"
click at [903, 325] on span "Confirmation statement" at bounding box center [881, 325] width 123 height 12
checkbox input "true"
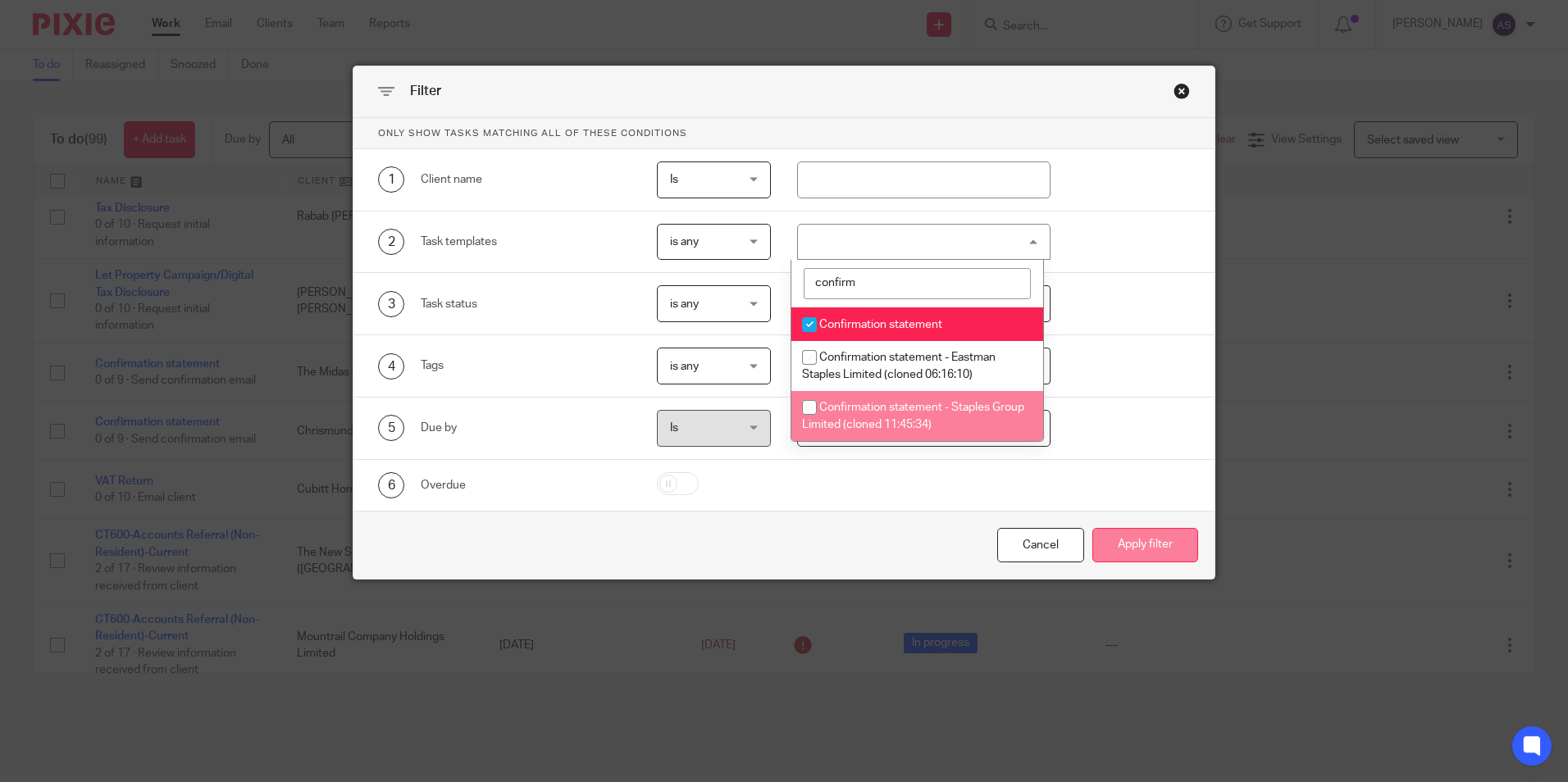
click at [1150, 540] on button "Apply filter" at bounding box center [1145, 546] width 106 height 35
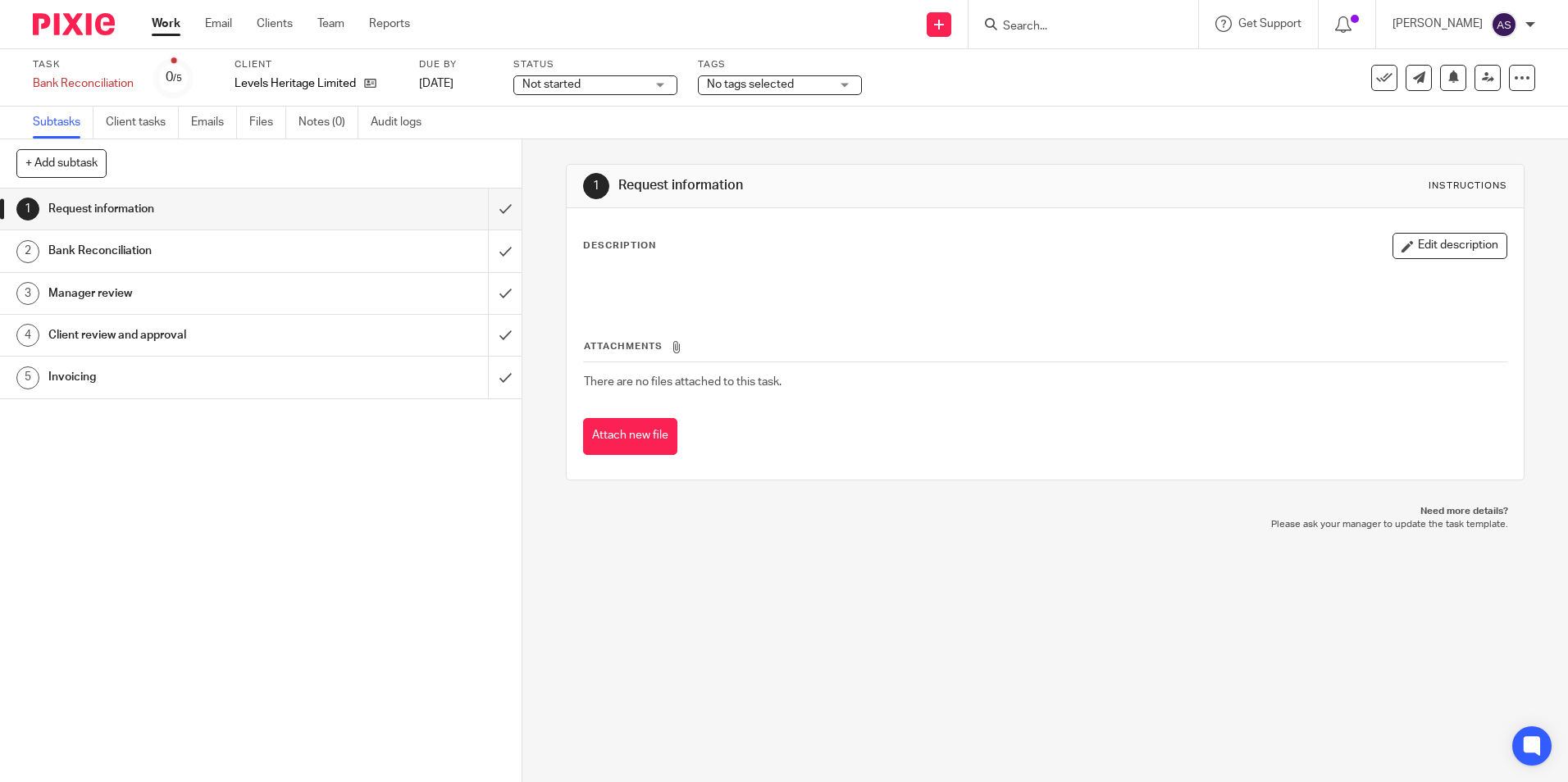
click at [321, 73] on div "Client Levels Heritage Limited" at bounding box center [317, 78] width 164 height 40
copy div "Levels Heritage Limited"
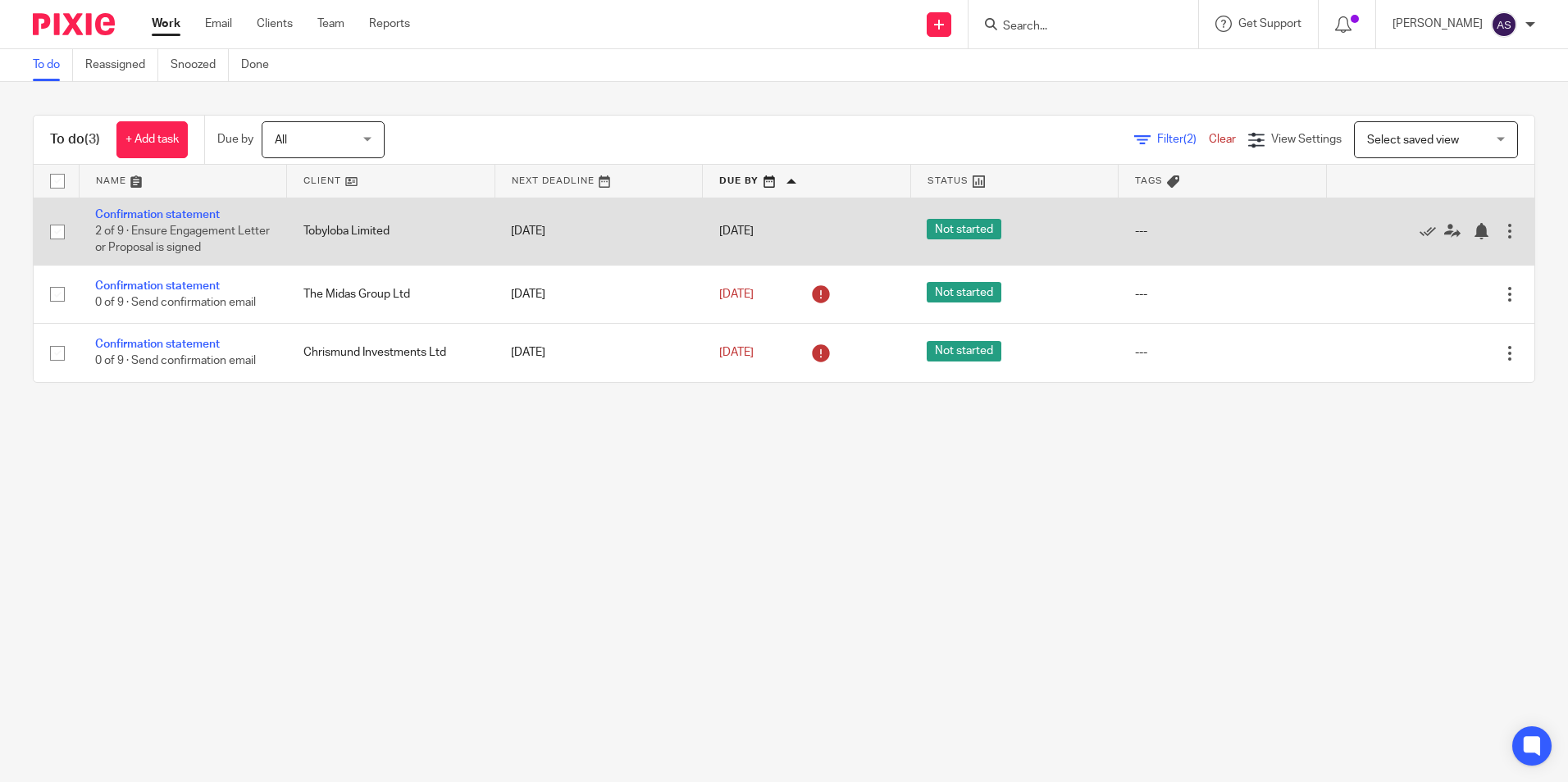
drag, startPoint x: 303, startPoint y: 228, endPoint x: 393, endPoint y: 234, distance: 90.2
click at [393, 234] on td "Tobyloba Limited" at bounding box center [391, 231] width 209 height 68
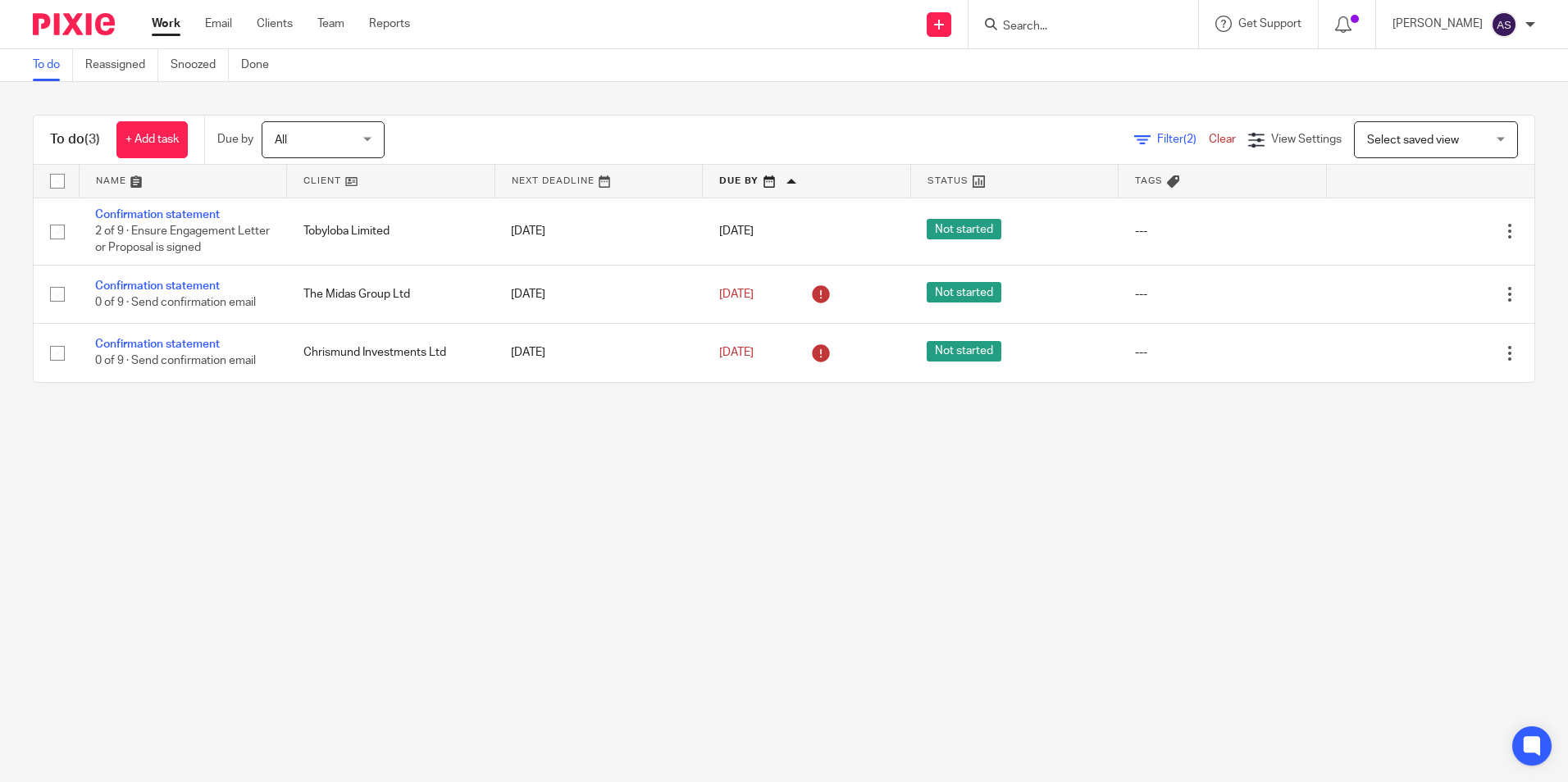
click at [1180, 137] on span "Filter (2)" at bounding box center [1182, 139] width 52 height 12
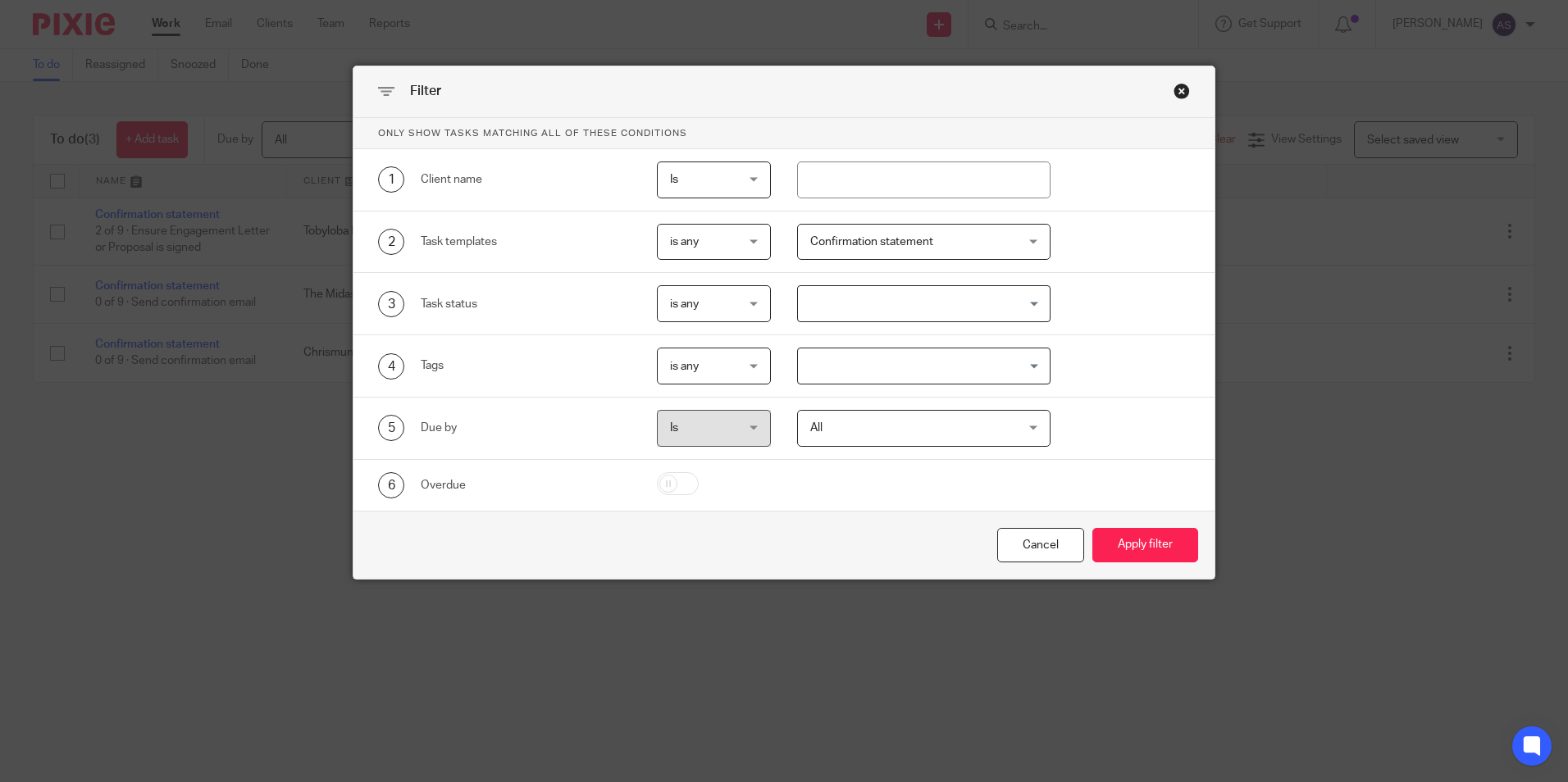
click at [1181, 91] on div "Close this dialog window" at bounding box center [1181, 90] width 16 height 16
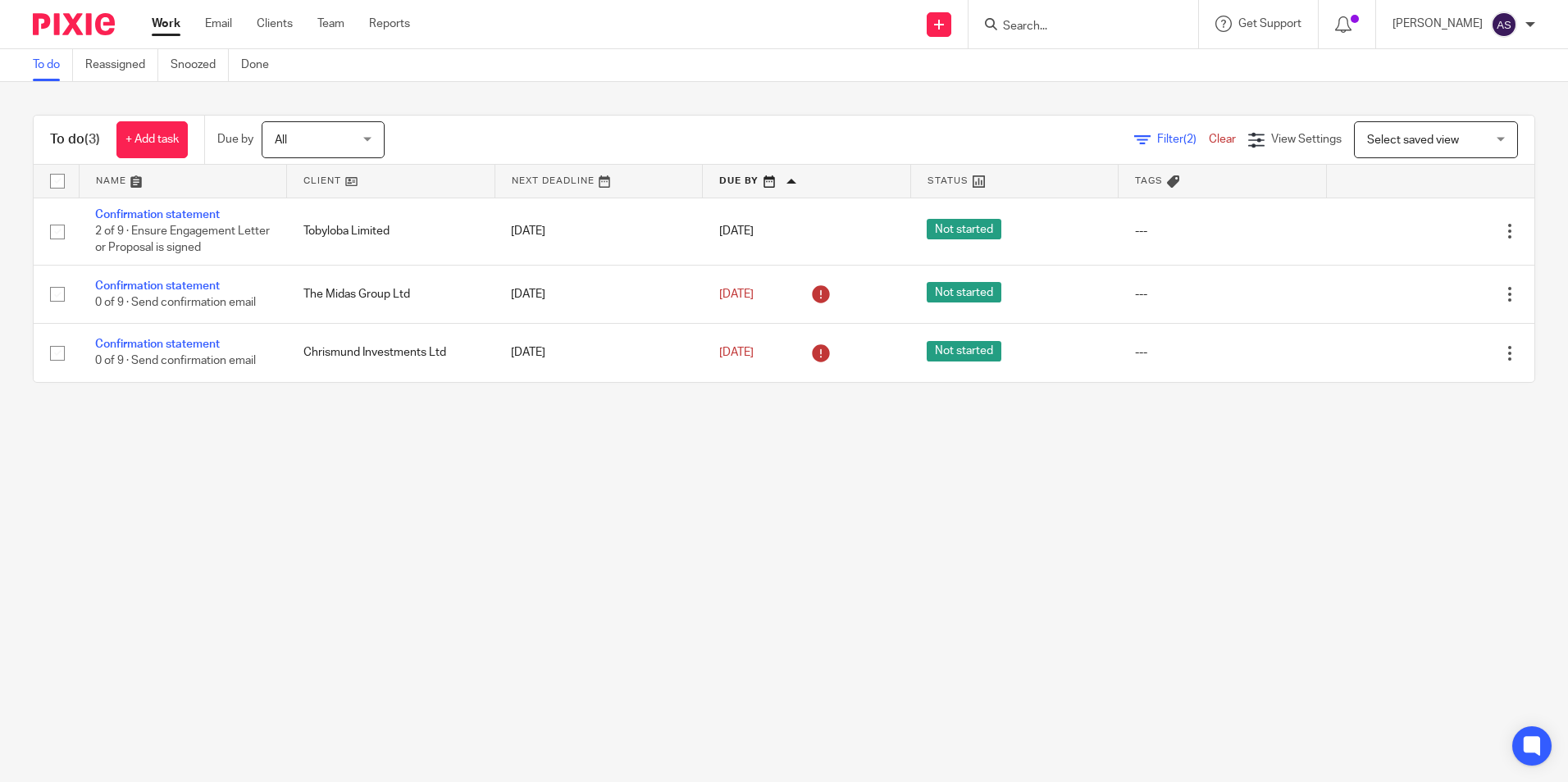
click at [1208, 139] on link "Clear" at bounding box center [1222, 139] width 27 height 12
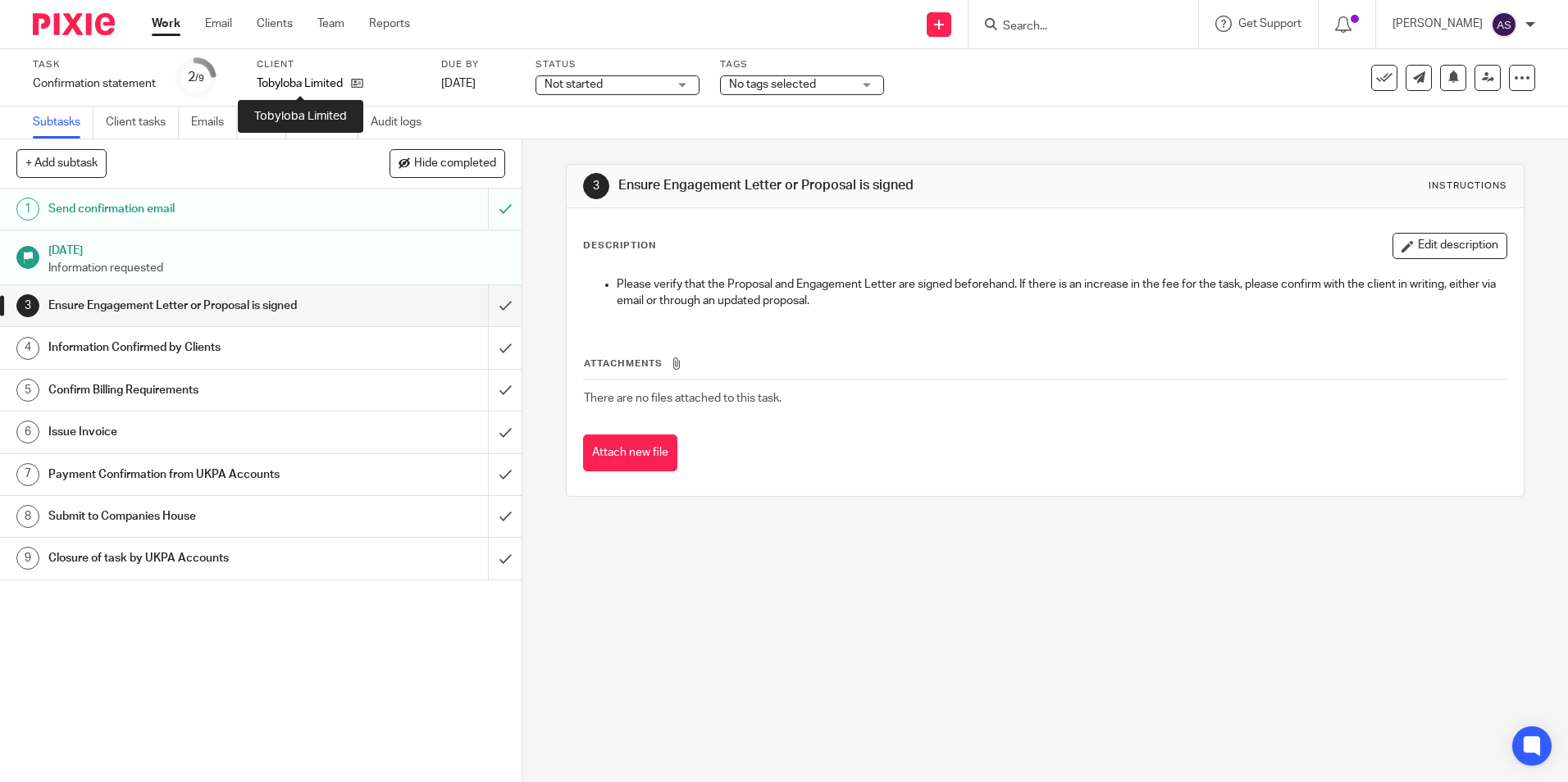
drag, startPoint x: 0, startPoint y: 0, endPoint x: 316, endPoint y: 88, distance: 328.0
click at [316, 88] on p "Tobyloba Limited" at bounding box center [300, 83] width 86 height 16
copy div "Tobyloba Limited"
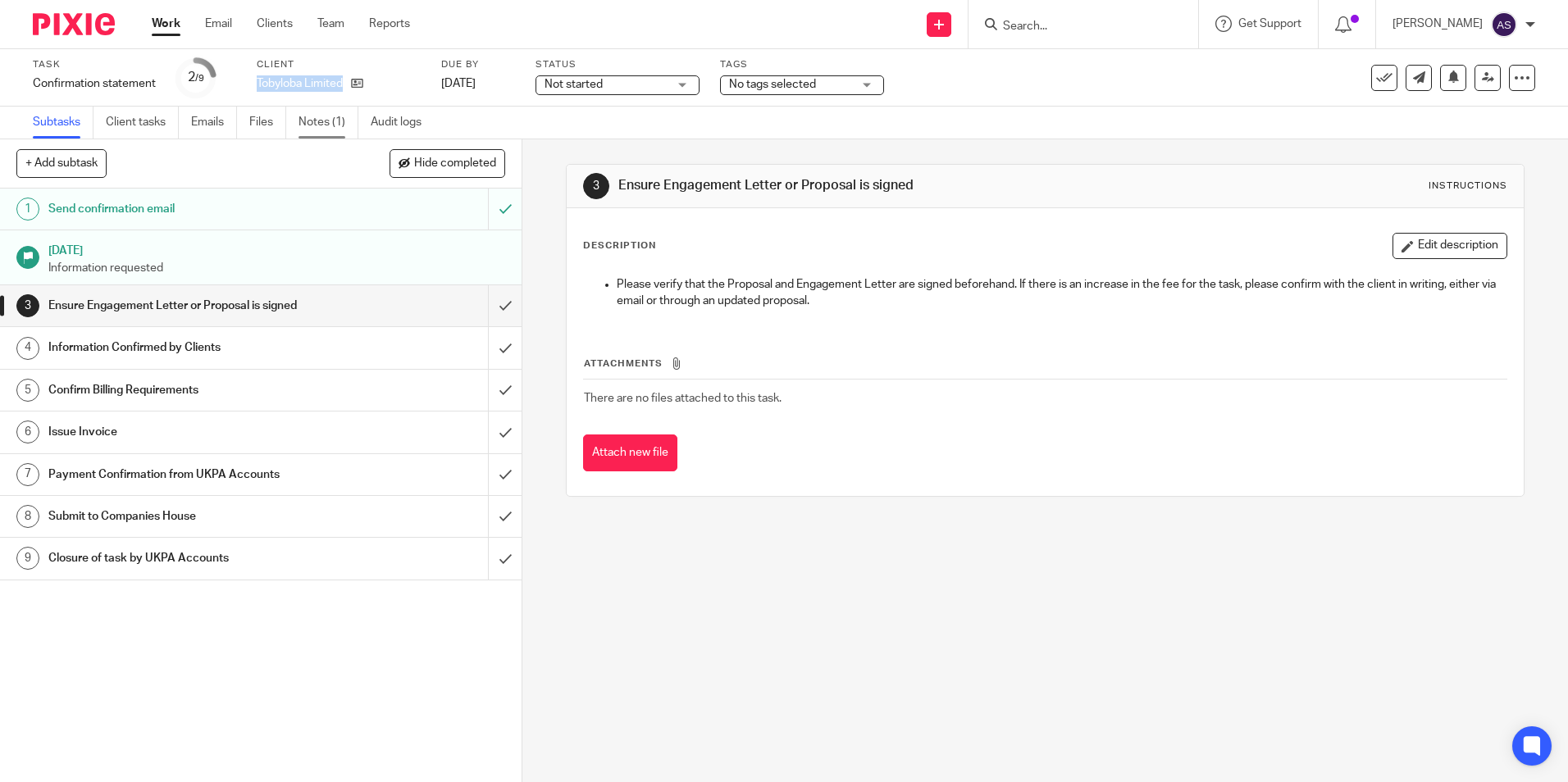
click at [321, 133] on link "Notes (1)" at bounding box center [328, 122] width 60 height 32
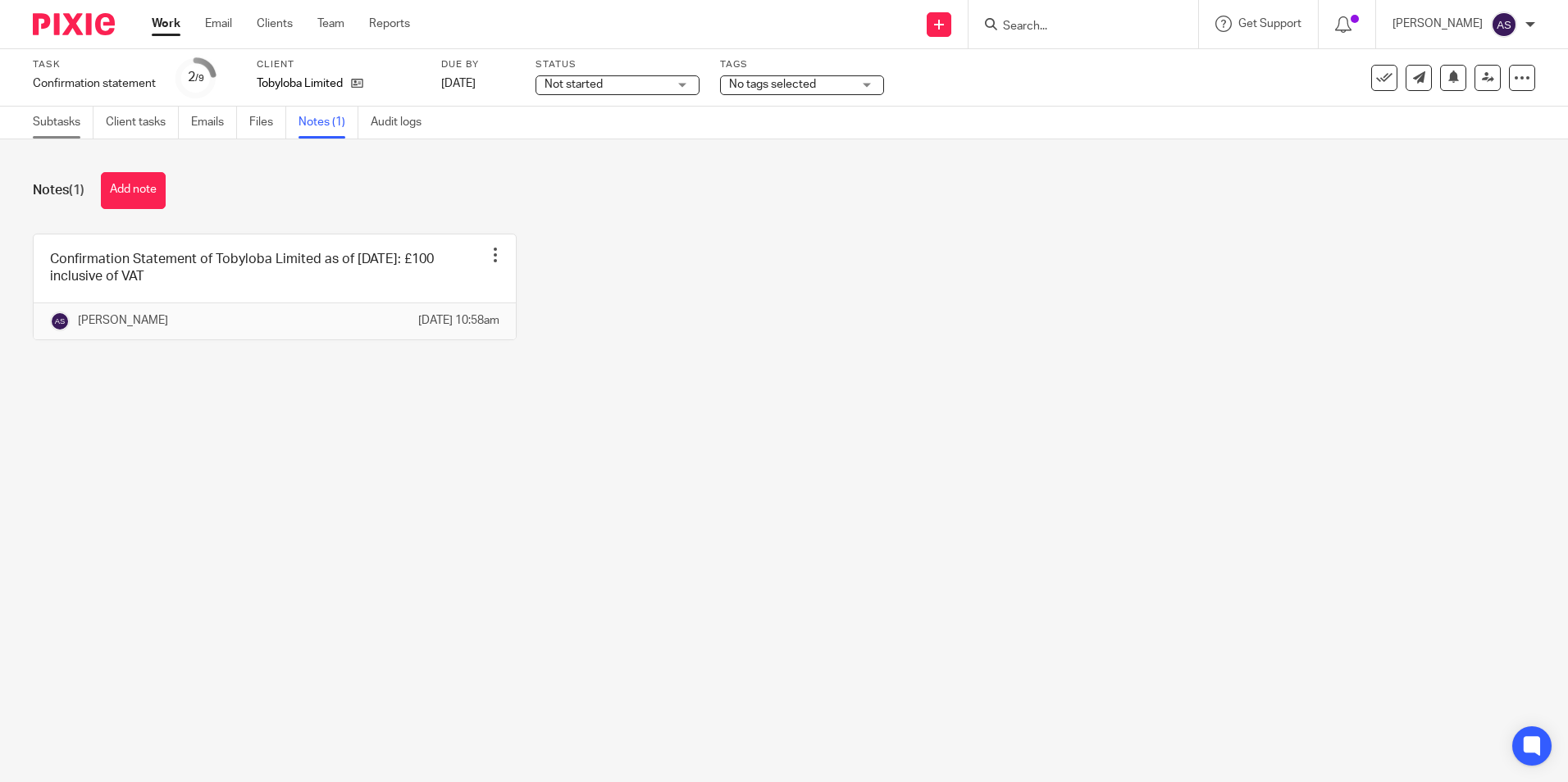
click at [68, 120] on link "Subtasks" at bounding box center [63, 122] width 61 height 32
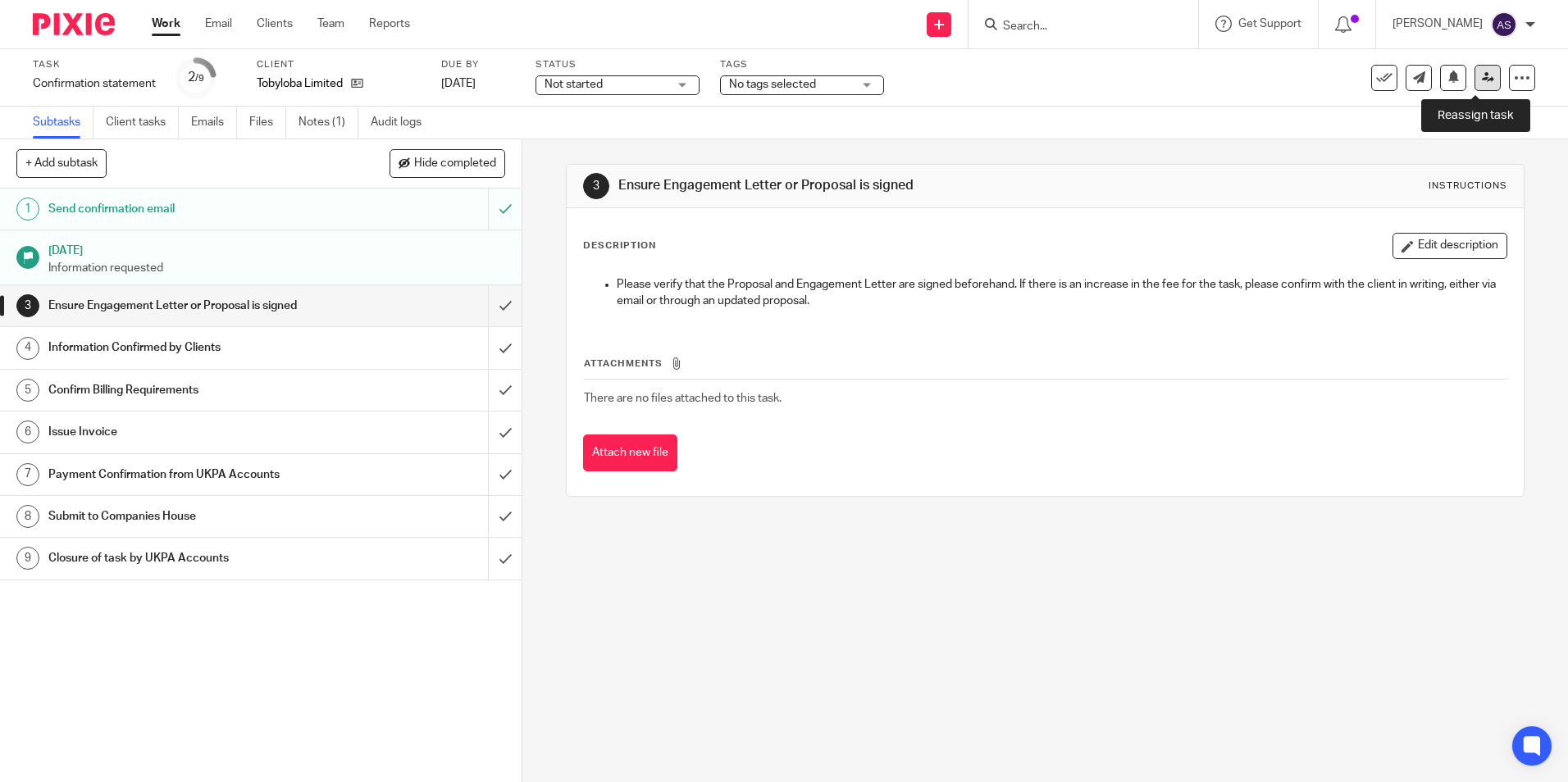
click at [1487, 73] on link at bounding box center [1487, 78] width 26 height 26
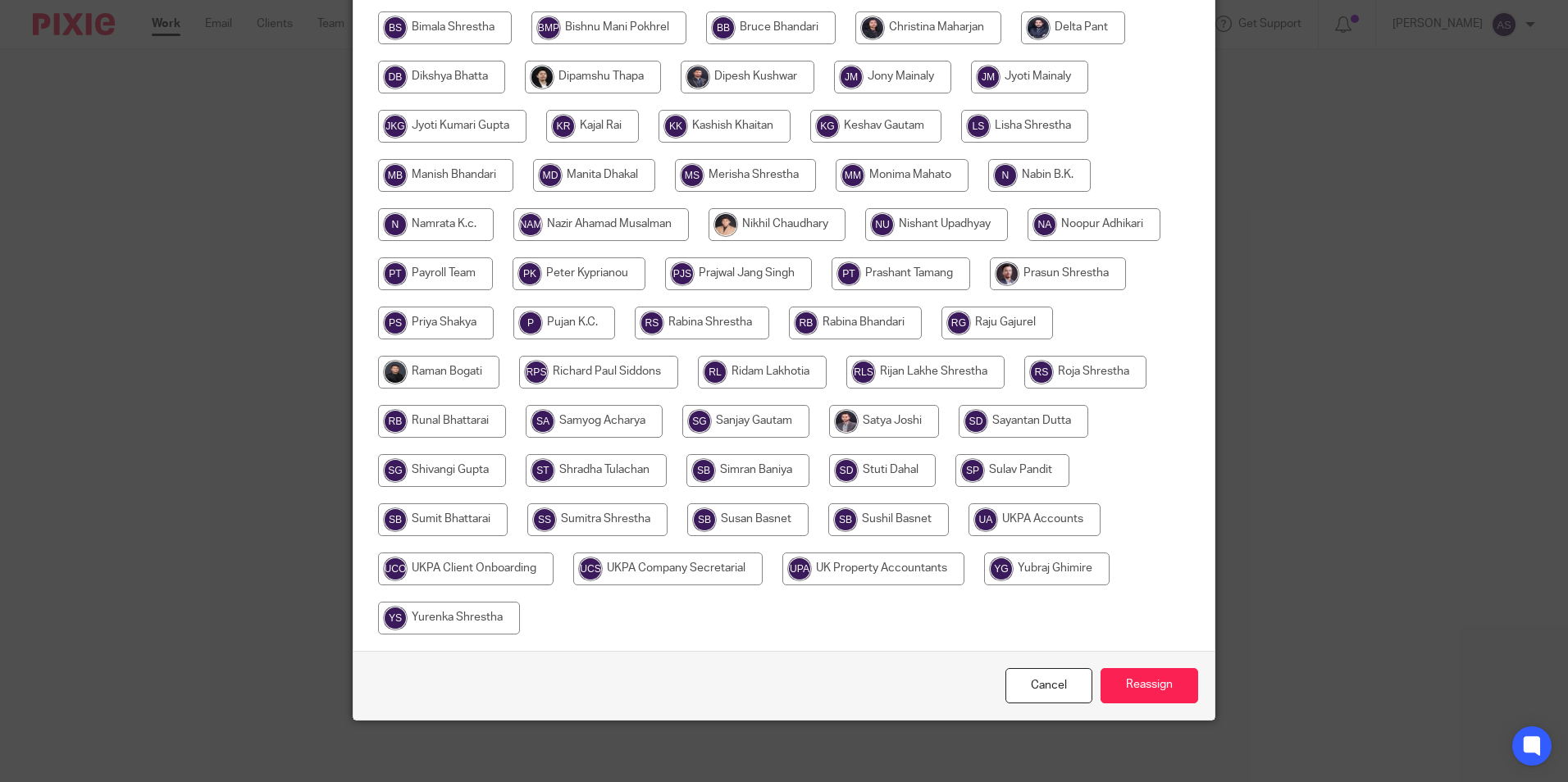
scroll to position [438, 0]
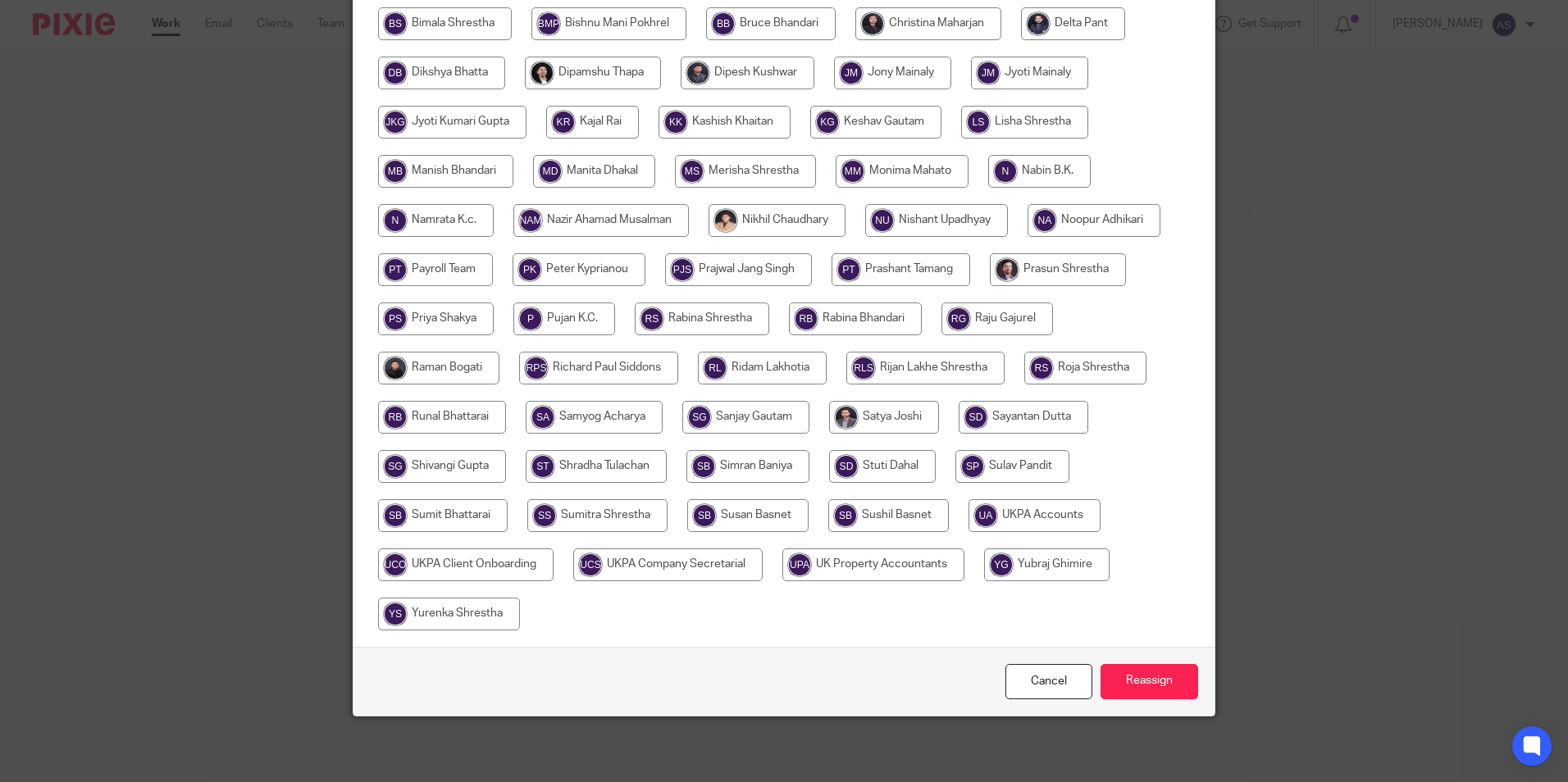
click at [1028, 510] on input "radio" at bounding box center [1034, 515] width 132 height 33
radio input "true"
click at [1144, 676] on input "Reassign" at bounding box center [1149, 682] width 98 height 35
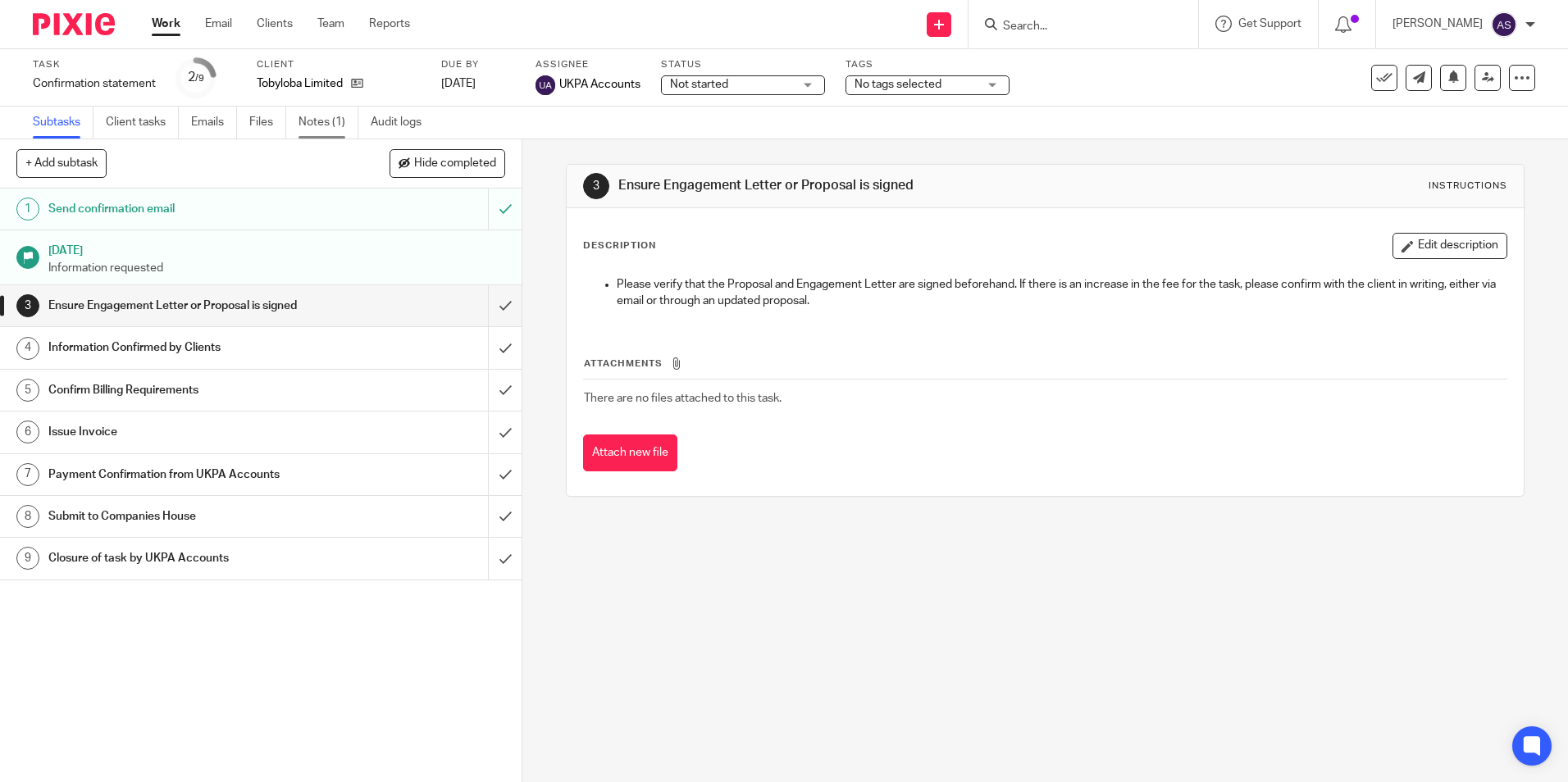
click at [303, 126] on link "Notes (1)" at bounding box center [328, 122] width 60 height 32
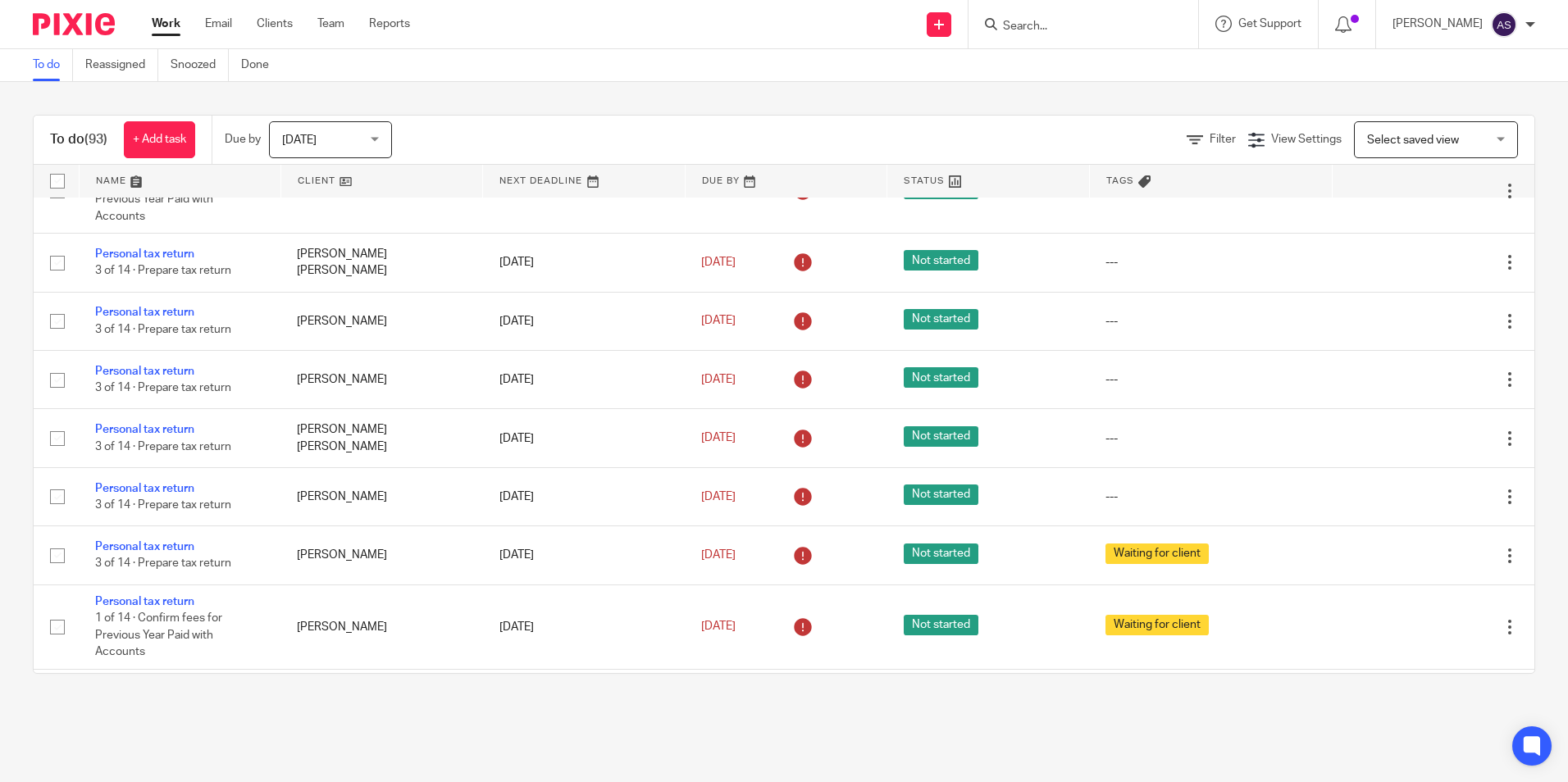
scroll to position [3854, 0]
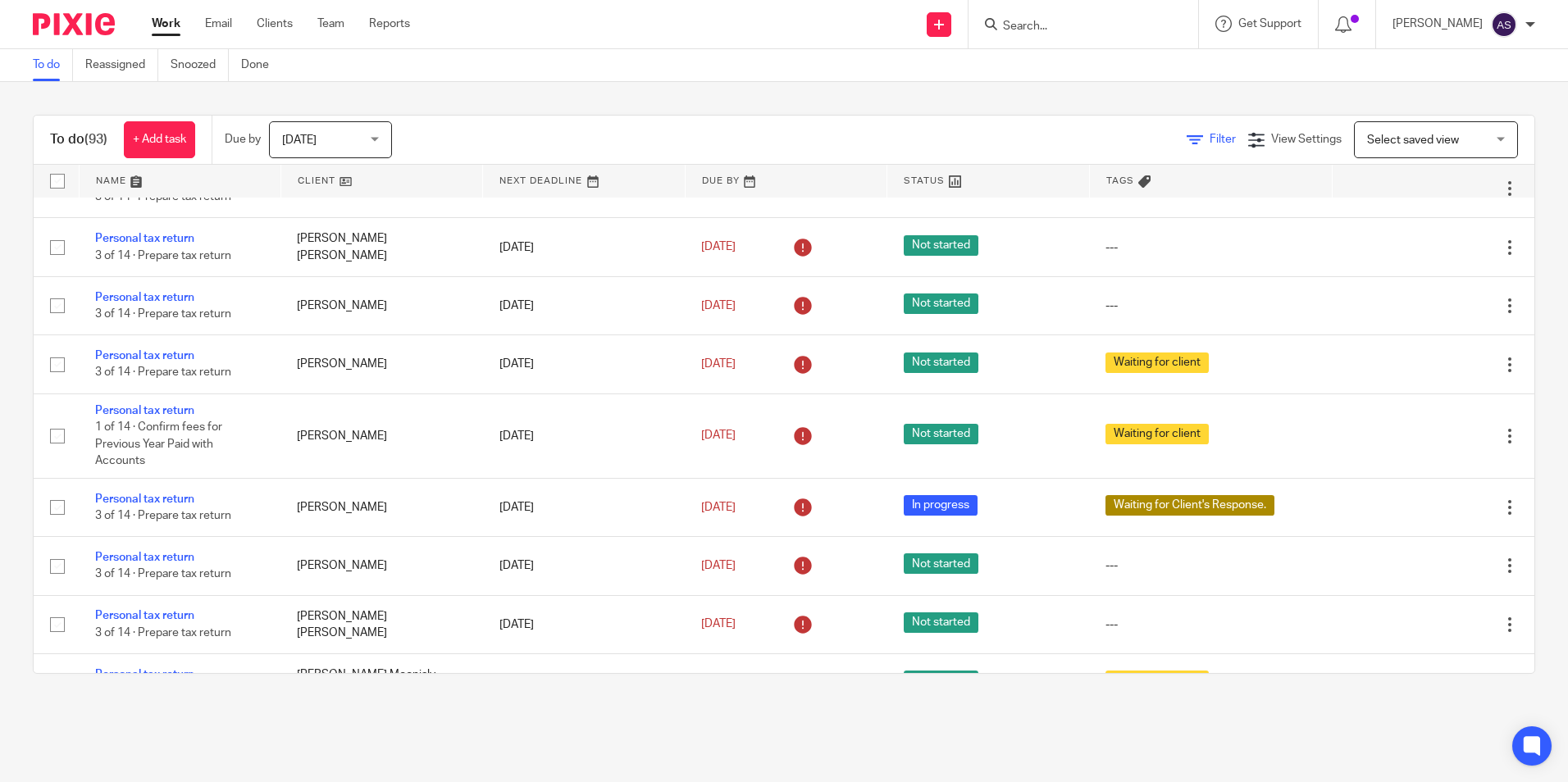
click at [1186, 140] on link "Filter" at bounding box center [1211, 139] width 49 height 12
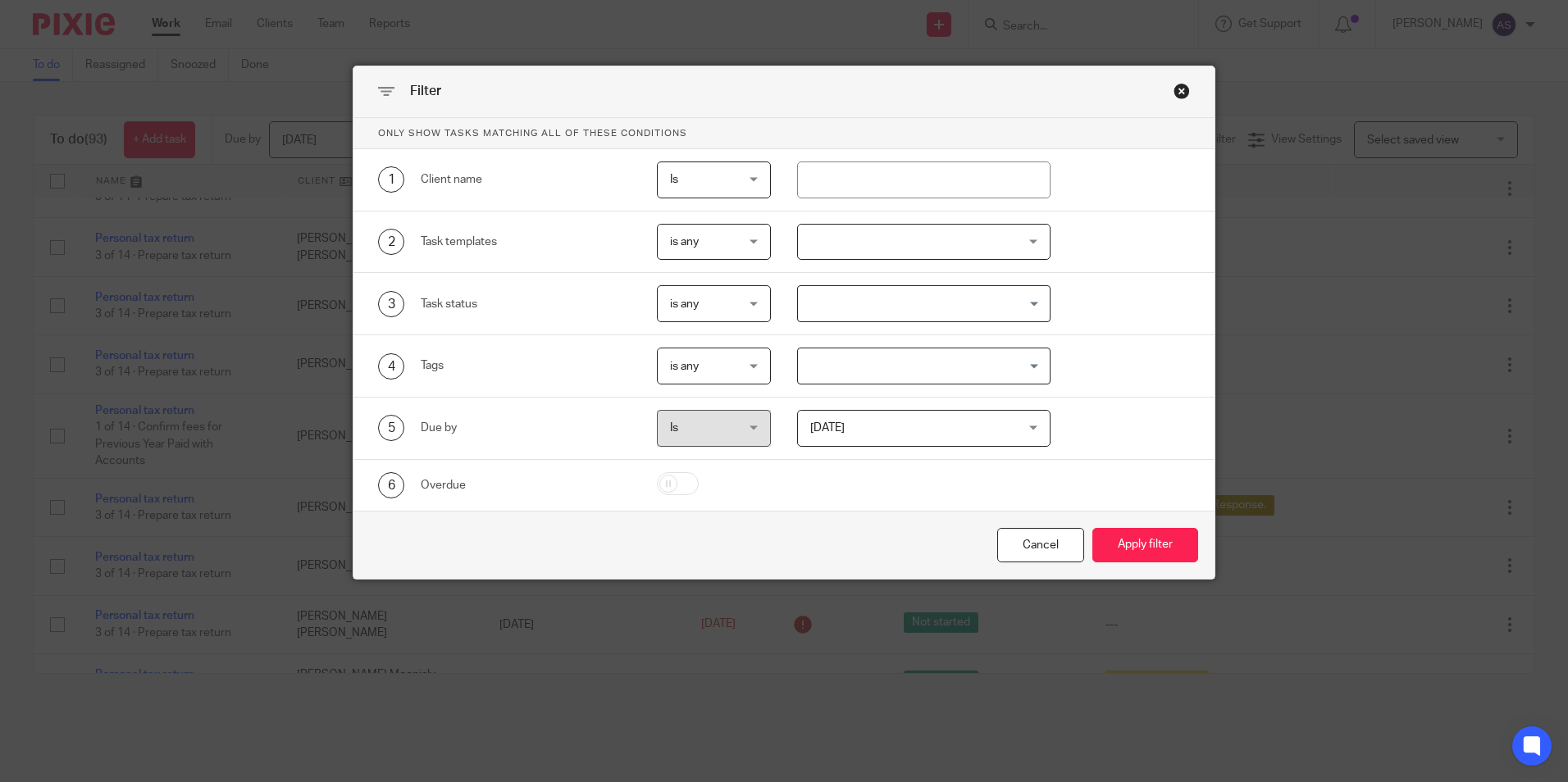
click at [717, 426] on span "Is" at bounding box center [709, 428] width 80 height 35
click at [930, 443] on span "[DATE]" at bounding box center [905, 428] width 192 height 35
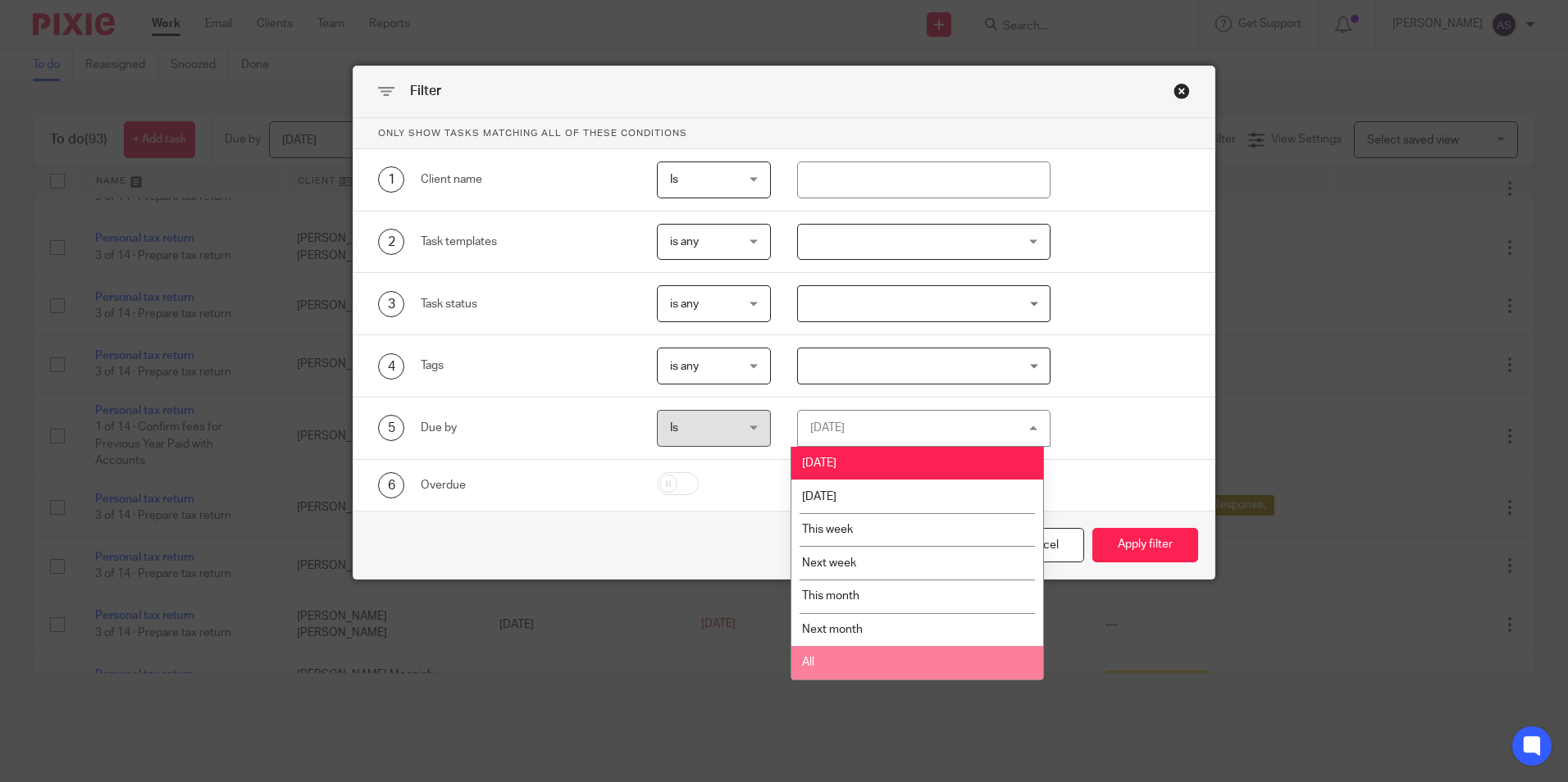
click at [817, 665] on li "All" at bounding box center [917, 663] width 252 height 34
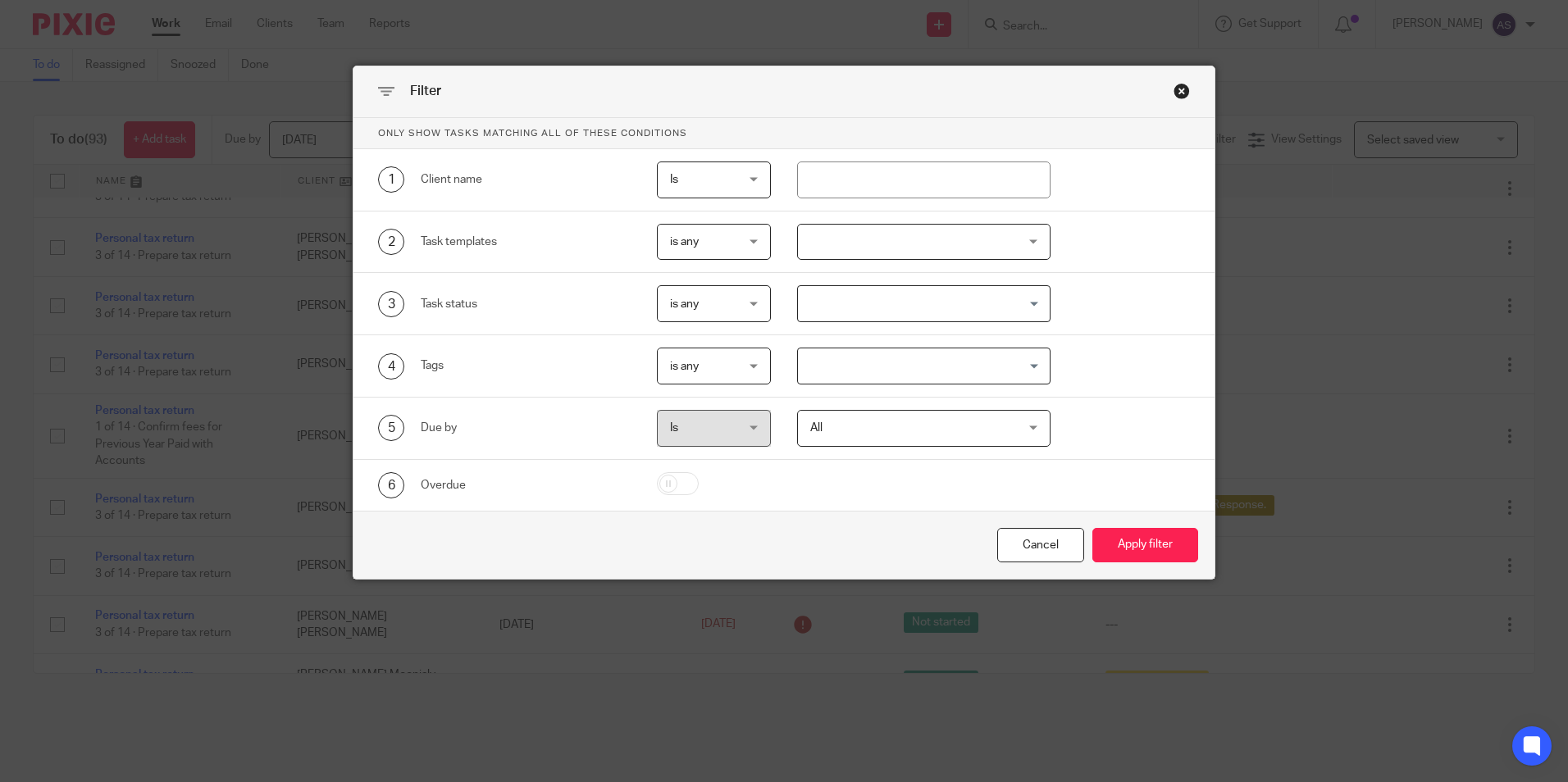
click at [858, 430] on span "All" at bounding box center [905, 428] width 192 height 35
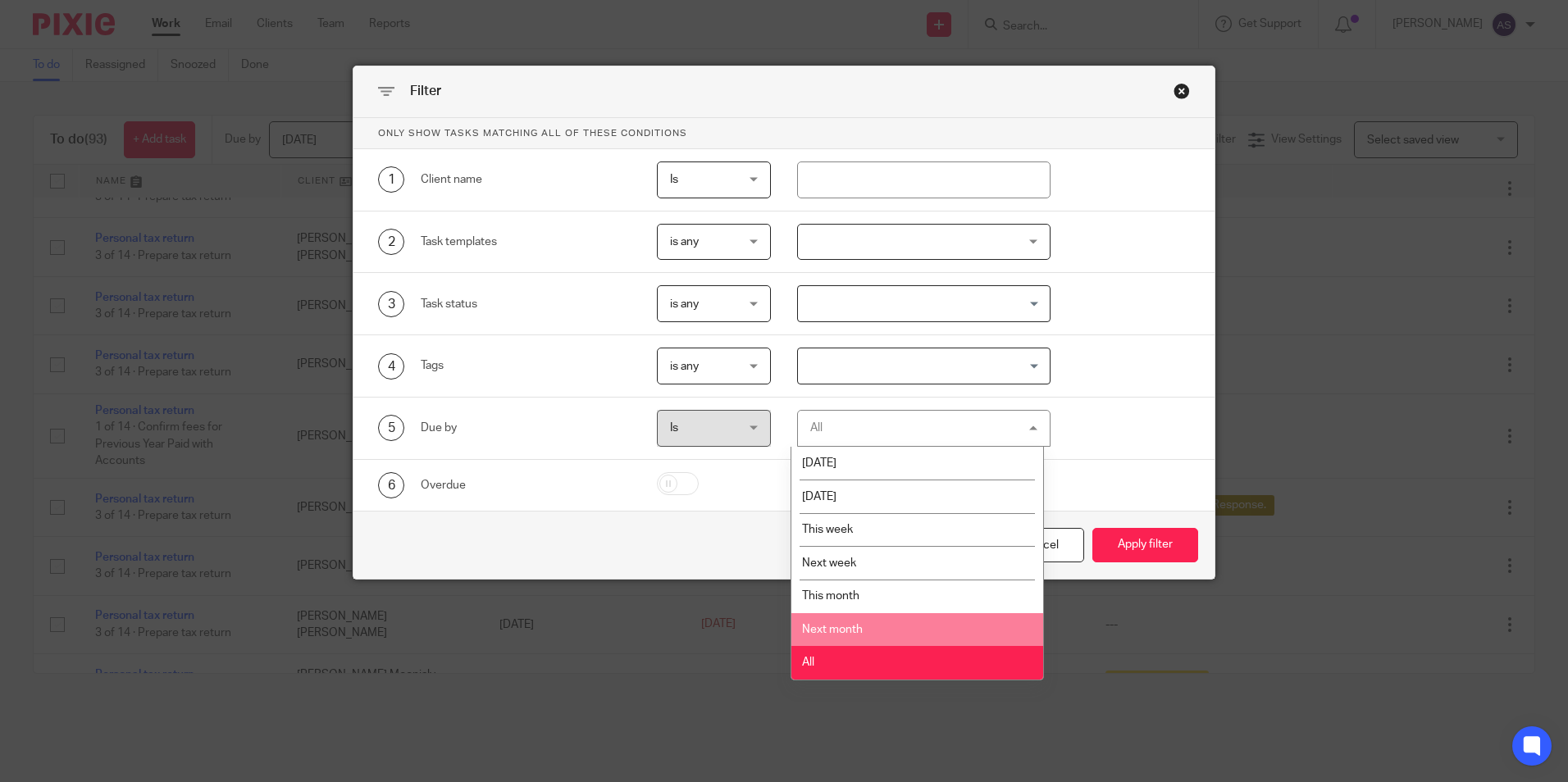
click at [878, 633] on li "Next month" at bounding box center [917, 630] width 252 height 34
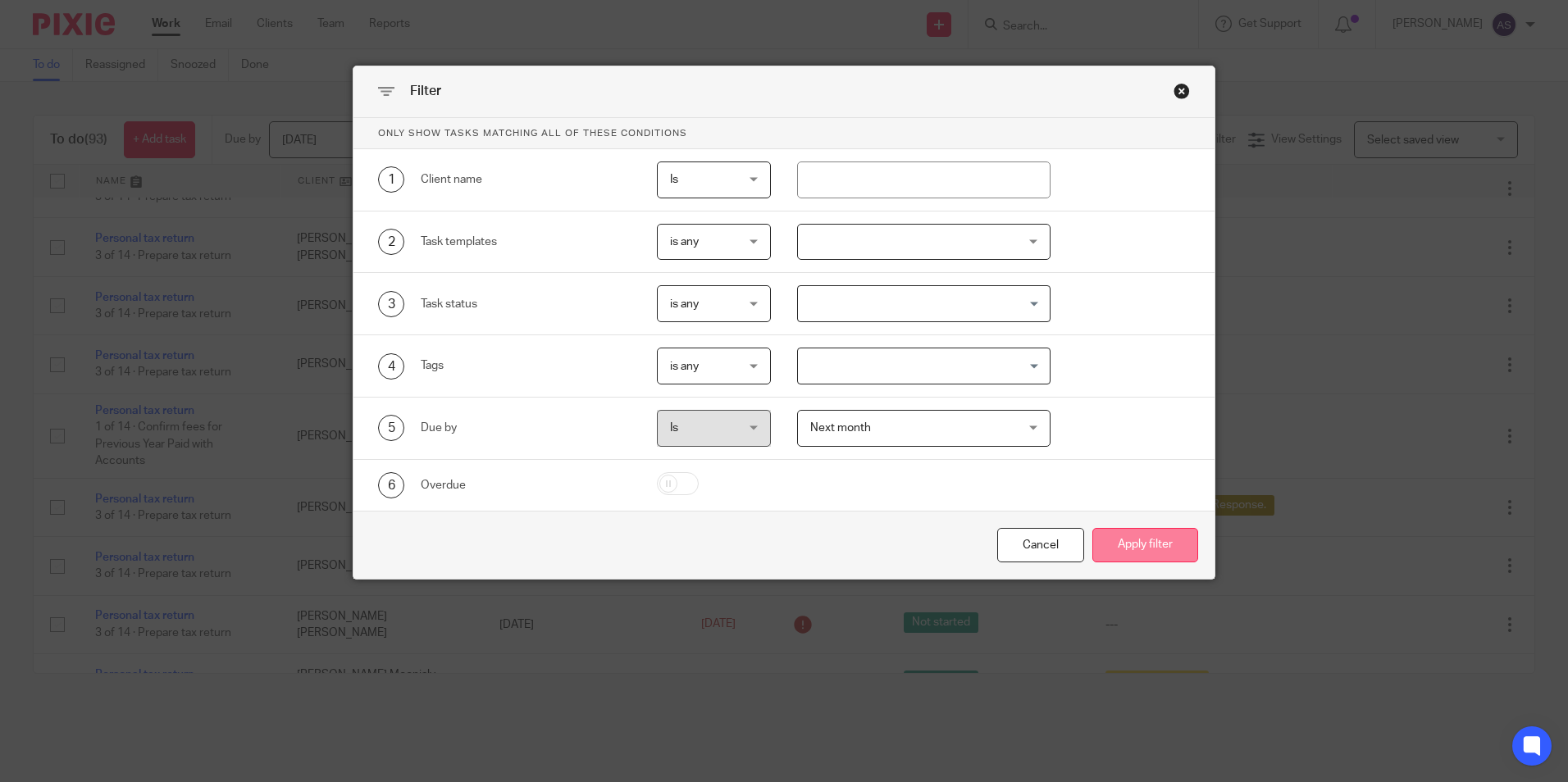
click at [1154, 547] on button "Apply filter" at bounding box center [1145, 546] width 106 height 35
click at [1147, 543] on button "Apply filter" at bounding box center [1145, 546] width 106 height 35
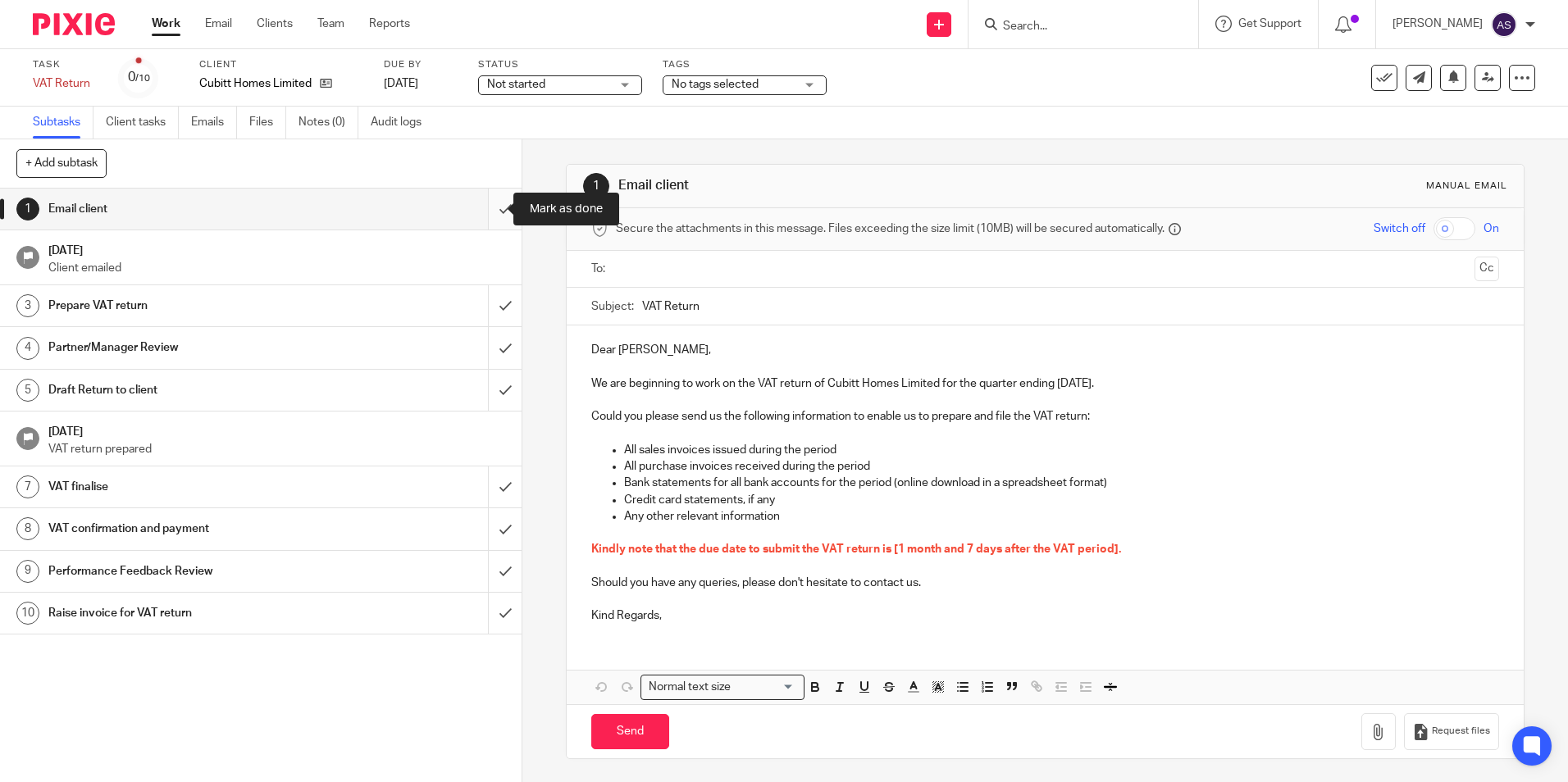
click at [486, 206] on input "submit" at bounding box center [261, 209] width 522 height 41
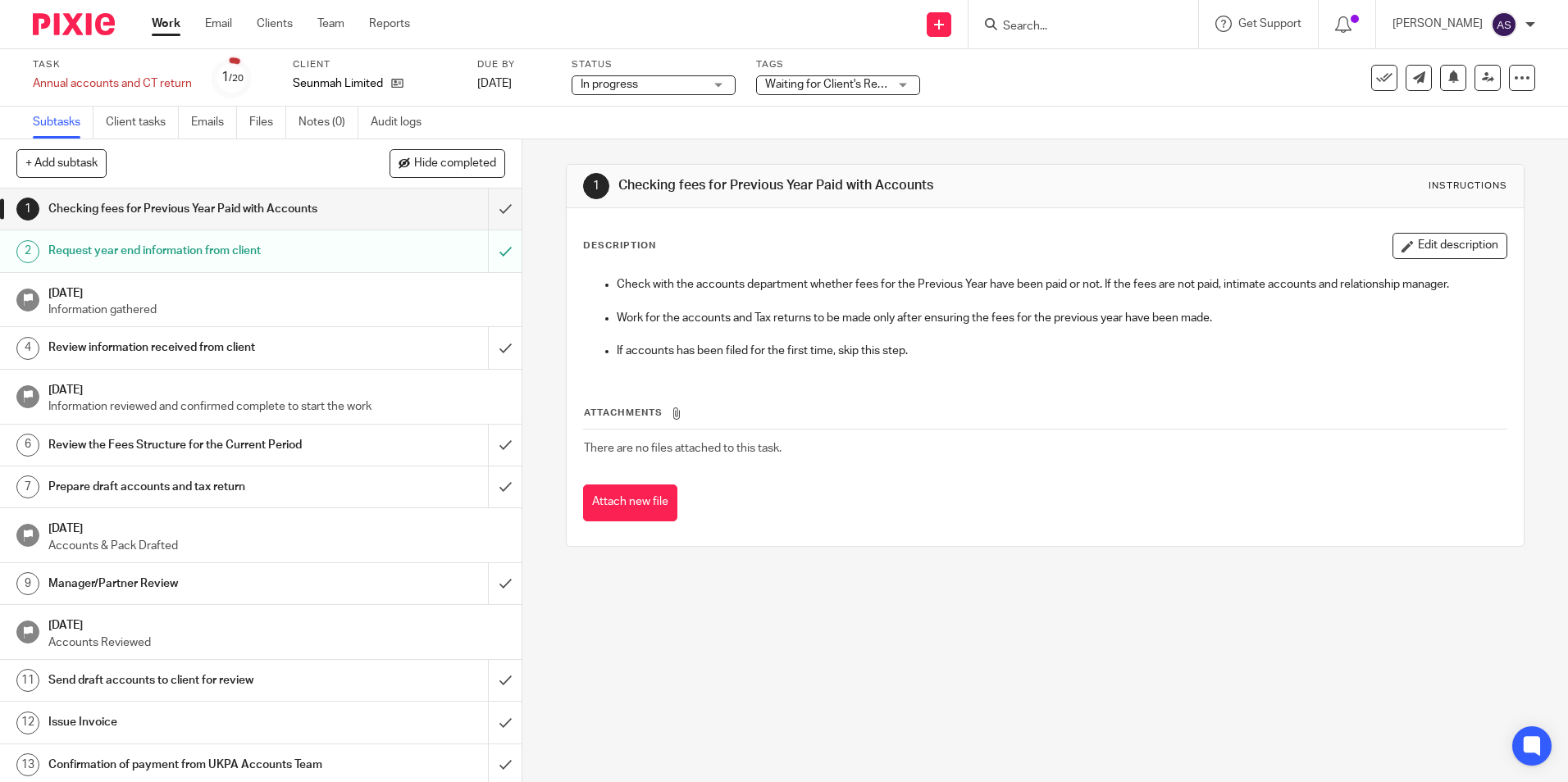
click at [1032, 35] on form at bounding box center [1088, 24] width 175 height 20
click at [1033, 28] on input "Search" at bounding box center [1075, 26] width 148 height 14
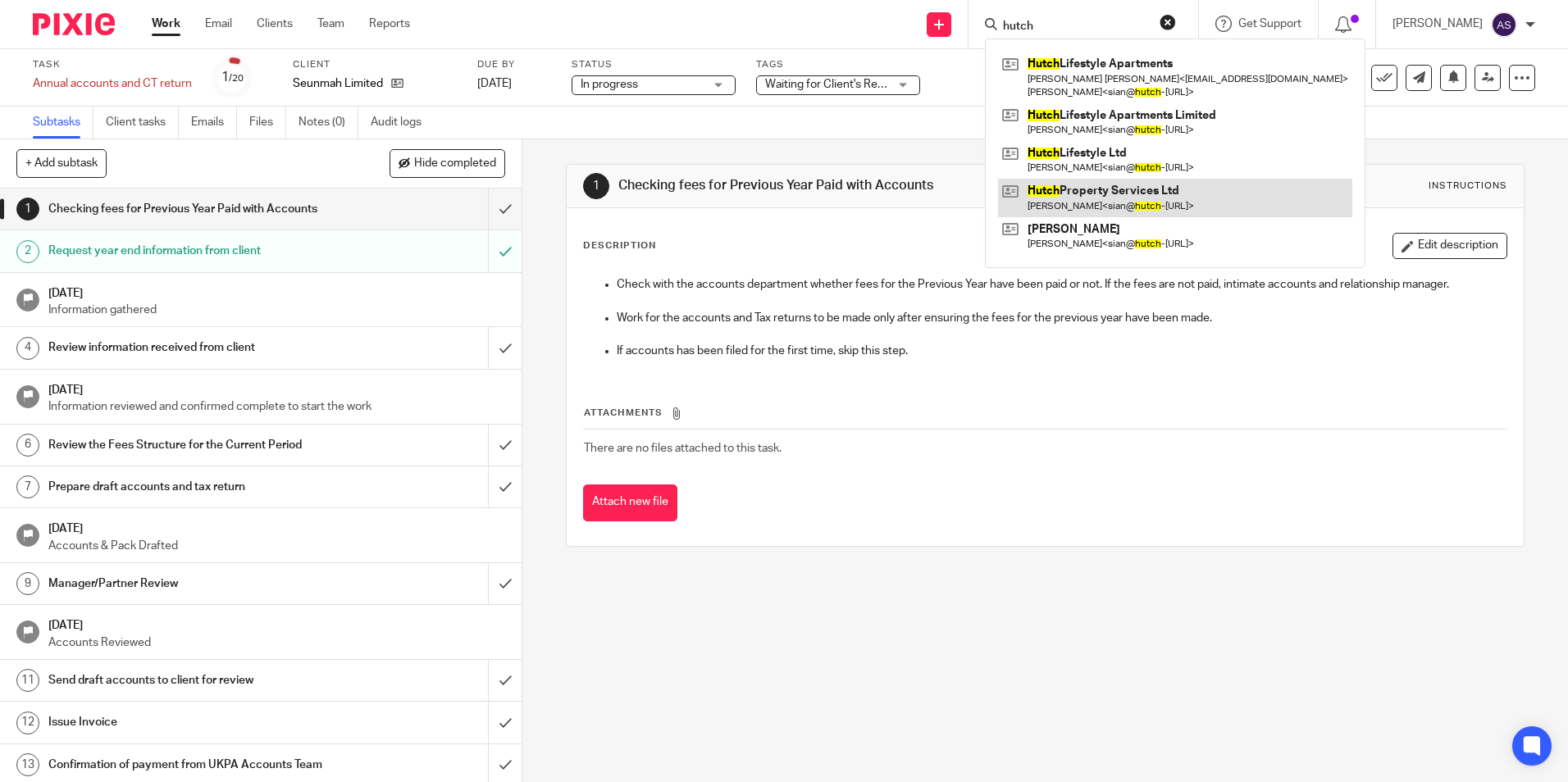
type input "hutch"
click at [1177, 190] on link at bounding box center [1175, 198] width 355 height 38
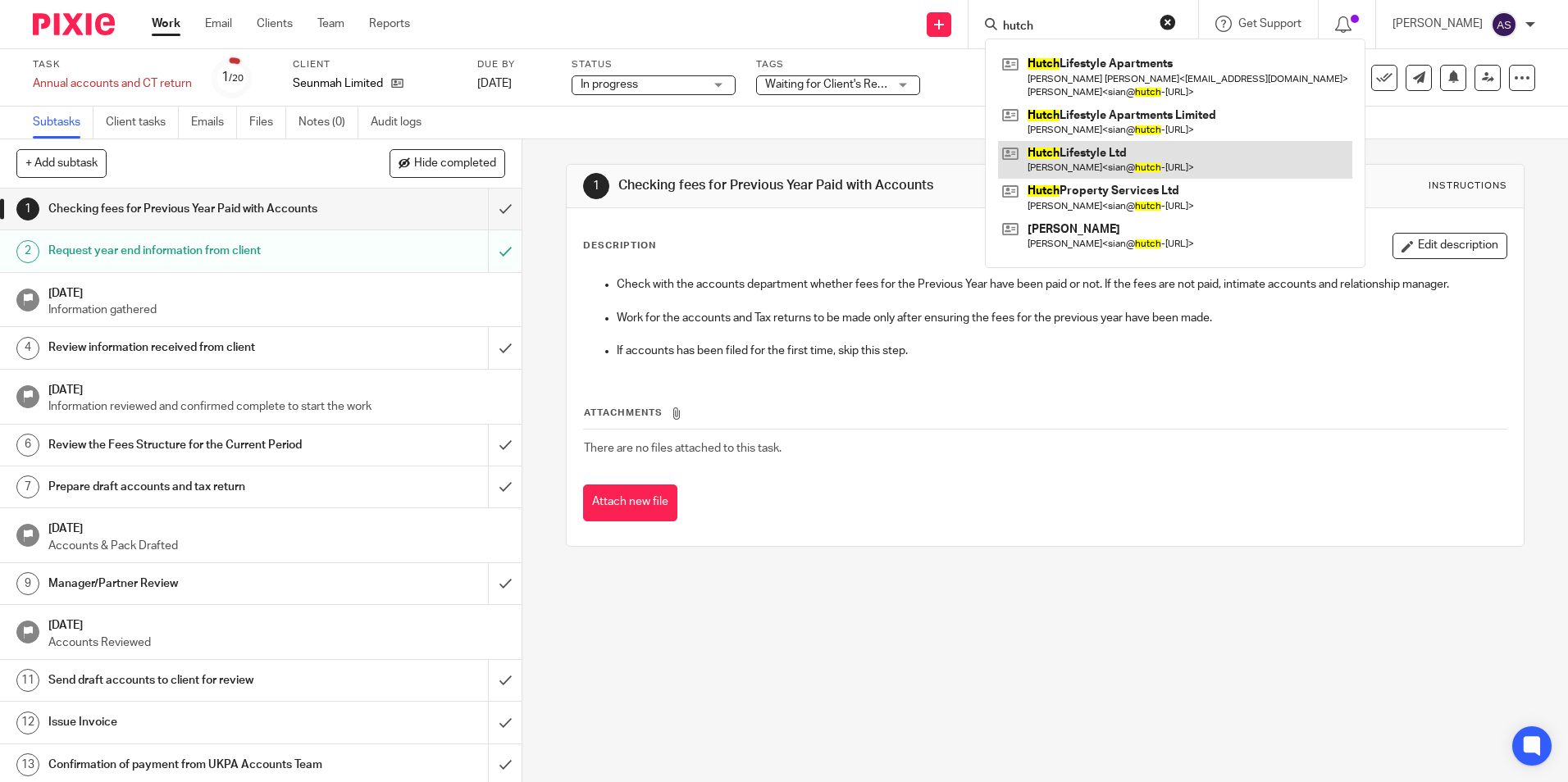
click at [1120, 155] on link at bounding box center [1175, 160] width 355 height 38
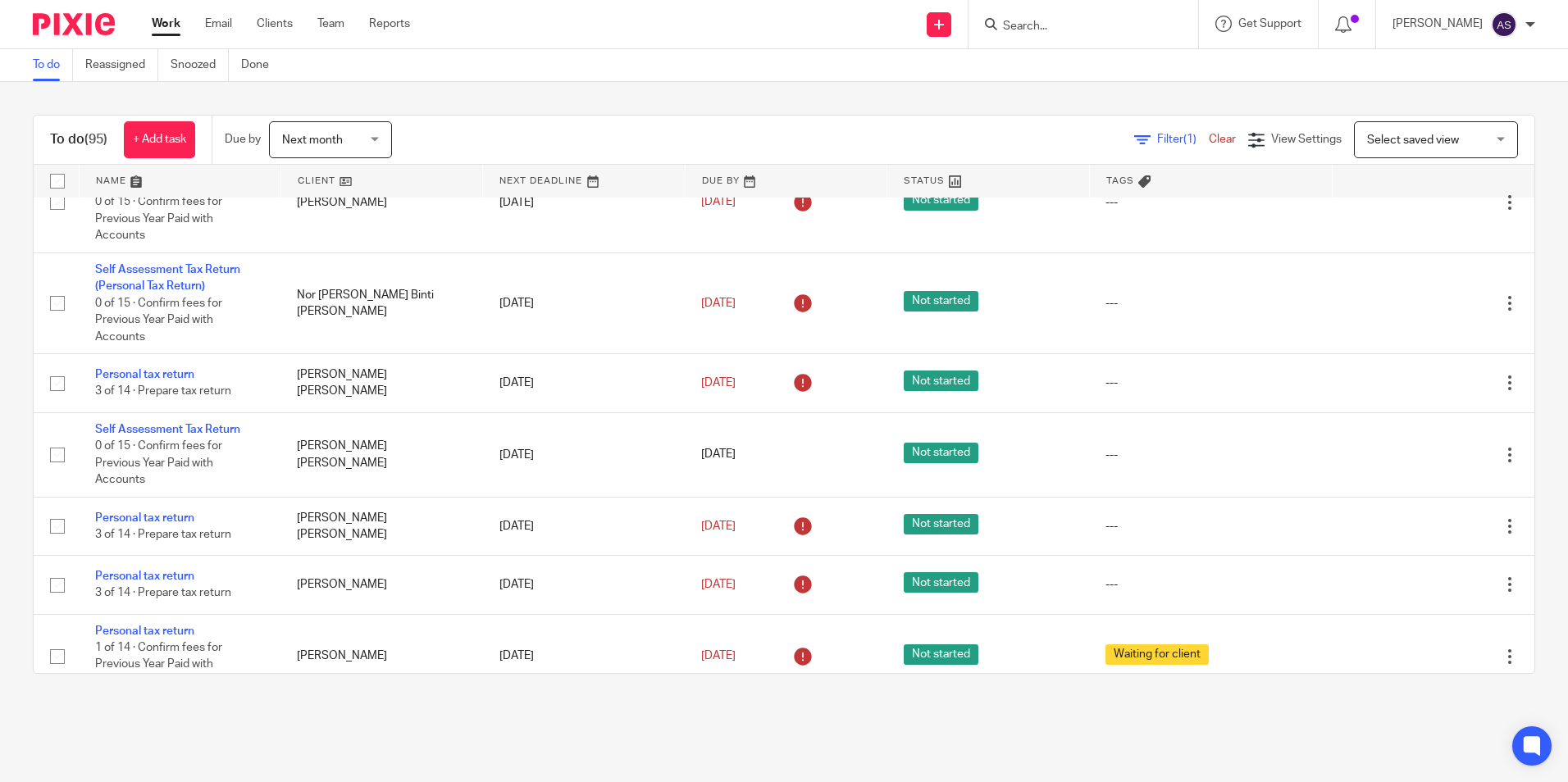
scroll to position [5577, 0]
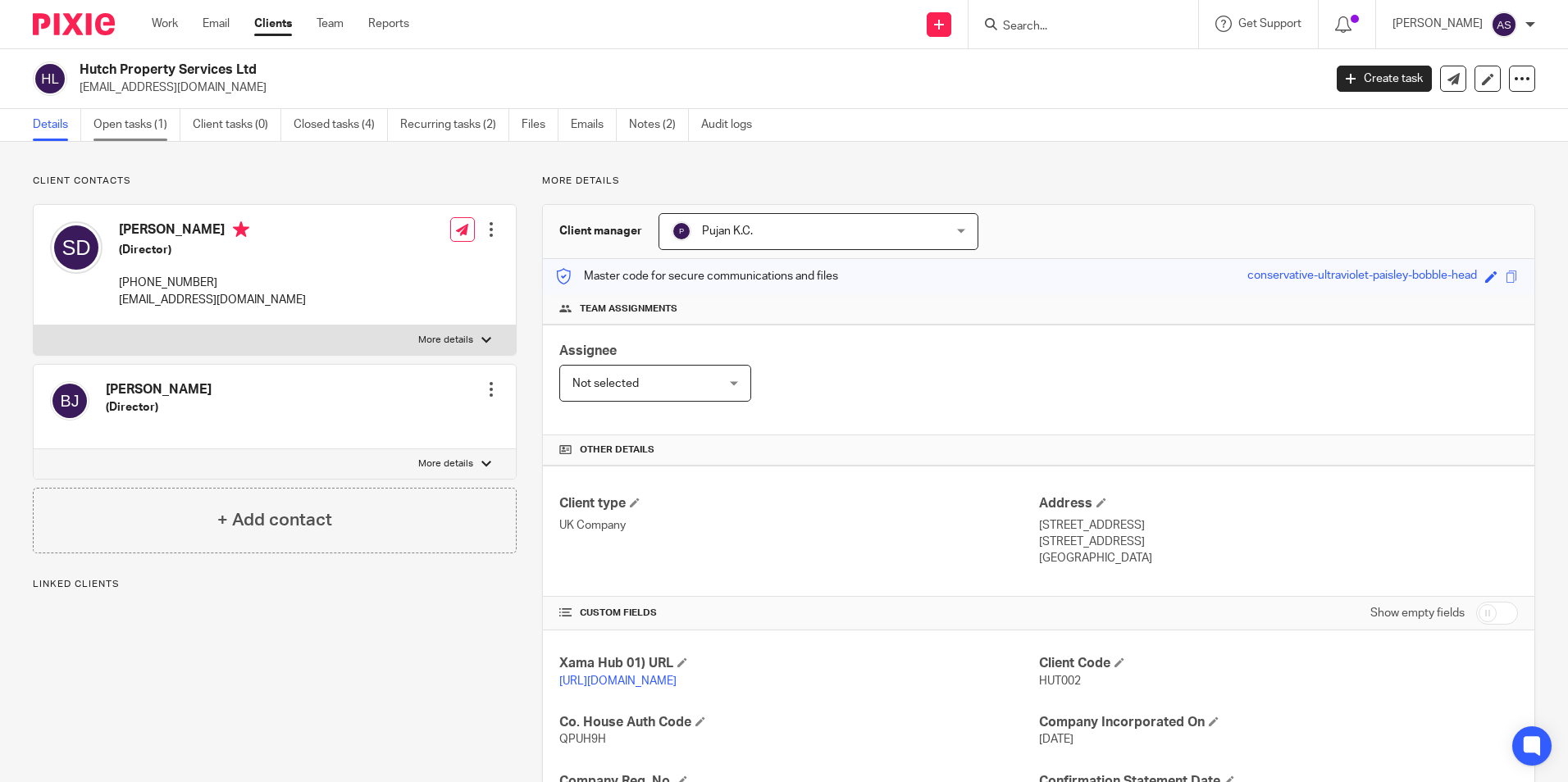
drag, startPoint x: 108, startPoint y: 129, endPoint x: 146, endPoint y: 122, distance: 38.6
click at [108, 129] on link "Open tasks (1)" at bounding box center [137, 125] width 87 height 32
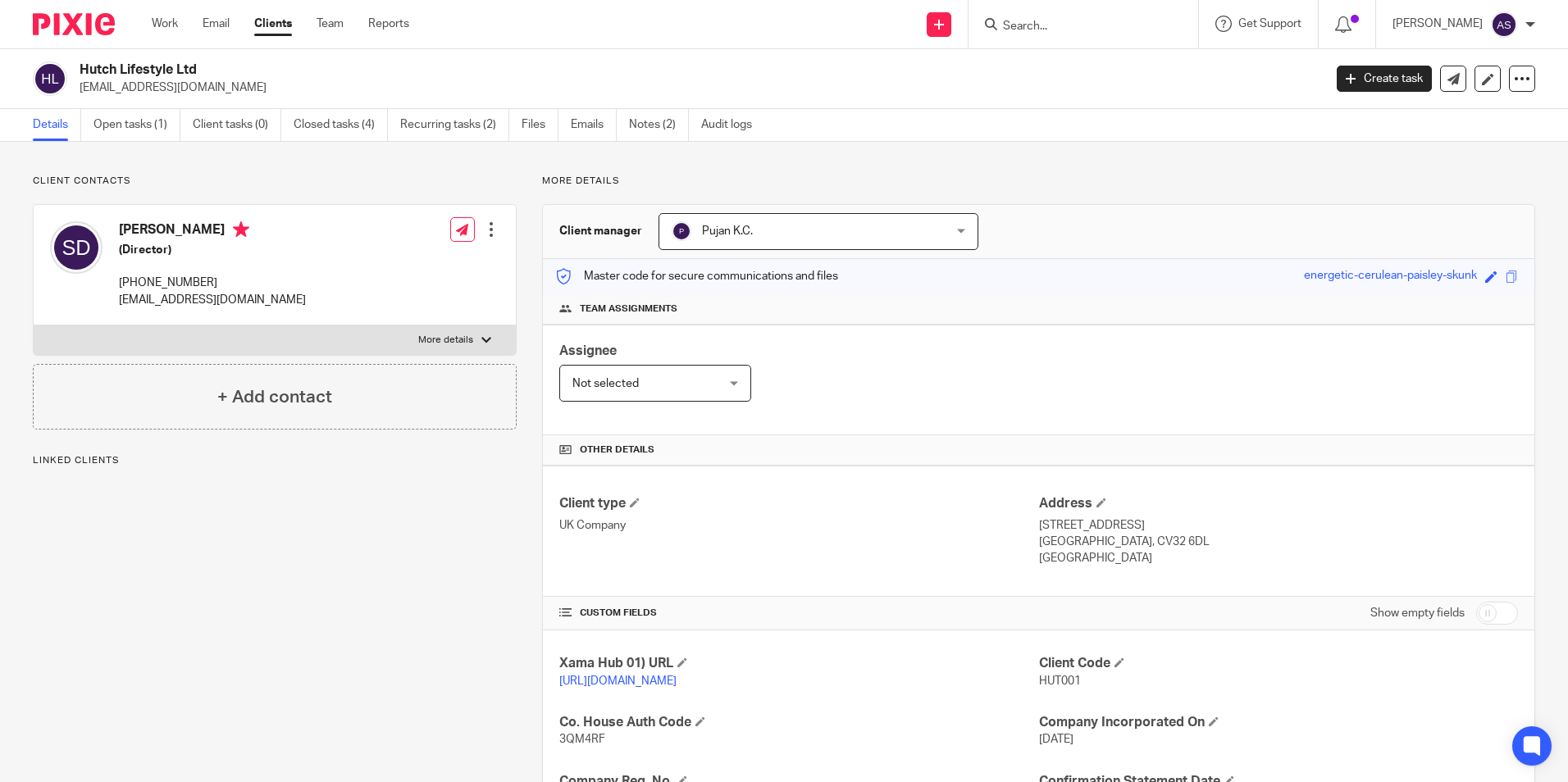
drag, startPoint x: 128, startPoint y: 122, endPoint x: 198, endPoint y: 89, distance: 77.4
click at [128, 122] on link "Open tasks (1)" at bounding box center [137, 125] width 87 height 32
